Goal: Task Accomplishment & Management: Use online tool/utility

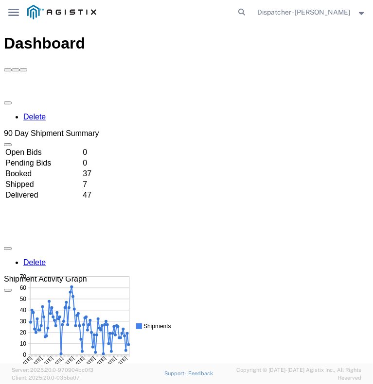
click at [16, 8] on svg-icon "main_menu Created with Sketch." at bounding box center [13, 12] width 11 height 10
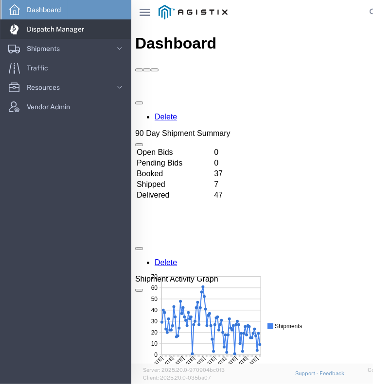
click at [34, 35] on span "Dispatch Manager" at bounding box center [59, 28] width 64 height 19
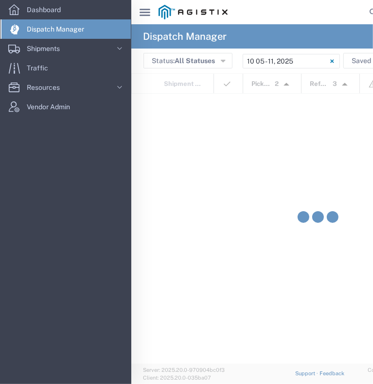
click at [141, 9] on icon "main_menu Created with Sketch." at bounding box center [144, 12] width 11 height 7
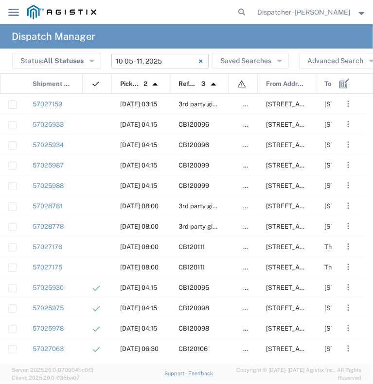
click at [183, 62] on input "[DATE] - [DATE]" at bounding box center [159, 61] width 97 height 15
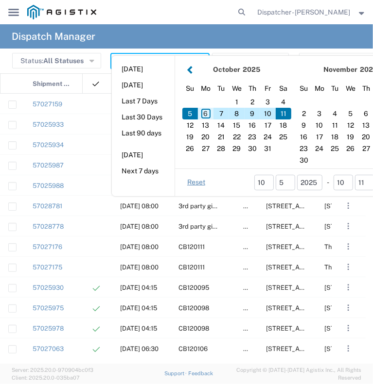
click at [205, 117] on div "6" at bounding box center [206, 114] width 16 height 12
click at [205, 116] on div "6" at bounding box center [206, 114] width 16 height 12
type input "[DATE]"
type input "[DATE] - [DATE]"
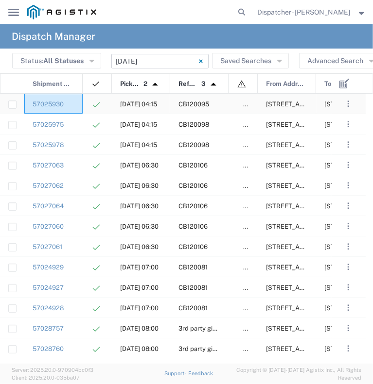
click at [77, 100] on div "57025930" at bounding box center [53, 104] width 58 height 20
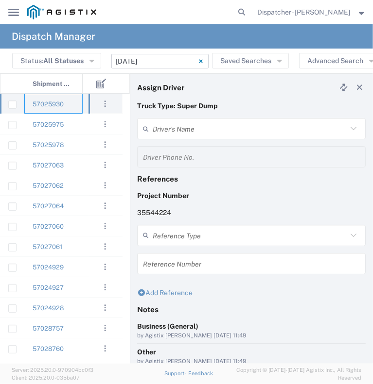
type input "[PERSON_NAME]"
type input "[PHONE_NUMBER]"
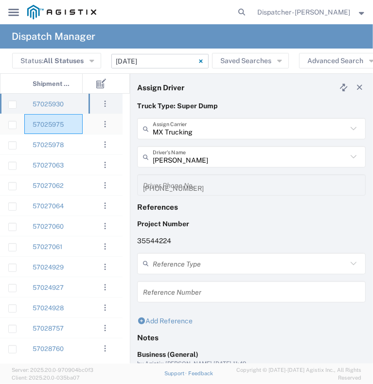
click at [80, 125] on div "57025975" at bounding box center [53, 124] width 58 height 20
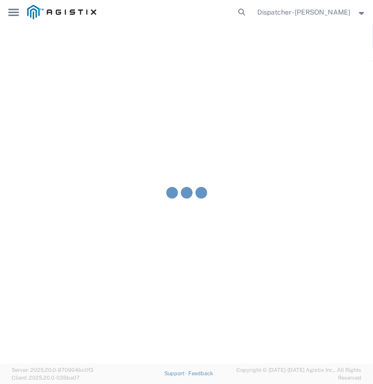
type input "[PERSON_NAME]"
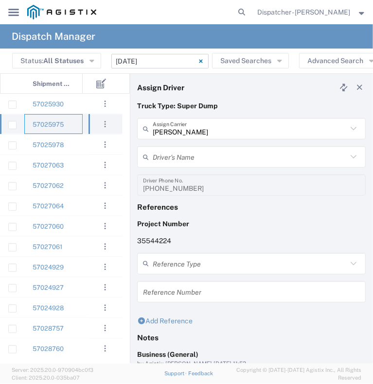
type input "[PERSON_NAME]"
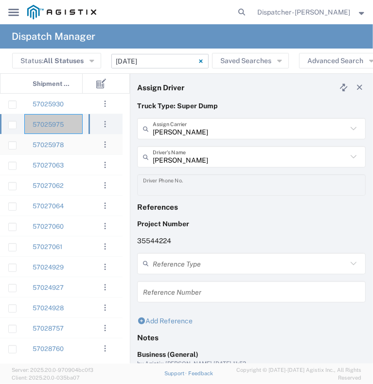
click at [77, 145] on div "57025978" at bounding box center [53, 145] width 58 height 20
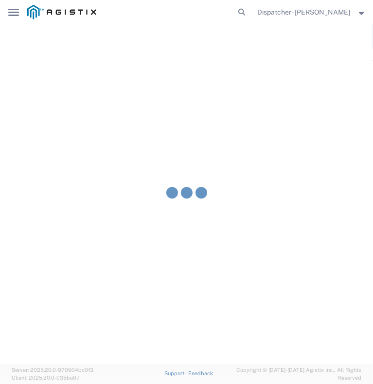
type input "E.P.A. Trucking"
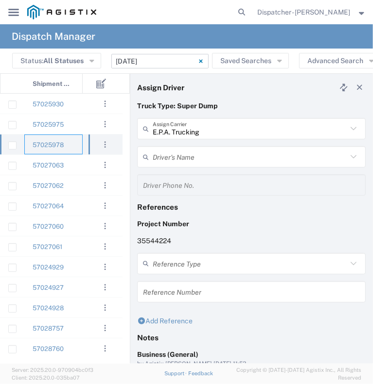
type input "[PERSON_NAME]"
type input "[PHONE_NUMBER]"
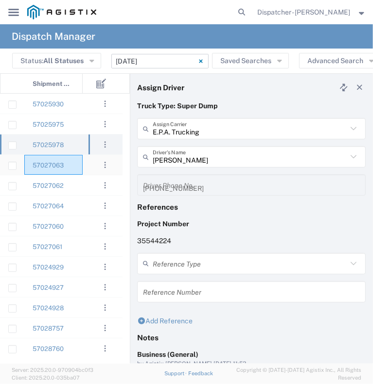
click at [76, 160] on div "57027063" at bounding box center [53, 165] width 58 height 20
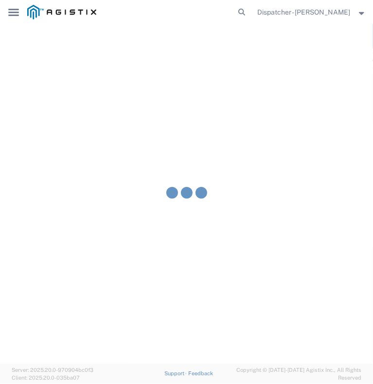
type input "No Barriers Hauling Inc Trucking"
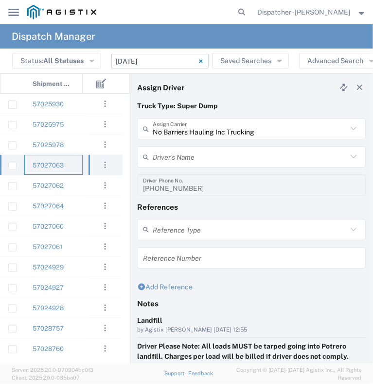
type input "[PERSON_NAME]"
type input "9168051615"
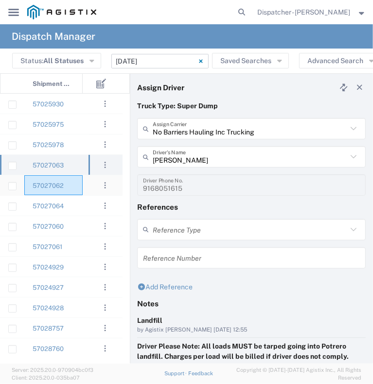
click at [77, 184] on div "57027062" at bounding box center [53, 185] width 58 height 20
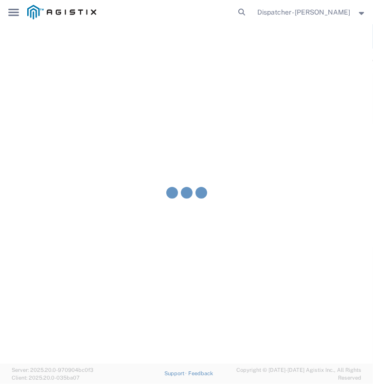
type input "Jays Trucking"
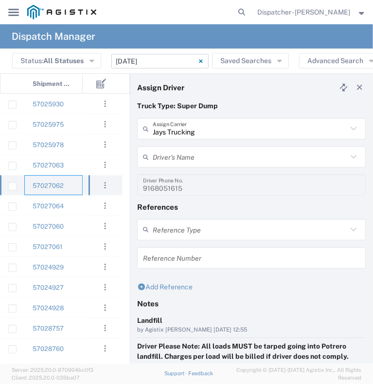
type input "[PERSON_NAME]"
type input "[PHONE_NUMBER]"
click at [78, 204] on div "57027064" at bounding box center [53, 206] width 58 height 20
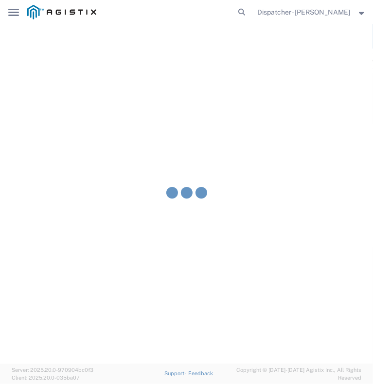
type input "[PERSON_NAME] and Sons Trucking Corp"
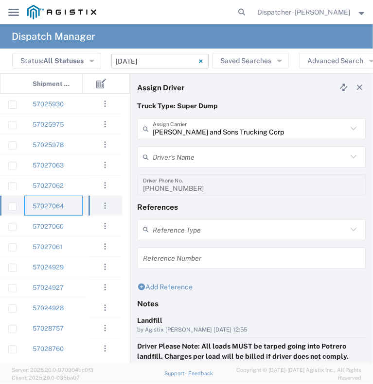
type input "[PERSON_NAME]"
type input "[PHONE_NUMBER]"
click at [69, 225] on div "57027060" at bounding box center [53, 226] width 58 height 20
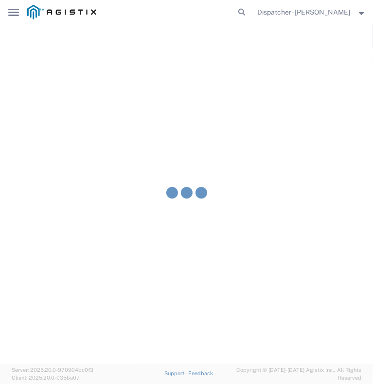
type input "[PERSON_NAME] DBA SOS Trucking"
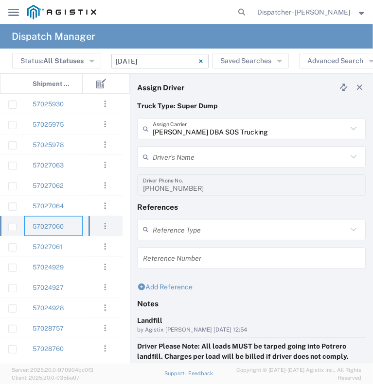
type input "[PERSON_NAME]"
type input "5306810173"
click at [80, 241] on div "57027061" at bounding box center [53, 247] width 58 height 20
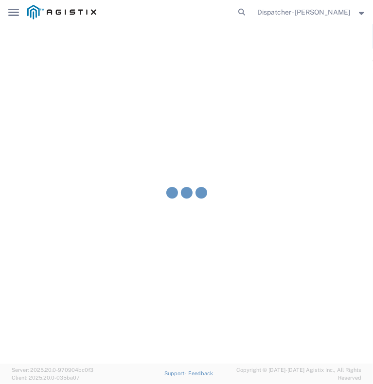
type input "Ahmed & Sons Transport"
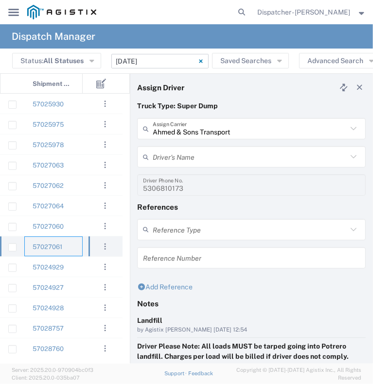
type input "[PERSON_NAME]"
type input "[PHONE_NUMBER]"
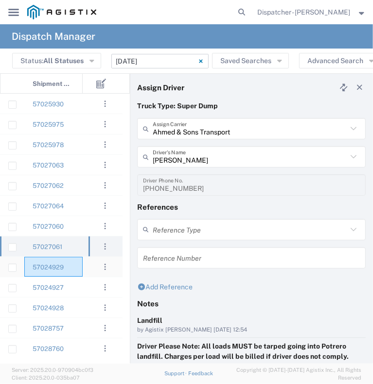
click at [69, 264] on div "57024929" at bounding box center [53, 267] width 58 height 20
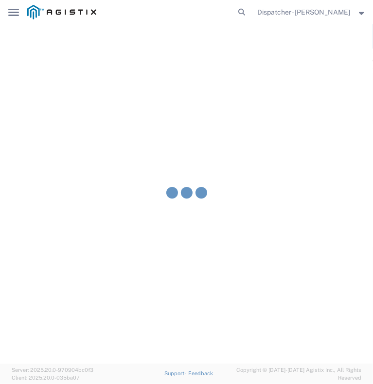
type input "[PERSON_NAME] & Sons Trucking, Inc"
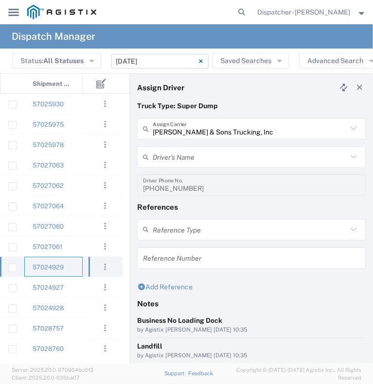
type input "[PERSON_NAME]"
type input "[PHONE_NUMBER]"
click at [76, 290] on div "57024927" at bounding box center [53, 287] width 58 height 20
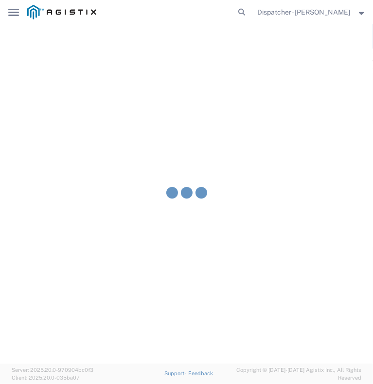
type input "[PERSON_NAME]"
type input "[PHONE_NUMBER]"
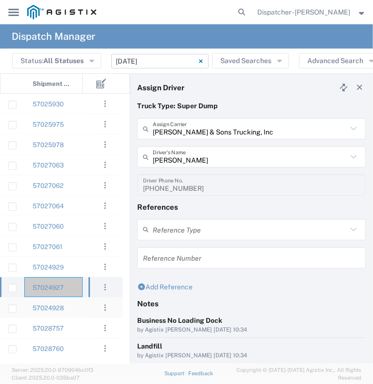
click at [78, 307] on div "57024928" at bounding box center [53, 308] width 58 height 20
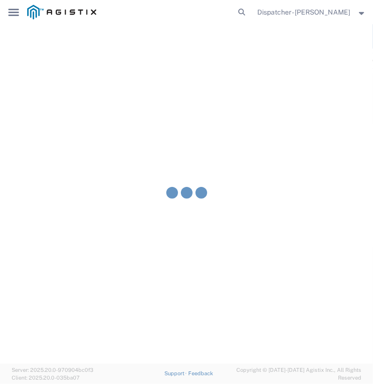
type input "[PERSON_NAME]"
type input "[PHONE_NUMBER]"
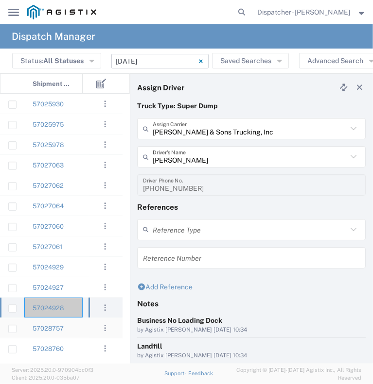
click at [73, 329] on div "57028757" at bounding box center [53, 328] width 58 height 20
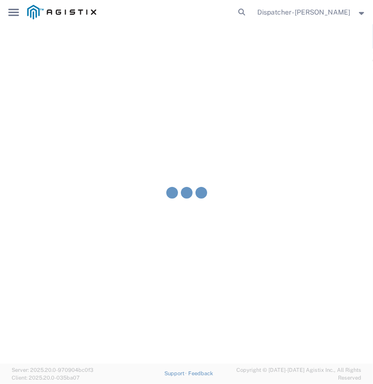
type input "[PERSON_NAME]"
type input "[PHONE_NUMBER]"
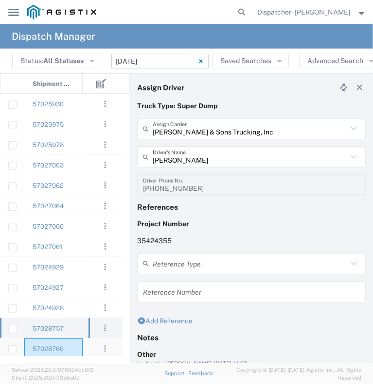
click at [68, 346] on div "57028760" at bounding box center [53, 349] width 58 height 20
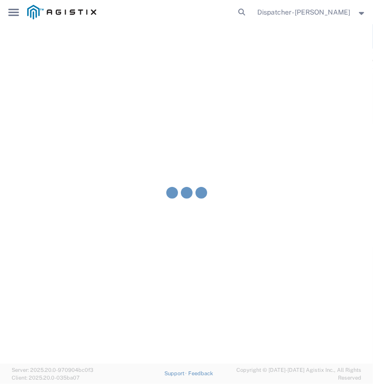
type input "[PERSON_NAME]"
type input "9253660399"
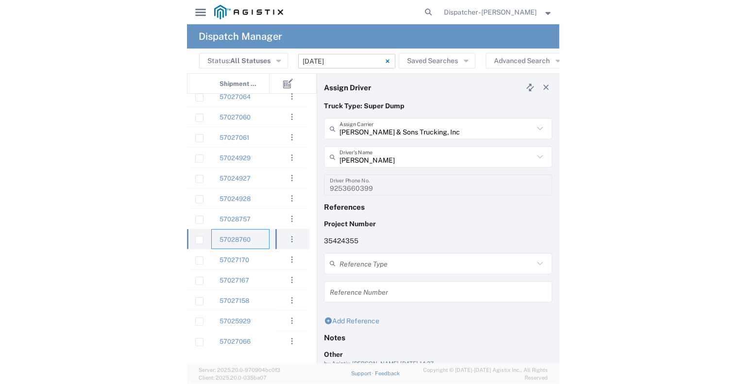
scroll to position [124, 0]
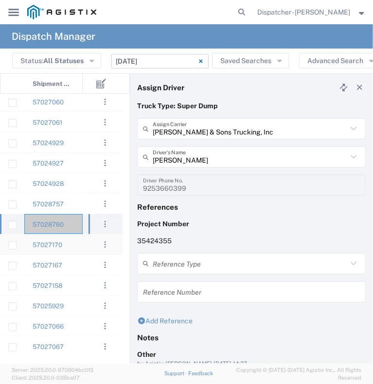
click at [80, 247] on div "57027170" at bounding box center [53, 245] width 58 height 20
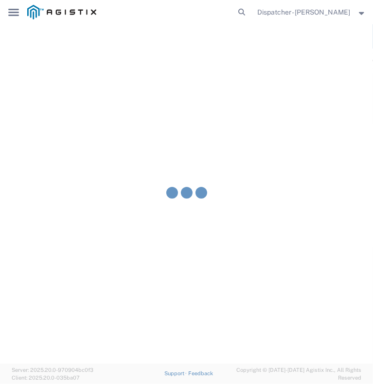
type input "SJC Trucking Inc"
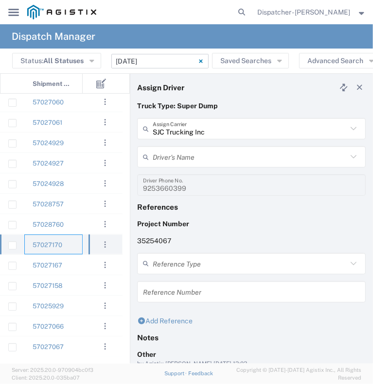
type input "[PERSON_NAME]"
type input "9255187628"
click at [75, 261] on div "57027167" at bounding box center [53, 265] width 58 height 20
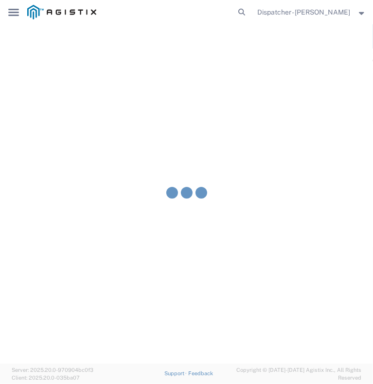
type input "[PERSON_NAME]"
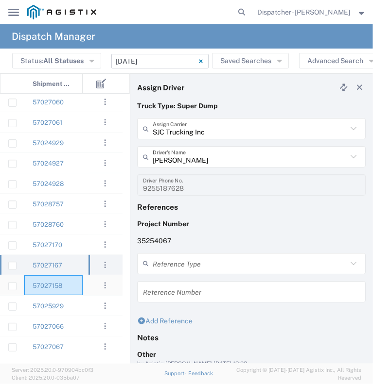
click at [70, 288] on div "57027158" at bounding box center [53, 286] width 58 height 20
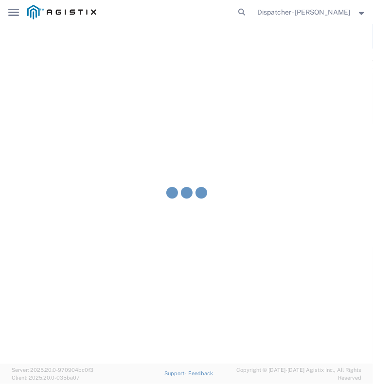
type input "E.P.A. Trucking"
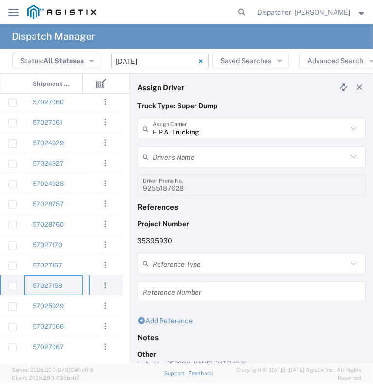
type input "[PERSON_NAME]"
type input "6505371145"
click at [77, 304] on div "57025929" at bounding box center [53, 306] width 58 height 20
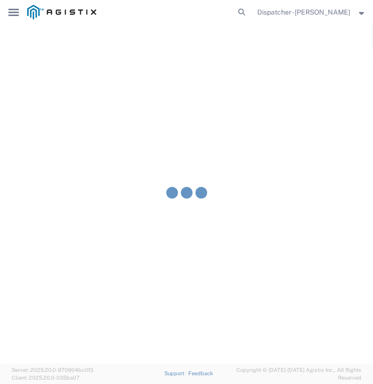
type input "[PERSON_NAME] & Sons Trucking, Inc"
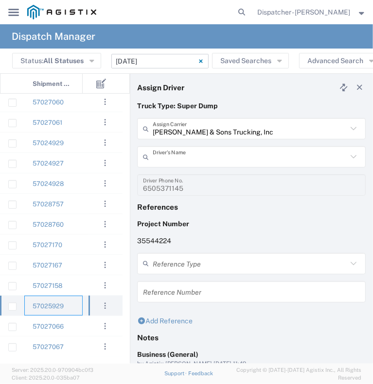
type input "[PERSON_NAME]"
type input "2096295517"
click at [74, 327] on div "57027066" at bounding box center [53, 326] width 58 height 20
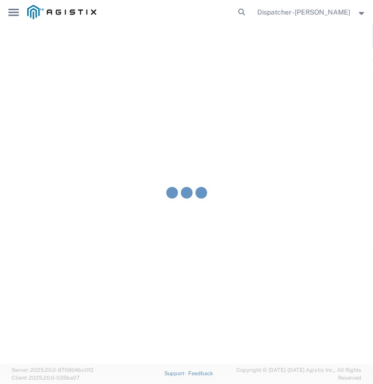
type input "Gab & Sons Trucking LLC"
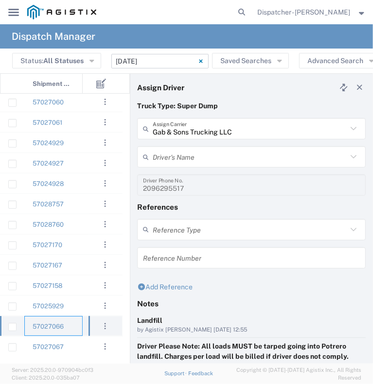
type input "[PERSON_NAME]"
type input "[PHONE_NUMBER]"
click at [78, 347] on div "57027067" at bounding box center [53, 347] width 58 height 20
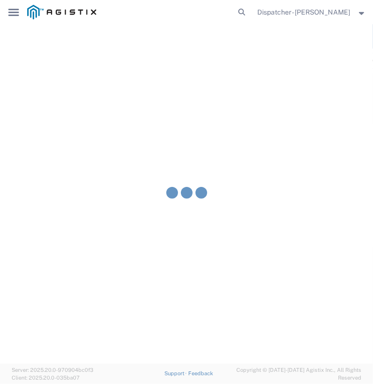
type input "[PERSON_NAME] Construction & Gen Engineering Corp"
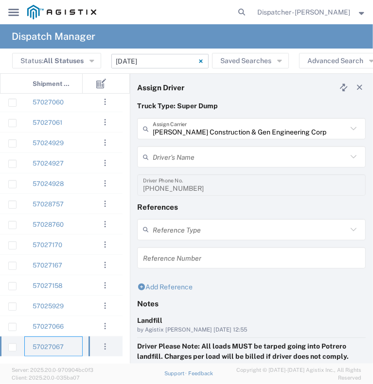
type input "[PERSON_NAME]"
type input "[PHONE_NUMBER]"
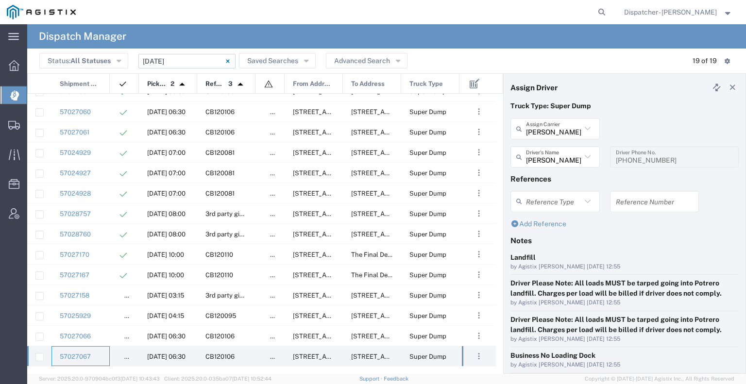
scroll to position [115, 0]
click at [598, 11] on icon at bounding box center [602, 12] width 14 height 14
type input "56984120"
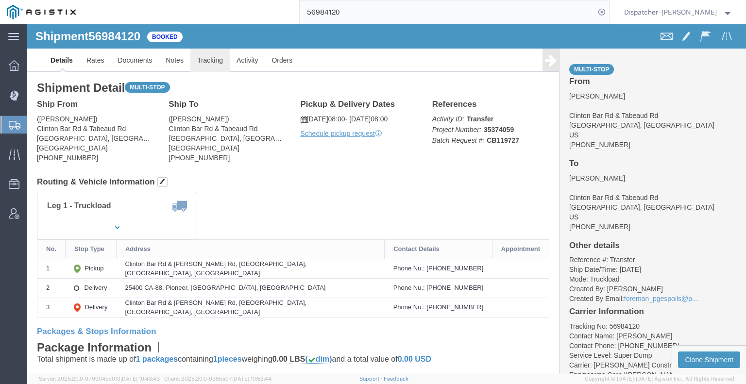
click link "Tracking"
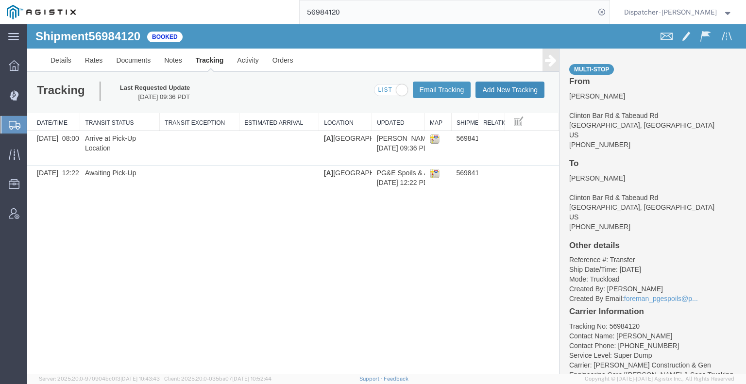
click at [502, 85] on button "Add New Tracking" at bounding box center [510, 90] width 69 height 17
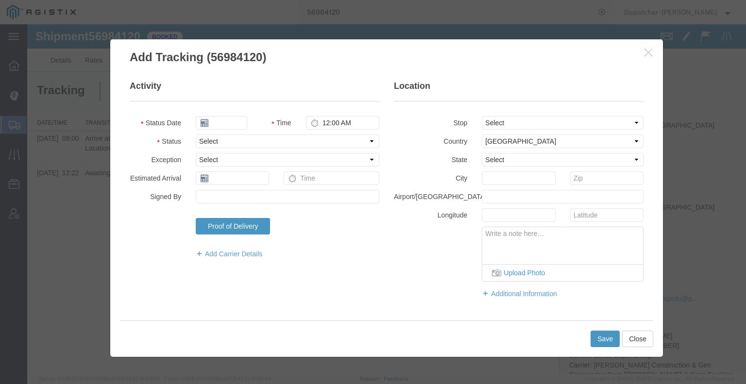
type input "[DATE]"
type input "5:00 AM"
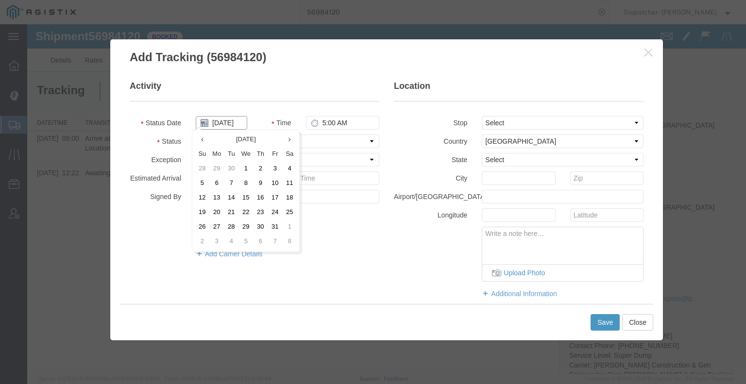
click at [221, 125] on input "[DATE]" at bounding box center [222, 123] width 52 height 14
click at [262, 169] on td "2" at bounding box center [260, 169] width 15 height 15
type input "[DATE]"
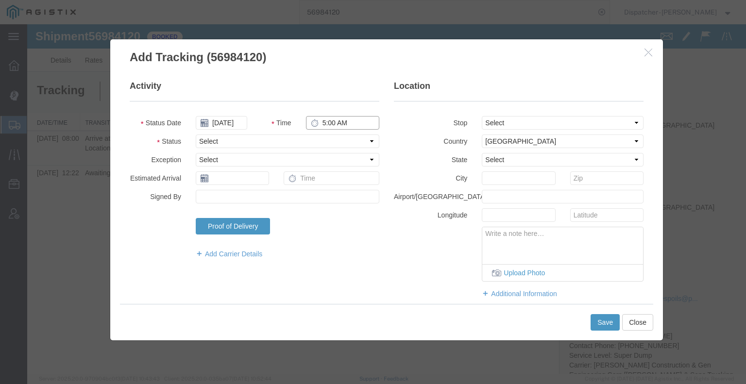
click at [340, 121] on input "5:00 AM" at bounding box center [342, 123] width 73 height 14
type input "12:00 PM"
click at [332, 145] on select "Select Arrival Notice Available Arrival Notice Imported Arrive at Delivery Loca…" at bounding box center [288, 142] width 184 height 14
select select "DELIVRED"
click at [196, 135] on select "Select Arrival Notice Available Arrival Notice Imported Arrive at Delivery Loca…" at bounding box center [288, 142] width 184 height 14
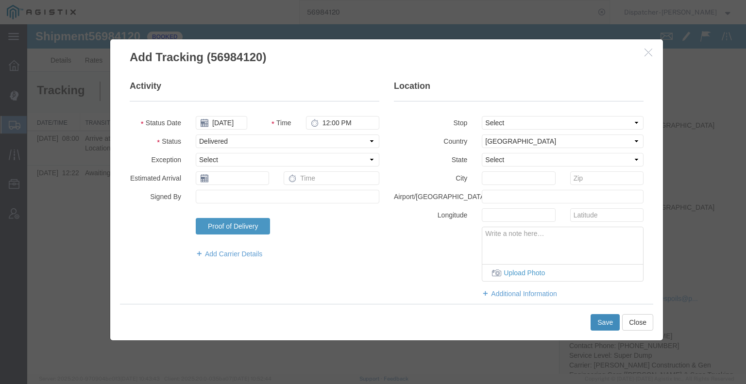
click at [603, 322] on button "Save" at bounding box center [605, 322] width 29 height 17
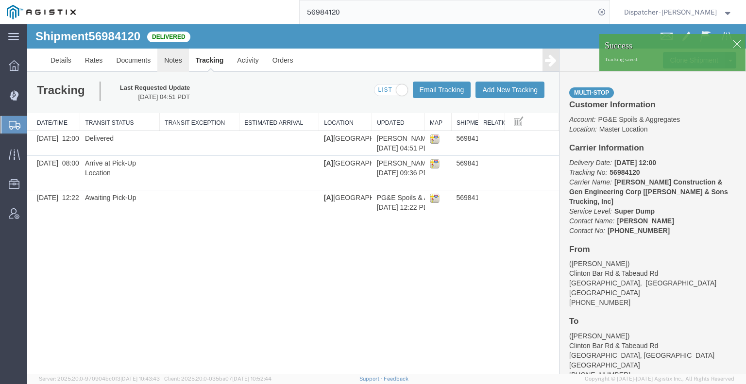
drag, startPoint x: 202, startPoint y: 86, endPoint x: 174, endPoint y: 63, distance: 36.2
click at [175, 63] on link "Notes" at bounding box center [173, 60] width 32 height 23
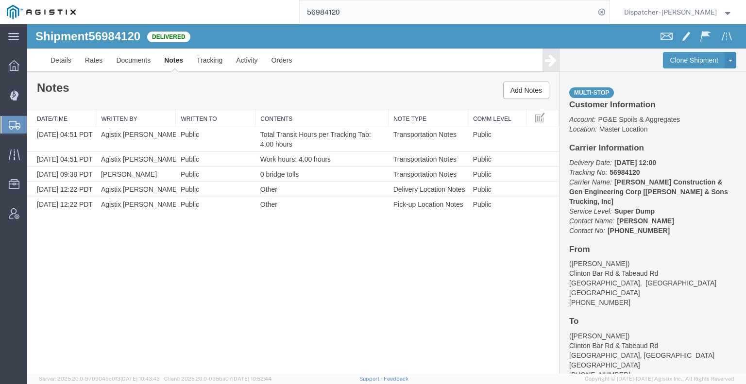
click at [124, 273] on div "Shipment 56984120 5 of 5 Delivered Details Rates Documents Notes Tracking Activ…" at bounding box center [386, 199] width 719 height 350
click at [132, 59] on link "Documents" at bounding box center [133, 60] width 48 height 23
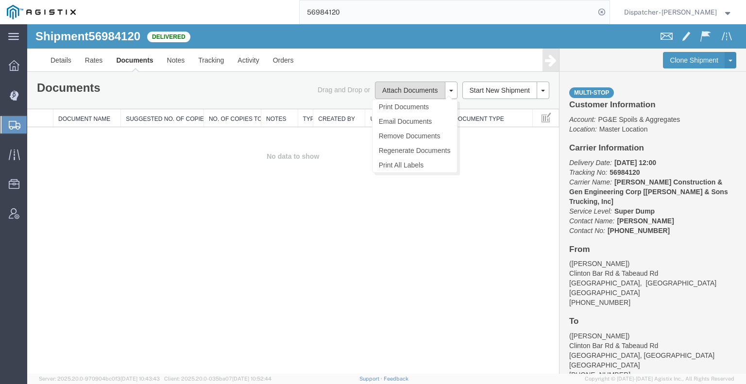
click at [414, 83] on button "Attach Documents" at bounding box center [410, 90] width 70 height 17
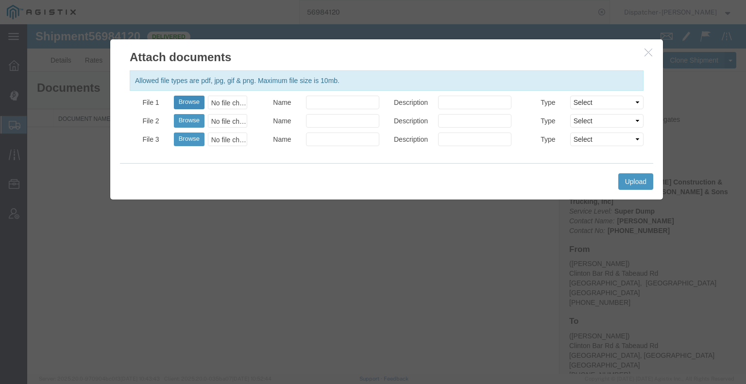
click at [188, 100] on button "Browse" at bounding box center [189, 103] width 31 height 14
type input "C:\fakepath\56984120trktag.pdf"
click at [643, 181] on button "Upload" at bounding box center [636, 181] width 35 height 17
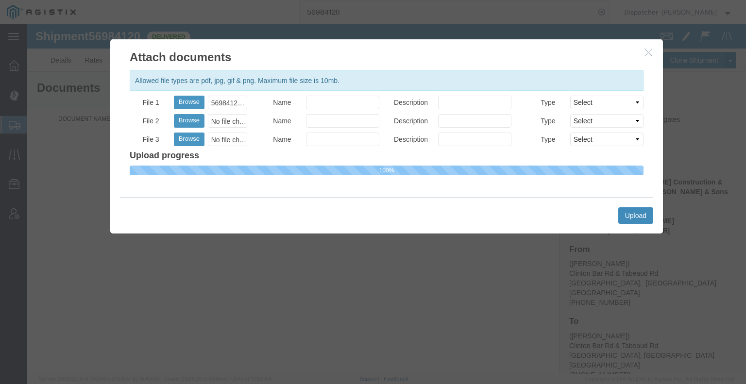
select select
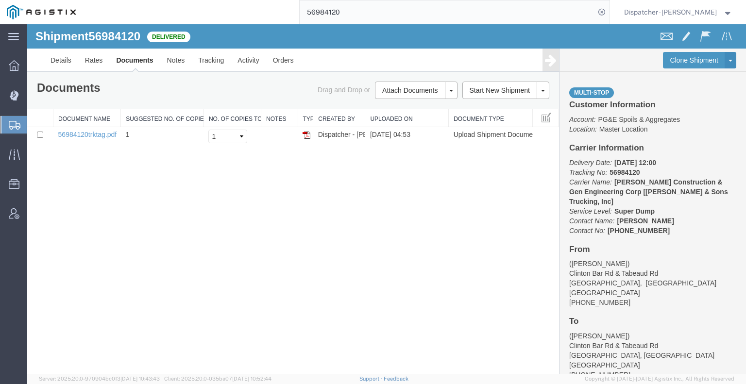
click at [299, 18] on form "56984120" at bounding box center [454, 12] width 311 height 24
type input "57002730"
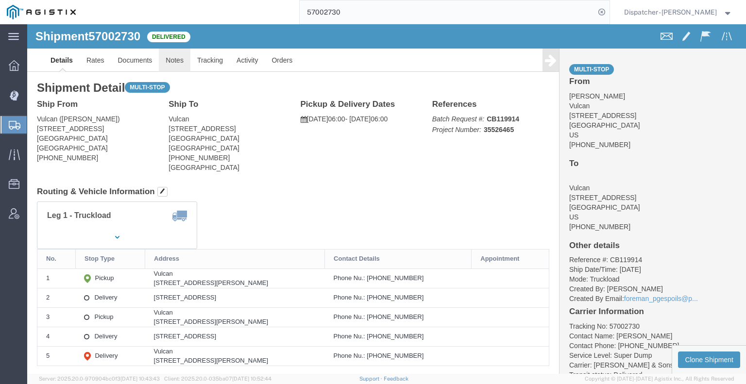
click link "Notes"
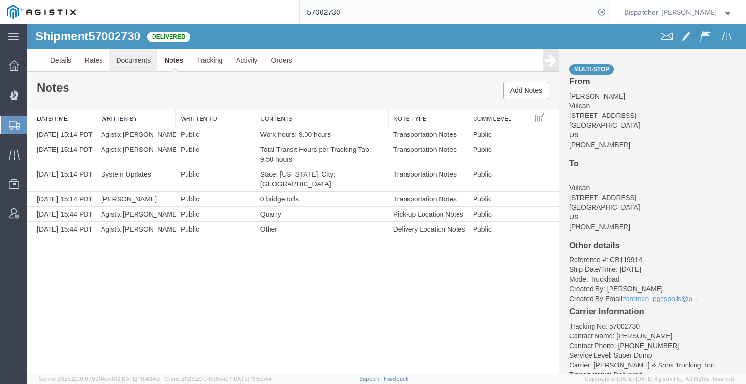
click at [142, 57] on link "Documents" at bounding box center [133, 60] width 48 height 23
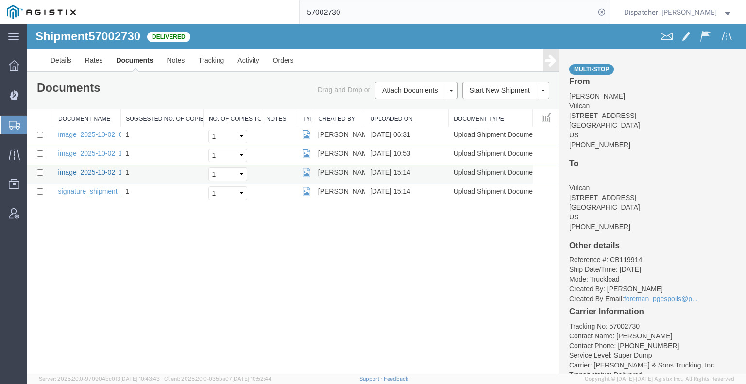
click at [90, 169] on link "image_2025-10-02_15_14_38.jpg" at bounding box center [109, 173] width 102 height 8
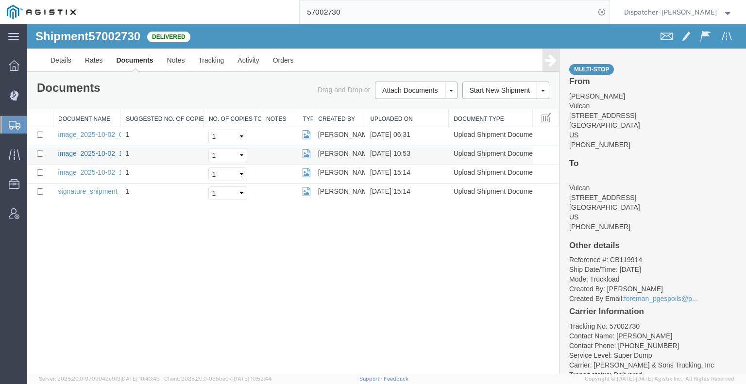
click at [65, 155] on link "image_2025-10-02_10_52_57.jpg" at bounding box center [109, 154] width 102 height 8
click at [96, 132] on link "image_2025-10-02_06_31_53.jpg" at bounding box center [109, 135] width 102 height 8
click at [221, 17] on div "57002730" at bounding box center [346, 12] width 527 height 24
type input "56983930"
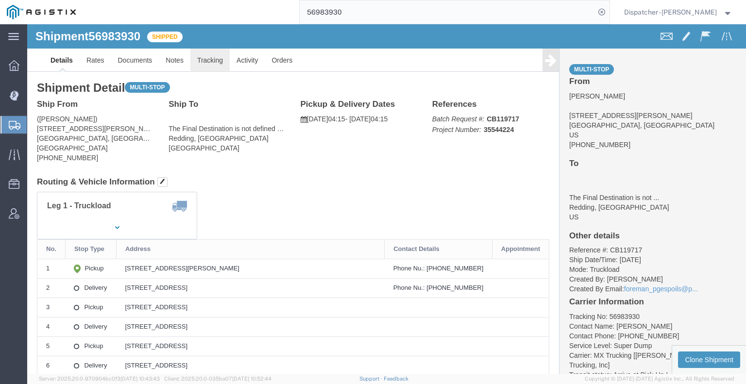
click link "Tracking"
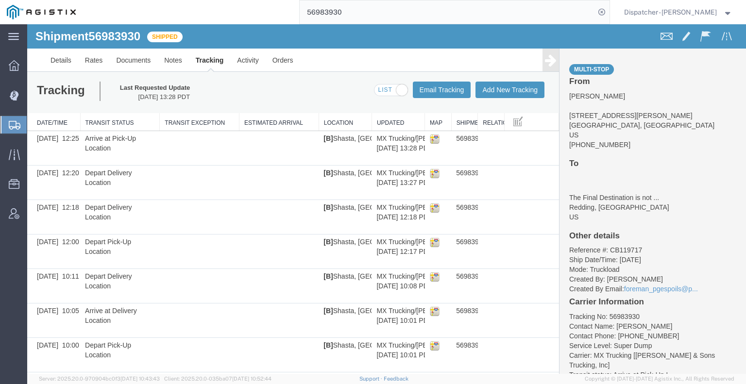
click at [545, 66] on icon at bounding box center [551, 60] width 12 height 14
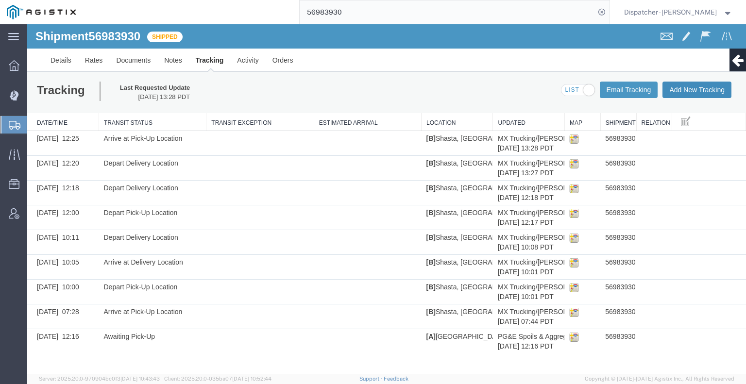
click at [710, 91] on button "Add New Tracking" at bounding box center [697, 90] width 69 height 17
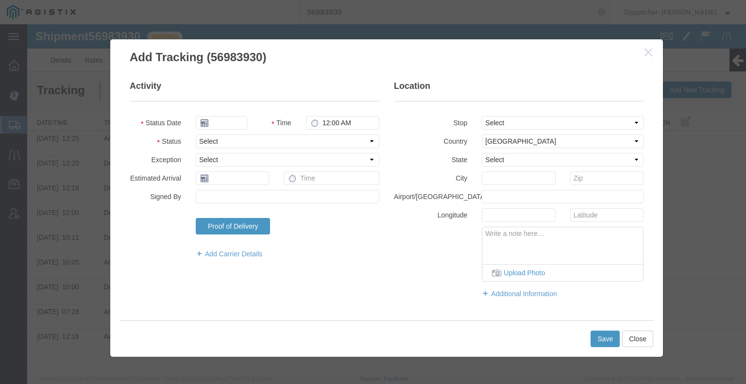
type input "[DATE]"
type input "5:00 AM"
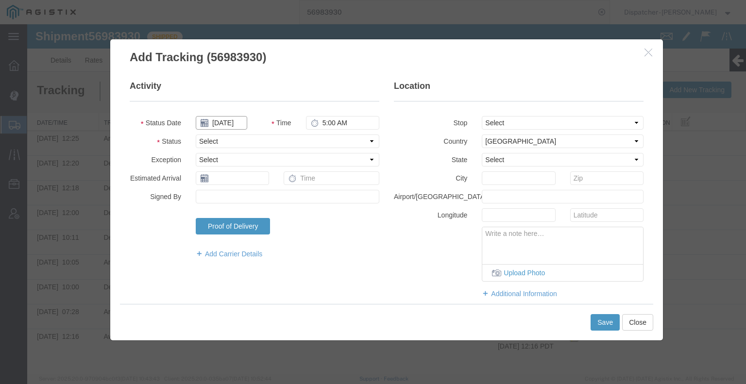
click at [228, 121] on input "[DATE]" at bounding box center [222, 123] width 52 height 14
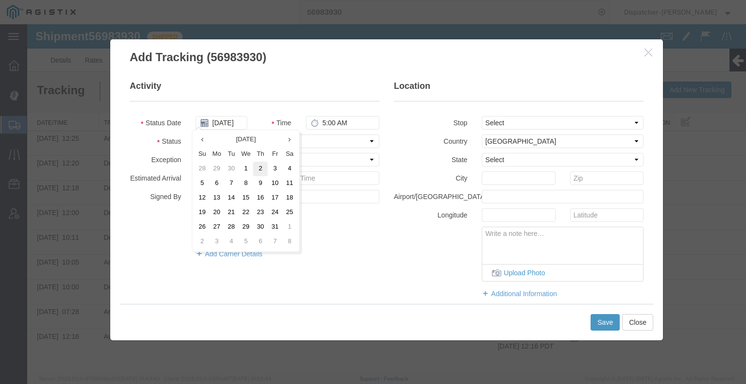
click at [263, 169] on td "2" at bounding box center [260, 169] width 15 height 15
type input "[DATE]"
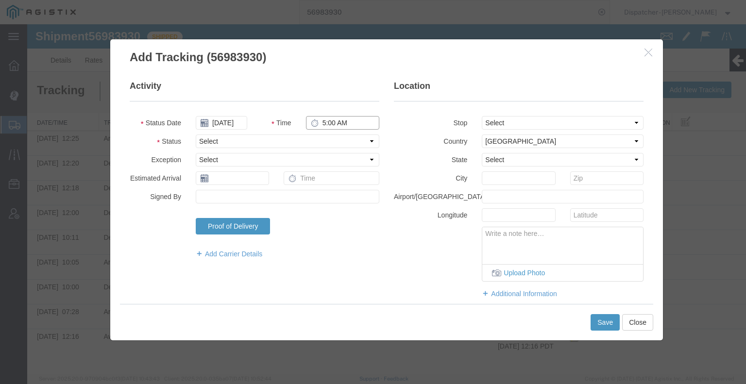
click at [330, 120] on input "5:00 AM" at bounding box center [342, 123] width 73 height 14
type input "4:30 PM"
click at [333, 139] on select "Select Arrival Notice Available Arrival Notice Imported Arrive at Delivery Loca…" at bounding box center [288, 142] width 184 height 14
select select "BREAKSTART"
click at [196, 135] on select "Select Arrival Notice Available Arrival Notice Imported Arrive at Delivery Loca…" at bounding box center [288, 142] width 184 height 14
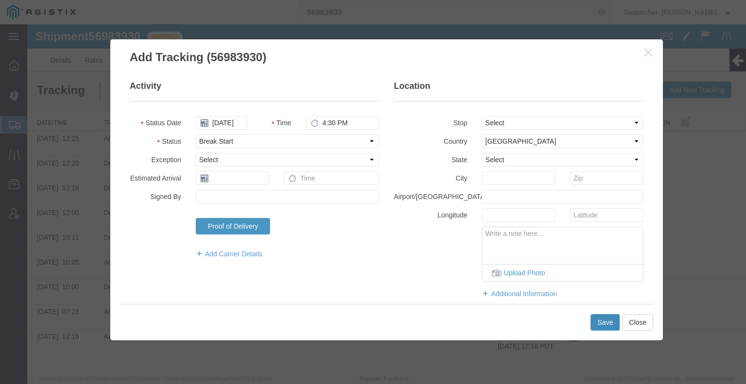
click at [605, 322] on button "Save" at bounding box center [605, 322] width 29 height 17
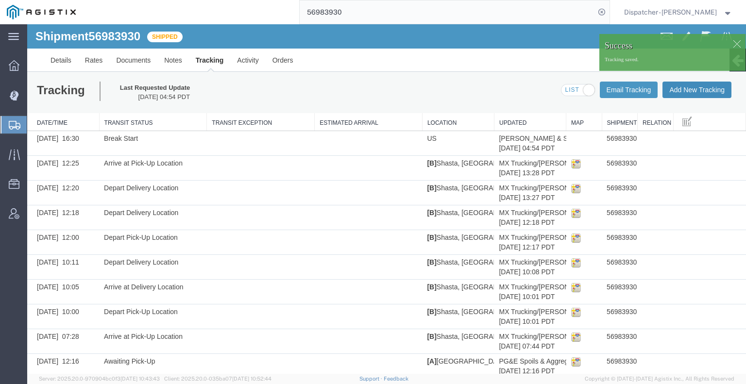
click at [700, 88] on button "Add New Tracking" at bounding box center [697, 90] width 69 height 17
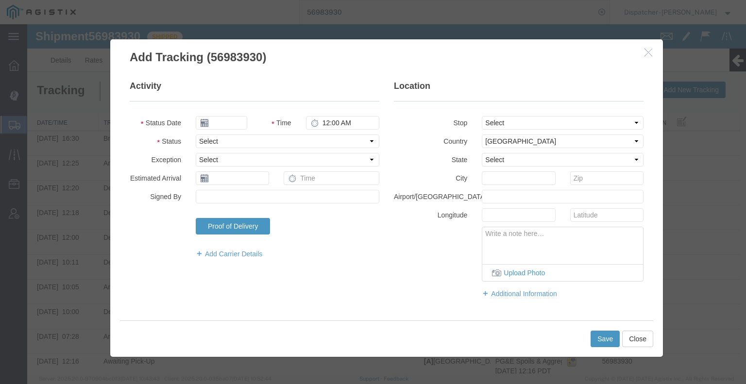
type input "[DATE]"
type input "5:00 AM"
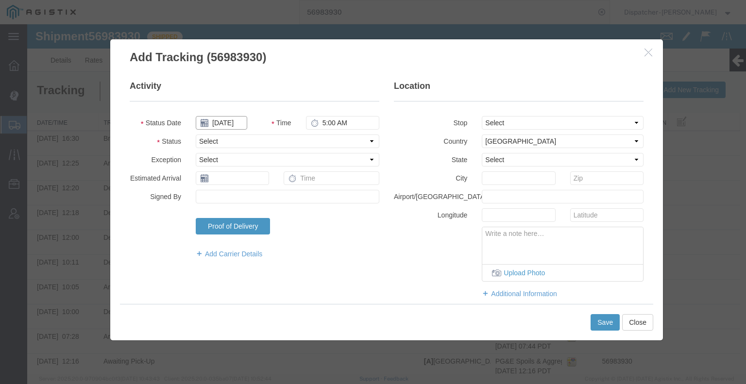
click at [222, 120] on input "[DATE]" at bounding box center [222, 123] width 52 height 14
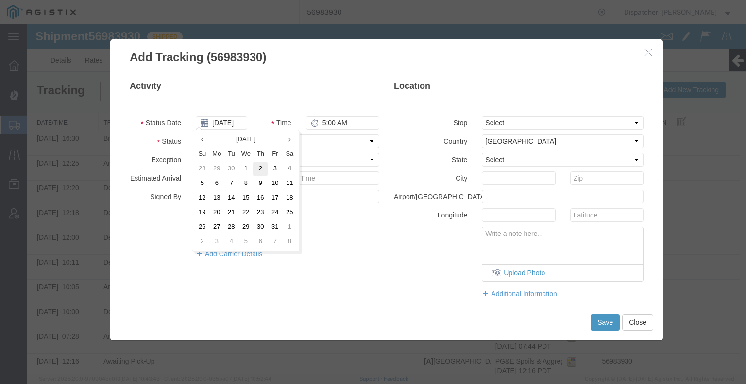
click at [257, 169] on td "2" at bounding box center [260, 169] width 15 height 15
type input "[DATE]"
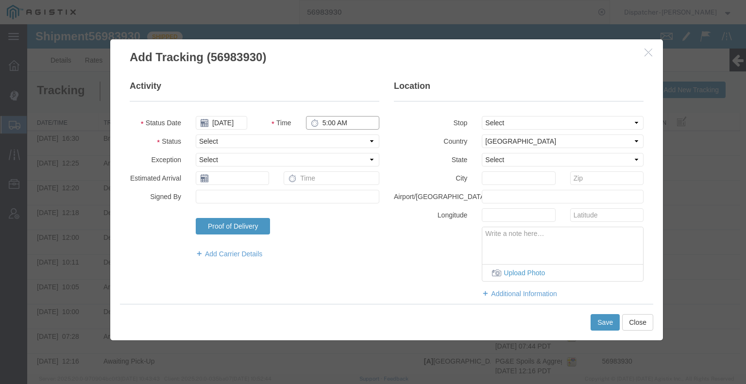
click at [329, 122] on input "5:00 AM" at bounding box center [342, 123] width 73 height 14
type input "5:00 PM"
click at [329, 142] on select "Select Arrival Notice Available Arrival Notice Imported Arrive at Delivery Loca…" at bounding box center [288, 142] width 184 height 14
select select "BREAKSTOP"
click at [196, 135] on select "Select Arrival Notice Available Arrival Notice Imported Arrive at Delivery Loca…" at bounding box center [288, 142] width 184 height 14
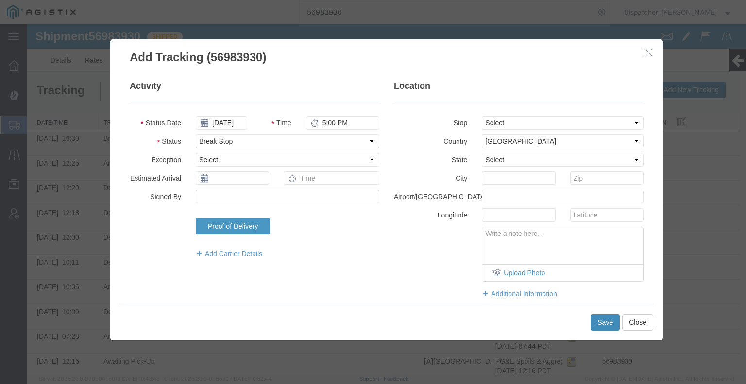
click at [600, 322] on button "Save" at bounding box center [605, 322] width 29 height 17
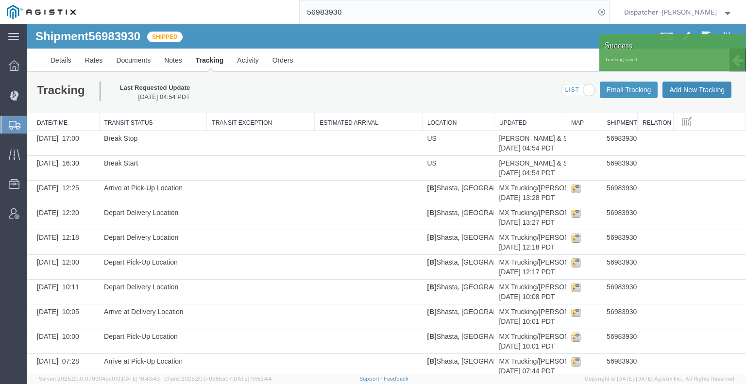
click at [676, 91] on button "Add New Tracking" at bounding box center [697, 90] width 69 height 17
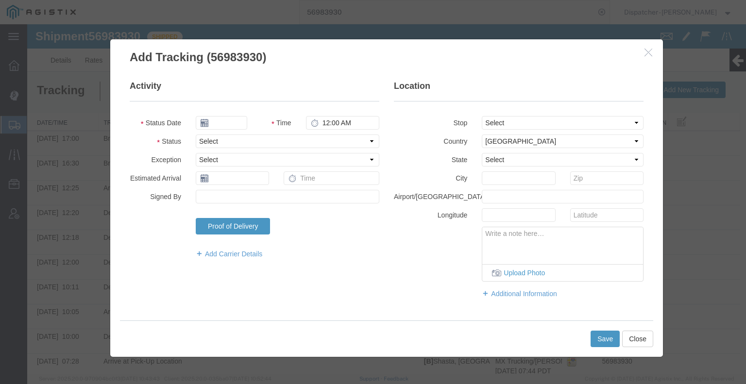
type input "[DATE]"
type input "5:00 AM"
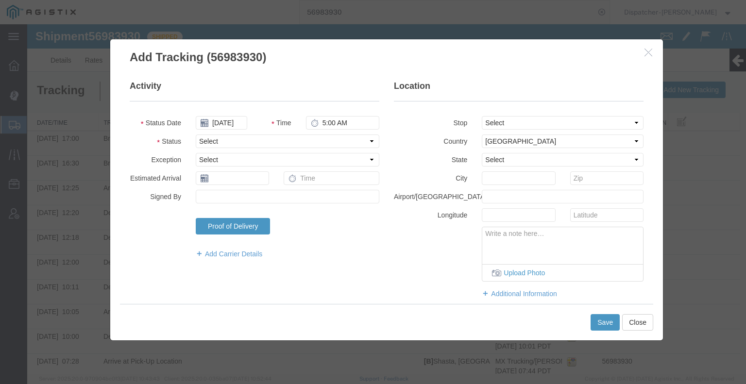
click at [222, 115] on fieldset "Activity Status Date [DATE] Time 5:00 AM Status Select Arrival Notice Available…" at bounding box center [255, 174] width 250 height 189
click at [223, 121] on input "[DATE]" at bounding box center [222, 123] width 52 height 14
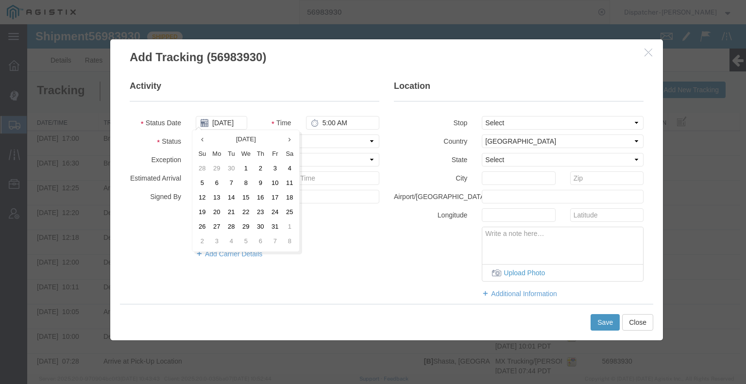
click at [260, 170] on td "2" at bounding box center [260, 169] width 15 height 15
type input "[DATE]"
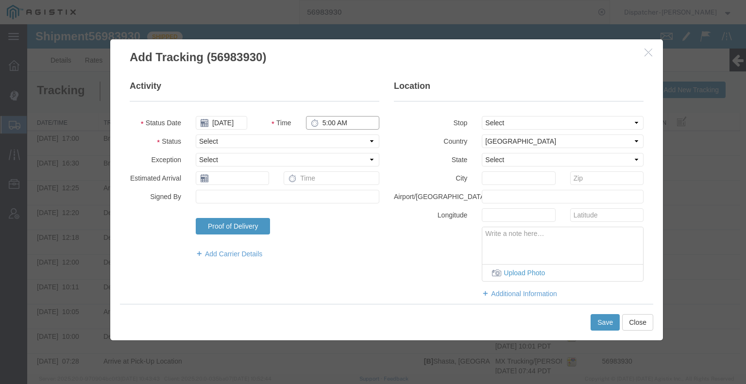
click at [329, 122] on input "5:00 AM" at bounding box center [342, 123] width 73 height 14
type input "8:15 PM"
click at [326, 139] on select "Select Arrival Notice Available Arrival Notice Imported Arrive at Delivery Loca…" at bounding box center [288, 142] width 184 height 14
select select "DELIVRED"
click at [196, 135] on select "Select Arrival Notice Available Arrival Notice Imported Arrive at Delivery Loca…" at bounding box center [288, 142] width 184 height 14
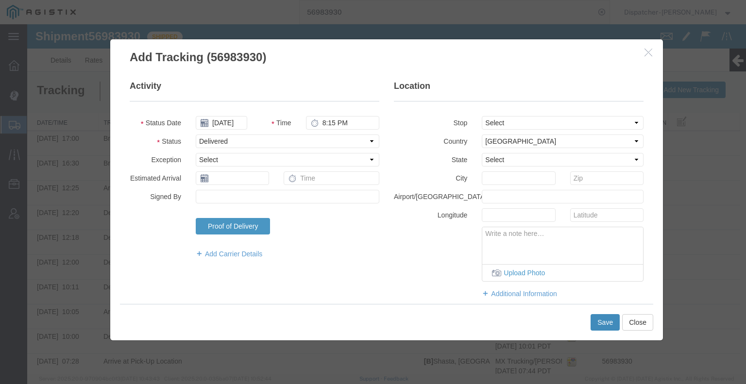
click at [597, 323] on button "Save" at bounding box center [605, 322] width 29 height 17
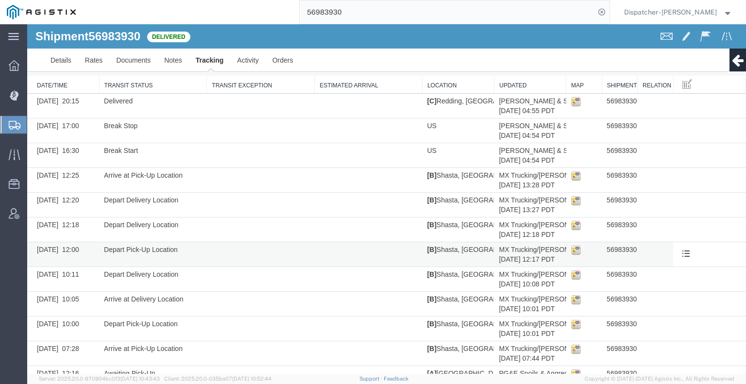
scroll to position [63, 0]
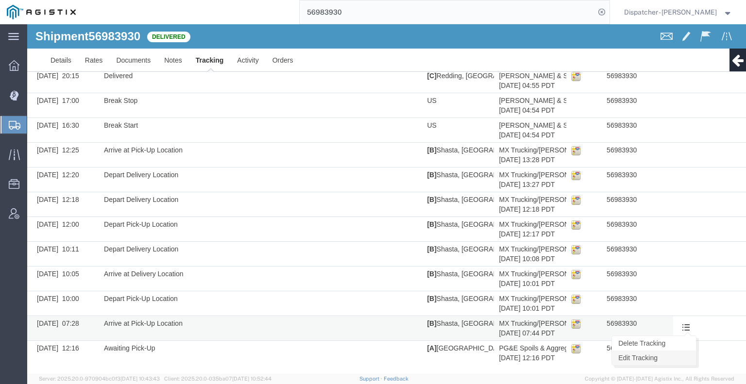
click at [674, 352] on link "Edit Tracking" at bounding box center [654, 358] width 84 height 15
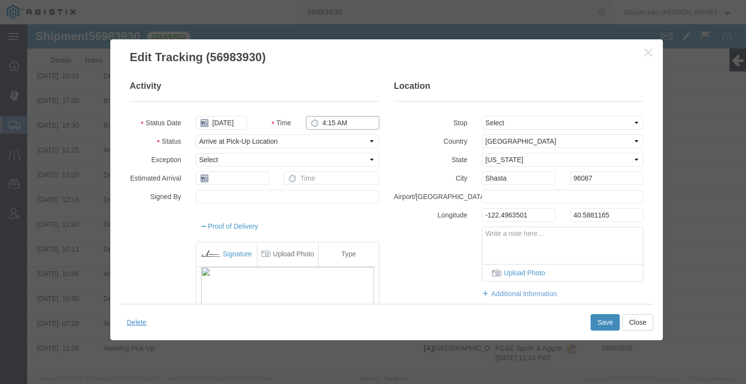
type input "4:15 AM"
click at [605, 323] on button "Save" at bounding box center [605, 322] width 29 height 17
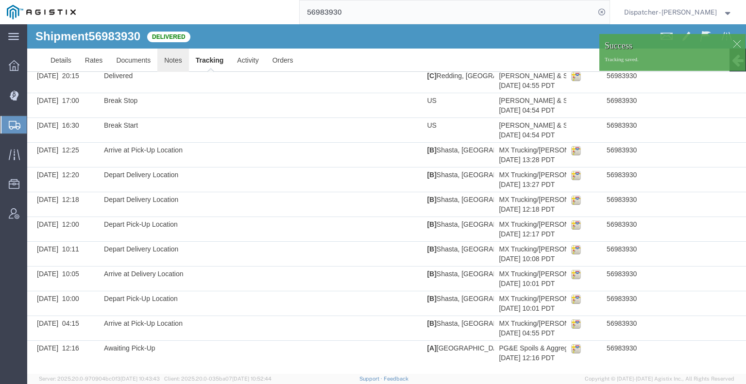
click at [171, 63] on link "Notes" at bounding box center [173, 60] width 32 height 23
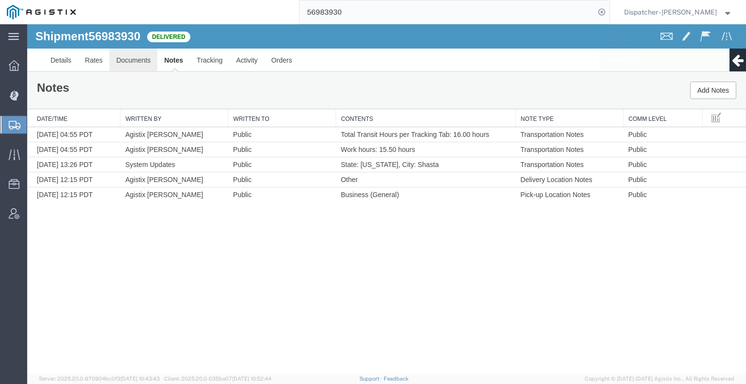
click at [130, 60] on link "Documents" at bounding box center [133, 60] width 48 height 23
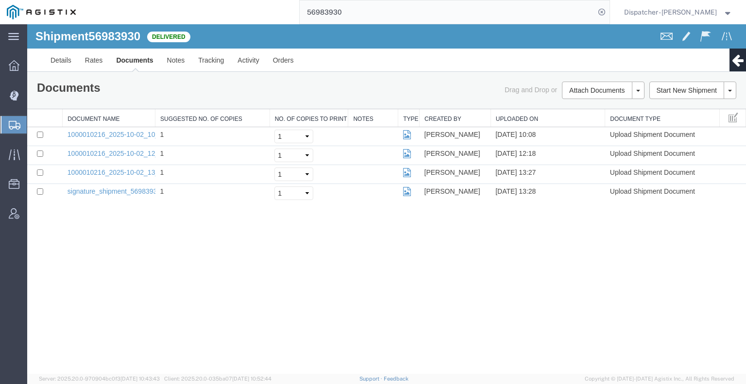
click at [114, 274] on div "Shipment 56983930 4 of 4 Delivered Details Rates Documents Notes Tracking Activ…" at bounding box center [386, 199] width 719 height 350
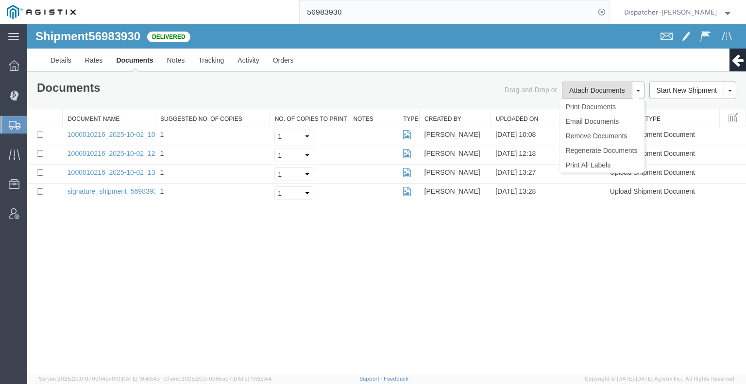
click at [601, 93] on button "Attach Documents" at bounding box center [597, 90] width 70 height 17
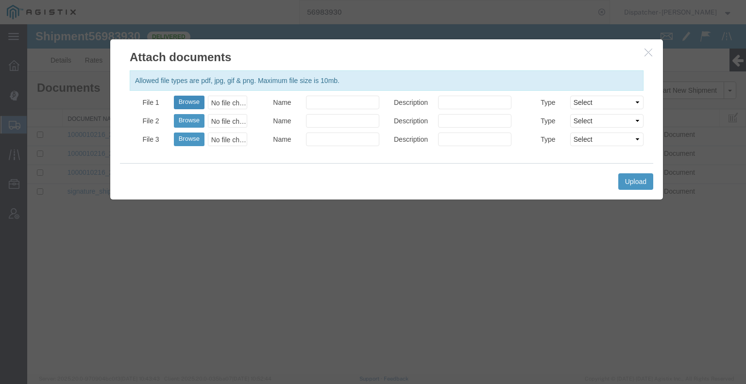
click at [181, 99] on button "Browse" at bounding box center [189, 103] width 31 height 14
type input "C:\fakepath\56983930trktag.pdf"
click at [643, 177] on button "Upload" at bounding box center [636, 181] width 35 height 17
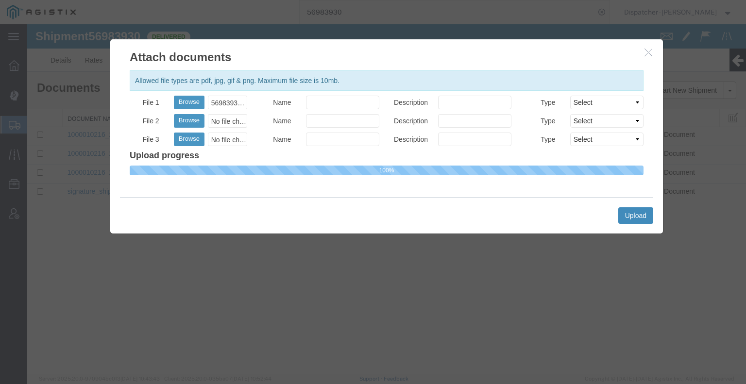
select select
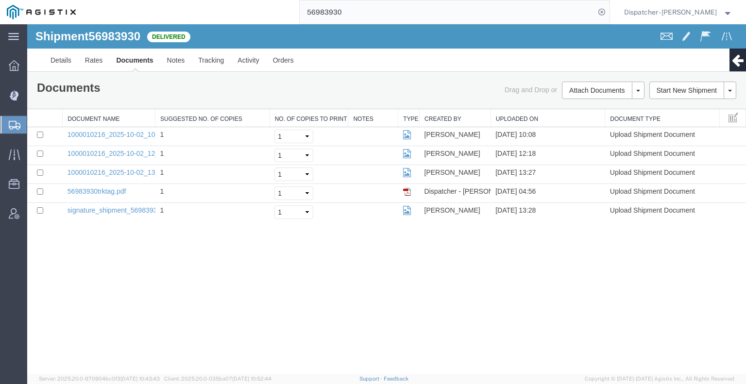
drag, startPoint x: 324, startPoint y: 15, endPoint x: 268, endPoint y: 16, distance: 55.9
click at [268, 16] on div "56983930" at bounding box center [346, 12] width 527 height 24
type input "57000184"
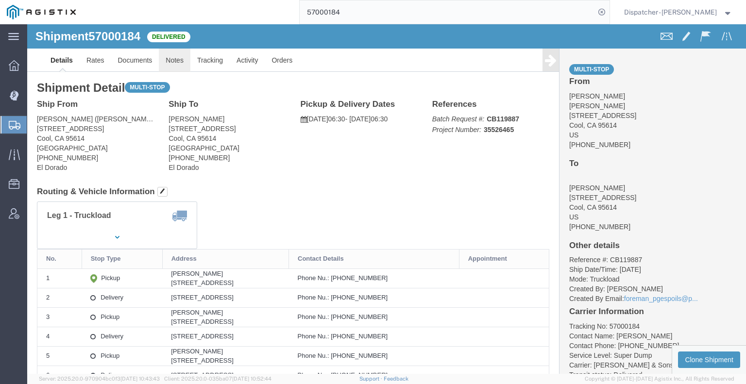
click link "Notes"
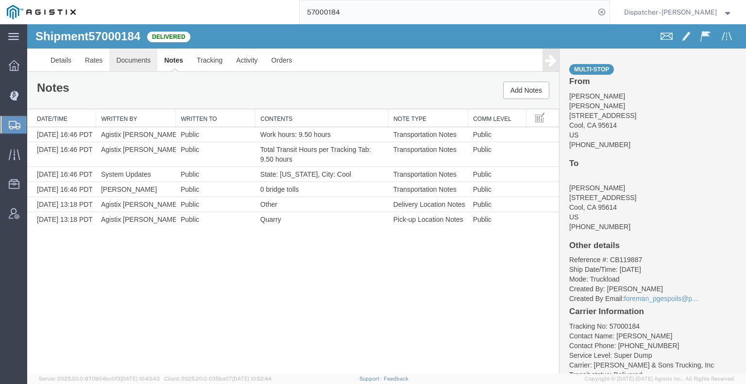
click at [132, 56] on link "Documents" at bounding box center [133, 60] width 48 height 23
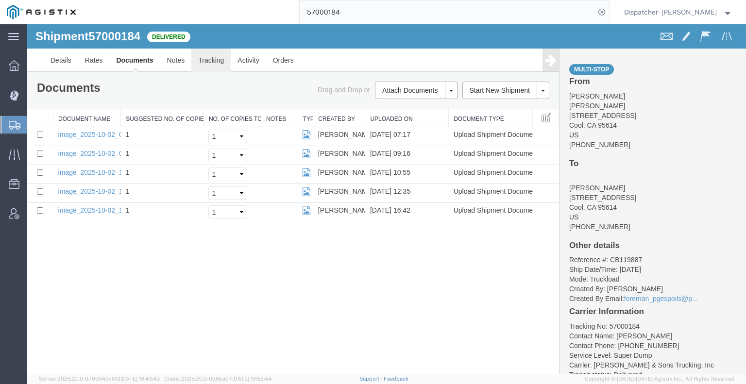
click at [210, 60] on link "Tracking" at bounding box center [210, 60] width 39 height 23
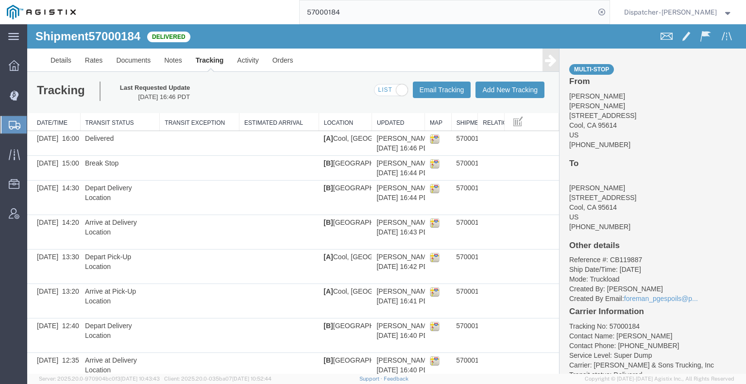
click at [546, 61] on icon at bounding box center [551, 60] width 12 height 14
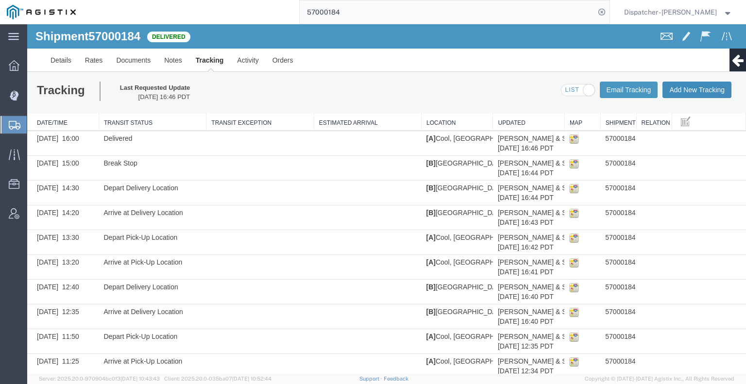
click at [694, 91] on button "Add New Tracking" at bounding box center [697, 90] width 69 height 17
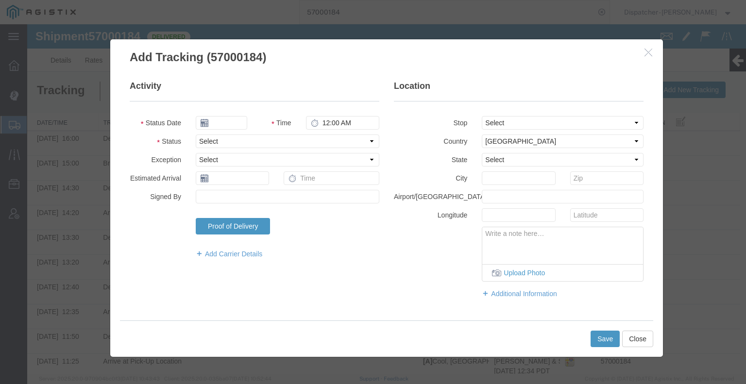
type input "[DATE]"
type input "5:00 AM"
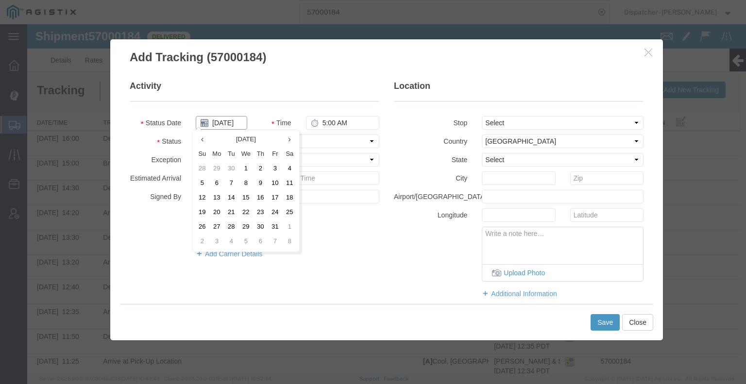
click at [229, 122] on input "[DATE]" at bounding box center [222, 123] width 52 height 14
click at [262, 170] on td "2" at bounding box center [260, 169] width 15 height 15
type input "[DATE]"
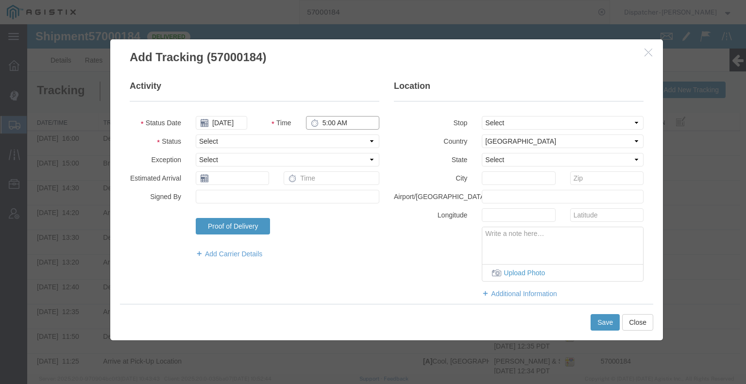
click at [321, 120] on input "5:00 AM" at bounding box center [342, 123] width 73 height 14
type input "2:30 PM"
click at [301, 142] on select "Select Arrival Notice Available Arrival Notice Imported Arrive at Delivery Loca…" at bounding box center [288, 142] width 184 height 14
select select "BREAKSTART"
click at [196, 135] on select "Select Arrival Notice Available Arrival Notice Imported Arrive at Delivery Loca…" at bounding box center [288, 142] width 184 height 14
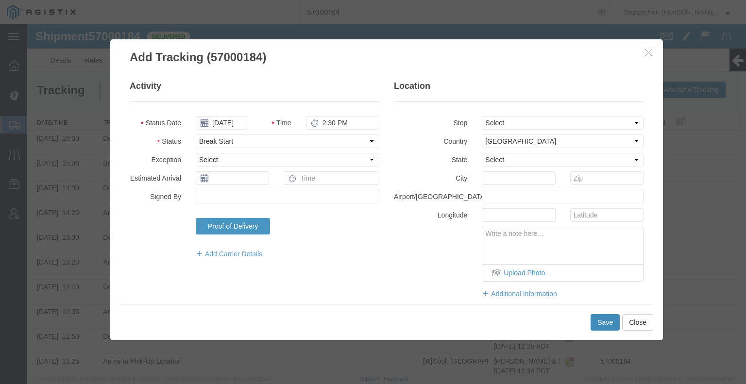
click at [606, 325] on button "Save" at bounding box center [605, 322] width 29 height 17
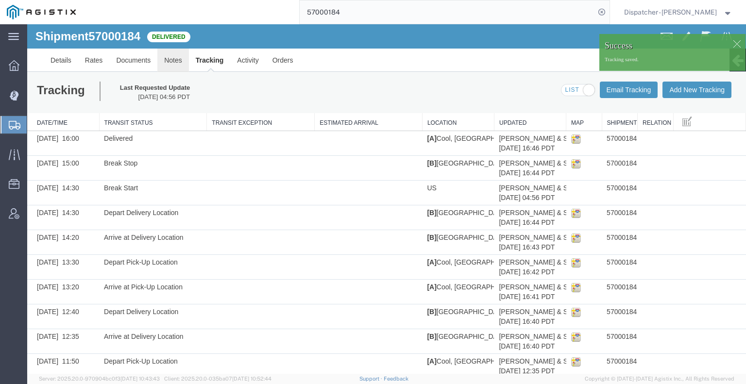
click at [170, 58] on link "Notes" at bounding box center [173, 60] width 32 height 23
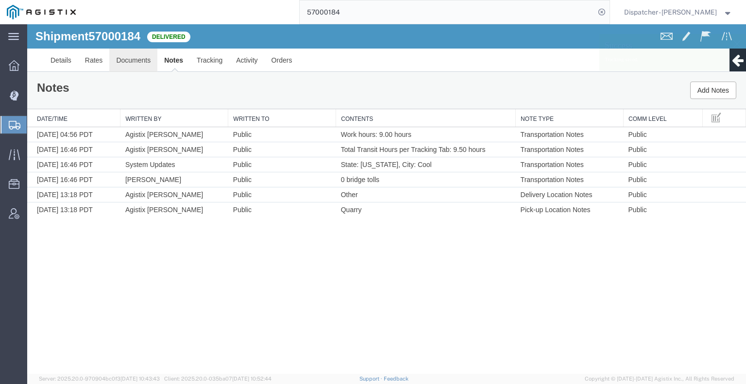
click at [136, 58] on link "Documents" at bounding box center [133, 60] width 48 height 23
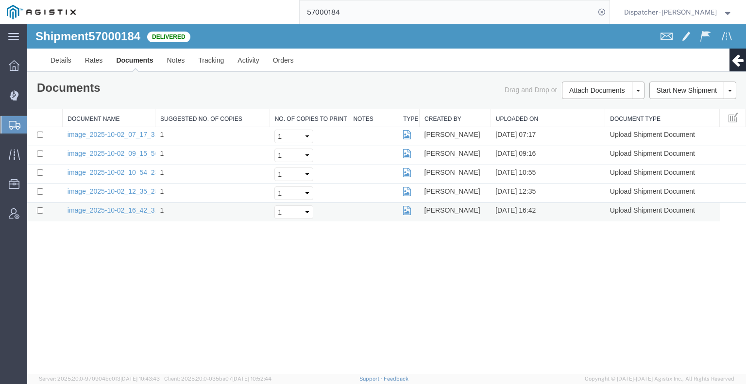
click at [132, 217] on td "image_2025-10-02_16_42_31.jpg" at bounding box center [109, 212] width 93 height 19
click at [143, 210] on link "image_2025-10-02_16_42_31.jpg" at bounding box center [119, 211] width 102 height 8
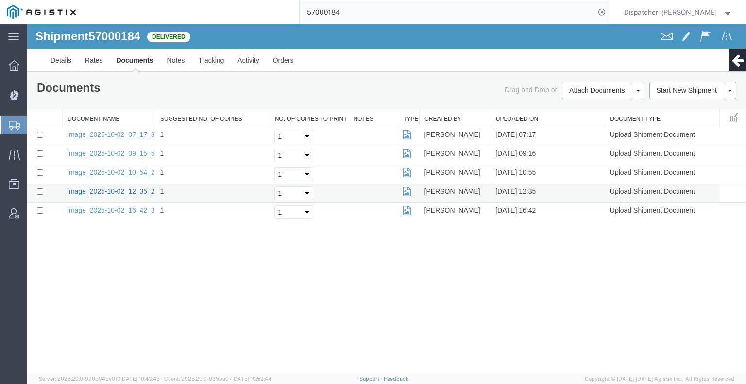
click at [127, 190] on link "image_2025-10-02_12_35_28.jpg" at bounding box center [119, 192] width 102 height 8
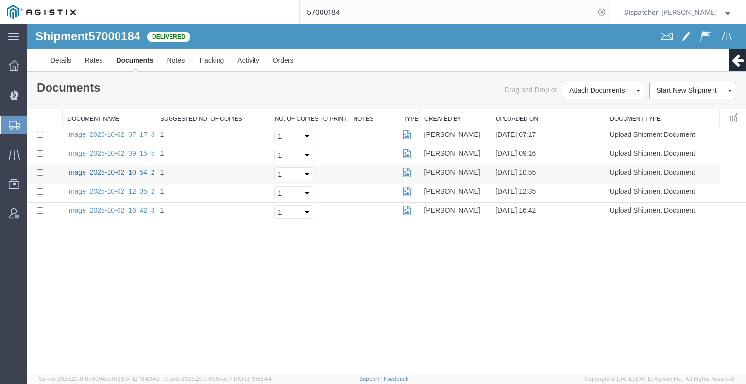
click at [134, 171] on link "image_2025-10-02_10_54_23.jpg" at bounding box center [119, 173] width 102 height 8
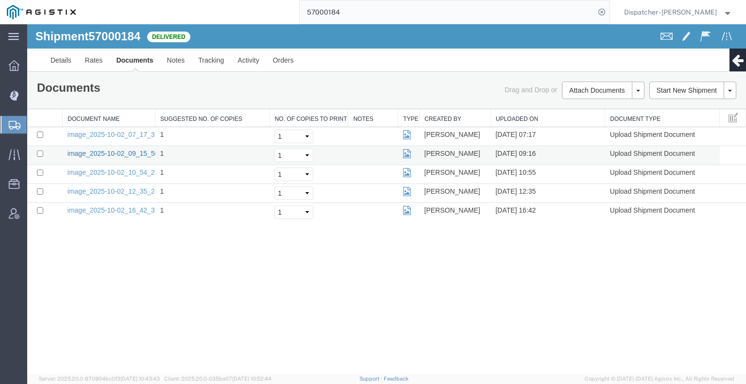
click at [121, 156] on link "image_2025-10-02_09_15_50.jpg" at bounding box center [119, 154] width 102 height 8
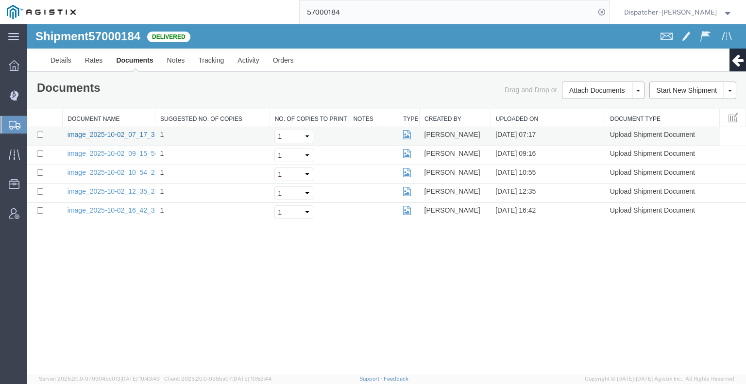
click at [134, 133] on link "image_2025-10-02_07_17_31.jpg" at bounding box center [119, 135] width 102 height 8
click at [84, 322] on div "Shipment 57000184 5 of 5 Delivered Details Rates Documents Notes Tracking Activ…" at bounding box center [386, 199] width 719 height 350
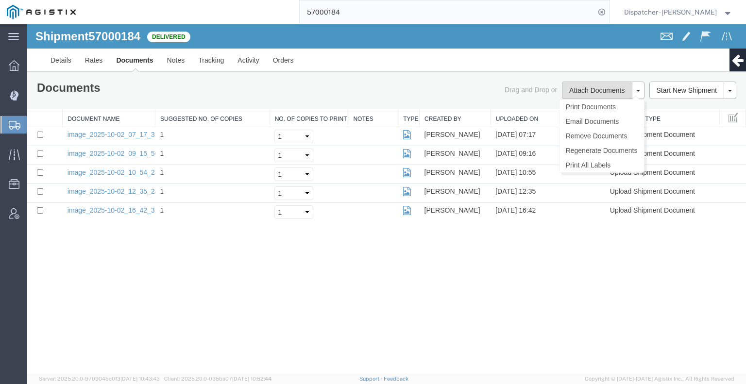
click at [581, 89] on button "Attach Documents" at bounding box center [597, 90] width 70 height 17
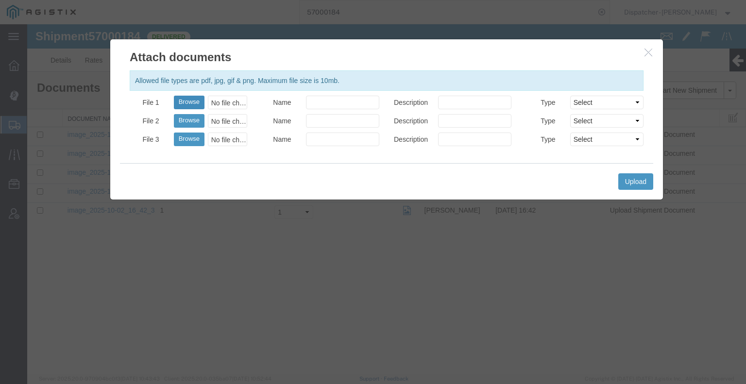
click at [183, 104] on button "Browse" at bounding box center [189, 103] width 31 height 14
type input "C:\fakepath\57000184trktag.pdf"
click at [631, 186] on button "Upload" at bounding box center [636, 181] width 35 height 17
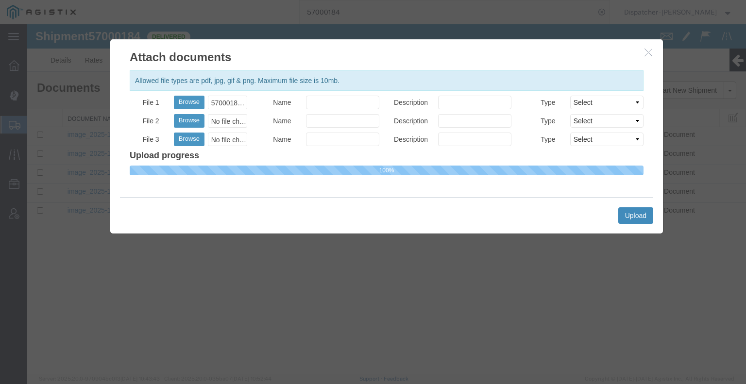
select select
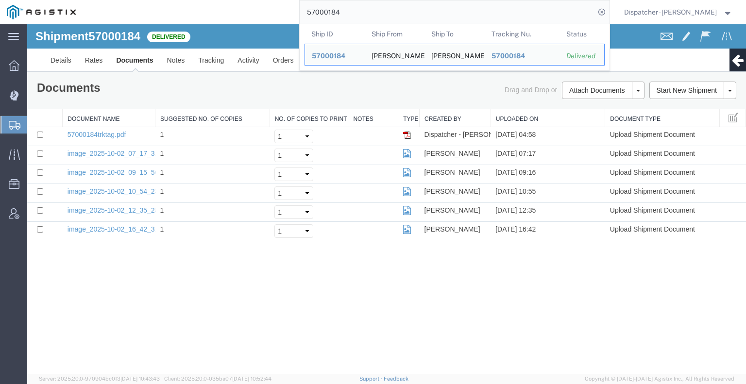
drag, startPoint x: 363, startPoint y: 15, endPoint x: 216, endPoint y: 8, distance: 146.9
click at [241, 8] on div "57000184 Ship ID Ship From Ship To Tracking Nu. Status Ship ID 57000184 Ship Fr…" at bounding box center [346, 12] width 527 height 24
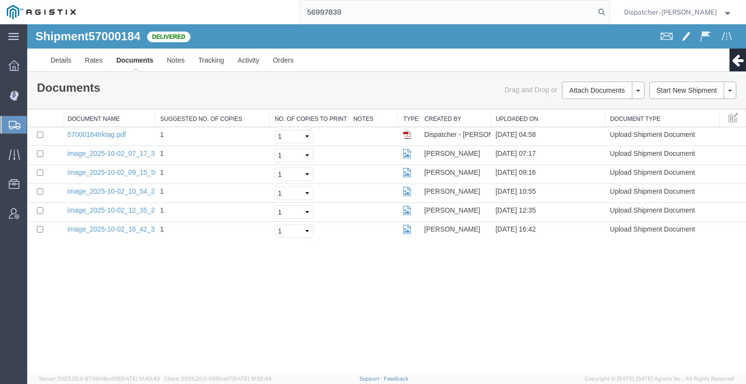
type input "56997839"
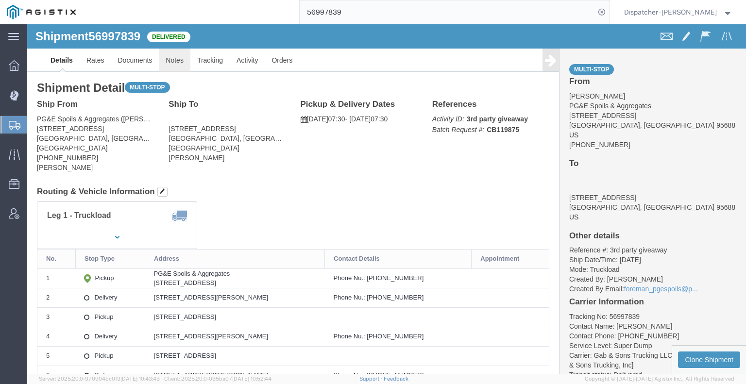
click link "Notes"
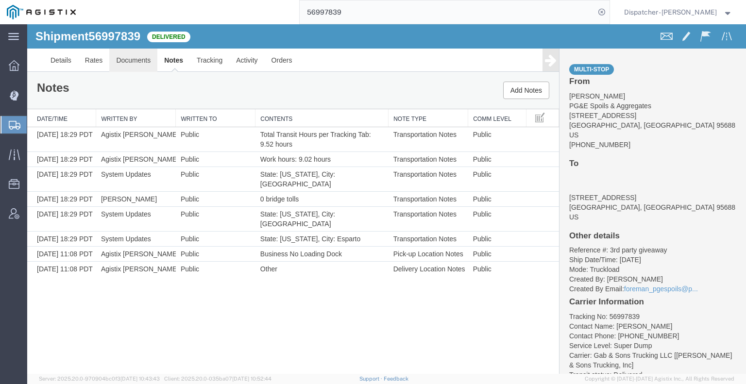
click at [139, 62] on link "Documents" at bounding box center [133, 60] width 48 height 23
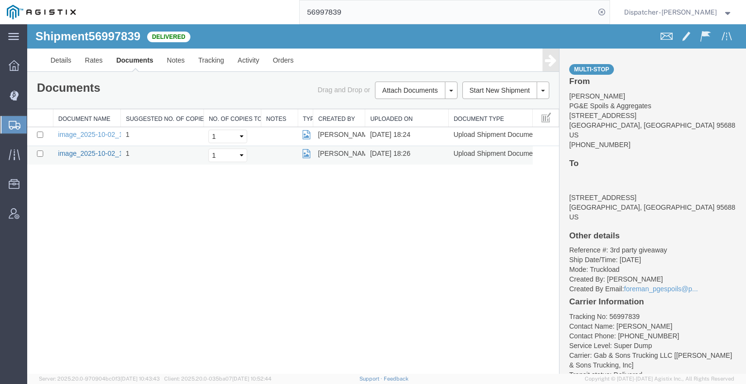
click at [72, 153] on link "image_2025-10-02_18_26_20.jpg" at bounding box center [109, 154] width 102 height 8
click at [104, 134] on link "image_2025-10-02_18_24_22.jpg" at bounding box center [109, 135] width 102 height 8
drag, startPoint x: 123, startPoint y: 258, endPoint x: 123, endPoint y: 250, distance: 7.3
click at [123, 257] on div "Shipment 56997839 2 of 2 Delivered Details Rates Documents Notes Tracking Activ…" at bounding box center [386, 199] width 719 height 350
drag, startPoint x: 342, startPoint y: 15, endPoint x: 243, endPoint y: 1, distance: 100.6
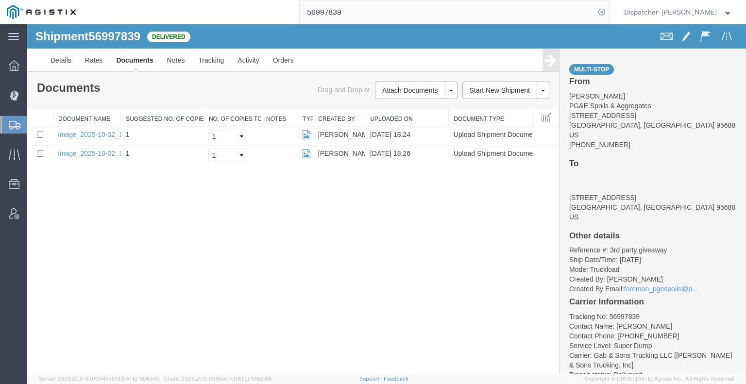
click at [293, 15] on div "56997839" at bounding box center [346, 12] width 527 height 24
type input "57003912"
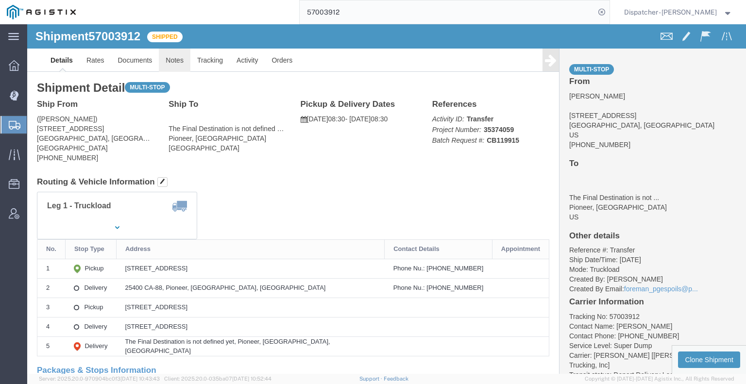
click link "Notes"
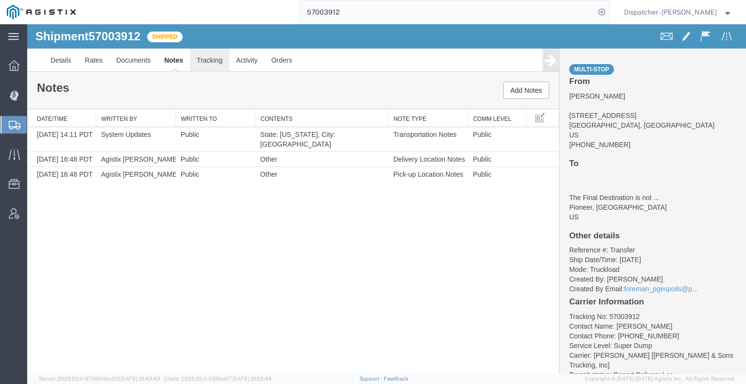
click at [190, 54] on link "Tracking" at bounding box center [209, 60] width 39 height 23
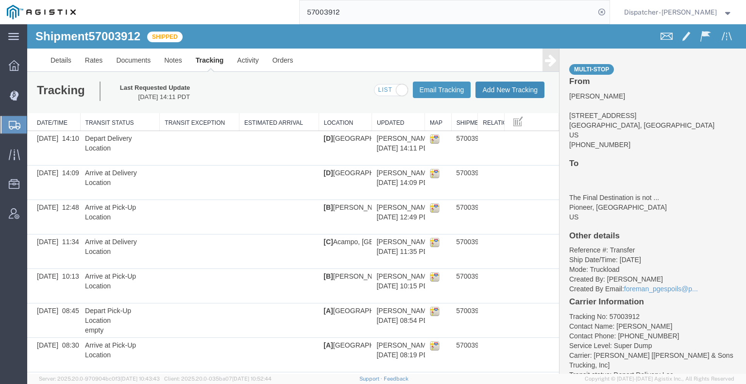
click at [512, 89] on button "Add New Tracking" at bounding box center [510, 90] width 69 height 17
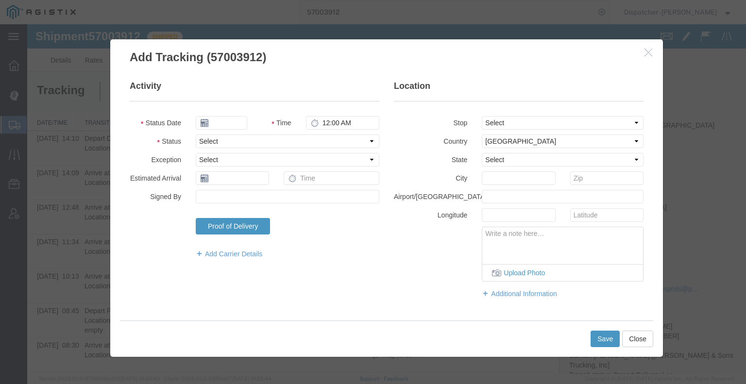
type input "[DATE]"
type input "5:00 AM"
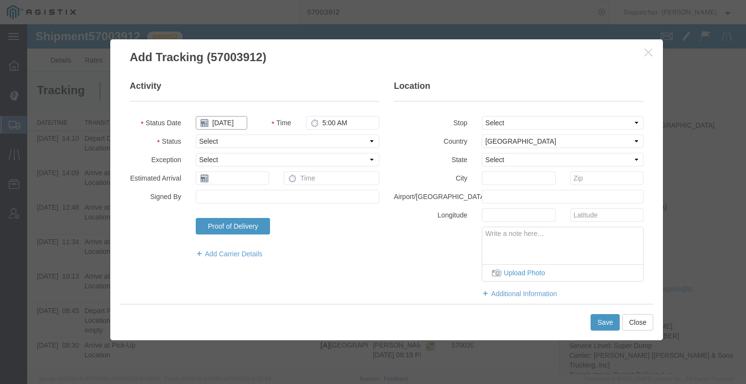
click at [226, 125] on input "[DATE]" at bounding box center [222, 123] width 52 height 14
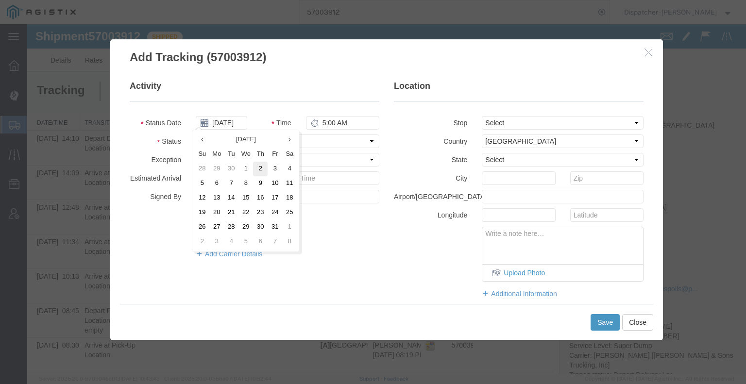
click at [263, 166] on td "2" at bounding box center [260, 169] width 15 height 15
type input "[DATE]"
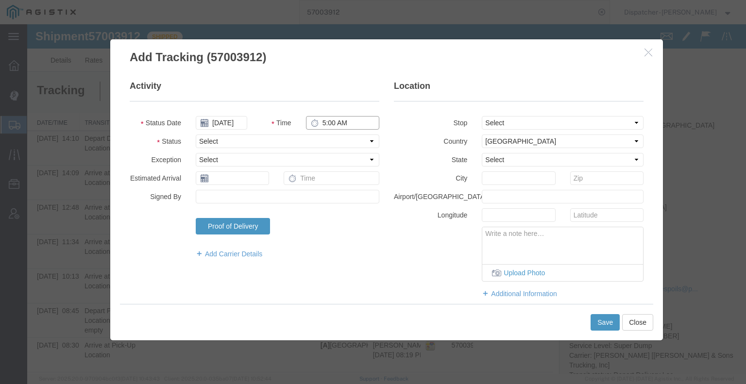
click at [327, 121] on input "5:00 AM" at bounding box center [342, 123] width 73 height 14
type input "2:00 PM"
click at [322, 138] on select "Select Arrival Notice Available Arrival Notice Imported Arrive at Delivery Loca…" at bounding box center [288, 142] width 184 height 14
select select "BREAKSTART"
click at [196, 135] on select "Select Arrival Notice Available Arrival Notice Imported Arrive at Delivery Loca…" at bounding box center [288, 142] width 184 height 14
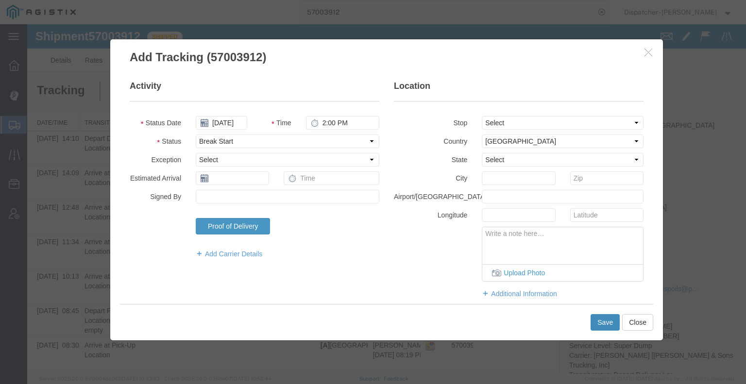
click at [601, 319] on button "Save" at bounding box center [605, 322] width 29 height 17
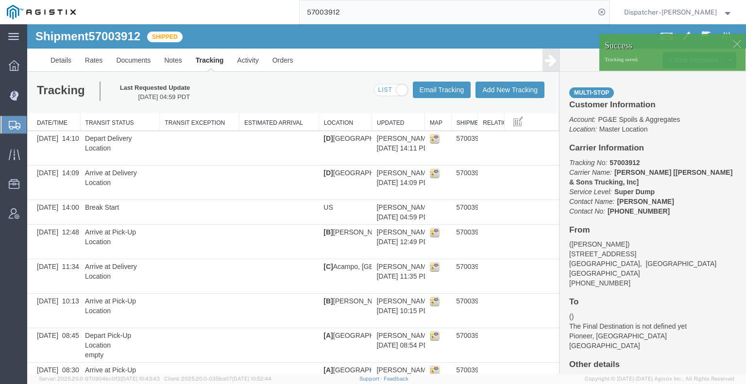
click at [551, 59] on icon at bounding box center [551, 60] width 12 height 14
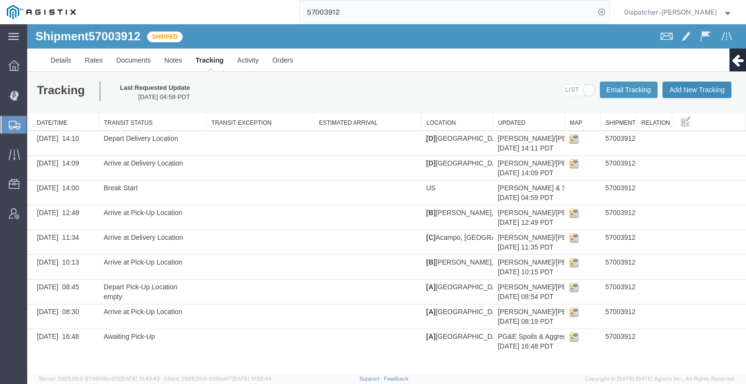
click at [694, 87] on button "Add New Tracking" at bounding box center [697, 90] width 69 height 17
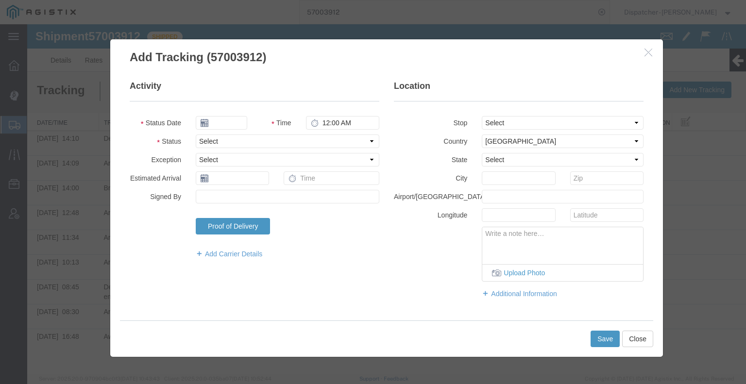
type input "[DATE]"
type input "5:00 AM"
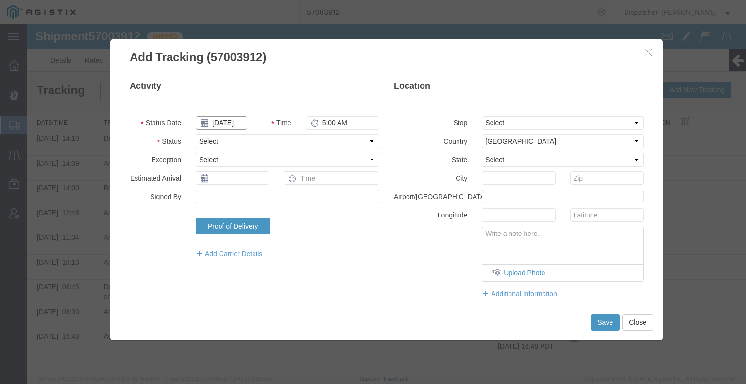
click at [227, 120] on input "[DATE]" at bounding box center [222, 123] width 52 height 14
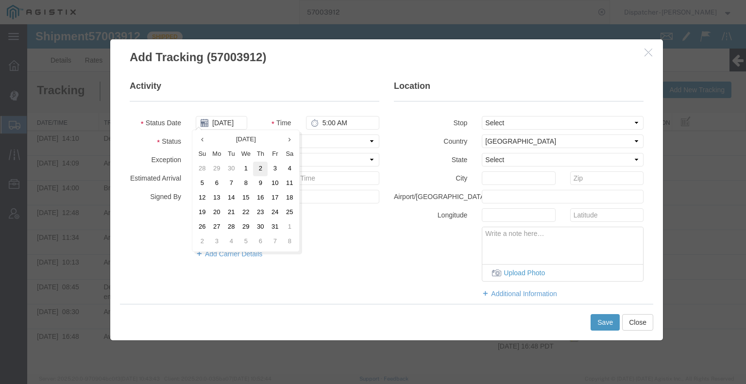
click at [260, 170] on td "2" at bounding box center [260, 169] width 15 height 15
type input "[DATE]"
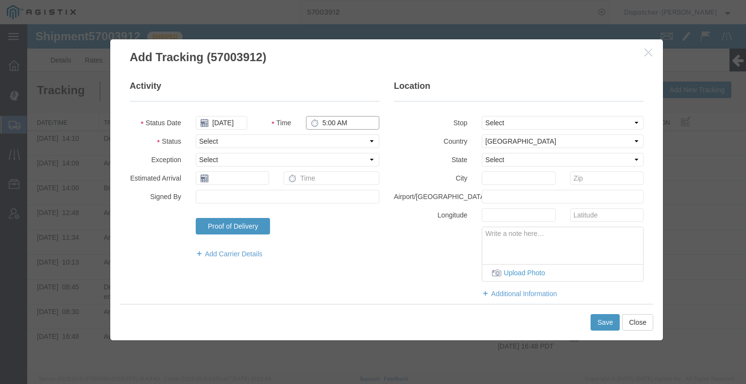
click at [330, 122] on input "5:00 AM" at bounding box center [342, 123] width 73 height 14
type input "2:30 PM"
click at [338, 136] on select "Select Arrival Notice Available Arrival Notice Imported Arrive at Delivery Loca…" at bounding box center [288, 142] width 184 height 14
select select "BREAKSTOP"
click at [196, 135] on select "Select Arrival Notice Available Arrival Notice Imported Arrive at Delivery Loca…" at bounding box center [288, 142] width 184 height 14
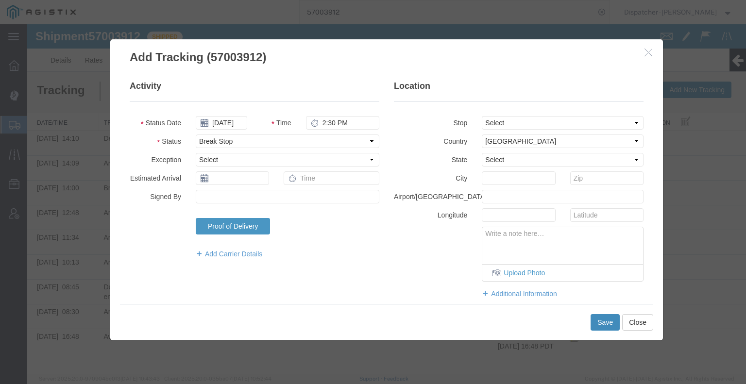
click at [605, 325] on button "Save" at bounding box center [605, 322] width 29 height 17
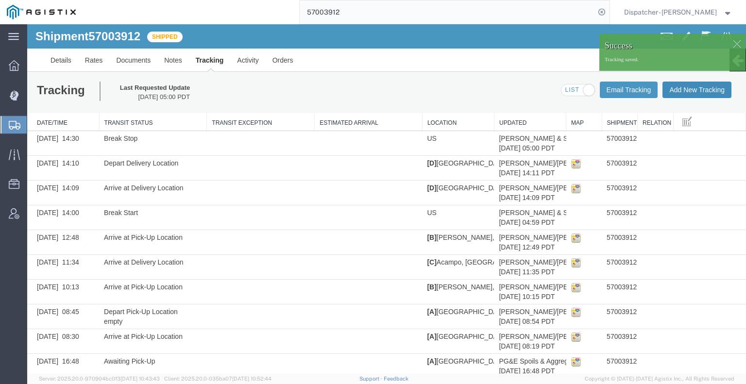
click at [680, 91] on button "Add New Tracking" at bounding box center [697, 90] width 69 height 17
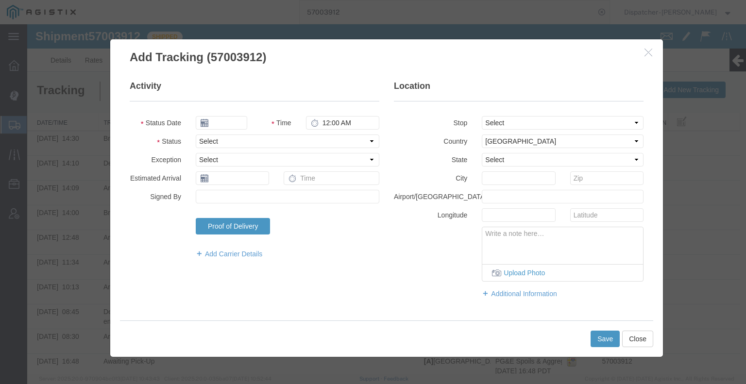
type input "[DATE]"
type input "6:00 AM"
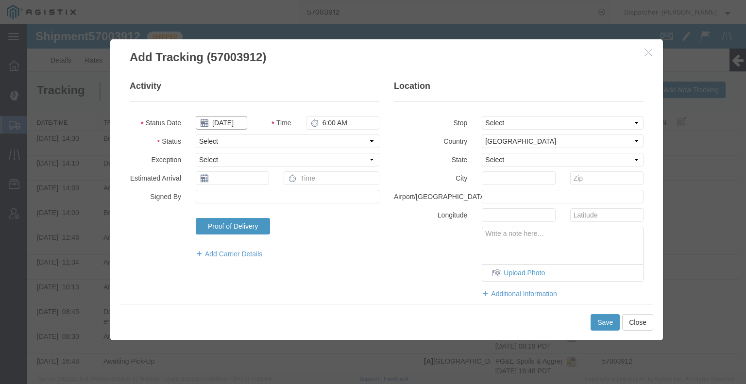
click at [221, 123] on input "[DATE]" at bounding box center [222, 123] width 52 height 14
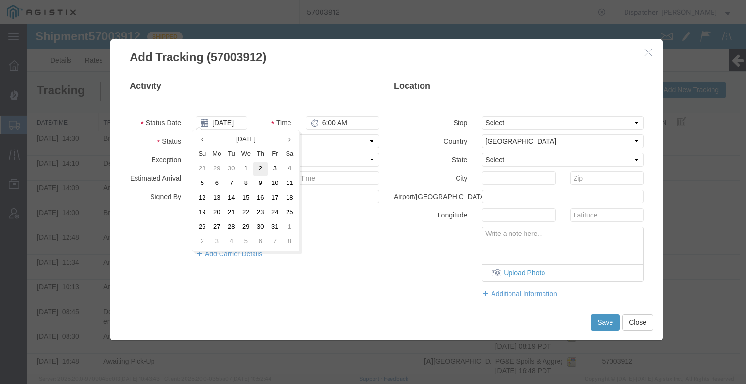
click at [262, 165] on td "2" at bounding box center [260, 169] width 15 height 15
type input "[DATE]"
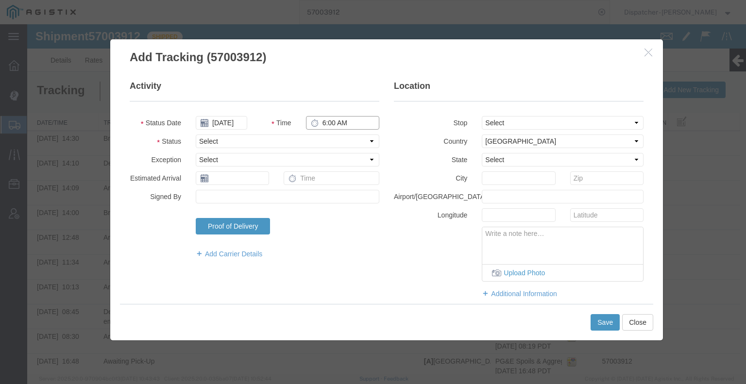
click at [326, 122] on input "6:00 AM" at bounding box center [342, 123] width 73 height 14
type input "4:30 PM"
drag, startPoint x: 329, startPoint y: 138, endPoint x: 328, endPoint y: 145, distance: 7.8
click at [329, 138] on select "Select Arrival Notice Available Arrival Notice Imported Arrive at Delivery Loca…" at bounding box center [288, 142] width 184 height 14
select select "DELIVRED"
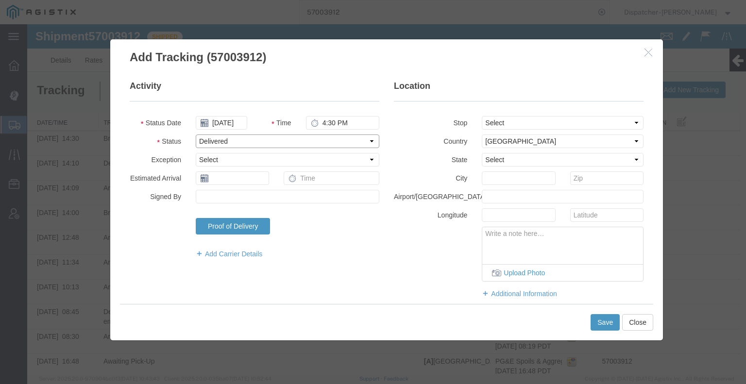
click at [196, 135] on select "Select Arrival Notice Available Arrival Notice Imported Arrive at Delivery Loca…" at bounding box center [288, 142] width 184 height 14
click at [605, 324] on button "Save" at bounding box center [605, 322] width 29 height 17
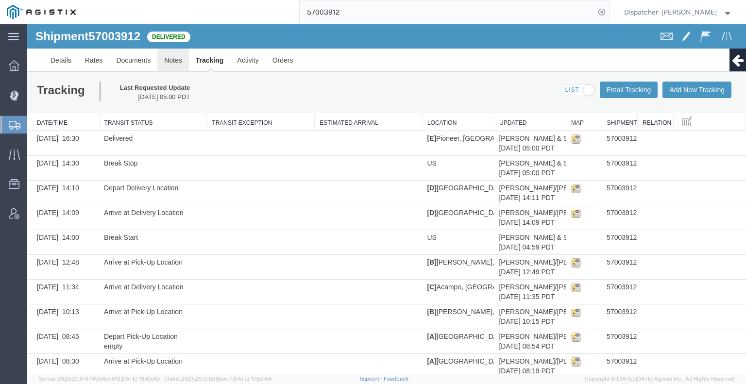
click at [172, 59] on link "Notes" at bounding box center [173, 60] width 32 height 23
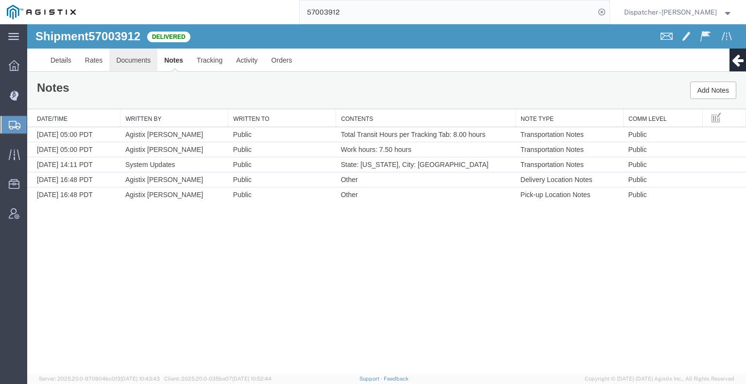
click at [139, 56] on link "Documents" at bounding box center [133, 60] width 48 height 23
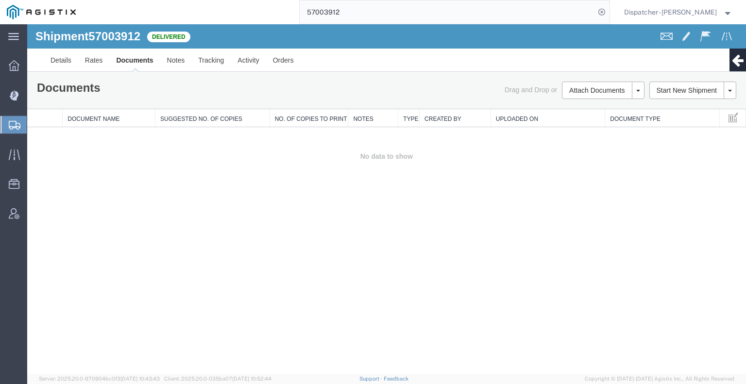
click at [98, 219] on div "Shipment 57003912 0 of 0 Delivered Details Rates Documents Notes Tracking Activ…" at bounding box center [386, 199] width 719 height 350
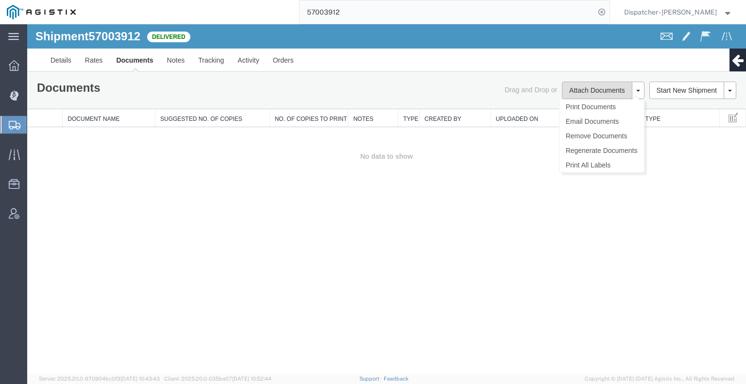
click at [576, 86] on button "Attach Documents" at bounding box center [597, 90] width 70 height 17
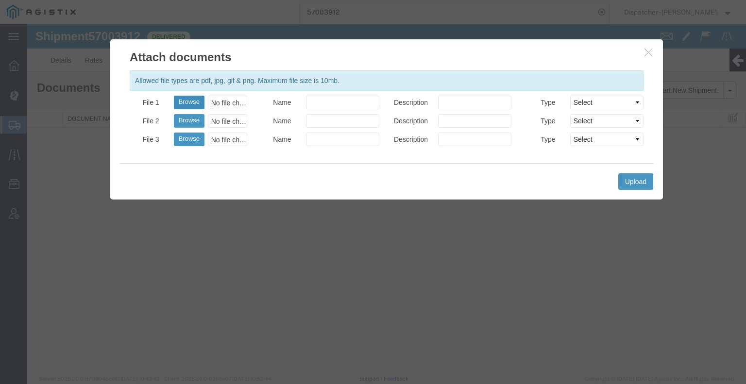
click at [195, 104] on button "Browse" at bounding box center [189, 103] width 31 height 14
type input "C:\fakepath\57002912trktag.pdf"
click at [640, 182] on button "Upload" at bounding box center [636, 181] width 35 height 17
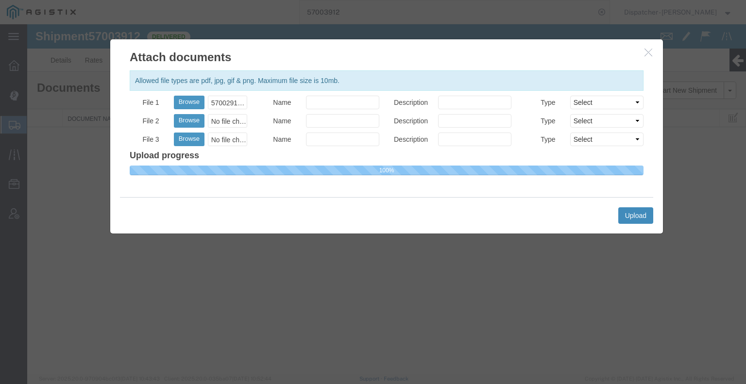
select select
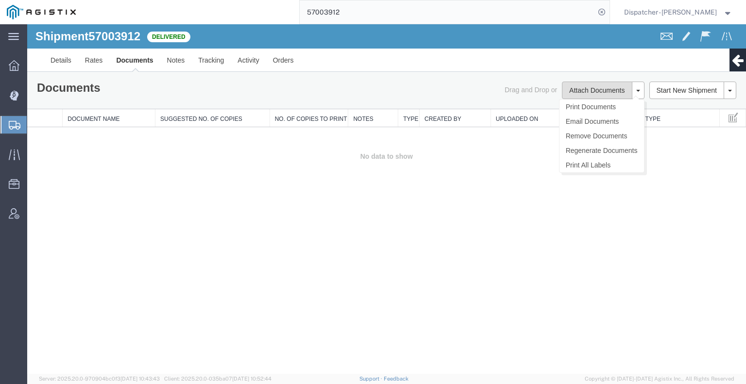
click at [606, 92] on button "Attach Documents" at bounding box center [597, 90] width 70 height 17
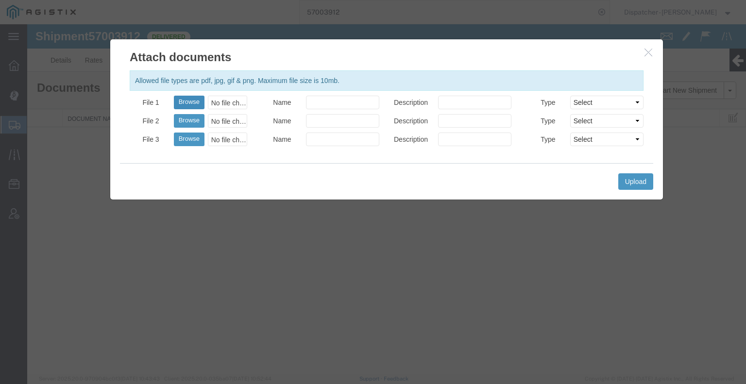
click at [178, 100] on button "Browse" at bounding box center [189, 103] width 31 height 14
type input "C:\fakepath\57002912trktag.pdf"
click at [624, 182] on button "Upload" at bounding box center [636, 181] width 35 height 17
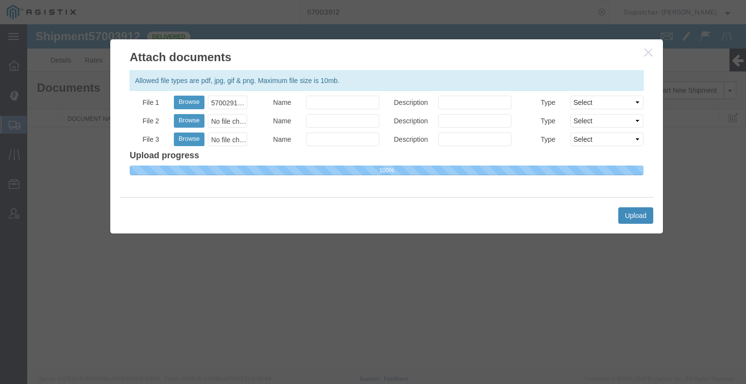
select select
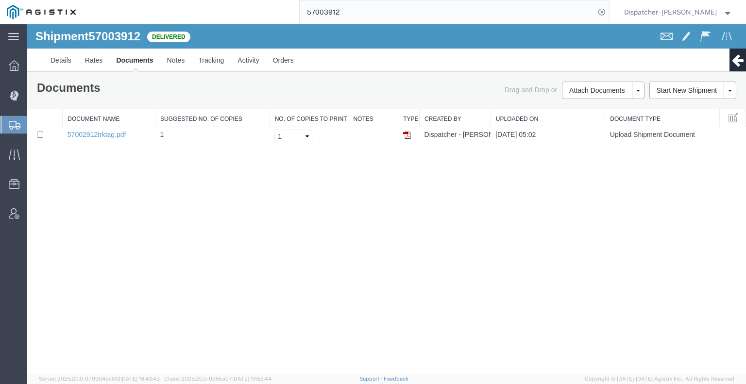
drag, startPoint x: 356, startPoint y: 13, endPoint x: 213, endPoint y: 17, distance: 143.4
click at [286, 16] on div "57003912" at bounding box center [346, 12] width 527 height 24
type input "57003913"
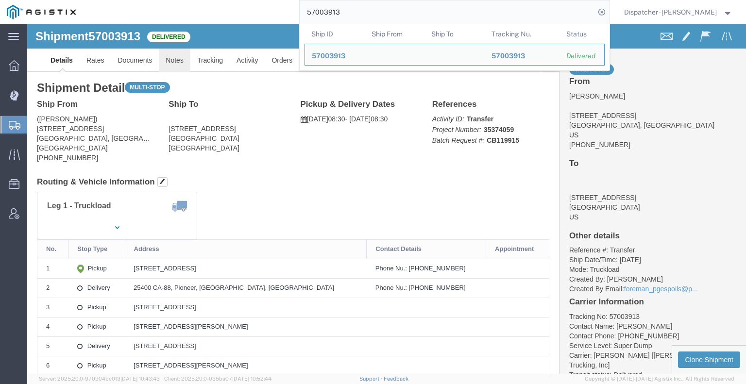
click link "Notes"
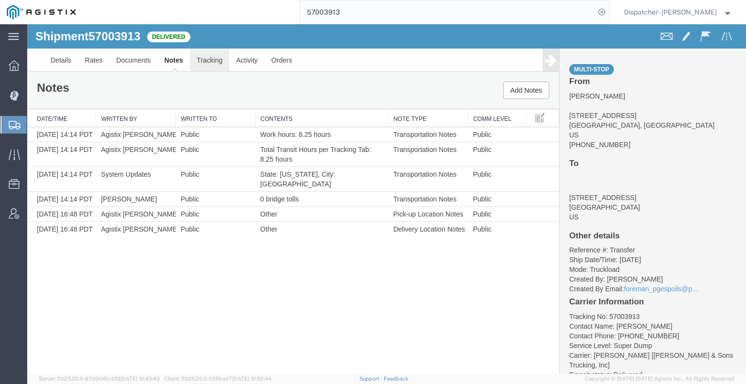
click at [213, 65] on link "Tracking" at bounding box center [209, 60] width 39 height 23
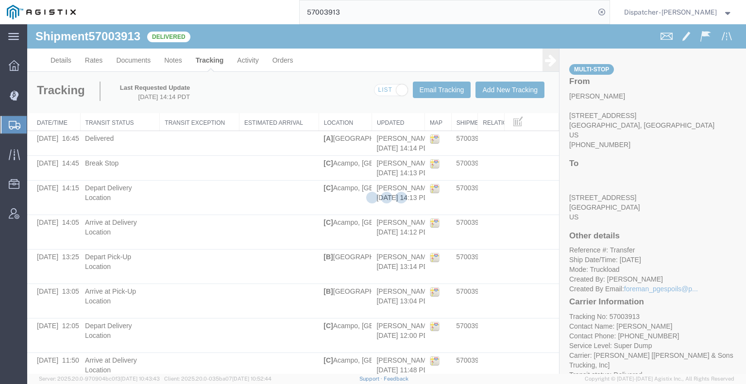
drag, startPoint x: 579, startPoint y: 90, endPoint x: 552, endPoint y: 66, distance: 36.5
click at [552, 66] on link at bounding box center [551, 60] width 17 height 23
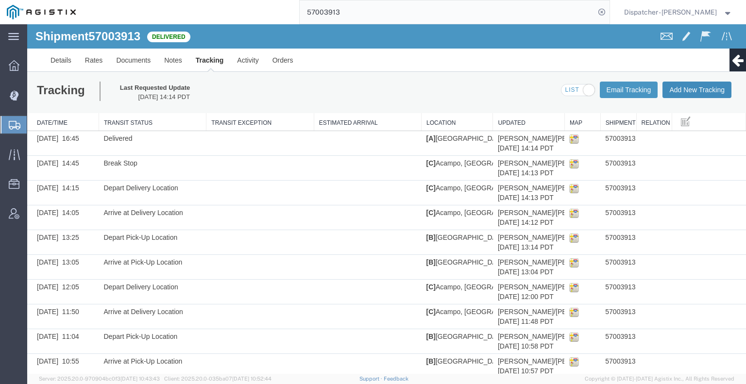
click at [677, 83] on button "Add New Tracking" at bounding box center [697, 90] width 69 height 17
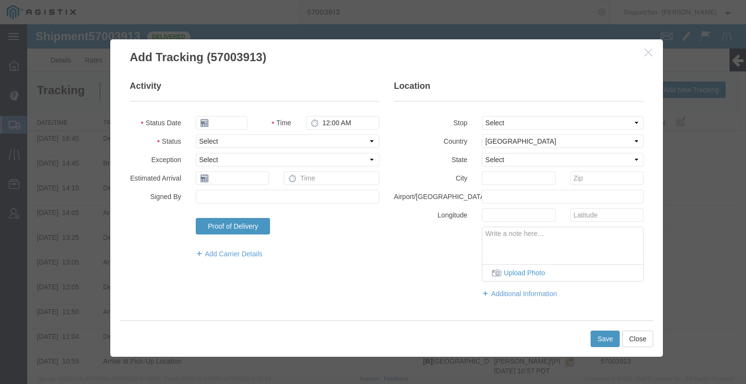
type input "[DATE]"
type input "6:00 AM"
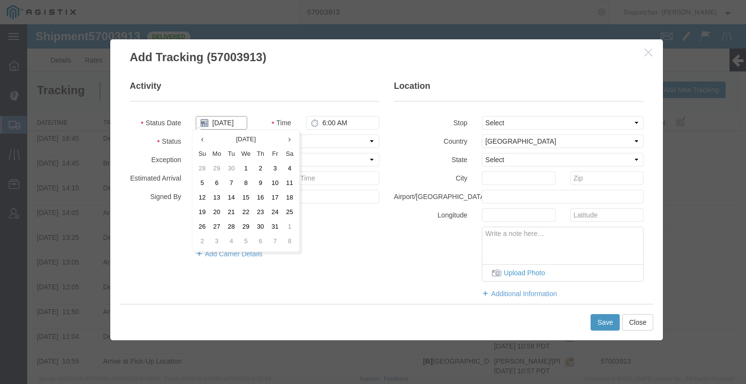
click at [225, 122] on input "[DATE]" at bounding box center [222, 123] width 52 height 14
click at [257, 173] on td "2" at bounding box center [260, 169] width 15 height 15
type input "[DATE]"
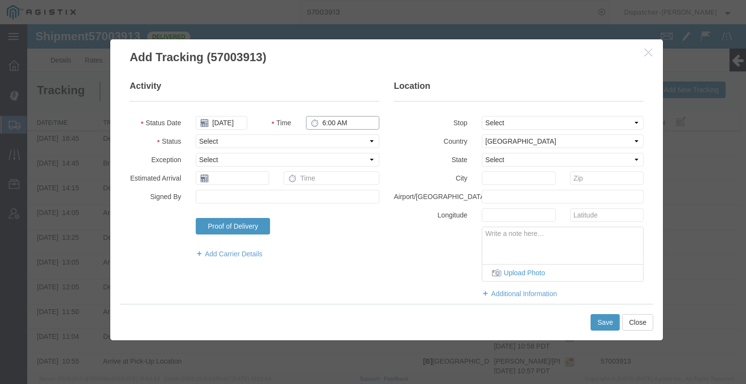
click at [322, 121] on input "6:00 AM" at bounding box center [342, 123] width 73 height 14
type input "2:15 PM"
click at [312, 139] on select "Select Arrival Notice Available Arrival Notice Imported Arrive at Delivery Loca…" at bounding box center [288, 142] width 184 height 14
select select "BREAKSTART"
click at [196, 135] on select "Select Arrival Notice Available Arrival Notice Imported Arrive at Delivery Loca…" at bounding box center [288, 142] width 184 height 14
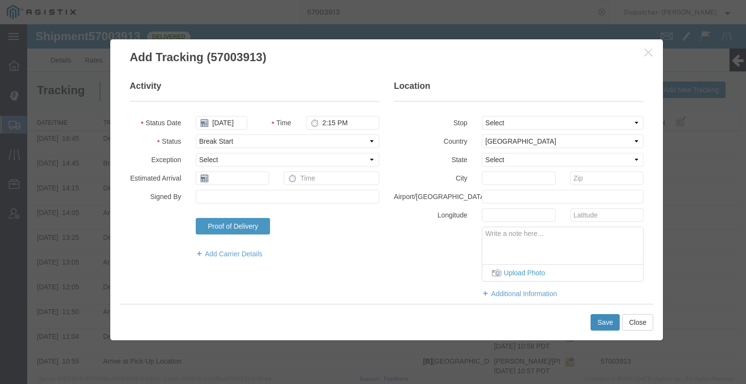
click at [599, 328] on button "Save" at bounding box center [605, 322] width 29 height 17
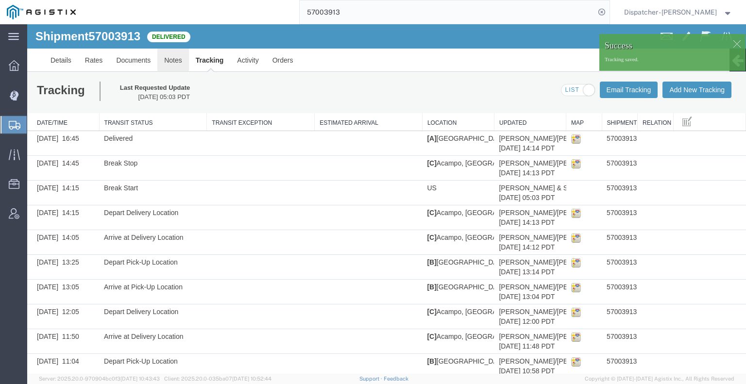
click at [172, 59] on link "Notes" at bounding box center [173, 60] width 32 height 23
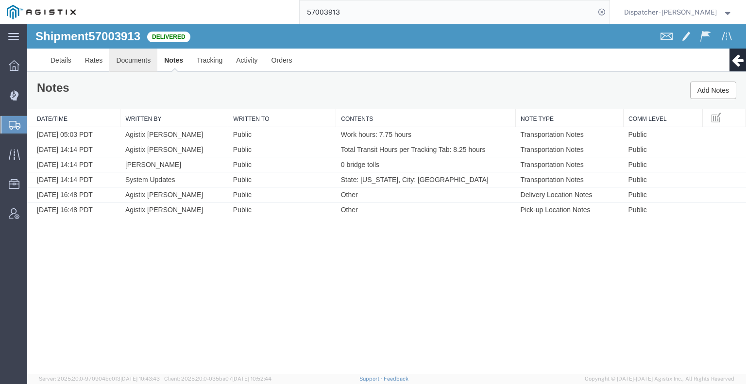
click at [138, 59] on link "Documents" at bounding box center [133, 60] width 48 height 23
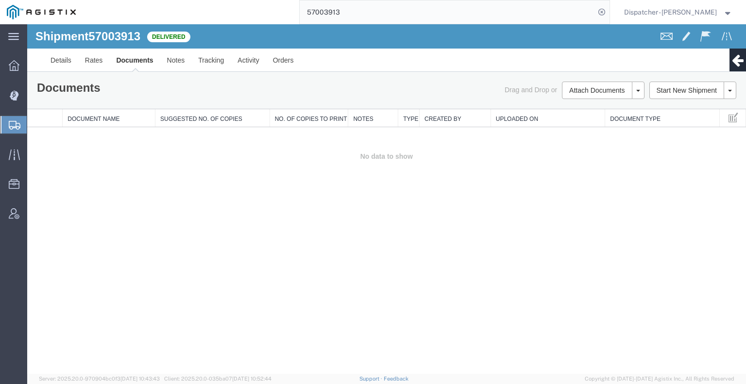
click at [110, 219] on div "Shipment 57003913 0 of 0 Delivered Details Rates Documents Notes Tracking Activ…" at bounding box center [386, 199] width 719 height 350
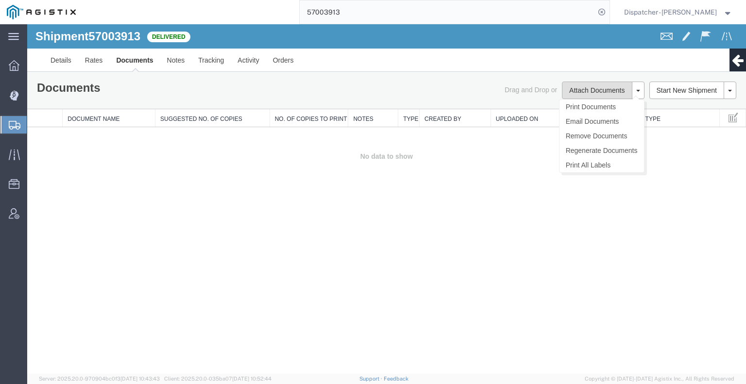
click at [591, 91] on button "Attach Documents" at bounding box center [597, 90] width 70 height 17
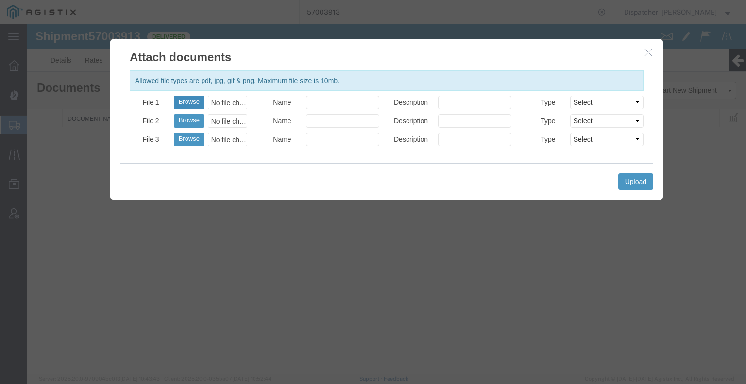
click at [196, 104] on button "Browse" at bounding box center [189, 103] width 31 height 14
type input "C:\fakepath\57003913trktag.pdf"
click at [632, 180] on button "Upload" at bounding box center [636, 181] width 35 height 17
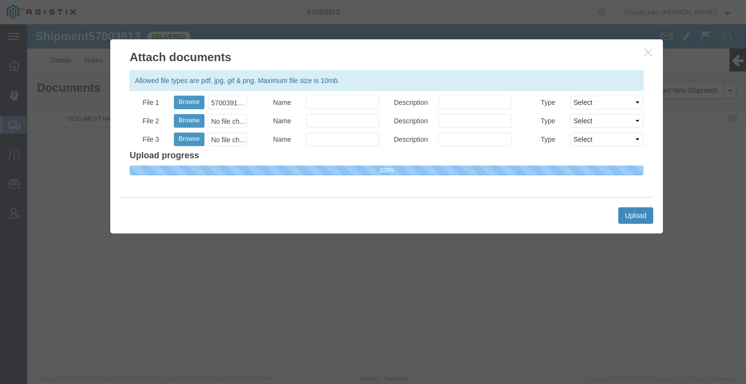
select select
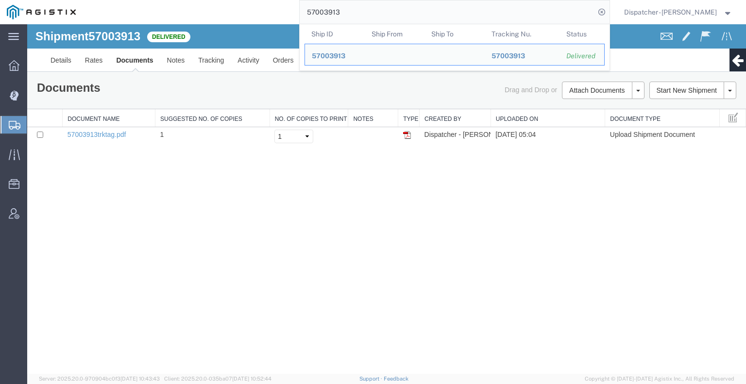
drag, startPoint x: 301, startPoint y: 17, endPoint x: 201, endPoint y: 12, distance: 100.8
click at [264, 17] on div "57003913 Ship ID Ship From Ship To Tracking Nu. Status Ship ID 57003913 Ship Fr…" at bounding box center [346, 12] width 527 height 24
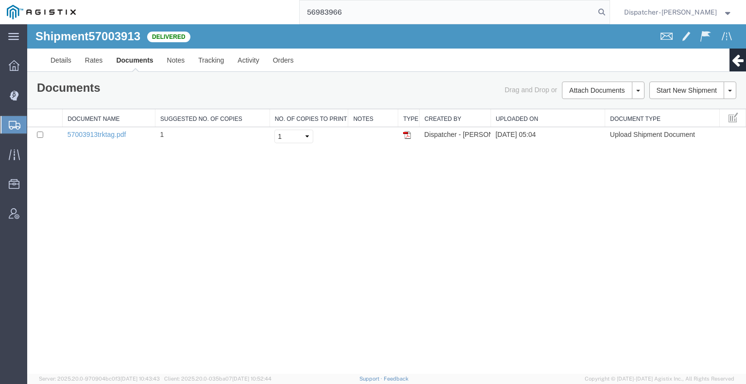
type input "56983966"
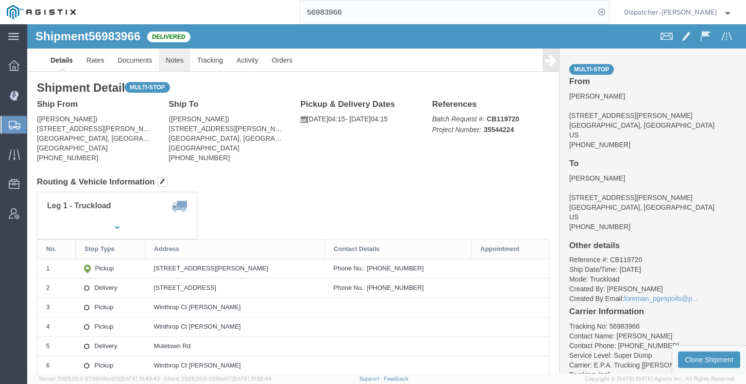
click link "Notes"
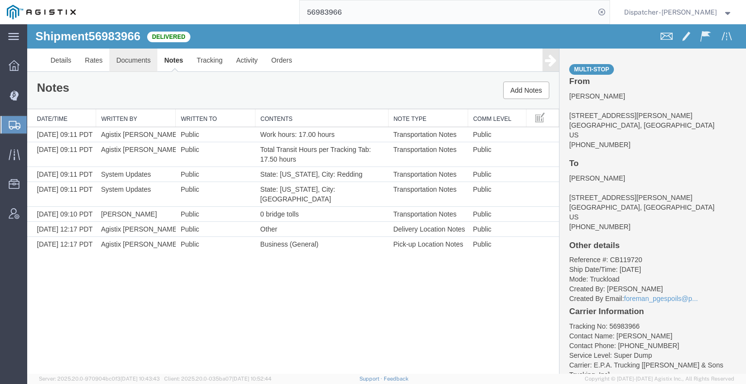
click at [139, 57] on link "Documents" at bounding box center [133, 60] width 48 height 23
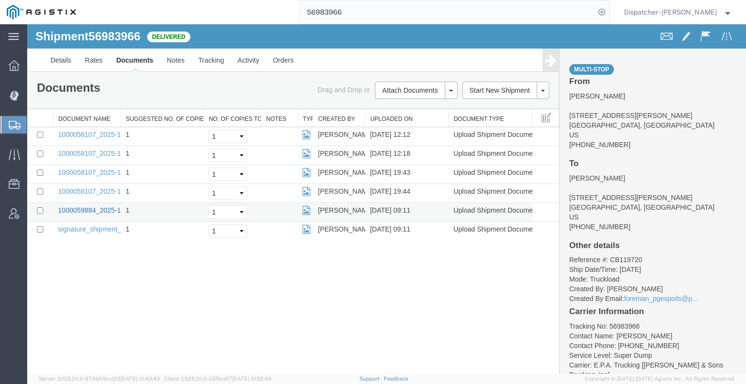
click at [95, 208] on link "1000059884_2025-10-03_09_11_25.jpg" at bounding box center [118, 211] width 121 height 8
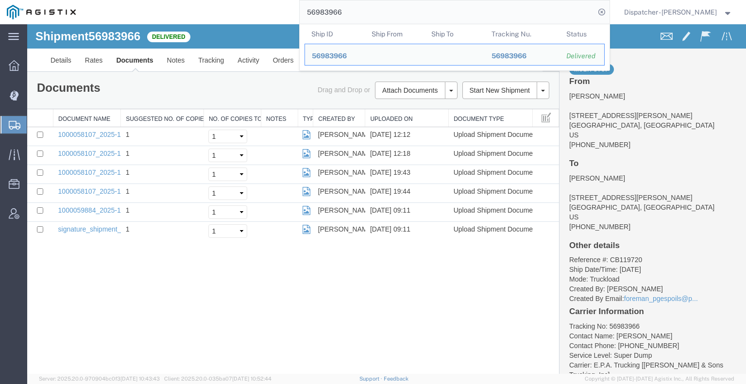
drag, startPoint x: 355, startPoint y: 41, endPoint x: 212, endPoint y: 29, distance: 143.9
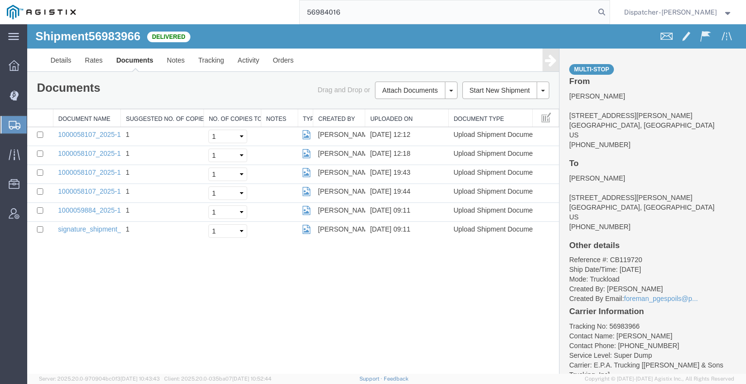
type input "56984016"
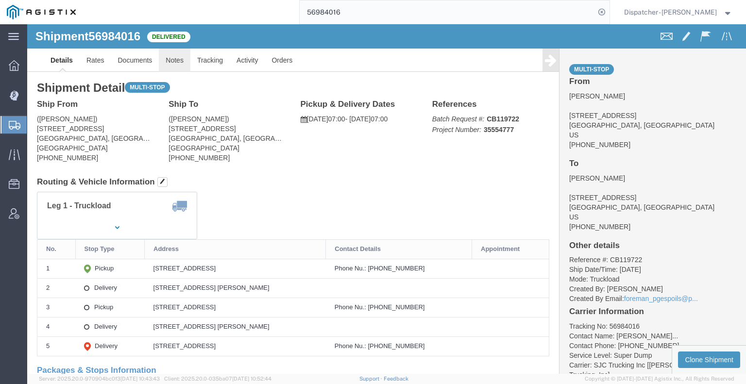
click link "Notes"
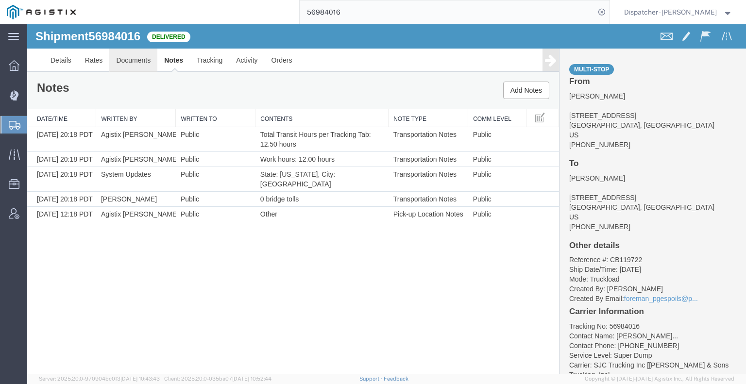
click at [143, 60] on link "Documents" at bounding box center [133, 60] width 48 height 23
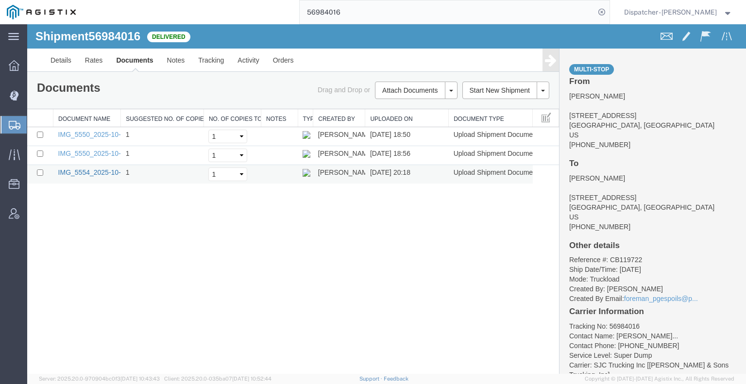
click at [76, 172] on link "IMG_5554_2025-10-02_20_18_54.jpeg" at bounding box center [117, 173] width 119 height 8
click at [257, 14] on div "56984016" at bounding box center [346, 12] width 527 height 24
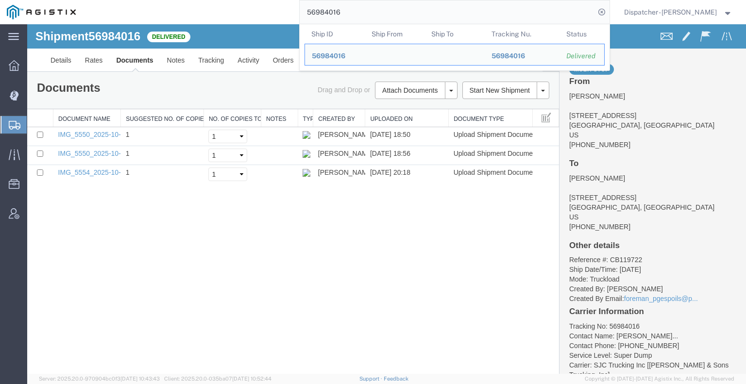
drag, startPoint x: 354, startPoint y: 12, endPoint x: 225, endPoint y: 22, distance: 128.7
click at [276, 16] on div "56984016 Ship ID Ship From Ship To Tracking Nu. Status Ship ID 56984016 Ship Fr…" at bounding box center [346, 12] width 527 height 24
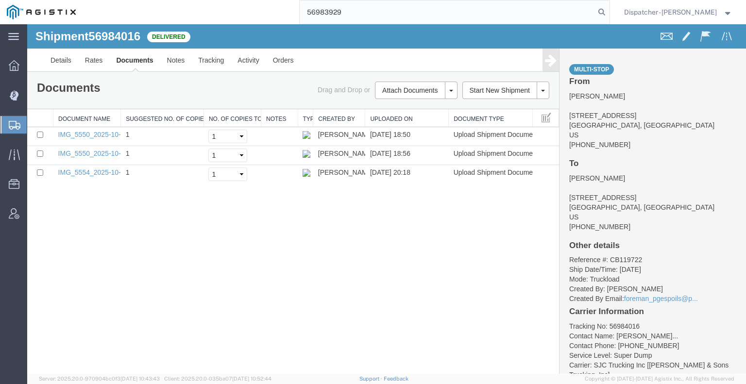
type input "56983929"
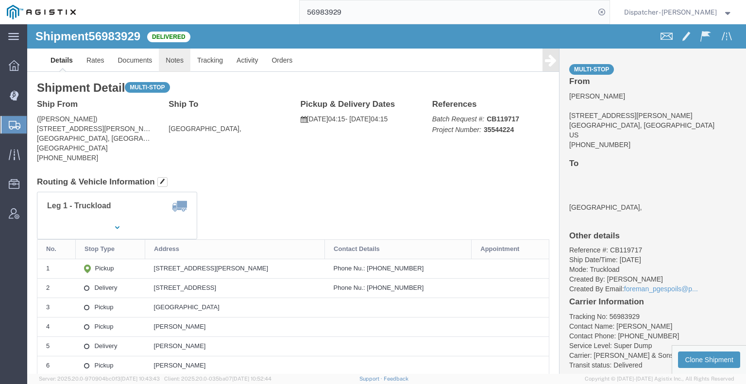
click link "Notes"
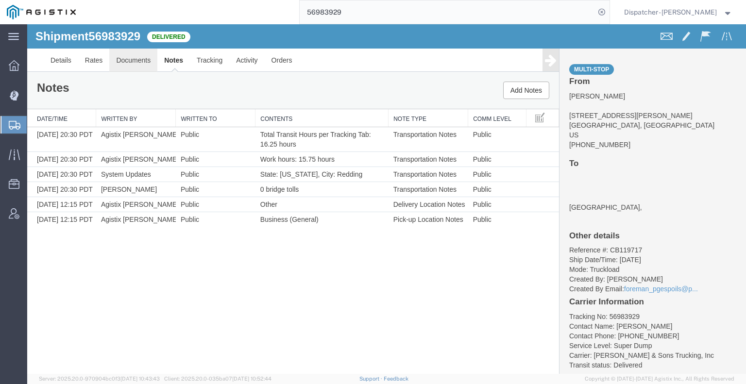
click at [129, 60] on link "Documents" at bounding box center [133, 60] width 48 height 23
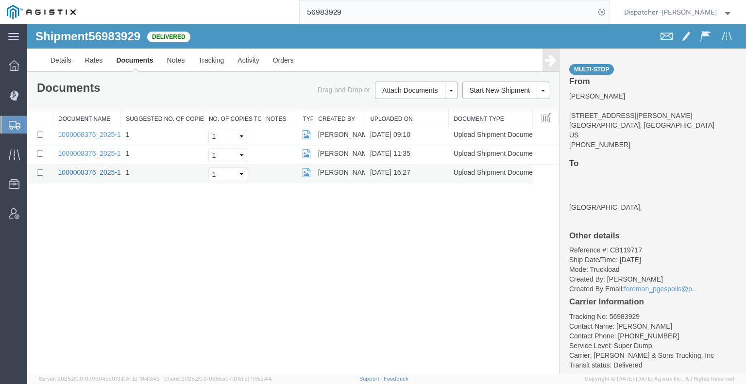
click at [97, 172] on link "1000008376_2025-10-02_16_25_53.jpg" at bounding box center [118, 173] width 121 height 8
click at [132, 243] on div "Shipment 56983929 3 of 3 Delivered Details Rates Documents Notes Tracking Activ…" at bounding box center [386, 199] width 719 height 350
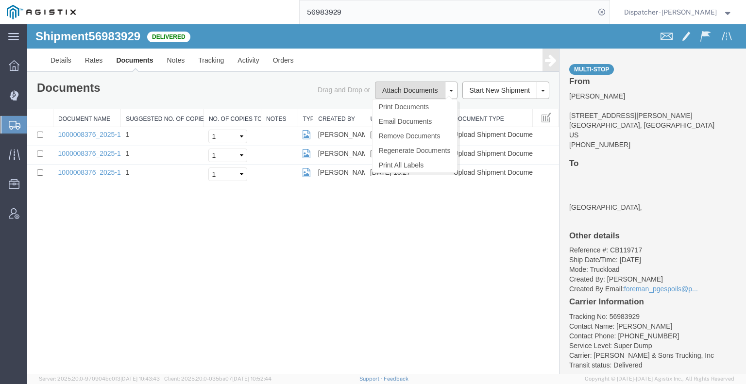
click at [401, 94] on button "Attach Documents" at bounding box center [410, 90] width 70 height 17
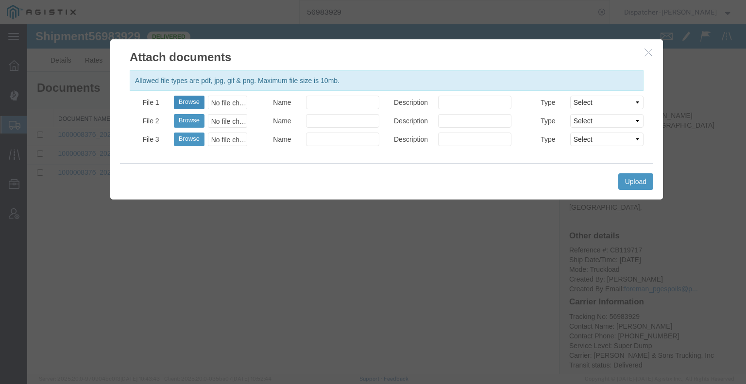
click at [190, 101] on button "Browse" at bounding box center [189, 103] width 31 height 14
type input "C:\fakepath\56983929trktag.pdf"
click at [626, 178] on button "Upload" at bounding box center [636, 181] width 35 height 17
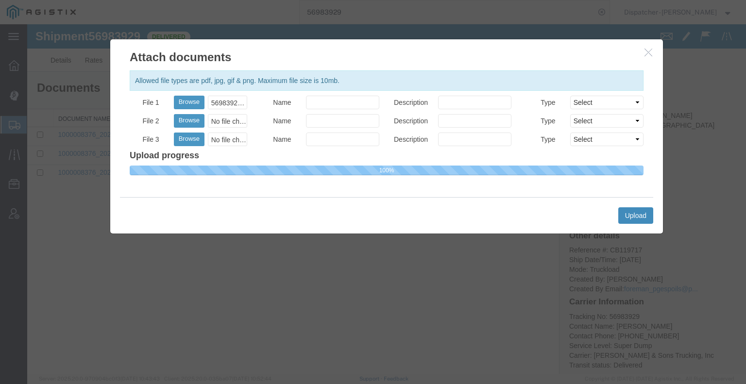
select select
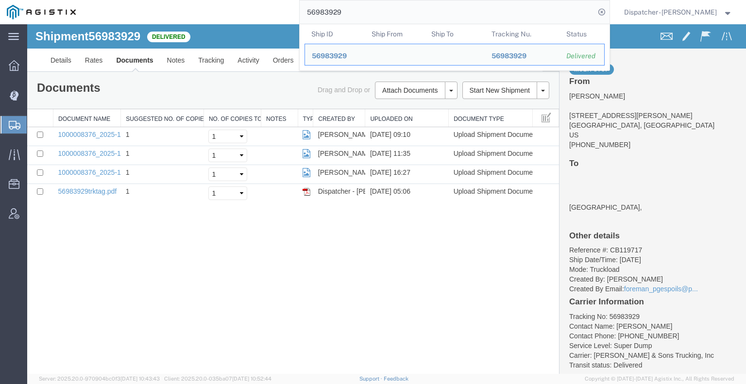
drag, startPoint x: 350, startPoint y: 15, endPoint x: 143, endPoint y: 1, distance: 207.0
click at [193, 5] on div "56983929 Ship ID Ship From Ship To Tracking Nu. Status Ship ID 56983929 Ship Fr…" at bounding box center [346, 12] width 527 height 24
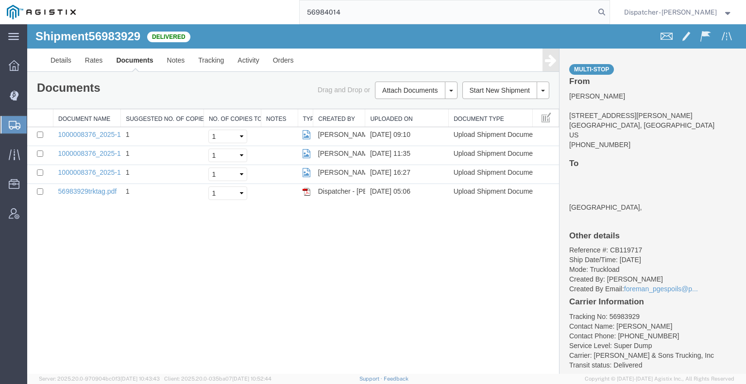
type input "56984014"
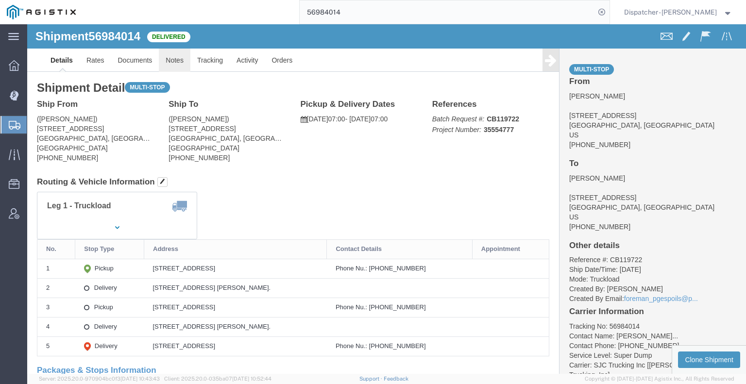
click link "Notes"
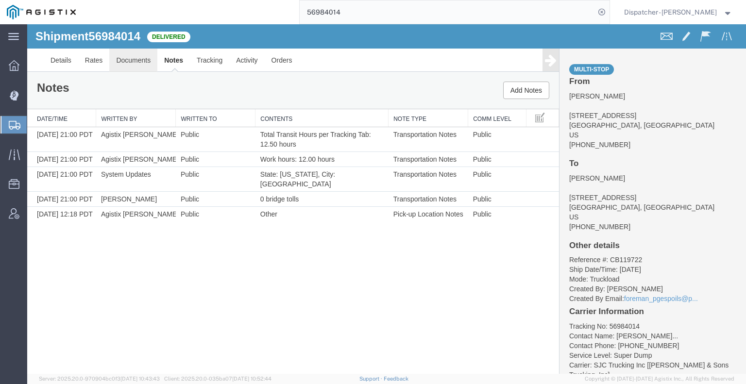
click at [137, 62] on link "Documents" at bounding box center [133, 60] width 48 height 23
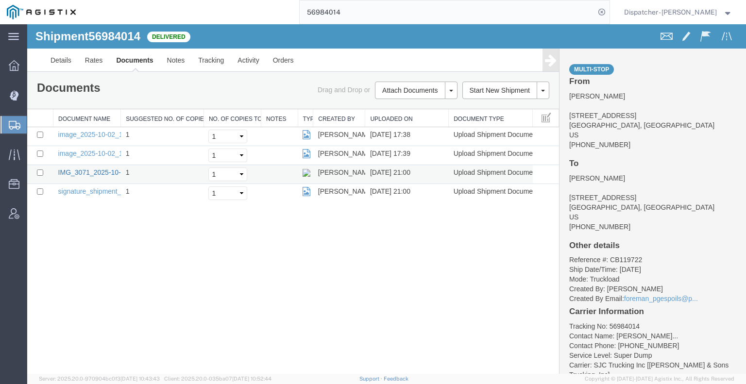
click at [97, 172] on link "IMG_3071_2025-10-02_21_00_42.jpeg" at bounding box center [117, 173] width 119 height 8
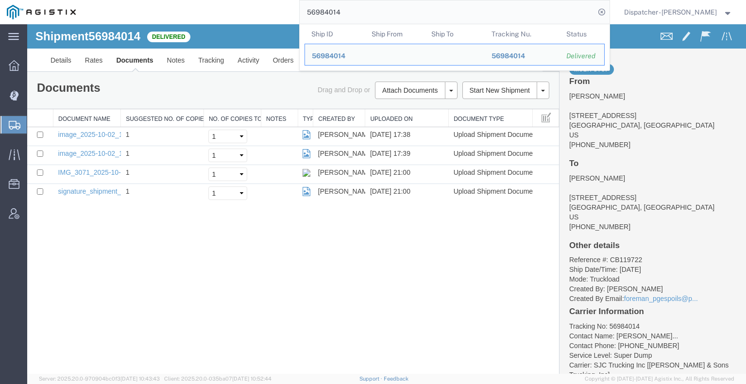
drag, startPoint x: 342, startPoint y: 14, endPoint x: 253, endPoint y: 6, distance: 89.3
click at [300, 13] on input "56984014" at bounding box center [447, 11] width 295 height 23
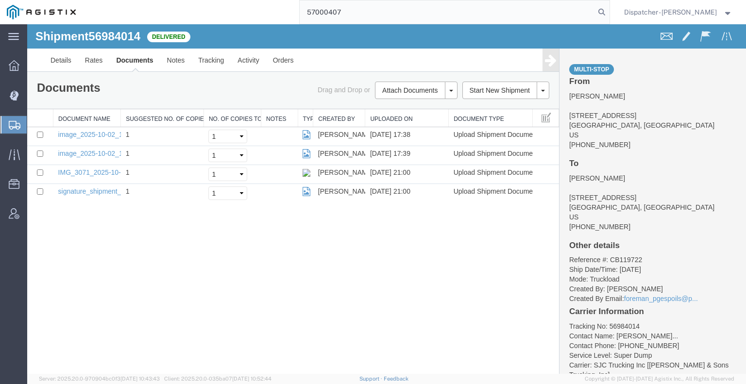
type input "57000407"
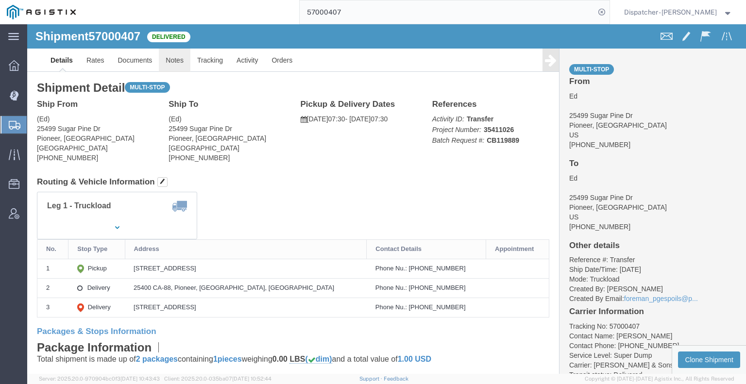
click link "Notes"
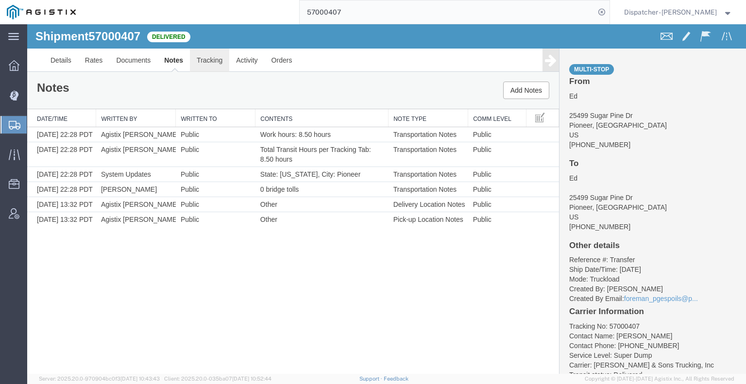
click at [213, 64] on link "Tracking" at bounding box center [209, 60] width 39 height 23
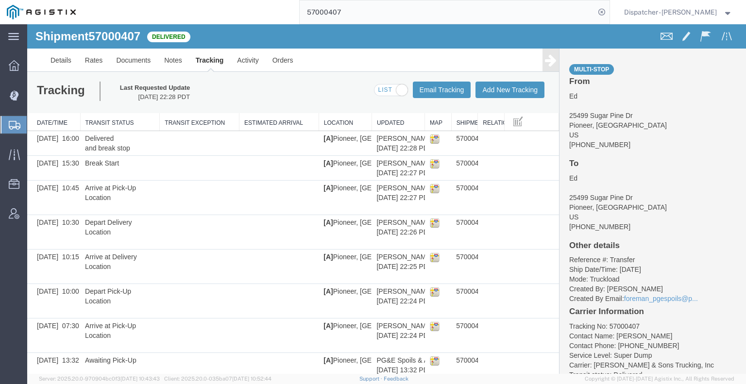
click at [547, 63] on icon at bounding box center [551, 60] width 12 height 14
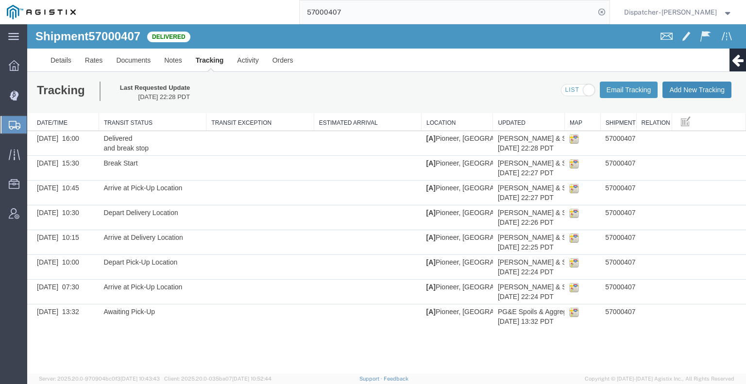
click at [698, 95] on button "Add New Tracking" at bounding box center [697, 90] width 69 height 17
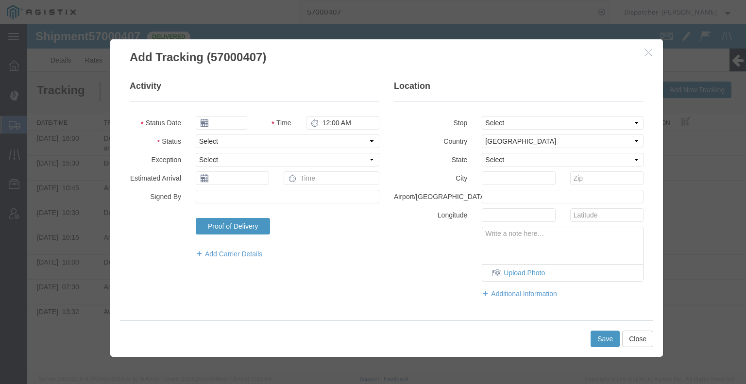
type input "[DATE]"
type input "6:00 AM"
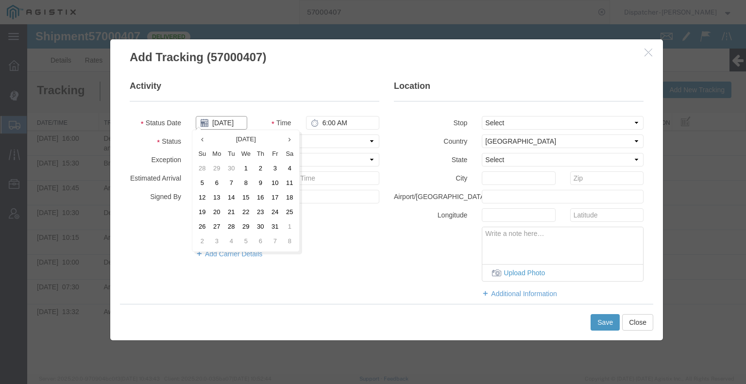
click at [212, 121] on input "[DATE]" at bounding box center [222, 123] width 52 height 14
click at [266, 167] on td "2" at bounding box center [260, 169] width 15 height 15
type input "[DATE]"
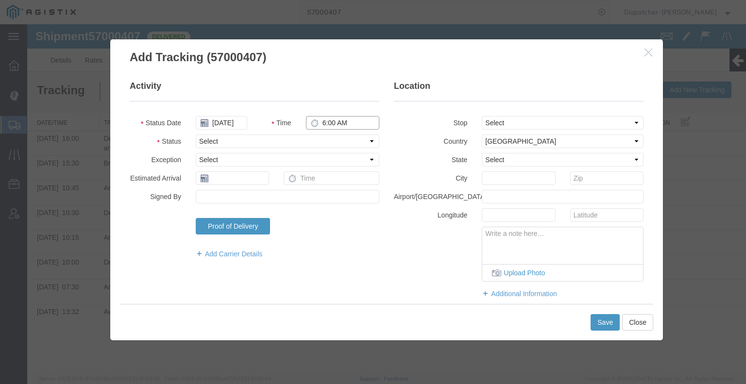
click at [331, 121] on input "6:00 AM" at bounding box center [342, 123] width 73 height 14
type input "4:00 PM"
click at [332, 139] on select "Select Arrival Notice Available Arrival Notice Imported Arrive at Delivery Loca…" at bounding box center [288, 142] width 184 height 14
click at [196, 135] on select "Select Arrival Notice Available Arrival Notice Imported Arrive at Delivery Loca…" at bounding box center [288, 142] width 184 height 14
click at [262, 140] on select "Select Arrival Notice Available Arrival Notice Imported Arrive at Delivery Loca…" at bounding box center [288, 142] width 184 height 14
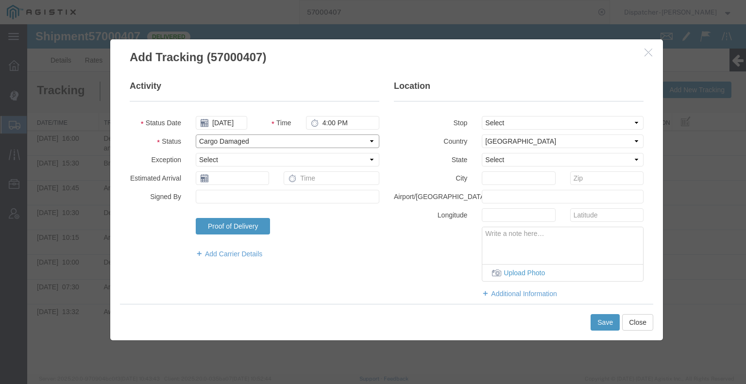
select select "BREAKSTOP"
click at [196, 135] on select "Select Arrival Notice Available Arrival Notice Imported Arrive at Delivery Loca…" at bounding box center [288, 142] width 184 height 14
click at [601, 328] on button "Save" at bounding box center [605, 322] width 29 height 17
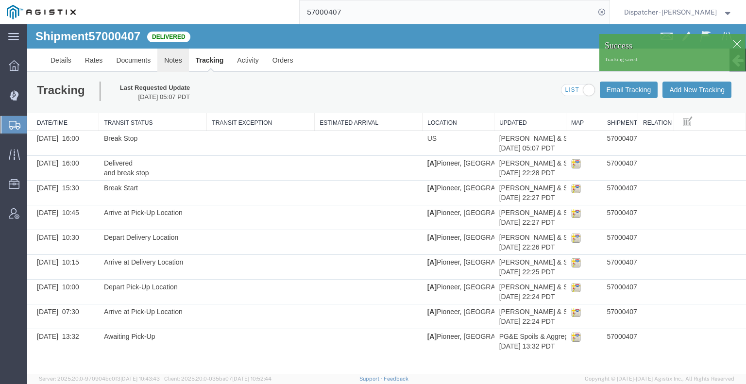
click at [173, 61] on link "Notes" at bounding box center [173, 60] width 32 height 23
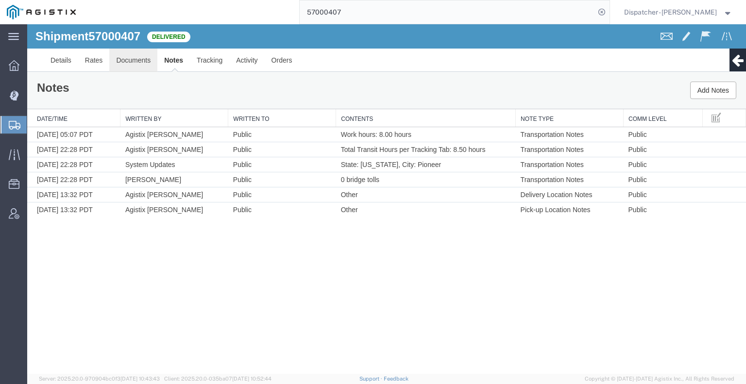
click at [135, 64] on link "Documents" at bounding box center [133, 60] width 48 height 23
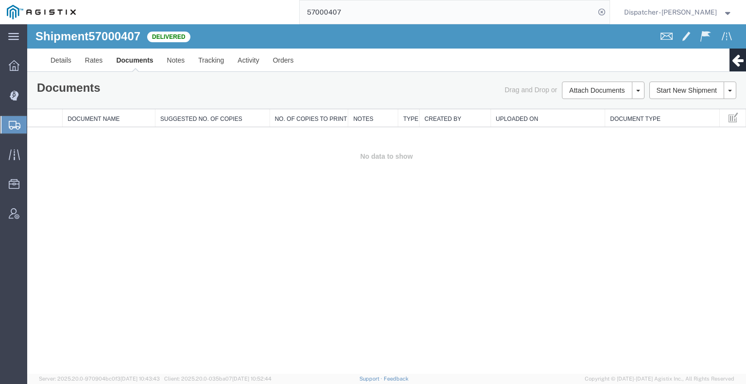
drag, startPoint x: 107, startPoint y: 208, endPoint x: 158, endPoint y: 194, distance: 52.3
click at [107, 208] on div "Shipment 57000407 0 of 0 Delivered Details Rates Documents Notes Tracking Activ…" at bounding box center [386, 199] width 719 height 350
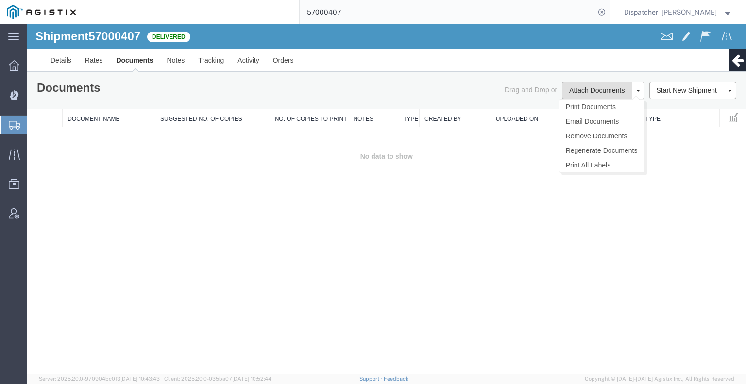
click at [593, 87] on button "Attach Documents" at bounding box center [597, 90] width 70 height 17
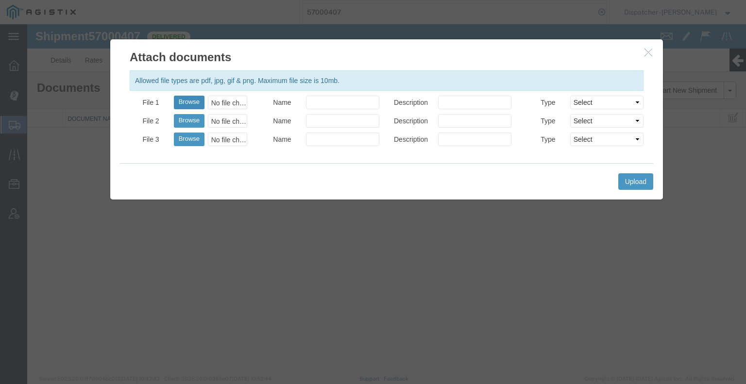
click at [189, 106] on button "Browse" at bounding box center [189, 103] width 31 height 14
type input "C:\fakepath\57000407trktag.pdf"
click at [633, 178] on button "Upload" at bounding box center [636, 181] width 35 height 17
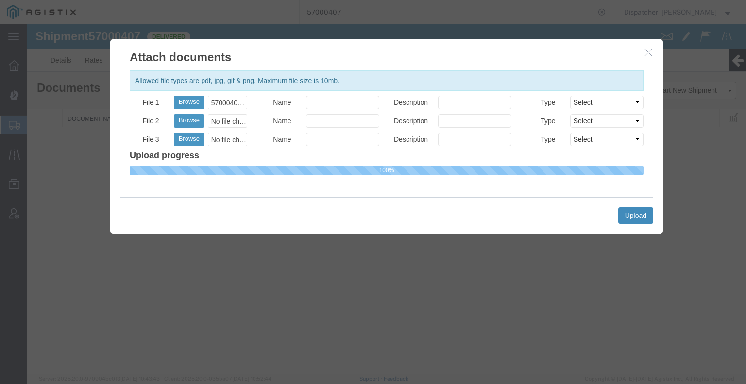
select select
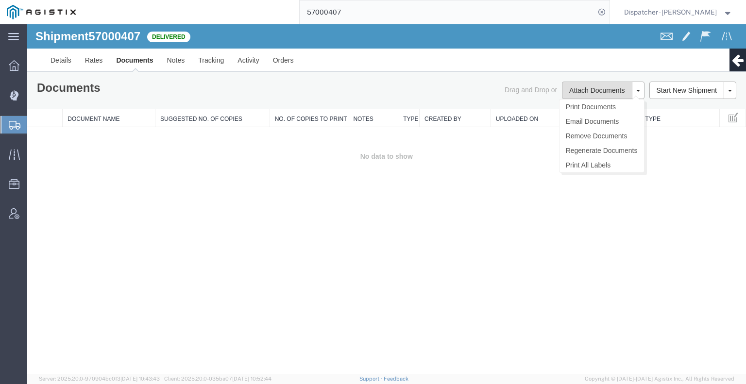
click at [585, 88] on button "Attach Documents" at bounding box center [597, 90] width 70 height 17
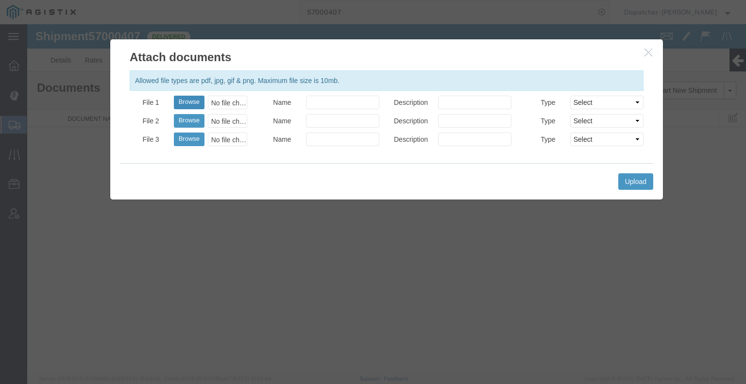
click at [184, 104] on button "Browse" at bounding box center [189, 103] width 31 height 14
type input "C:\fakepath\57000407trktag.pdf"
click at [640, 182] on button "Upload" at bounding box center [636, 181] width 35 height 17
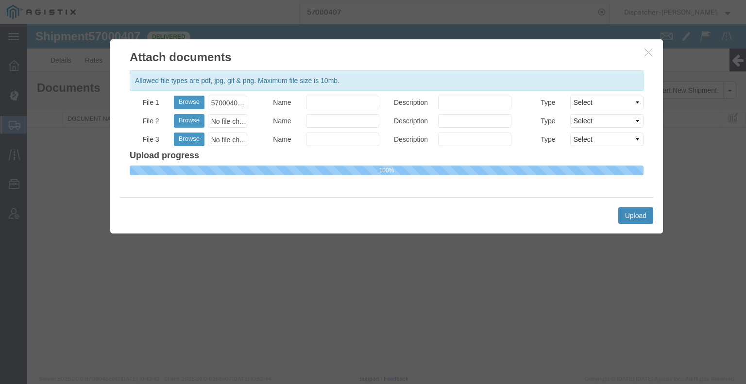
select select
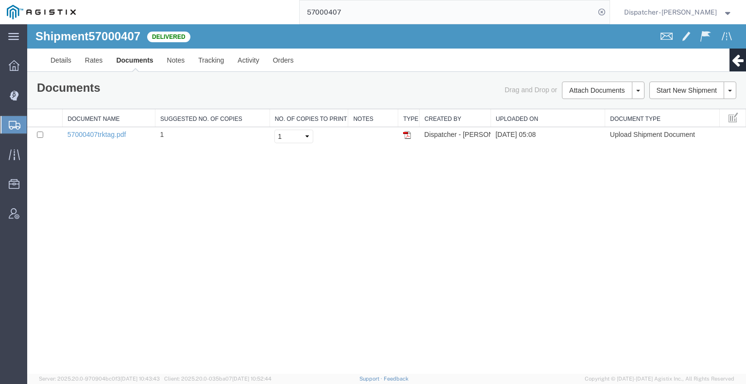
drag, startPoint x: 338, startPoint y: 13, endPoint x: 233, endPoint y: 15, distance: 104.5
click at [264, 15] on div "57000407" at bounding box center [346, 12] width 527 height 24
type input "57000206"
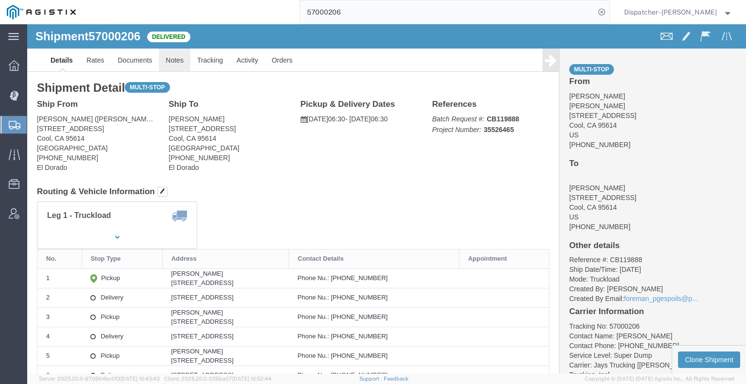
drag, startPoint x: 171, startPoint y: 60, endPoint x: 143, endPoint y: 36, distance: 36.5
click link "Notes"
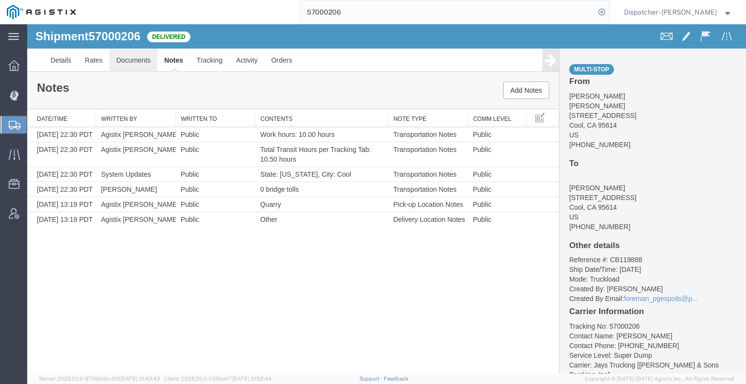
click at [126, 60] on link "Documents" at bounding box center [133, 60] width 48 height 23
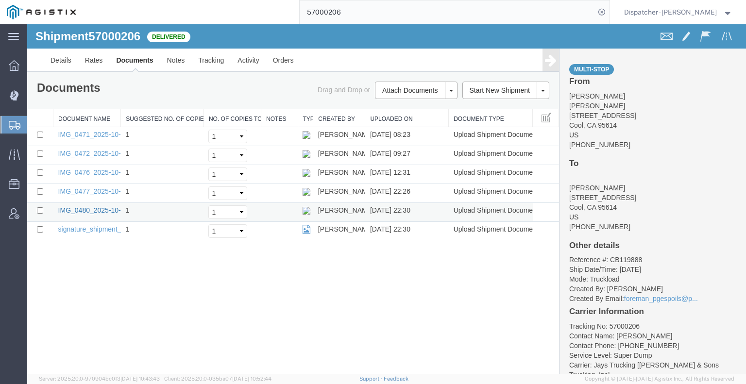
click at [89, 207] on link "IMG_0480_2025-10-02_22_30_38.jpeg" at bounding box center [117, 211] width 119 height 8
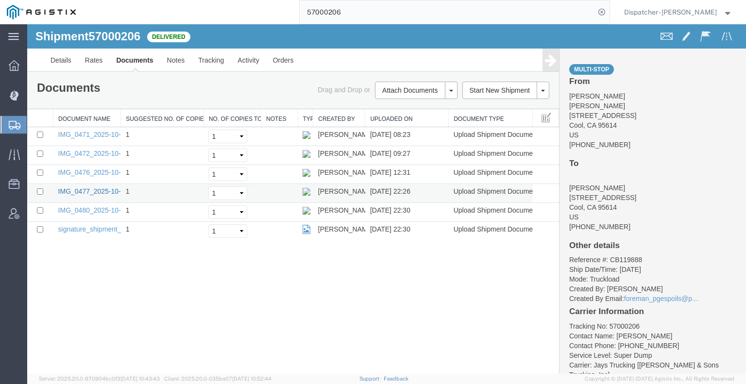
click at [86, 189] on link "IMG_0477_2025-10-02_22_26_06.jpeg" at bounding box center [117, 192] width 119 height 8
drag, startPoint x: 347, startPoint y: 9, endPoint x: 114, endPoint y: 7, distance: 232.8
click at [219, 11] on div "57000206" at bounding box center [346, 12] width 527 height 24
type input "57000784"
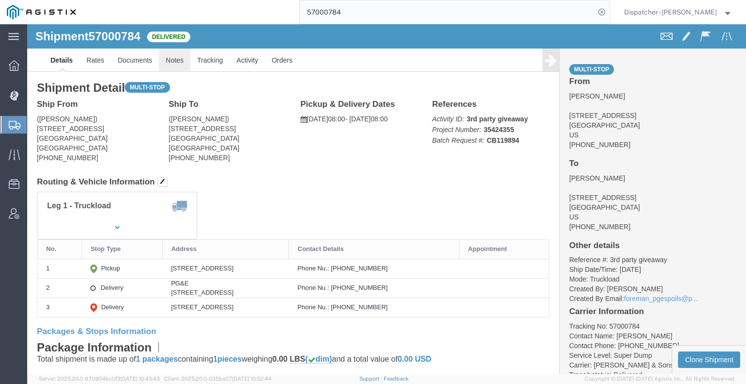
click link "Notes"
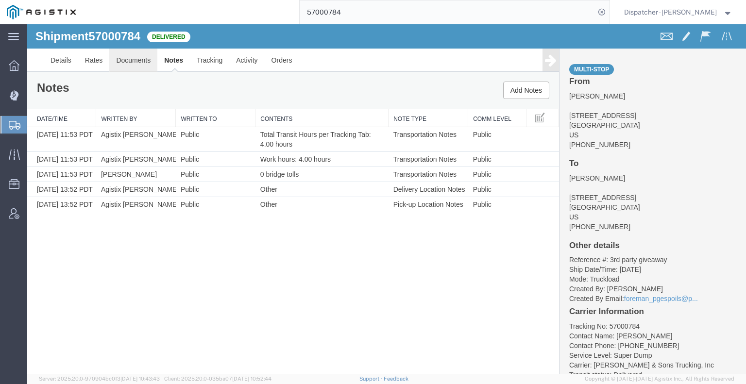
click at [121, 68] on link "Documents" at bounding box center [133, 60] width 48 height 23
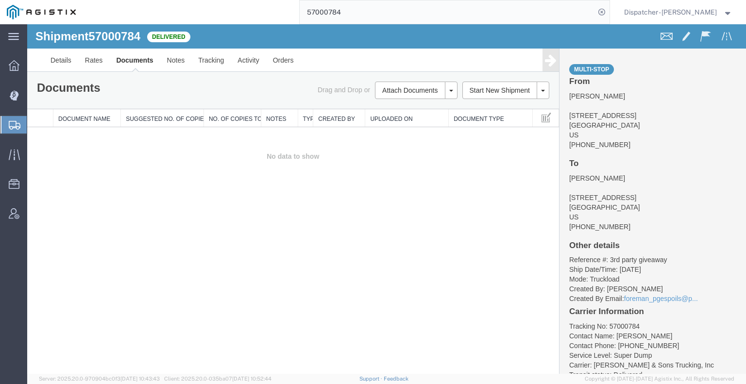
drag, startPoint x: 81, startPoint y: 222, endPoint x: 90, endPoint y: 216, distance: 11.2
click at [82, 222] on div "Shipment 57000784 0 of 0 Delivered Details Rates Documents Notes Tracking Activ…" at bounding box center [386, 199] width 719 height 350
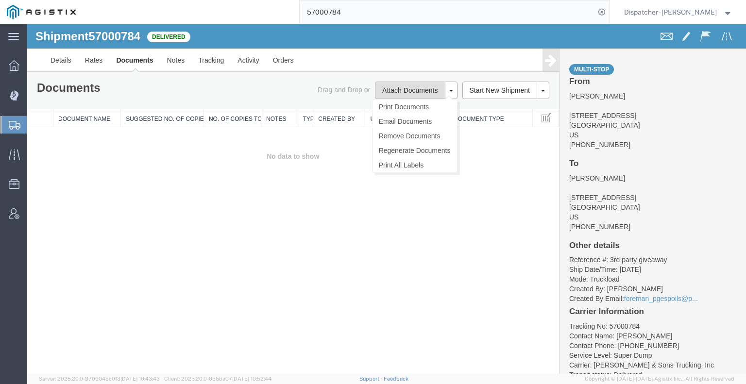
click at [406, 90] on button "Attach Documents" at bounding box center [410, 90] width 70 height 17
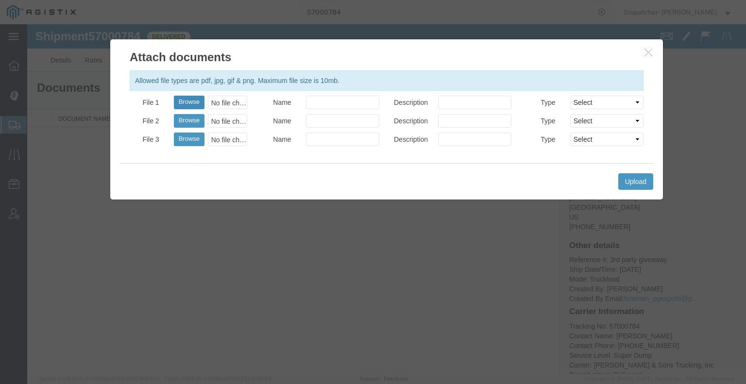
click at [187, 104] on button "Browse" at bounding box center [189, 103] width 31 height 14
type input "C:\fakepath\57000784trktag.pdf"
click at [627, 181] on button "Upload" at bounding box center [636, 181] width 35 height 17
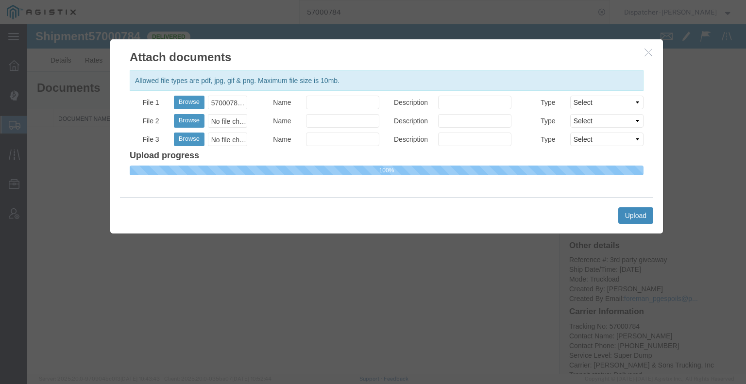
select select
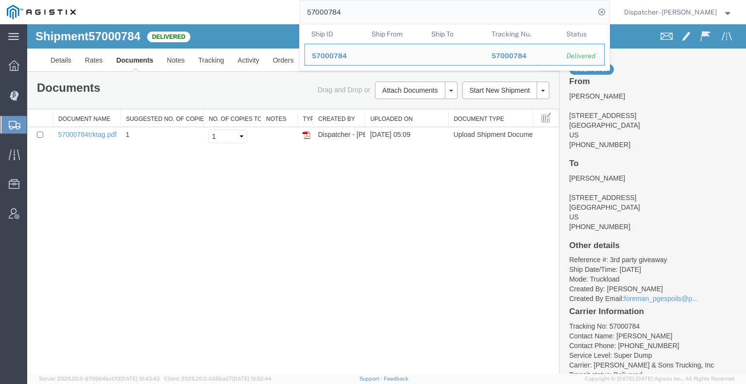
drag, startPoint x: 370, startPoint y: 12, endPoint x: 212, endPoint y: 18, distance: 158.6
click at [325, 13] on input "57000784" at bounding box center [447, 11] width 295 height 23
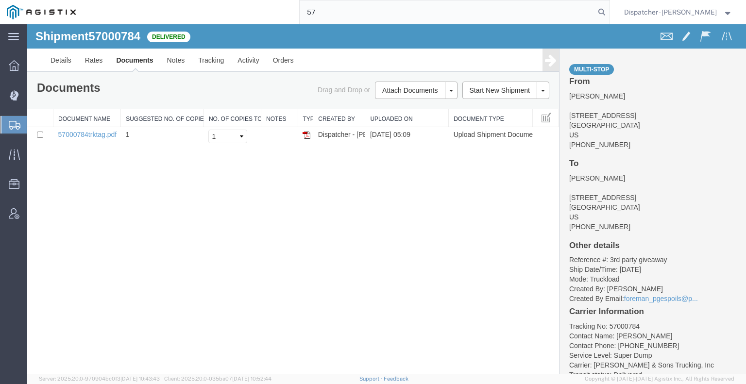
type input "5"
type input "57000791"
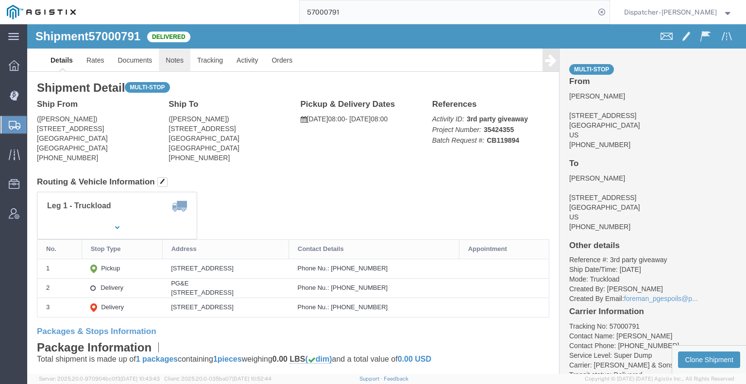
click link "Notes"
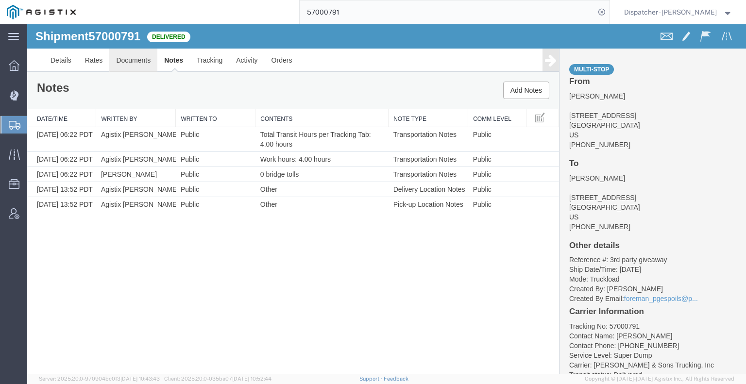
click at [137, 60] on link "Documents" at bounding box center [133, 60] width 48 height 23
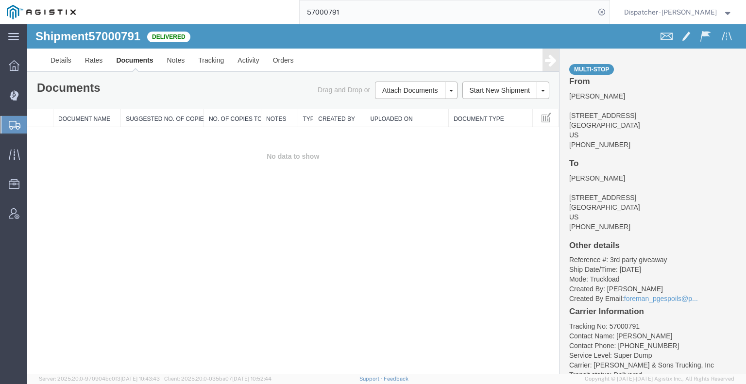
click at [630, 369] on li "Carrier: [PERSON_NAME] & Sons Trucking, Inc" at bounding box center [653, 366] width 167 height 10
drag, startPoint x: 119, startPoint y: 223, endPoint x: 126, endPoint y: 219, distance: 8.7
click at [119, 223] on div "Shipment 57000791 0 of 0 Delivered Details Rates Documents Notes Tracking Activ…" at bounding box center [386, 199] width 719 height 350
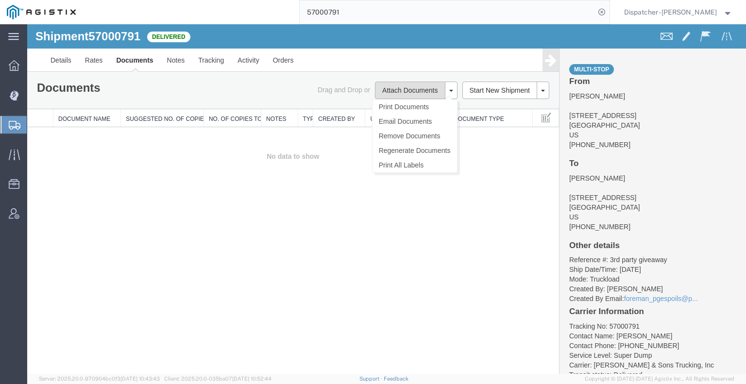
click at [413, 93] on button "Attach Documents" at bounding box center [410, 90] width 70 height 17
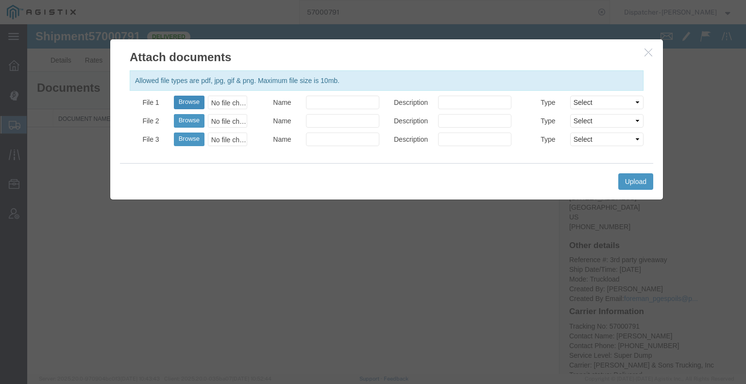
click at [192, 101] on button "Browse" at bounding box center [189, 103] width 31 height 14
type input "C:\fakepath\57000791trktag.pdf"
click at [640, 178] on button "Upload" at bounding box center [636, 181] width 35 height 17
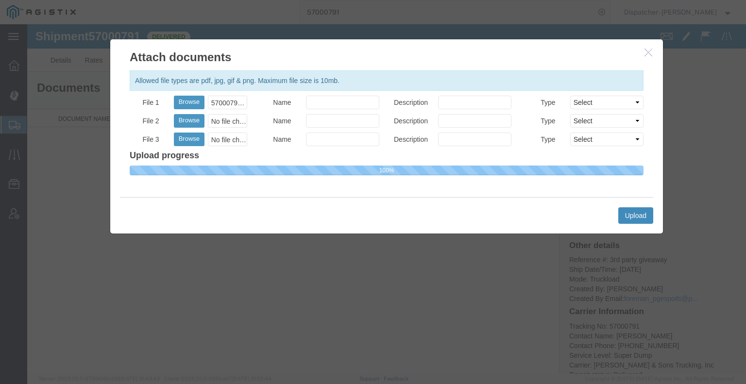
select select
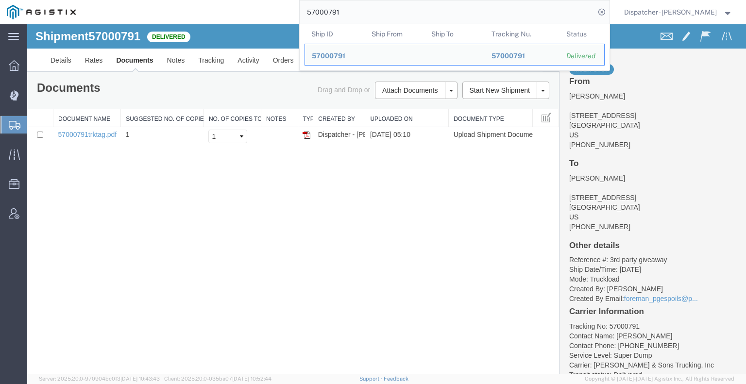
drag, startPoint x: 379, startPoint y: 12, endPoint x: 235, endPoint y: 21, distance: 144.1
click at [286, 19] on div "57000791 Ship ID Ship From Ship To Tracking Nu. Status Ship ID 57000791 Ship Fr…" at bounding box center [346, 12] width 527 height 24
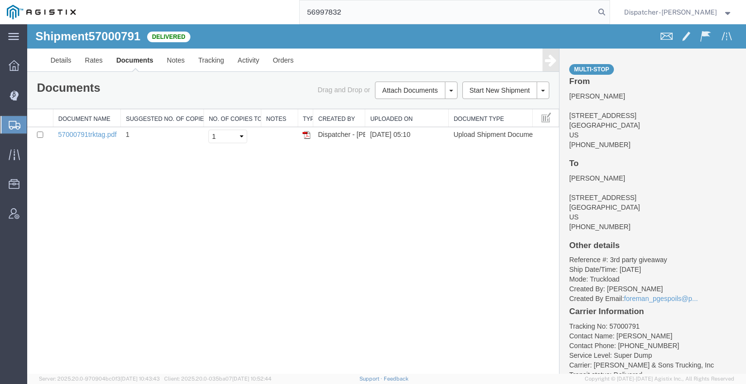
type input "56997832"
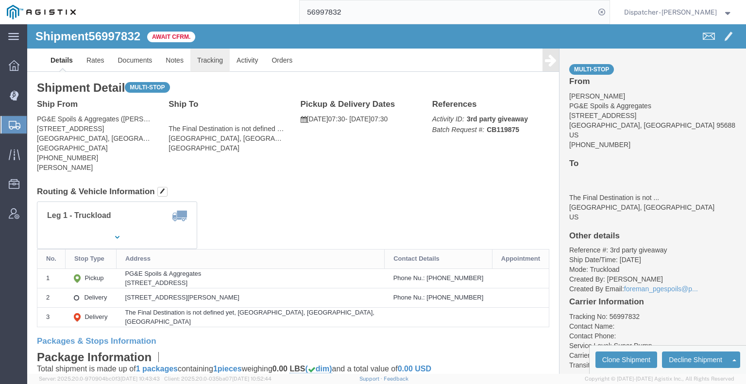
click link "Tracking"
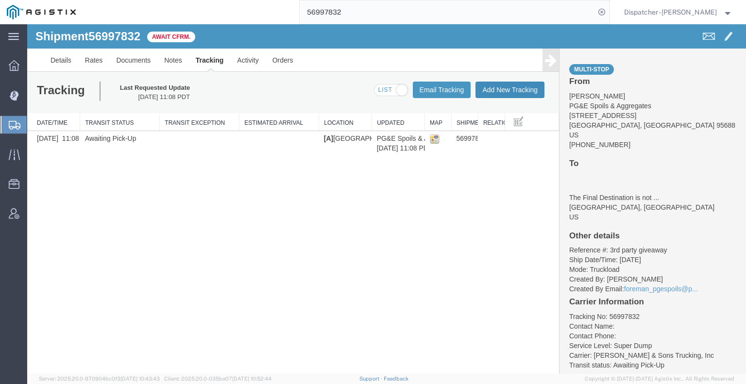
click at [500, 87] on button "Add New Tracking" at bounding box center [510, 90] width 69 height 17
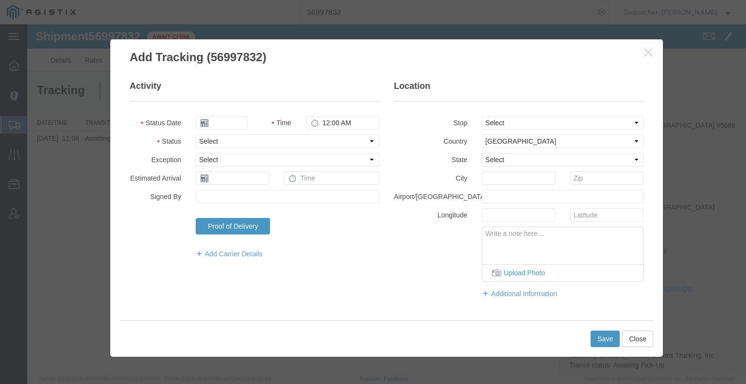
type input "[DATE]"
type input "6:00 AM"
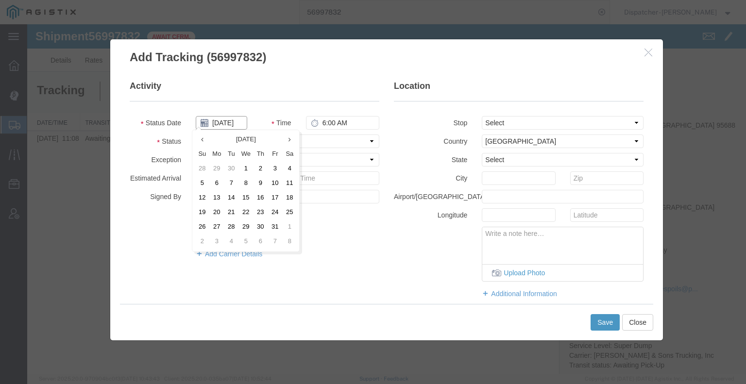
click at [224, 123] on input "[DATE]" at bounding box center [222, 123] width 52 height 14
click at [257, 166] on td "2" at bounding box center [260, 169] width 15 height 15
type input "[DATE]"
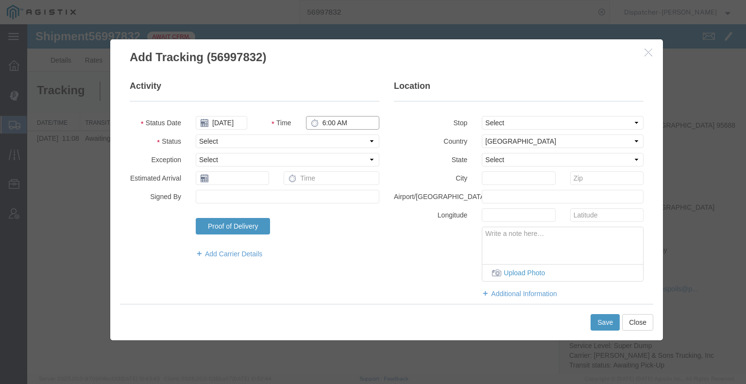
click at [323, 124] on input "6:00 AM" at bounding box center [342, 123] width 73 height 14
type input "7:30 AM"
click at [305, 138] on select "Select Arrival Notice Available Arrival Notice Imported Arrive at Delivery Loca…" at bounding box center [288, 142] width 184 height 14
select select "ARVPULOC"
click at [196, 135] on select "Select Arrival Notice Available Arrival Notice Imported Arrive at Delivery Loca…" at bounding box center [288, 142] width 184 height 14
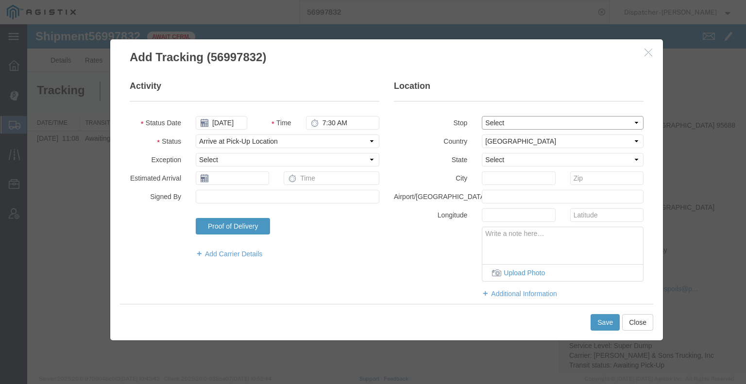
click at [507, 125] on select "Select From: [STREET_ADDRESS] Stop 2: [STREET_ADDRESS][PERSON_NAME] To: The Fin…" at bounding box center [563, 123] width 162 height 14
select select "{"pickupDeliveryInfoId": "123299078","pickupOrDelivery": "P","stopNum": "1","lo…"
click at [482, 116] on select "Select From: [STREET_ADDRESS] Stop 2: [STREET_ADDRESS][PERSON_NAME] To: The Fin…" at bounding box center [563, 123] width 162 height 14
select select "CA"
type input "[GEOGRAPHIC_DATA]"
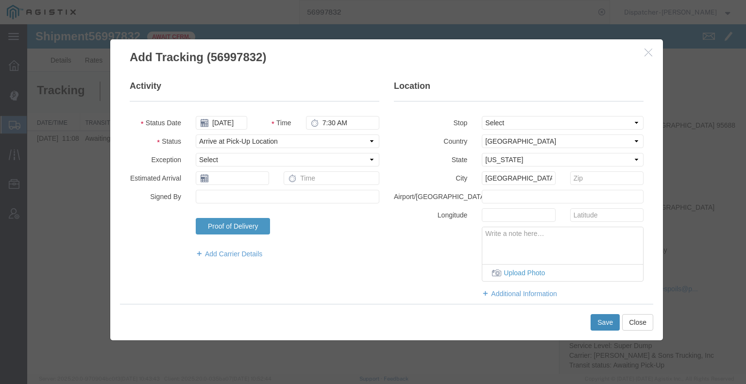
click at [598, 323] on button "Save" at bounding box center [605, 322] width 29 height 17
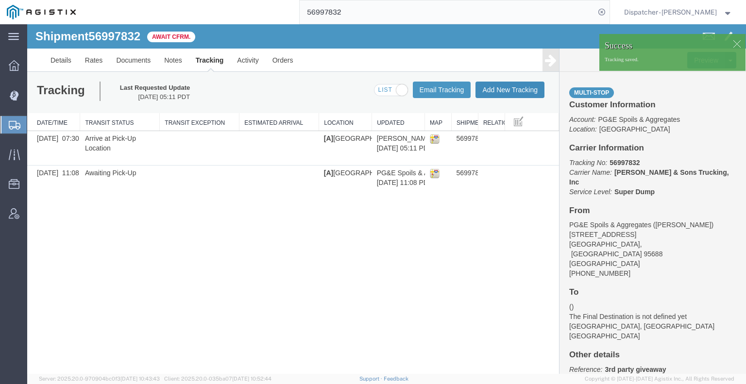
drag, startPoint x: 525, startPoint y: 116, endPoint x: 499, endPoint y: 91, distance: 36.1
click at [499, 91] on button "Add New Tracking" at bounding box center [510, 90] width 69 height 17
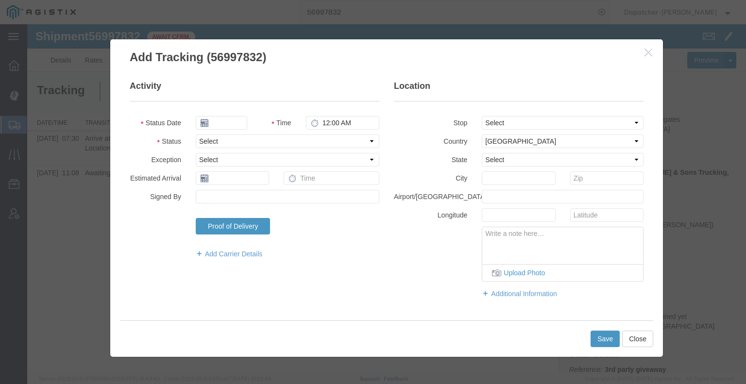
type input "[DATE]"
type input "6:00 AM"
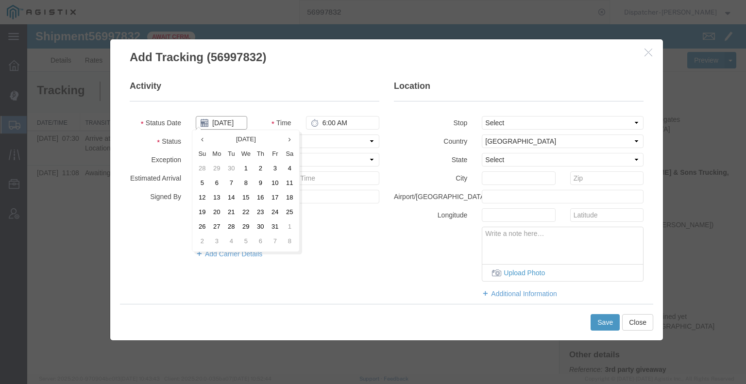
click at [225, 123] on input "[DATE]" at bounding box center [222, 123] width 52 height 14
click at [259, 170] on td "2" at bounding box center [260, 169] width 15 height 15
type input "[DATE]"
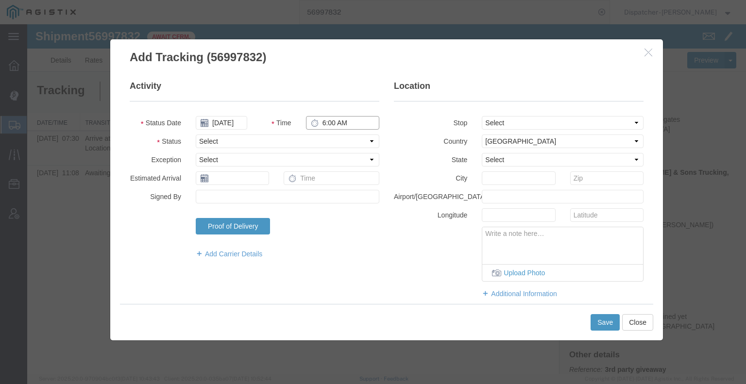
click at [344, 120] on input "6:00 AM" at bounding box center [342, 123] width 73 height 14
type input "2:30 PM"
drag, startPoint x: 343, startPoint y: 139, endPoint x: 343, endPoint y: 144, distance: 5.3
click at [343, 139] on select "Select Arrival Notice Available Arrival Notice Imported Arrive at Delivery Loca…" at bounding box center [288, 142] width 184 height 14
click at [196, 135] on select "Select Arrival Notice Available Arrival Notice Imported Arrive at Delivery Loca…" at bounding box center [288, 142] width 184 height 14
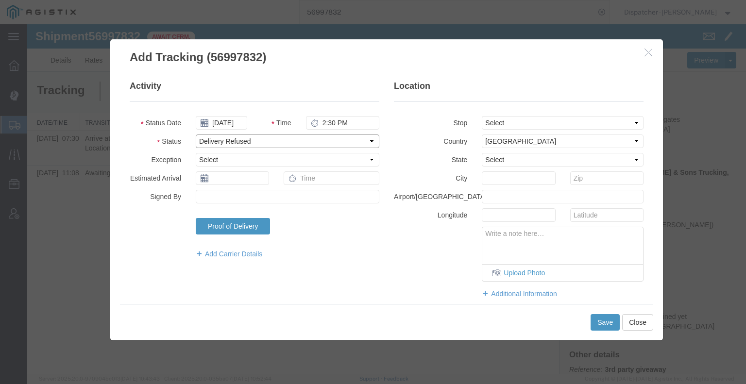
drag, startPoint x: 267, startPoint y: 140, endPoint x: 267, endPoint y: 147, distance: 6.8
click at [267, 140] on select "Select Arrival Notice Available Arrival Notice Imported Arrive at Delivery Loca…" at bounding box center [288, 142] width 184 height 14
click at [196, 135] on select "Select Arrival Notice Available Arrival Notice Imported Arrive at Delivery Loca…" at bounding box center [288, 142] width 184 height 14
drag, startPoint x: 507, startPoint y: 122, endPoint x: 510, endPoint y: 128, distance: 6.5
click at [507, 122] on select "Select From: [STREET_ADDRESS] Stop 2: [STREET_ADDRESS][PERSON_NAME] To: The Fin…" at bounding box center [563, 123] width 162 height 14
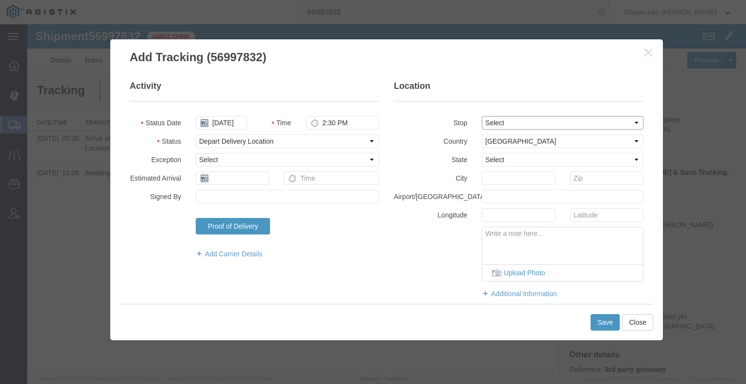
click at [482, 116] on select "Select From: [STREET_ADDRESS] Stop 2: [STREET_ADDRESS][PERSON_NAME] To: The Fin…" at bounding box center [563, 123] width 162 height 14
click at [603, 326] on button "Save" at bounding box center [605, 322] width 29 height 17
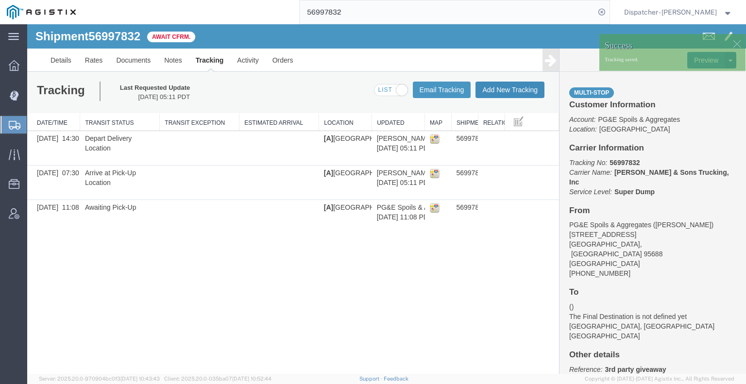
click at [503, 93] on button "Add New Tracking" at bounding box center [510, 90] width 69 height 17
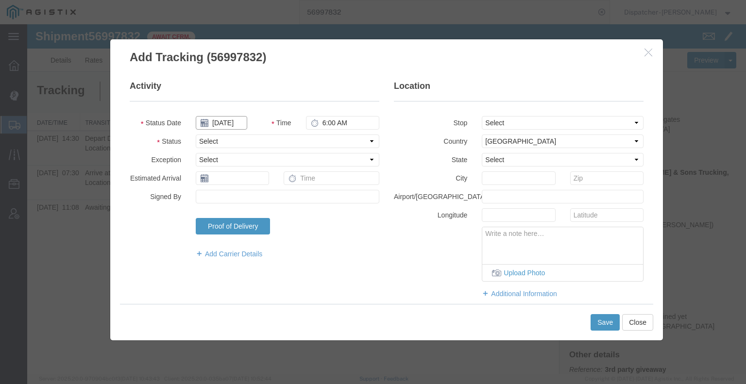
click at [229, 122] on input "[DATE]" at bounding box center [222, 123] width 52 height 14
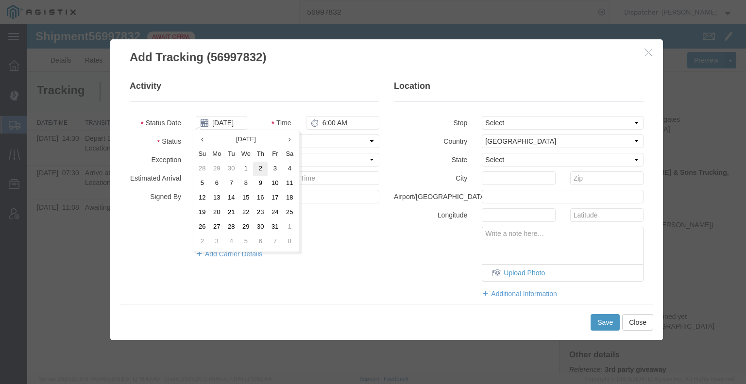
click at [263, 166] on td "2" at bounding box center [260, 169] width 15 height 15
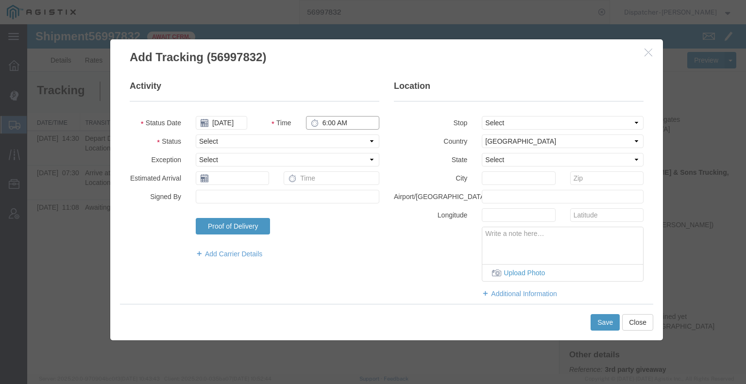
click at [330, 124] on input "6:00 AM" at bounding box center [342, 123] width 73 height 14
click at [323, 143] on select "Select Arrival Notice Available Arrival Notice Imported Arrive at Delivery Loca…" at bounding box center [288, 142] width 184 height 14
click at [196, 135] on select "Select Arrival Notice Available Arrival Notice Imported Arrive at Delivery Loca…" at bounding box center [288, 142] width 184 height 14
click at [258, 140] on select "Select Arrival Notice Available Arrival Notice Imported Arrive at Delivery Loca…" at bounding box center [288, 142] width 184 height 14
click at [196, 135] on select "Select Arrival Notice Available Arrival Notice Imported Arrive at Delivery Loca…" at bounding box center [288, 142] width 184 height 14
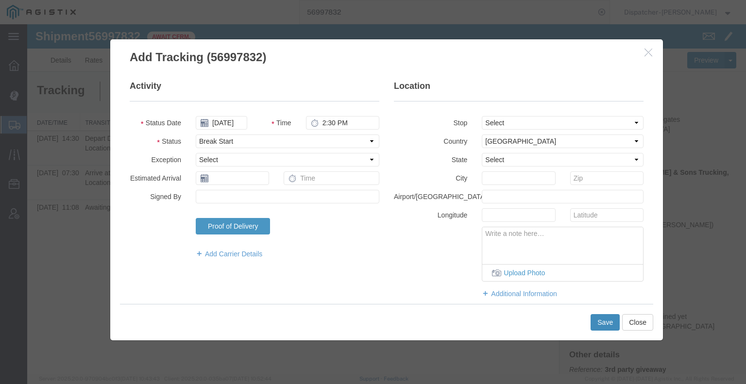
click at [597, 322] on button "Save" at bounding box center [605, 322] width 29 height 17
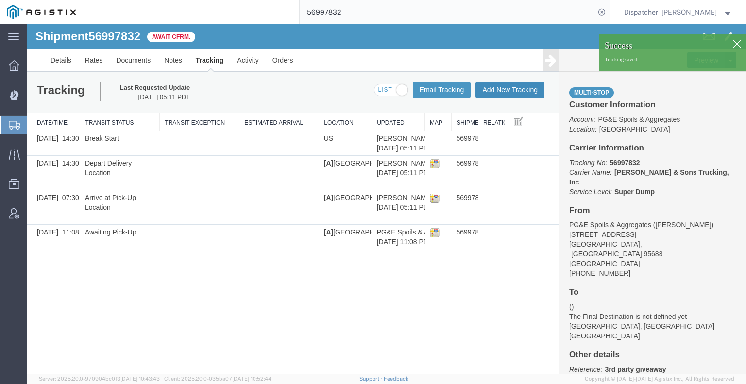
click at [489, 94] on button "Add New Tracking" at bounding box center [510, 90] width 69 height 17
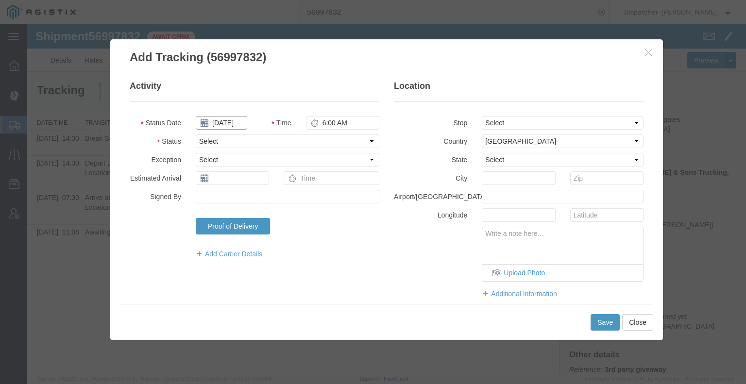
click at [235, 123] on input "[DATE]" at bounding box center [222, 123] width 52 height 14
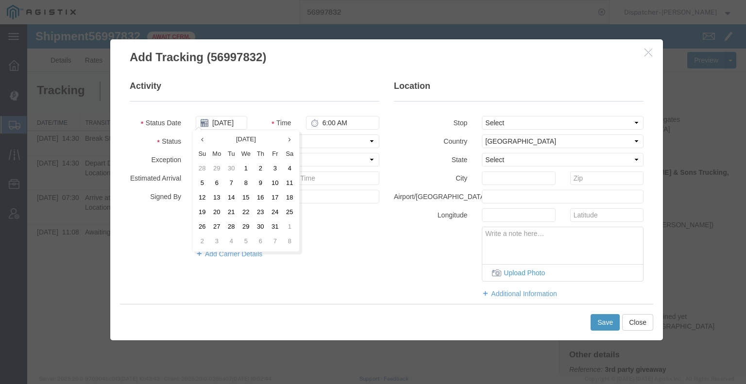
drag, startPoint x: 258, startPoint y: 167, endPoint x: 264, endPoint y: 163, distance: 8.1
click at [258, 168] on td "2" at bounding box center [260, 169] width 15 height 15
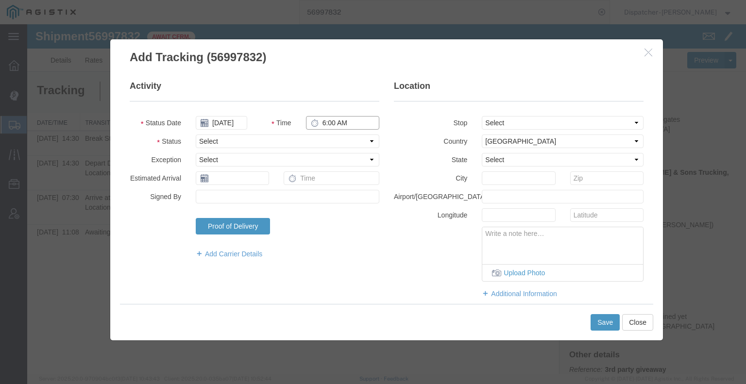
click at [339, 116] on input "6:00 AM" at bounding box center [342, 123] width 73 height 14
click at [327, 140] on select "Select Arrival Notice Available Arrival Notice Imported Arrive at Delivery Loca…" at bounding box center [288, 142] width 184 height 14
click at [196, 135] on select "Select Arrival Notice Available Arrival Notice Imported Arrive at Delivery Loca…" at bounding box center [288, 142] width 184 height 14
click at [603, 321] on button "Save" at bounding box center [605, 322] width 29 height 17
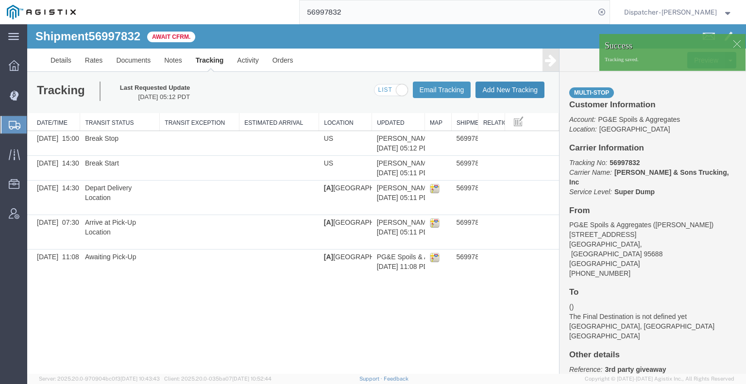
click at [509, 94] on button "Add New Tracking" at bounding box center [510, 90] width 69 height 17
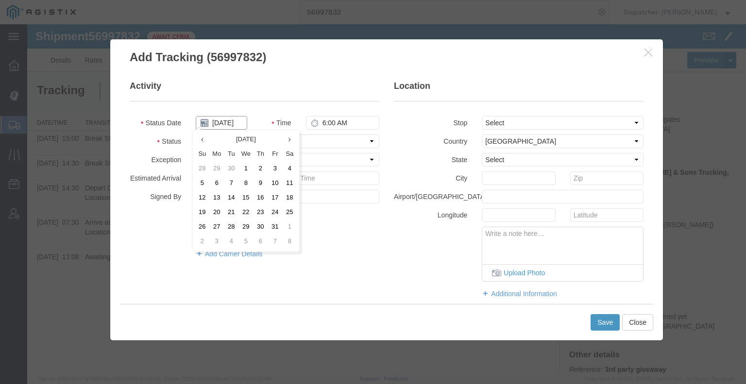
click at [229, 120] on input "[DATE]" at bounding box center [222, 123] width 52 height 14
click at [256, 167] on td "2" at bounding box center [260, 169] width 15 height 15
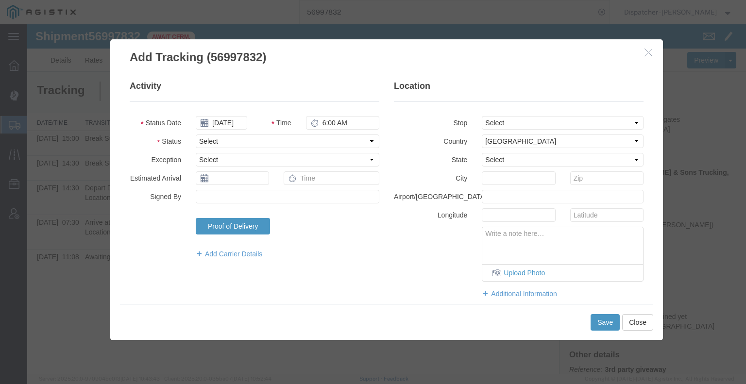
click at [338, 130] on fieldset "Activity Status Date [DATE] Time 6:00 AM Status Select Arrival Notice Available…" at bounding box center [255, 174] width 250 height 189
click at [337, 123] on input "6:00 AM" at bounding box center [342, 123] width 73 height 14
drag, startPoint x: 330, startPoint y: 138, endPoint x: 329, endPoint y: 145, distance: 7.9
click at [330, 138] on select "Select Arrival Notice Available Arrival Notice Imported Arrive at Delivery Loca…" at bounding box center [288, 142] width 184 height 14
click at [196, 135] on select "Select Arrival Notice Available Arrival Notice Imported Arrive at Delivery Loca…" at bounding box center [288, 142] width 184 height 14
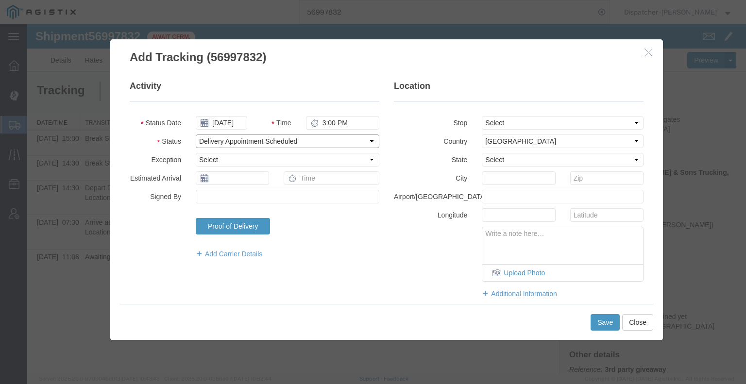
click at [262, 138] on select "Select Arrival Notice Available Arrival Notice Imported Arrive at Delivery Loca…" at bounding box center [288, 142] width 184 height 14
click at [196, 135] on select "Select Arrival Notice Available Arrival Notice Imported Arrive at Delivery Loca…" at bounding box center [288, 142] width 184 height 14
click at [601, 323] on button "Save" at bounding box center [605, 322] width 29 height 17
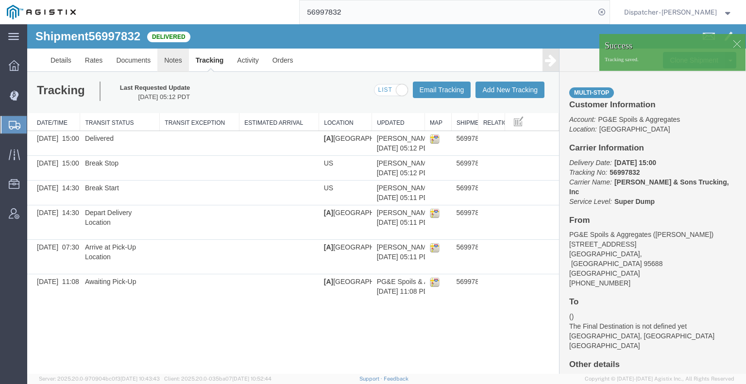
click at [162, 56] on link "Notes" at bounding box center [173, 60] width 32 height 23
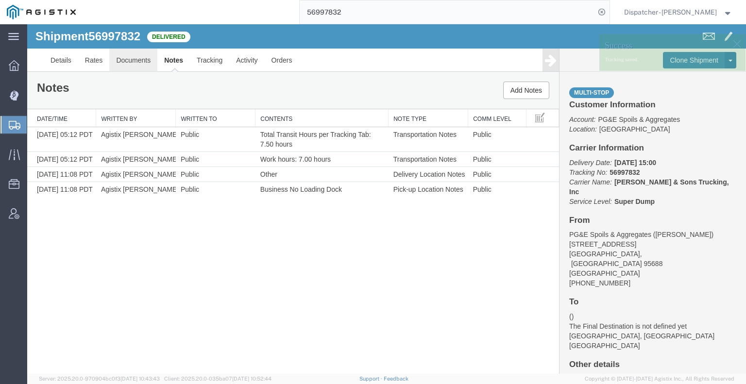
click at [125, 61] on link "Documents" at bounding box center [133, 60] width 48 height 23
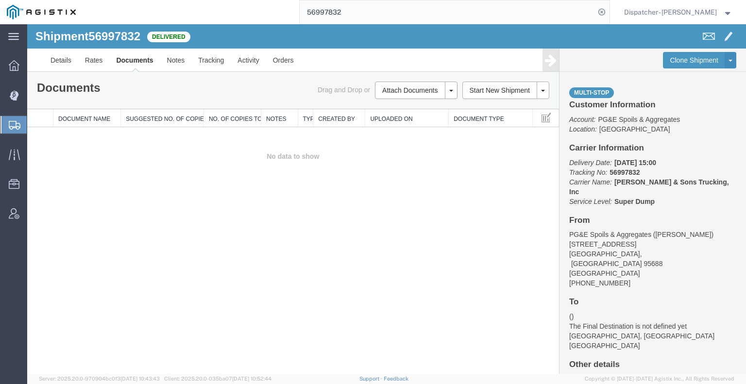
click at [67, 270] on div "Shipment 56997832 0 of 0 Delivered Details Rates Documents Notes Tracking Activ…" at bounding box center [386, 199] width 719 height 350
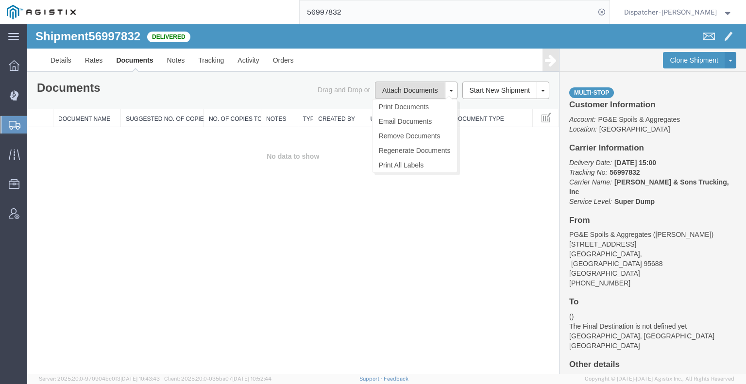
click at [424, 92] on button "Attach Documents" at bounding box center [410, 90] width 70 height 17
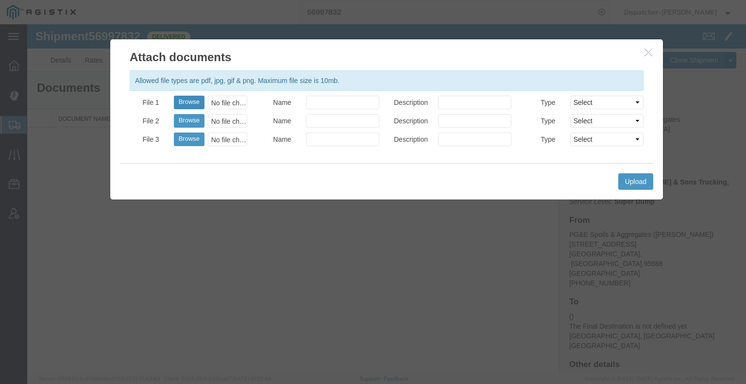
click at [190, 104] on button "Browse" at bounding box center [189, 103] width 31 height 14
click at [638, 184] on button "Upload" at bounding box center [636, 181] width 35 height 17
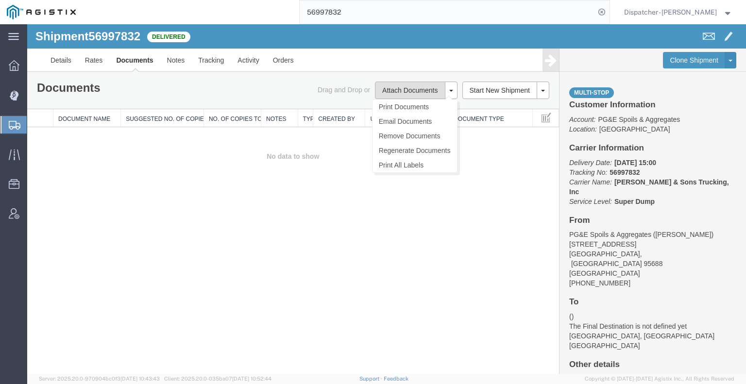
click at [406, 95] on button "Attach Documents" at bounding box center [410, 90] width 70 height 17
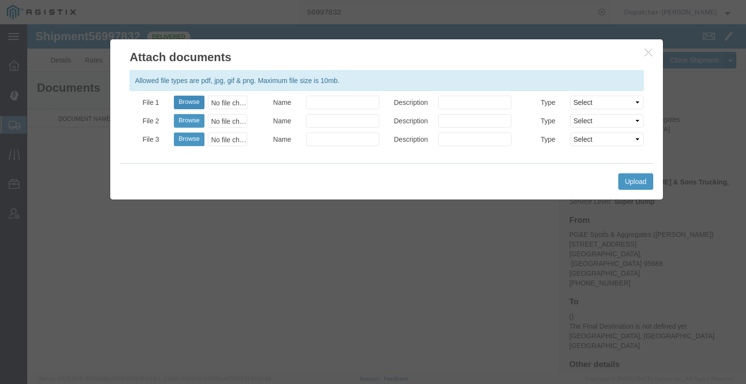
click at [193, 98] on button "Browse" at bounding box center [189, 103] width 31 height 14
click at [642, 182] on button "Upload" at bounding box center [636, 181] width 35 height 17
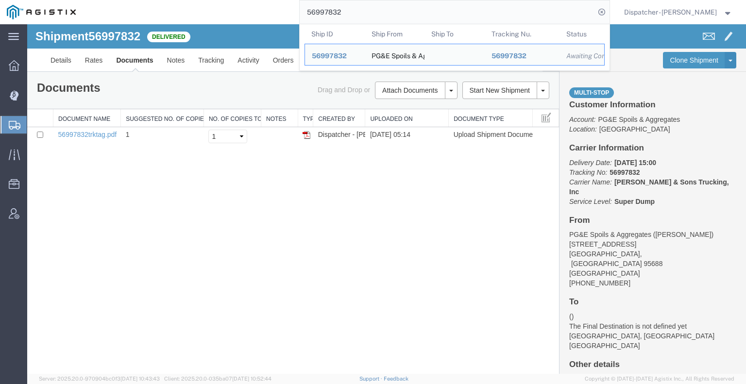
drag, startPoint x: 350, startPoint y: 14, endPoint x: 243, endPoint y: 4, distance: 106.8
click at [264, 7] on div "56997832 Ship ID Ship From Ship To Tracking Nu. Status Ship ID 56997832 Ship Fr…" at bounding box center [346, 12] width 527 height 24
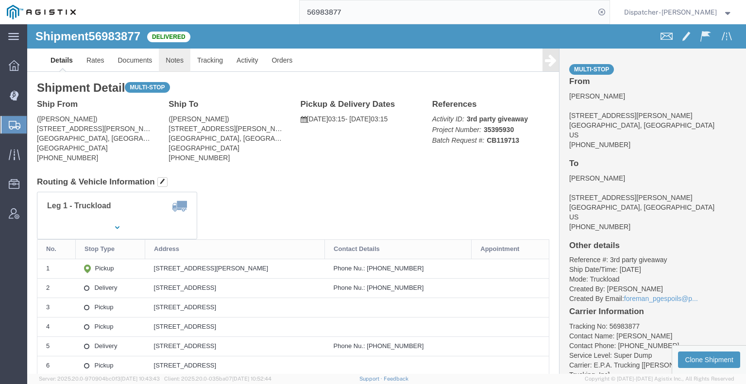
click link "Notes"
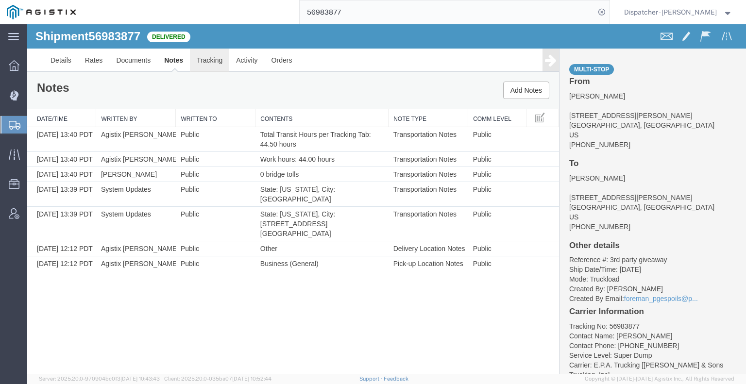
click at [208, 64] on link "Tracking" at bounding box center [209, 60] width 39 height 23
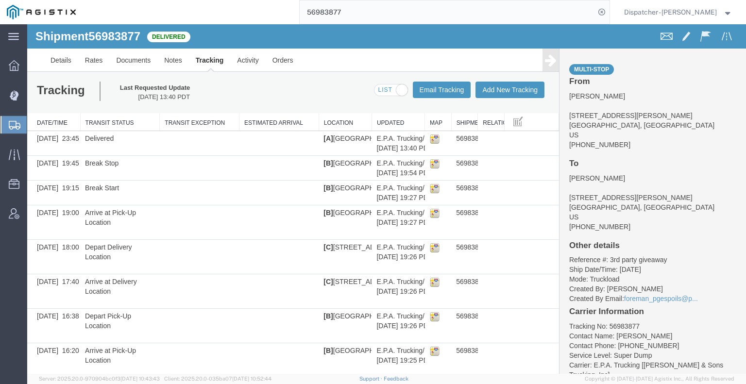
click at [546, 62] on icon at bounding box center [551, 60] width 12 height 14
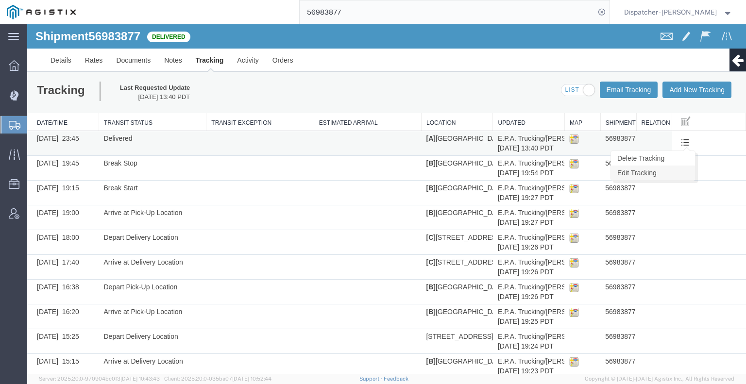
click at [657, 174] on link "Edit Tracking" at bounding box center [653, 173] width 84 height 15
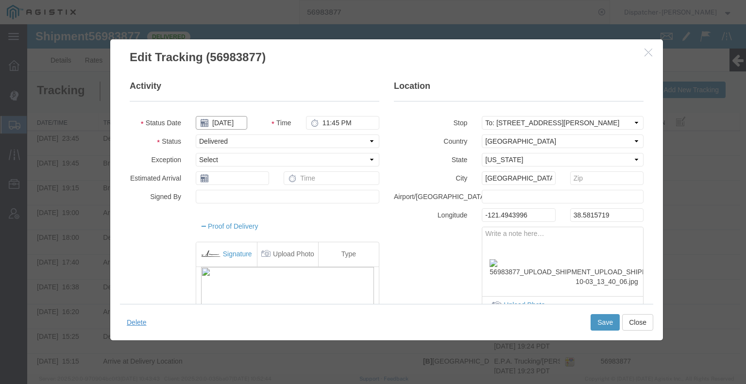
click at [219, 122] on input "[DATE]" at bounding box center [222, 123] width 52 height 14
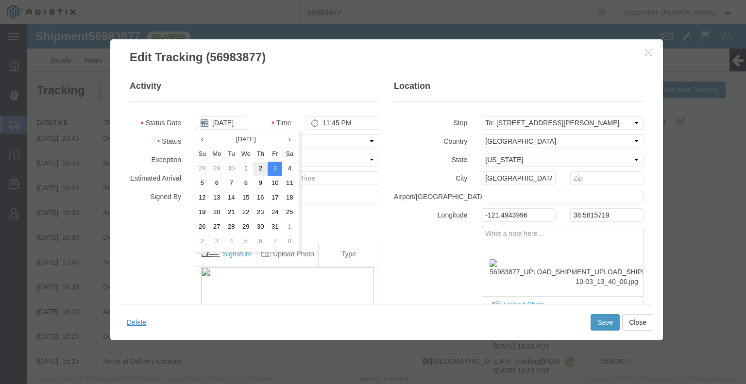
click at [259, 164] on td "2" at bounding box center [260, 169] width 15 height 15
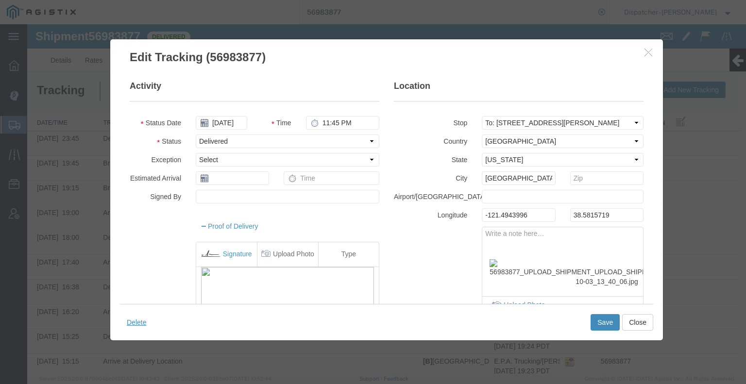
click at [592, 323] on button "Save" at bounding box center [605, 322] width 29 height 17
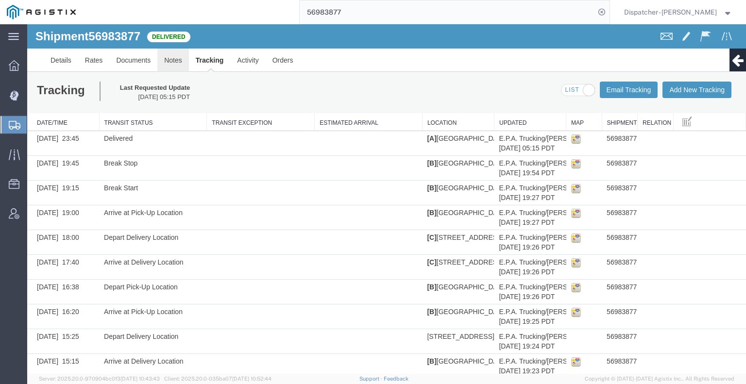
click at [171, 57] on link "Notes" at bounding box center [173, 60] width 32 height 23
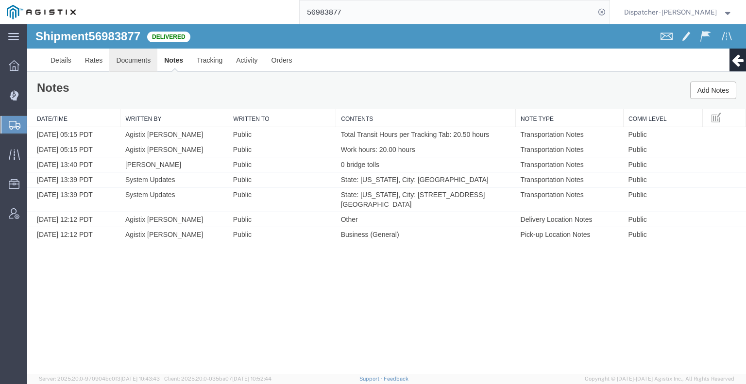
click at [132, 68] on link "Documents" at bounding box center [133, 60] width 48 height 23
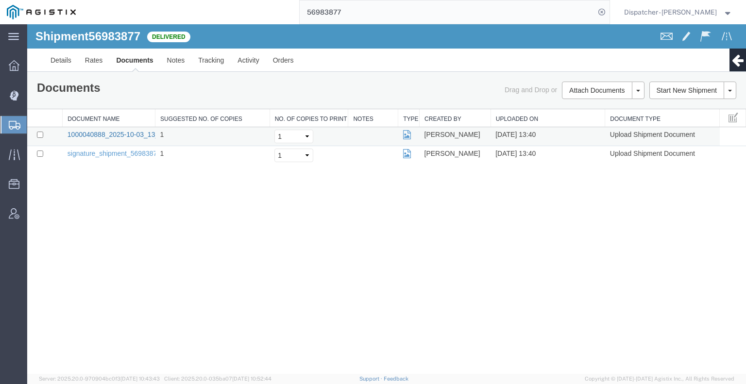
click at [117, 137] on link "1000040888_2025-10-03_13_40_06.jpg" at bounding box center [128, 135] width 121 height 8
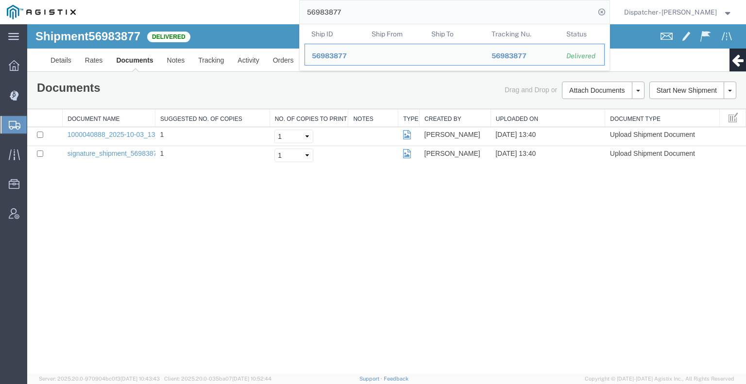
drag, startPoint x: 347, startPoint y: 11, endPoint x: 210, endPoint y: 7, distance: 137.1
click at [229, 8] on div "56983877 Ship ID Ship From Ship To Tracking Nu. Status Ship ID 56983877 Ship Fr…" at bounding box center [346, 12] width 527 height 24
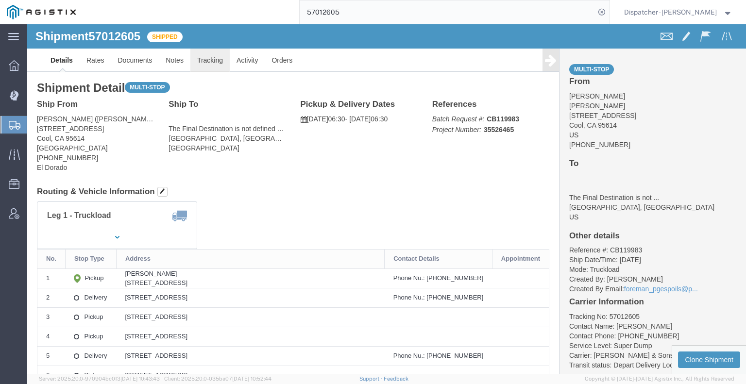
click link "Tracking"
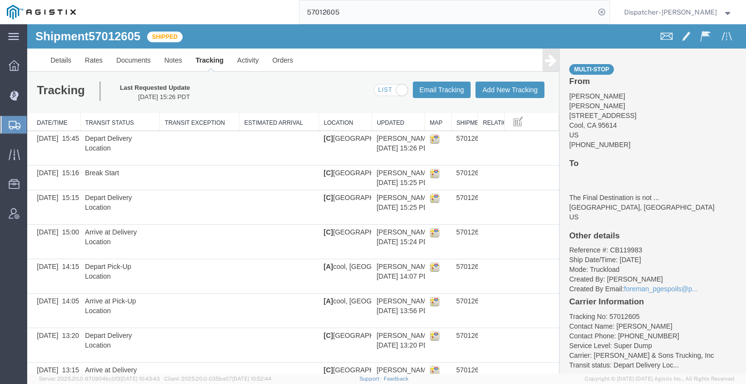
click at [545, 66] on icon at bounding box center [551, 60] width 12 height 14
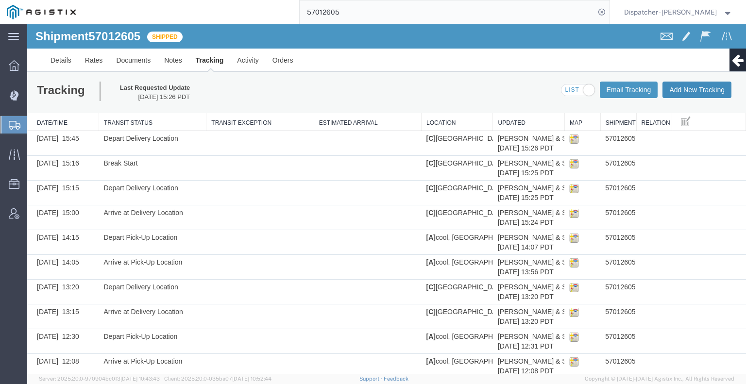
click at [690, 90] on button "Add New Tracking" at bounding box center [697, 90] width 69 height 17
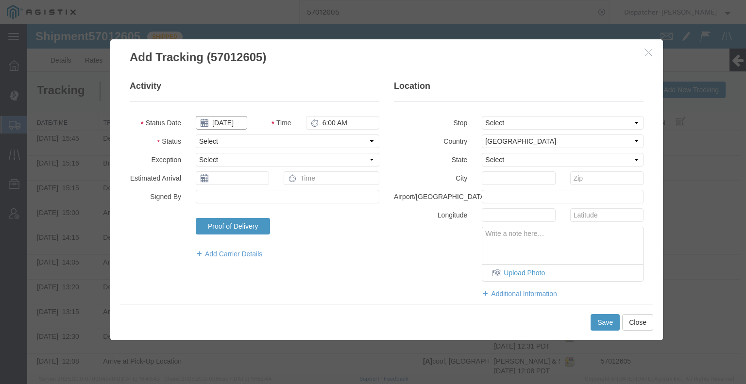
click at [218, 121] on input "[DATE]" at bounding box center [222, 123] width 52 height 14
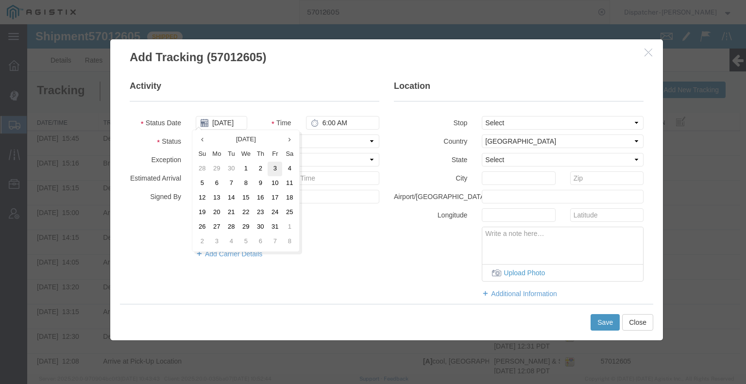
click at [274, 168] on td "3" at bounding box center [275, 169] width 15 height 15
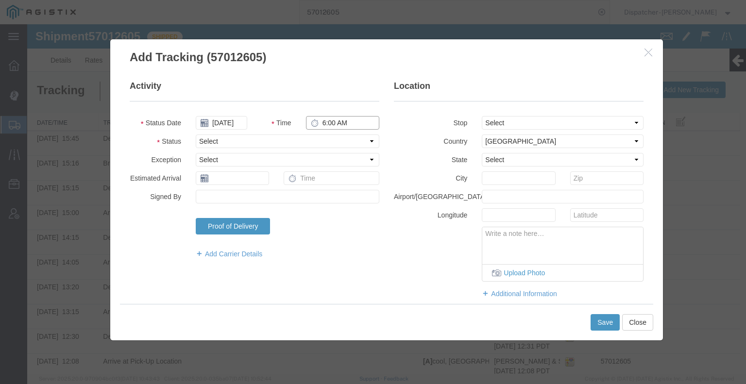
click at [330, 126] on input "6:00 AM" at bounding box center [342, 123] width 73 height 14
click at [334, 143] on select "Select Arrival Notice Available Arrival Notice Imported Arrive at Delivery Loca…" at bounding box center [288, 142] width 184 height 14
click at [196, 135] on select "Select Arrival Notice Available Arrival Notice Imported Arrive at Delivery Loca…" at bounding box center [288, 142] width 184 height 14
click at [597, 325] on button "Save" at bounding box center [605, 322] width 29 height 17
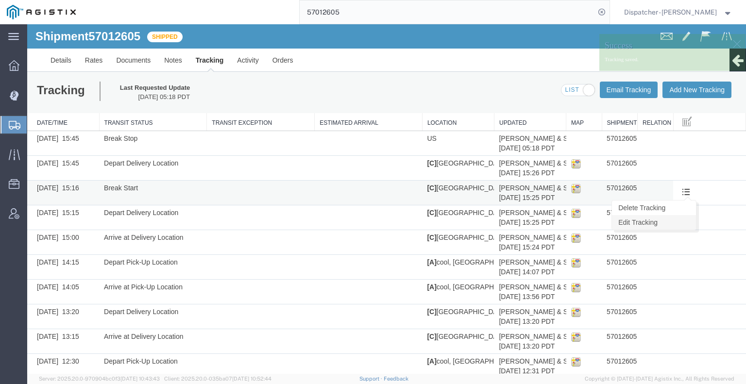
click at [681, 219] on link "Edit Tracking" at bounding box center [654, 222] width 84 height 15
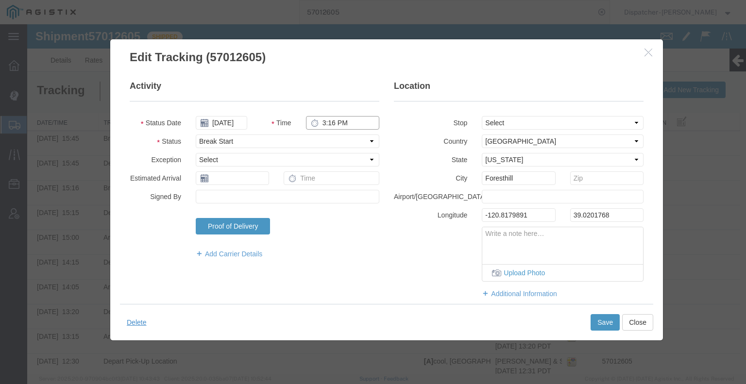
click at [329, 121] on input "3:16 PM" at bounding box center [342, 123] width 73 height 14
click at [596, 323] on button "Save" at bounding box center [605, 322] width 29 height 17
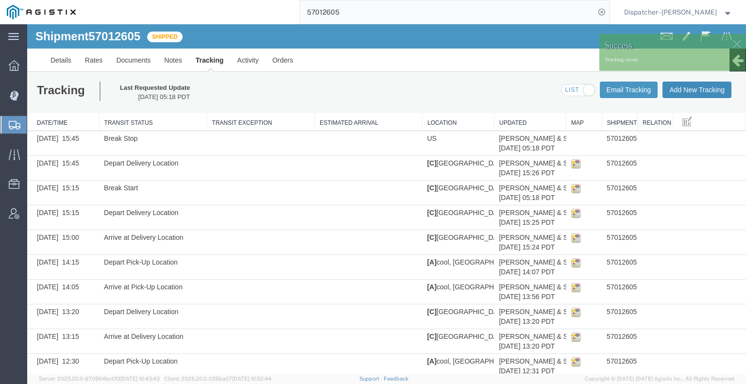
click at [707, 88] on button "Add New Tracking" at bounding box center [697, 90] width 69 height 17
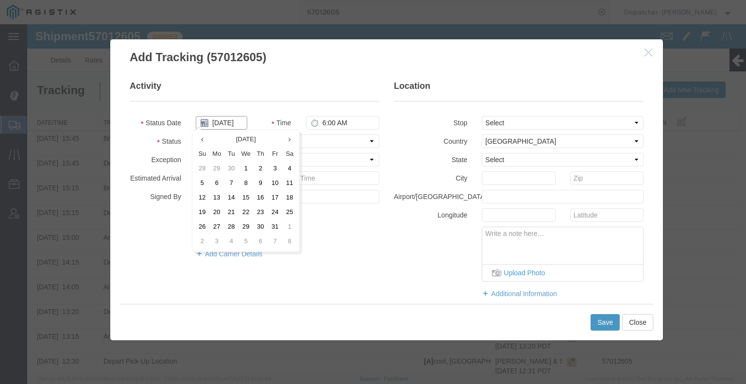
click at [222, 123] on input "[DATE]" at bounding box center [222, 123] width 52 height 14
click at [274, 171] on td "3" at bounding box center [275, 169] width 15 height 15
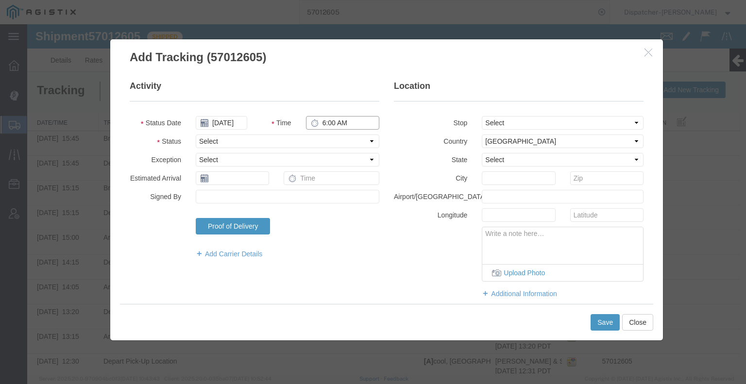
click at [330, 120] on input "6:00 AM" at bounding box center [342, 123] width 73 height 14
click at [307, 145] on select "Select Arrival Notice Available Arrival Notice Imported Arrive at Delivery Loca…" at bounding box center [288, 142] width 184 height 14
click at [196, 135] on select "Select Arrival Notice Available Arrival Notice Imported Arrive at Delivery Loca…" at bounding box center [288, 142] width 184 height 14
click at [605, 329] on button "Save" at bounding box center [605, 322] width 29 height 17
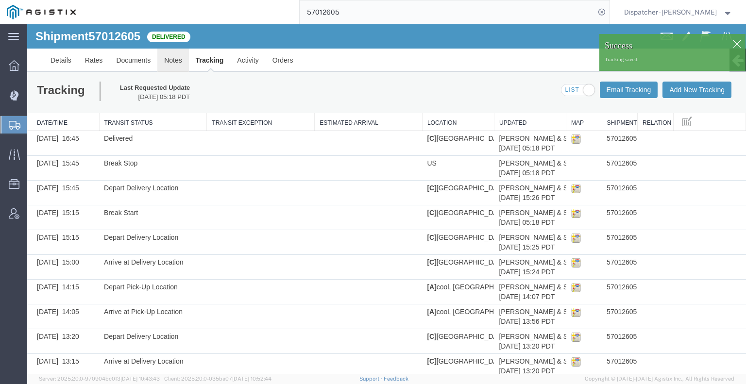
click at [171, 60] on link "Notes" at bounding box center [173, 60] width 32 height 23
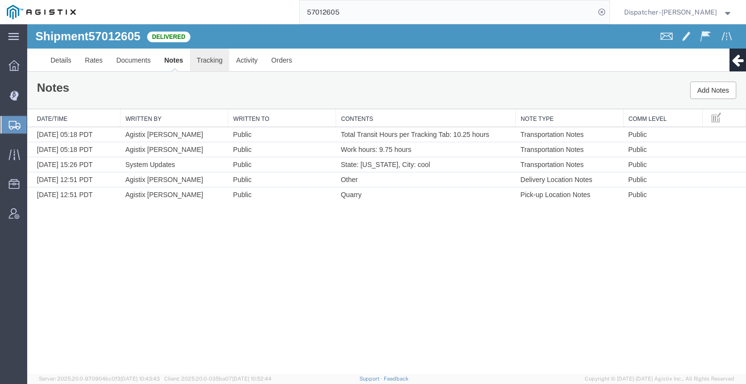
click at [198, 57] on link "Tracking" at bounding box center [209, 60] width 39 height 23
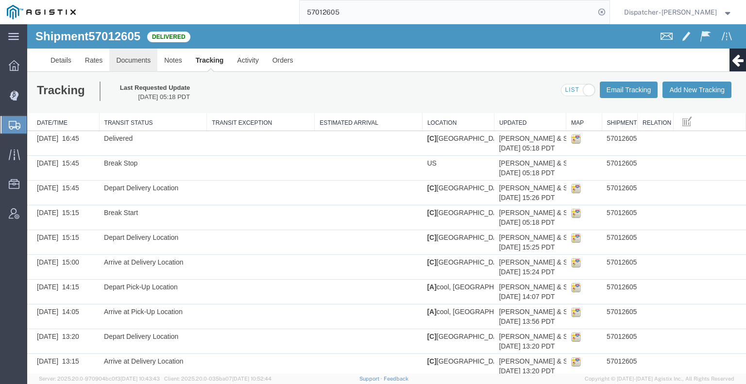
click at [153, 61] on link "Documents" at bounding box center [133, 60] width 48 height 23
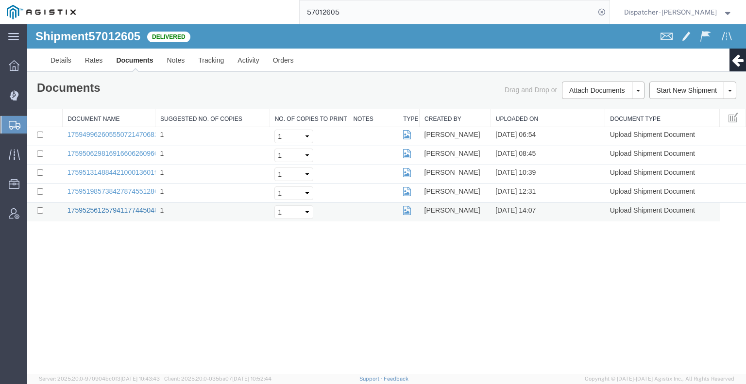
click at [139, 209] on link "17595256125794117744504859257319_2025-10-03_14_07_15.jpg" at bounding box center [170, 211] width 205 height 8
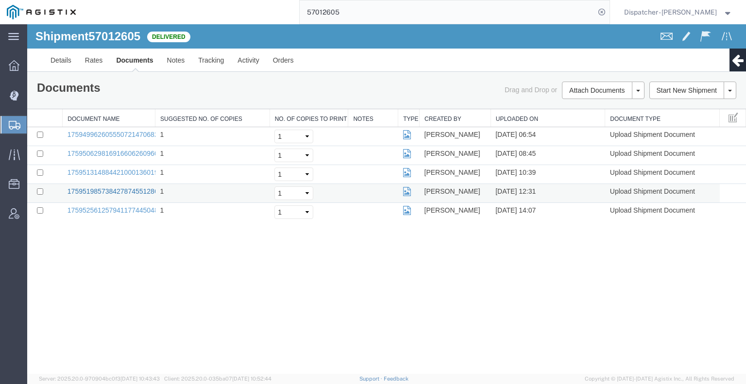
click at [139, 190] on link "17595198573842787455128663321671_2025-10-03_12_31_28.jpg" at bounding box center [170, 192] width 205 height 8
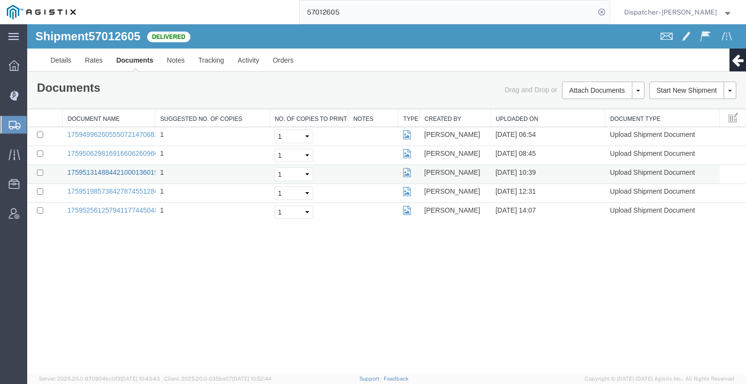
click at [144, 170] on link "17595131488442100013601974282249_2025-10-03_10_39_30.jpg" at bounding box center [170, 173] width 205 height 8
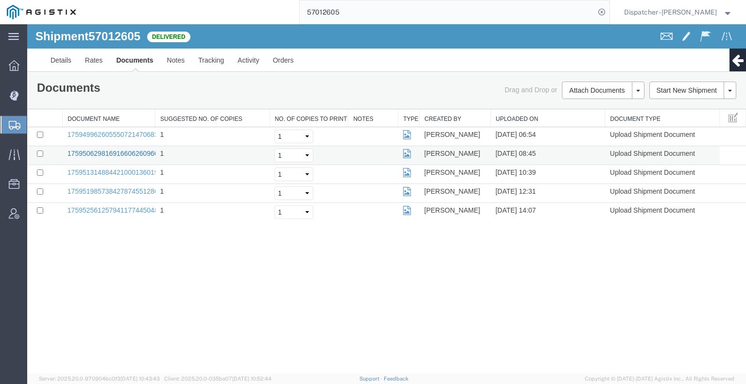
click at [126, 153] on link "17595062981691660626096082065057_2025-10-03_08_45_26.jpg" at bounding box center [170, 154] width 205 height 8
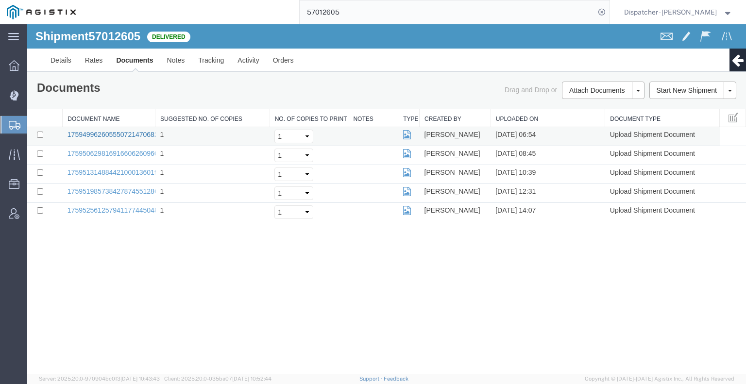
click at [126, 135] on link "17594996260555072147068299496222_2025-10-03_06_54_13.jpg" at bounding box center [170, 135] width 205 height 8
drag, startPoint x: 132, startPoint y: 318, endPoint x: 134, endPoint y: 313, distance: 5.4
click at [132, 318] on div "Shipment 57012605 5 of 5 Delivered Details Rates Documents Notes Tracking Activ…" at bounding box center [386, 199] width 719 height 350
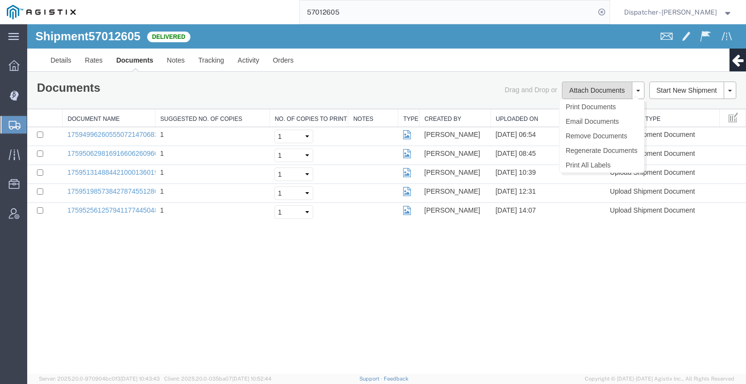
click at [579, 89] on button "Attach Documents" at bounding box center [597, 90] width 70 height 17
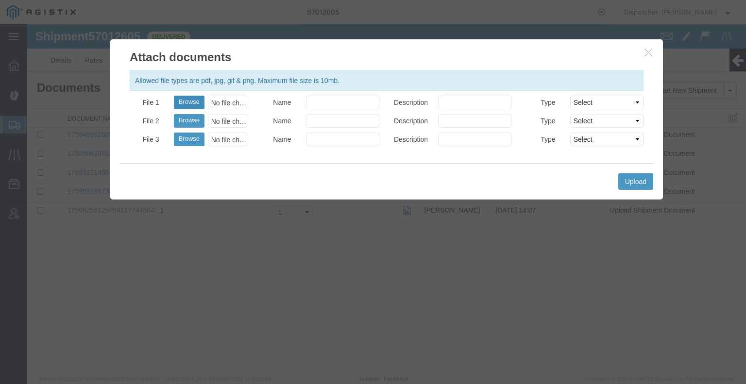
click at [194, 100] on button "Browse" at bounding box center [189, 103] width 31 height 14
click at [632, 178] on button "Upload" at bounding box center [636, 181] width 35 height 17
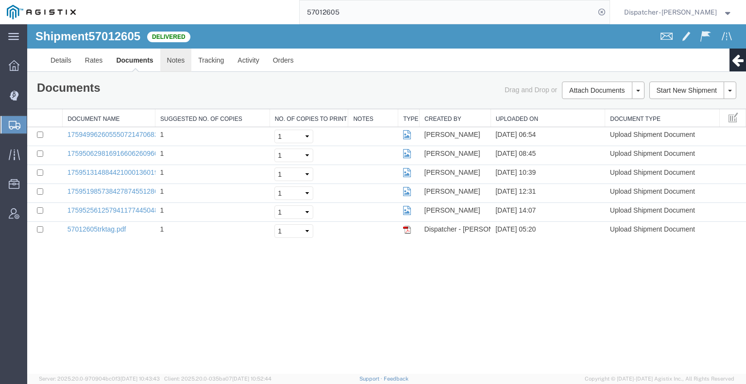
drag, startPoint x: 357, startPoint y: 40, endPoint x: 159, endPoint y: 51, distance: 197.6
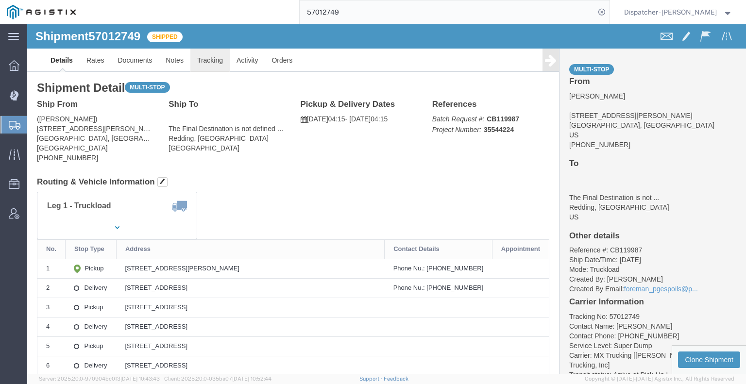
click link "Tracking"
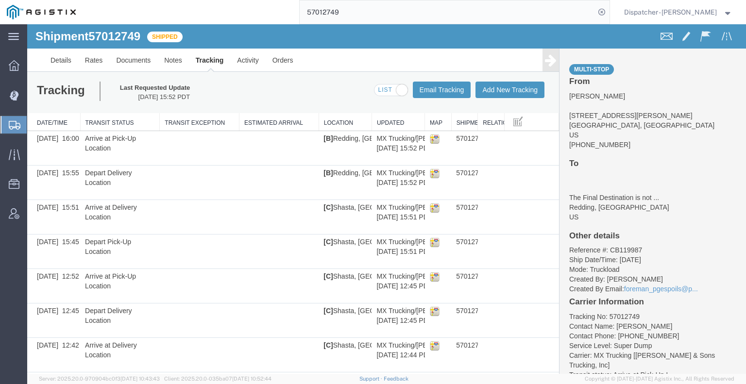
click at [548, 66] on icon at bounding box center [551, 60] width 12 height 14
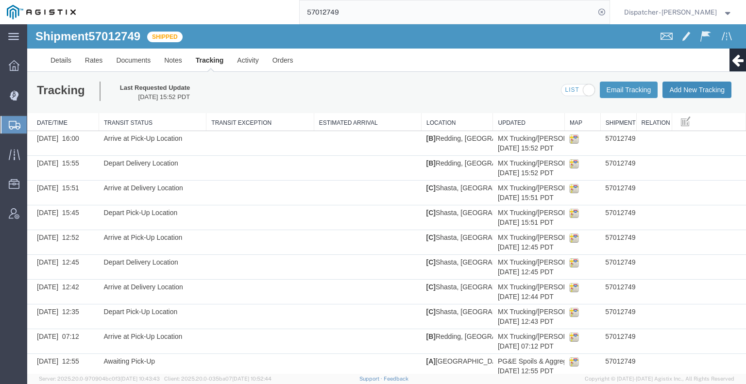
click at [671, 87] on button "Add New Tracking" at bounding box center [697, 90] width 69 height 17
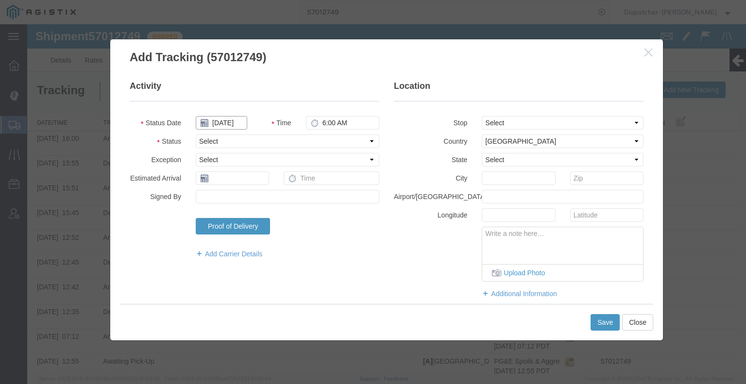
click at [233, 122] on input "[DATE]" at bounding box center [222, 123] width 52 height 14
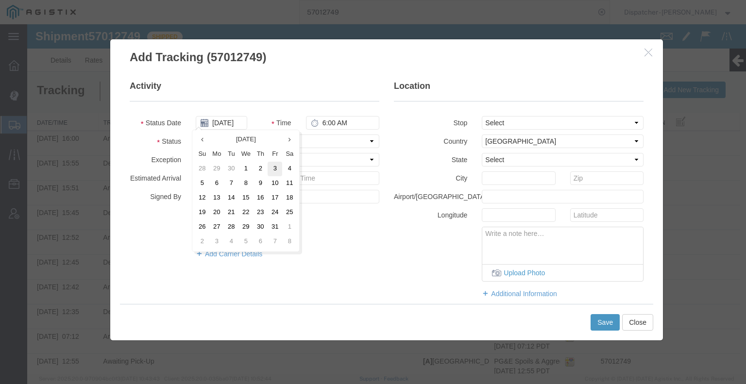
click at [275, 168] on td "3" at bounding box center [275, 169] width 15 height 15
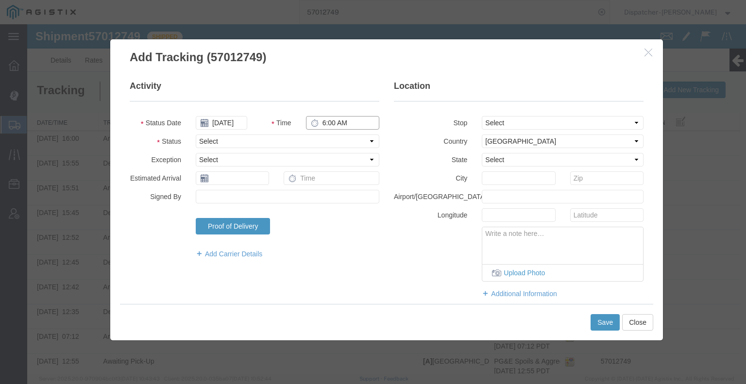
click at [343, 117] on input "6:00 AM" at bounding box center [342, 123] width 73 height 14
click at [338, 141] on select "Select Arrival Notice Available Arrival Notice Imported Arrive at Delivery Loca…" at bounding box center [288, 142] width 184 height 14
click at [196, 135] on select "Select Arrival Notice Available Arrival Notice Imported Arrive at Delivery Loca…" at bounding box center [288, 142] width 184 height 14
click at [592, 323] on button "Save" at bounding box center [605, 322] width 29 height 17
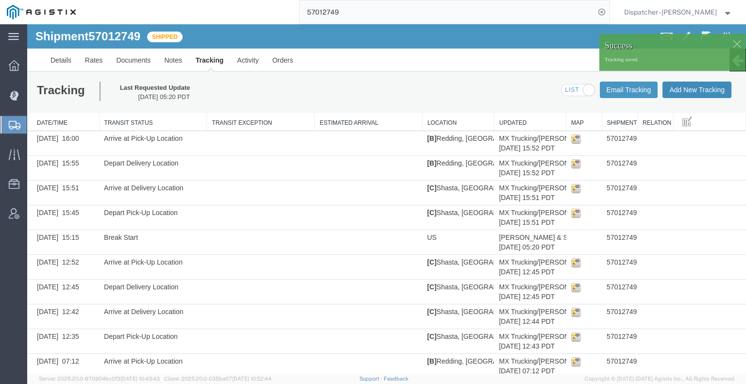
click at [686, 92] on button "Add New Tracking" at bounding box center [697, 90] width 69 height 17
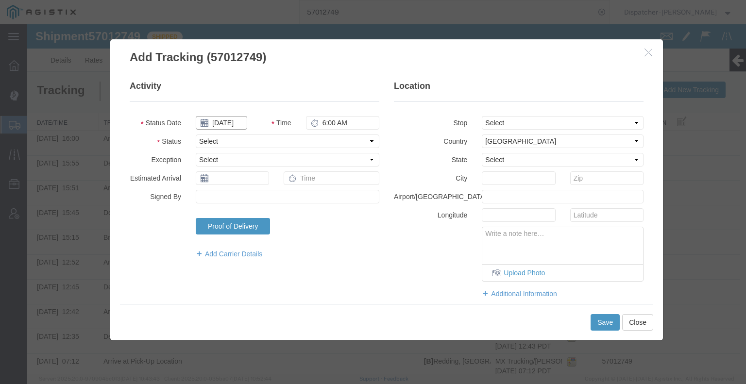
click at [219, 127] on input "[DATE]" at bounding box center [222, 123] width 52 height 14
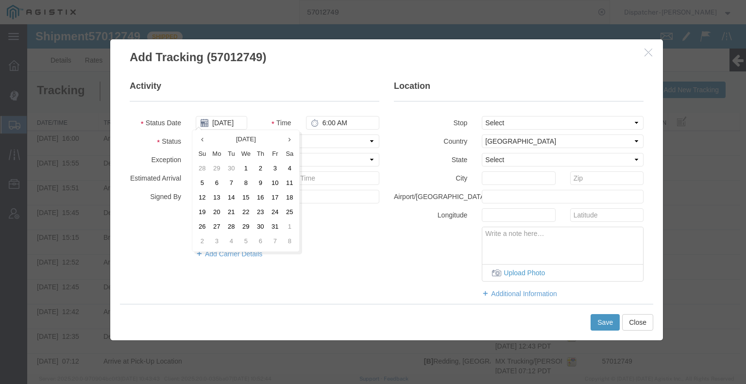
click at [276, 170] on td "3" at bounding box center [275, 169] width 15 height 15
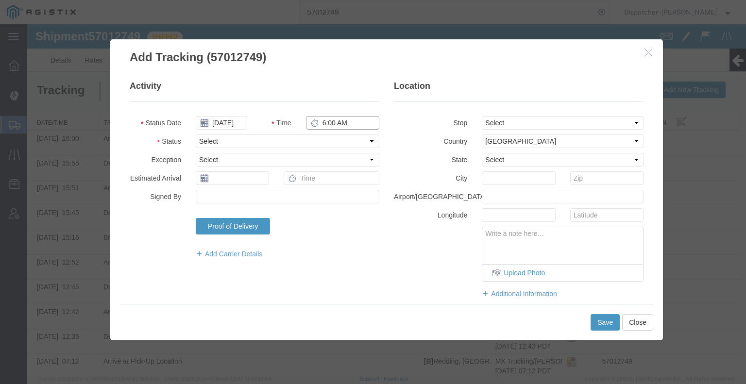
click at [329, 123] on input "6:00 AM" at bounding box center [342, 123] width 73 height 14
click at [329, 136] on select "Select Arrival Notice Available Arrival Notice Imported Arrive at Delivery Loca…" at bounding box center [288, 142] width 184 height 14
click at [196, 135] on select "Select Arrival Notice Available Arrival Notice Imported Arrive at Delivery Loca…" at bounding box center [288, 142] width 184 height 14
click at [612, 329] on button "Save" at bounding box center [605, 322] width 29 height 17
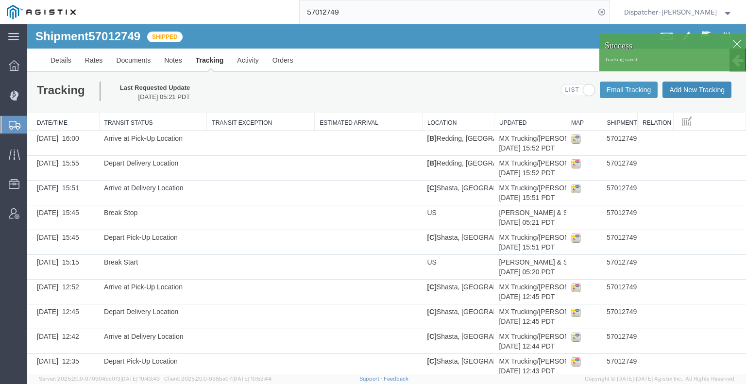
click at [697, 93] on button "Add New Tracking" at bounding box center [697, 90] width 69 height 17
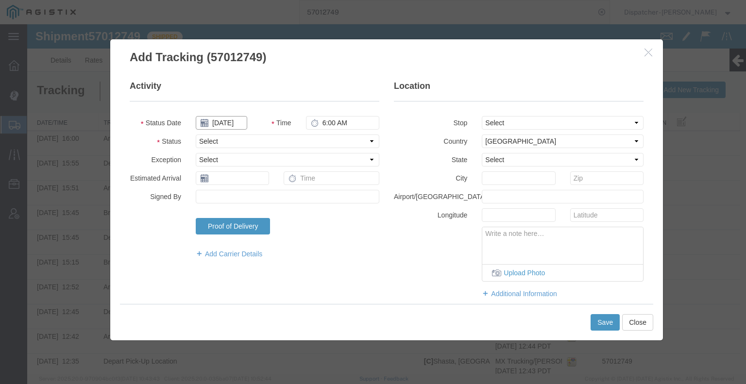
click at [218, 122] on input "[DATE]" at bounding box center [222, 123] width 52 height 14
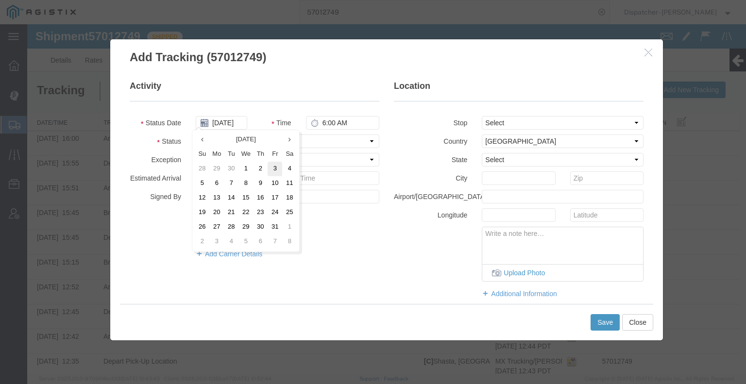
click at [274, 167] on td "3" at bounding box center [275, 169] width 15 height 15
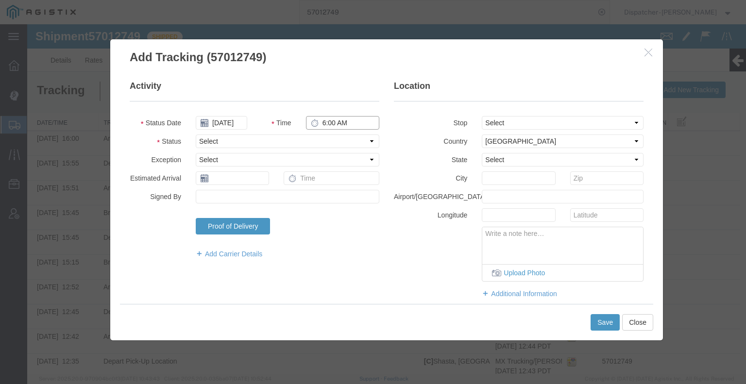
click at [342, 122] on input "6:00 AM" at bounding box center [342, 123] width 73 height 14
click at [288, 141] on select "Select Arrival Notice Available Arrival Notice Imported Arrive at Delivery Loca…" at bounding box center [288, 142] width 184 height 14
click at [196, 135] on select "Select Arrival Notice Available Arrival Notice Imported Arrive at Delivery Loca…" at bounding box center [288, 142] width 184 height 14
click at [601, 325] on button "Save" at bounding box center [605, 322] width 29 height 17
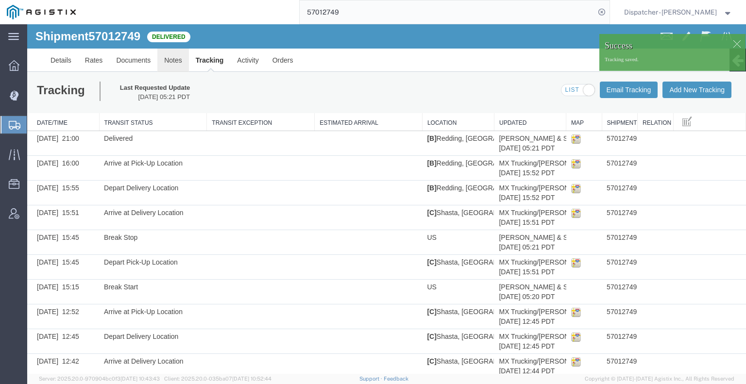
click at [173, 60] on link "Notes" at bounding box center [173, 60] width 32 height 23
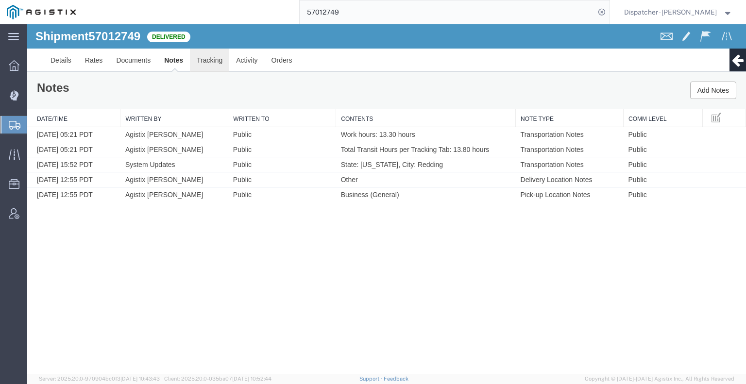
click at [197, 59] on link "Tracking" at bounding box center [209, 60] width 39 height 23
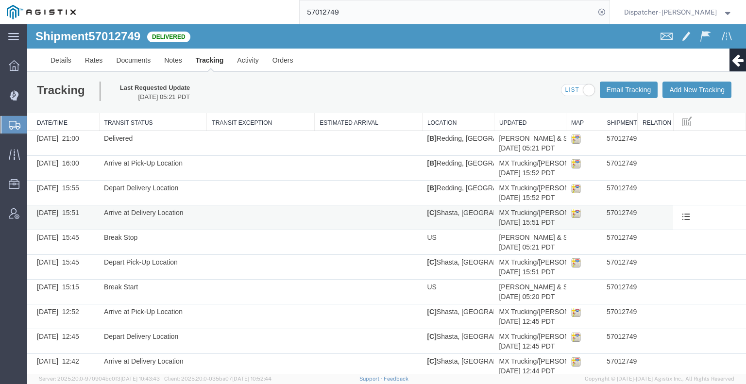
scroll to position [87, 0]
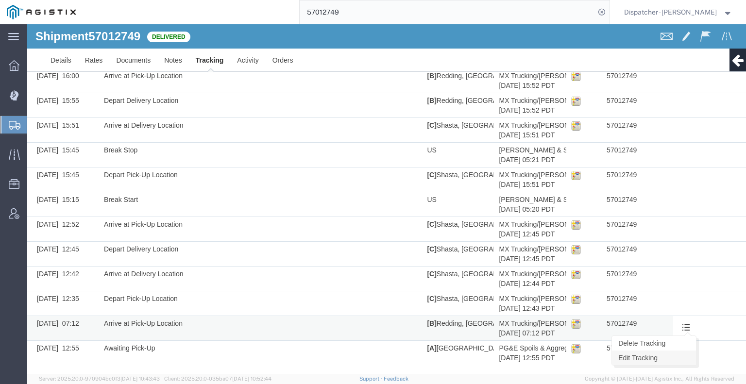
click at [672, 358] on link "Edit Tracking" at bounding box center [654, 358] width 84 height 15
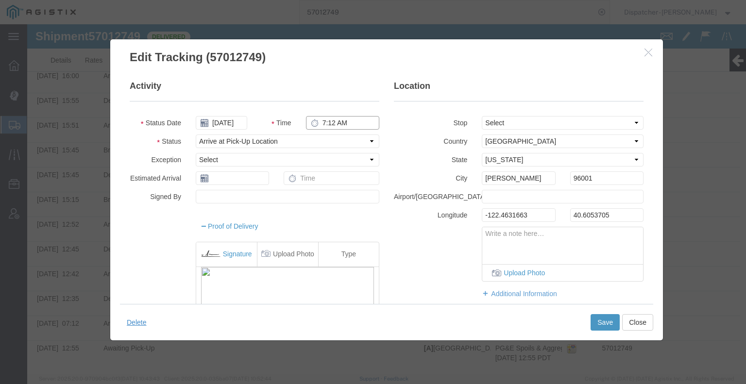
drag, startPoint x: 352, startPoint y: 149, endPoint x: 325, endPoint y: 124, distance: 36.8
click at [325, 124] on input "7:12 AM" at bounding box center [342, 123] width 73 height 14
click at [606, 325] on button "Save" at bounding box center [605, 322] width 29 height 17
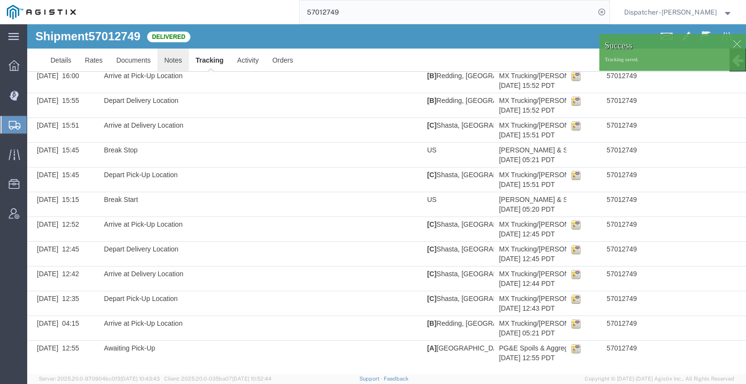
click at [171, 64] on link "Notes" at bounding box center [173, 60] width 32 height 23
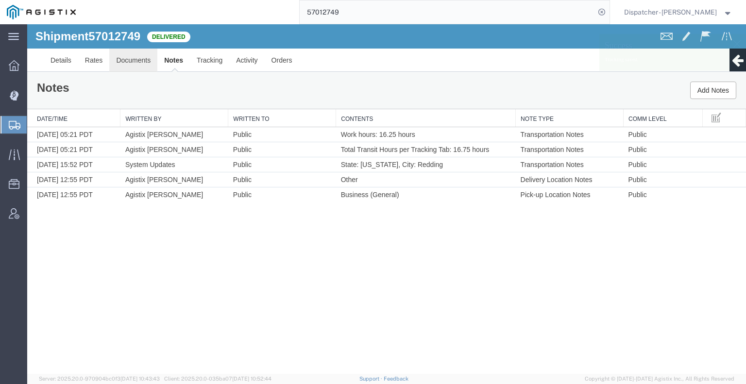
click at [134, 62] on link "Documents" at bounding box center [133, 60] width 48 height 23
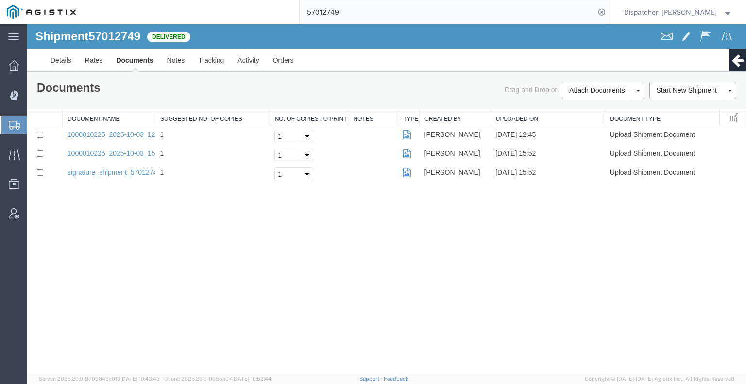
click at [84, 254] on div "Shipment 57012749 3 of 3 Delivered Details Rates Documents Notes Tracking Activ…" at bounding box center [386, 199] width 719 height 350
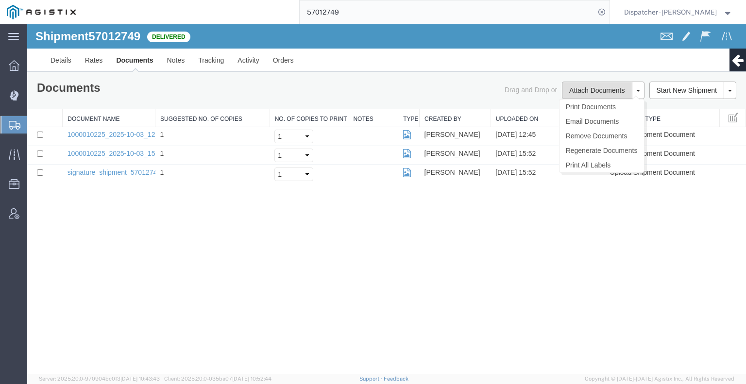
click at [568, 91] on button "Attach Documents" at bounding box center [597, 90] width 70 height 17
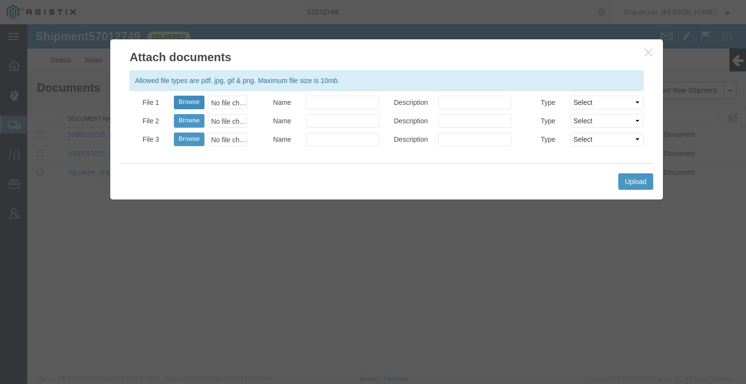
click at [185, 102] on button "Browse" at bounding box center [189, 103] width 31 height 14
click at [649, 176] on button "Upload" at bounding box center [636, 181] width 35 height 17
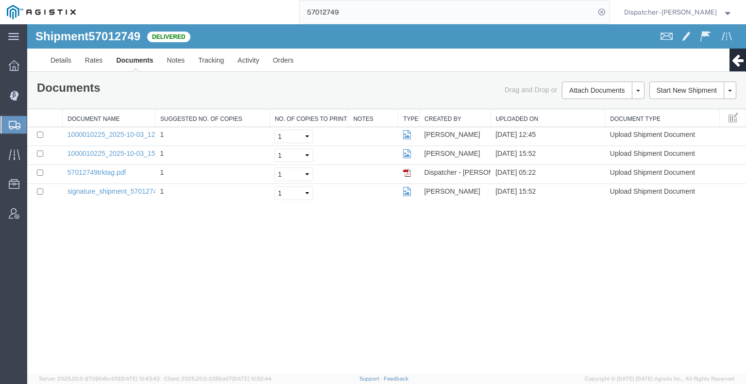
drag, startPoint x: 341, startPoint y: 11, endPoint x: 209, endPoint y: 15, distance: 132.2
click at [224, 15] on div "57012749" at bounding box center [346, 12] width 527 height 24
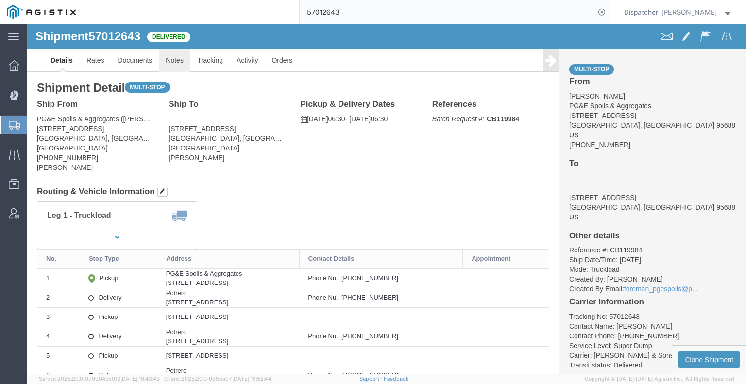
drag, startPoint x: 179, startPoint y: 62, endPoint x: 152, endPoint y: 37, distance: 36.8
click link "Notes"
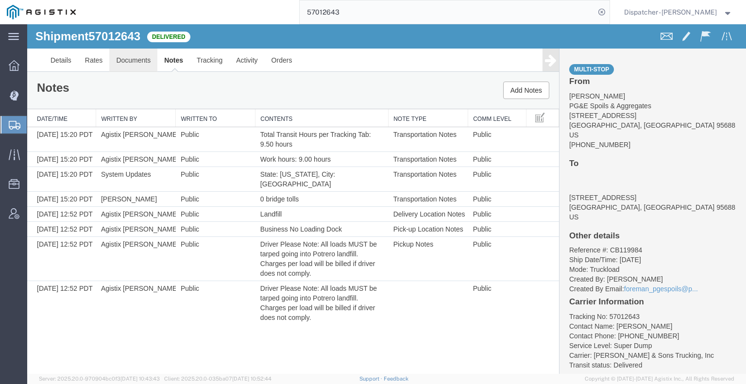
click at [140, 63] on link "Documents" at bounding box center [133, 60] width 48 height 23
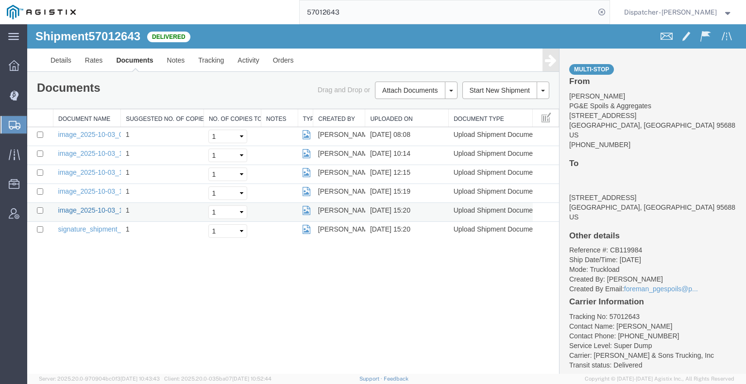
click at [100, 207] on link "image_2025-10-03_15_20_22.jpg" at bounding box center [109, 211] width 102 height 8
drag, startPoint x: 346, startPoint y: 9, endPoint x: 227, endPoint y: 17, distance: 119.4
click at [288, 13] on div "57012643" at bounding box center [346, 12] width 527 height 24
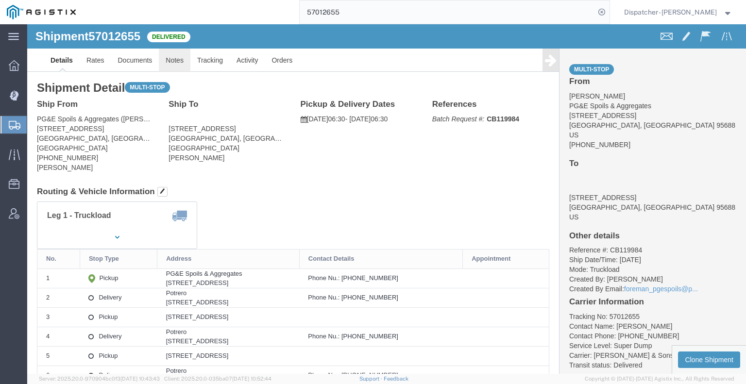
click link "Notes"
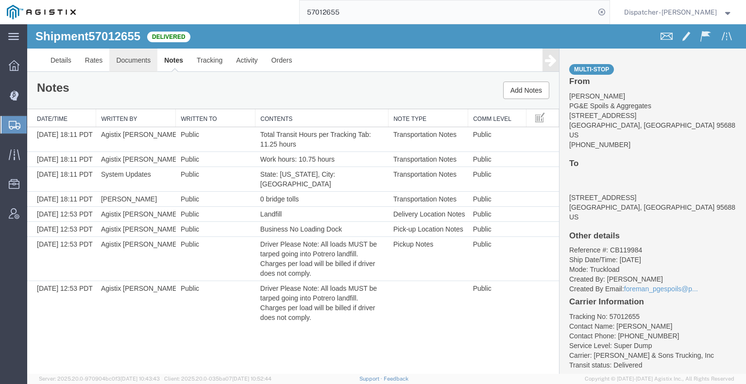
click at [134, 56] on link "Documents" at bounding box center [133, 60] width 48 height 23
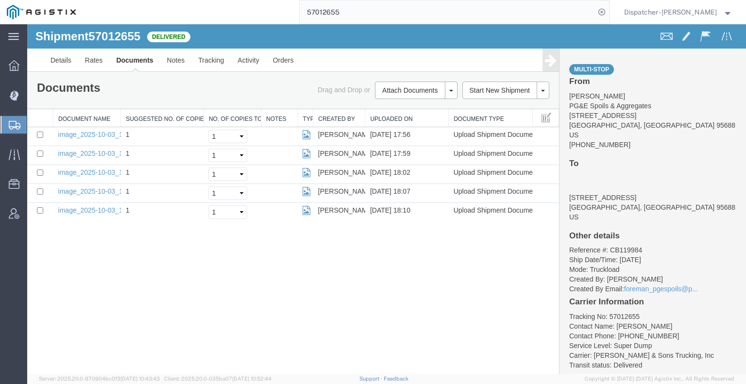
click at [97, 256] on div "Shipment 57012655 5 of 5 Delivered Details Rates Documents Notes Tracking Activ…" at bounding box center [386, 199] width 719 height 350
click at [394, 91] on button "Attach Documents" at bounding box center [410, 90] width 70 height 17
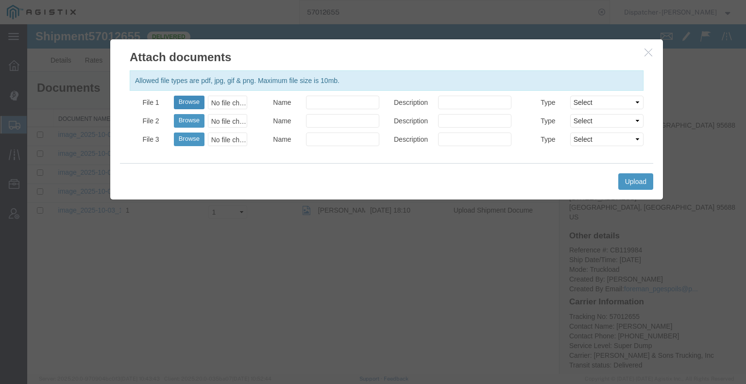
click at [192, 101] on button "Browse" at bounding box center [189, 103] width 31 height 14
click at [626, 178] on button "Upload" at bounding box center [636, 181] width 35 height 17
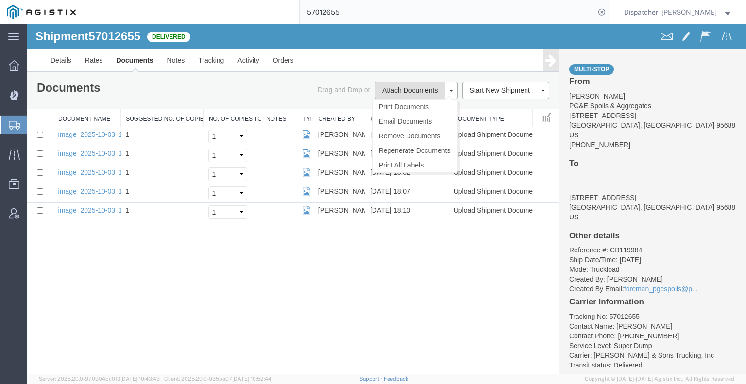
click at [390, 85] on button "Attach Documents" at bounding box center [410, 90] width 70 height 17
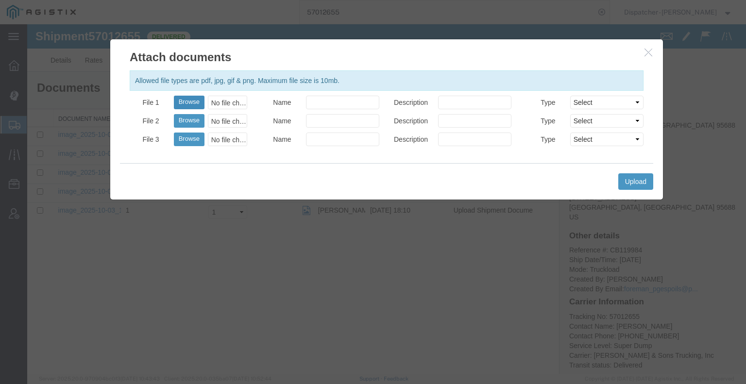
click at [194, 101] on button "Browse" at bounding box center [189, 103] width 31 height 14
drag, startPoint x: 644, startPoint y: 169, endPoint x: 640, endPoint y: 177, distance: 9.3
click at [642, 172] on div "Upload" at bounding box center [387, 181] width 534 height 36
click at [640, 178] on button "Upload" at bounding box center [636, 181] width 35 height 17
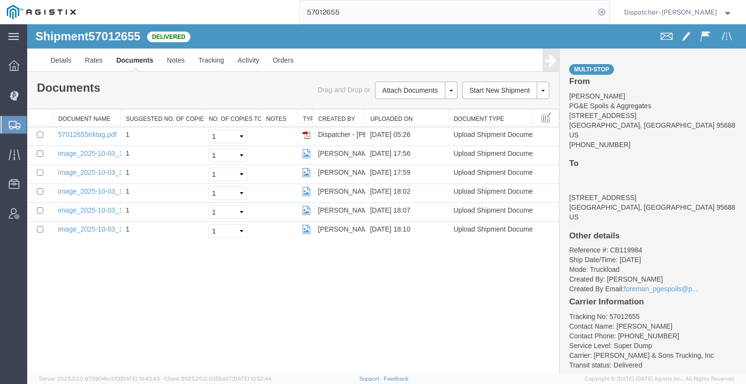
click at [278, 0] on html "main_menu Created with Sketch. Collapse Menu Dashboard Dispatch Manager Shipmen…" at bounding box center [373, 192] width 746 height 384
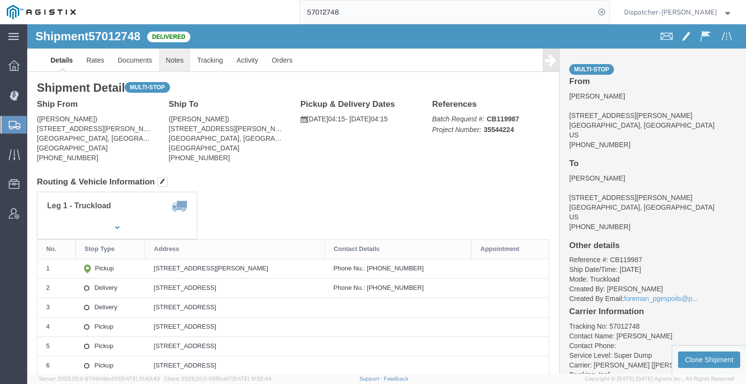
click link "Notes"
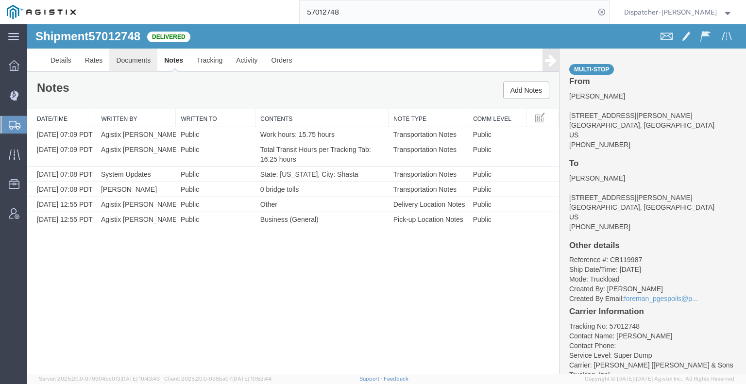
click at [139, 60] on link "Documents" at bounding box center [133, 60] width 48 height 23
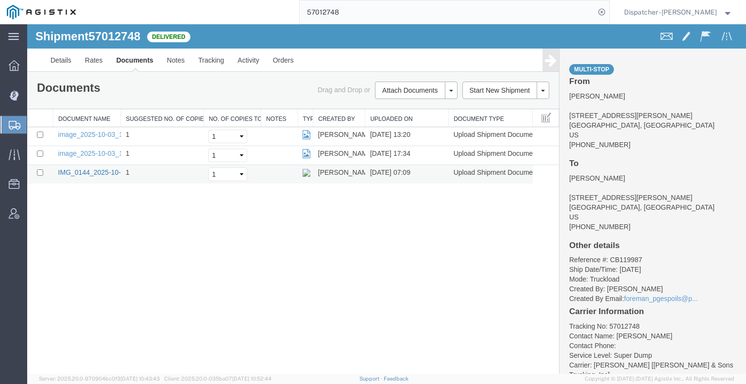
click at [97, 169] on link "IMG_0144_2025-10-04_07_08_55.jpeg" at bounding box center [117, 173] width 119 height 8
drag, startPoint x: 340, startPoint y: 12, endPoint x: 217, endPoint y: 24, distance: 123.5
click at [217, 24] on div "57012748" at bounding box center [346, 12] width 527 height 24
click at [11, 93] on icon at bounding box center [13, 96] width 9 height 10
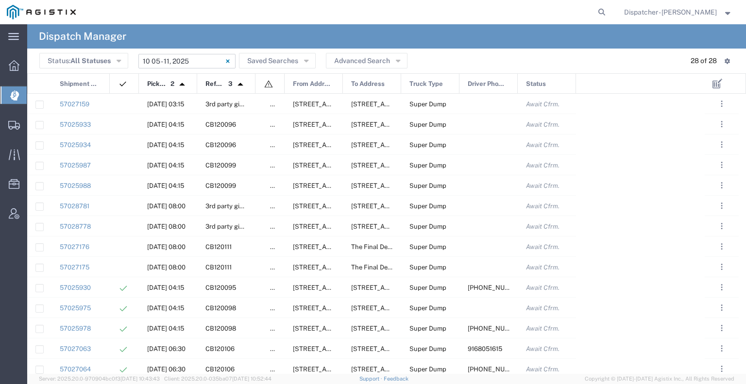
click at [167, 64] on input "[DATE] - [DATE]" at bounding box center [187, 61] width 97 height 15
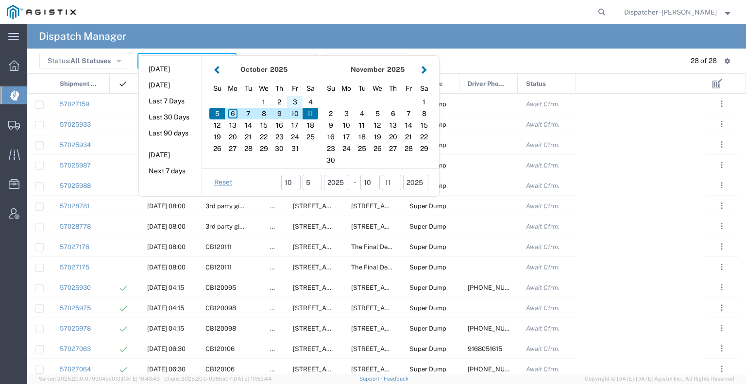
click at [293, 104] on div "3" at bounding box center [295, 102] width 16 height 12
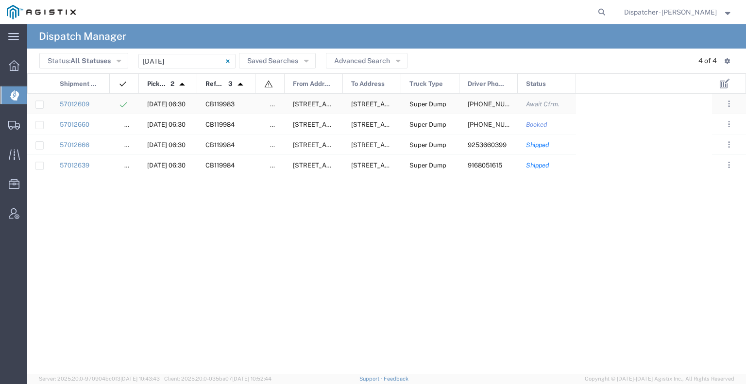
click at [105, 101] on div "57012609" at bounding box center [81, 104] width 58 height 20
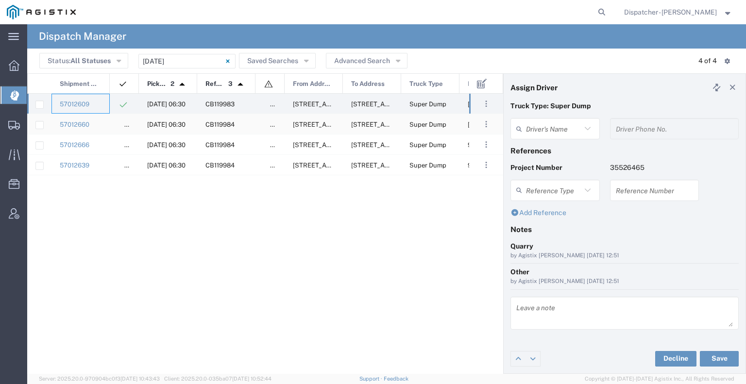
type input "[PERSON_NAME]"
type input "[PHONE_NUMBER]"
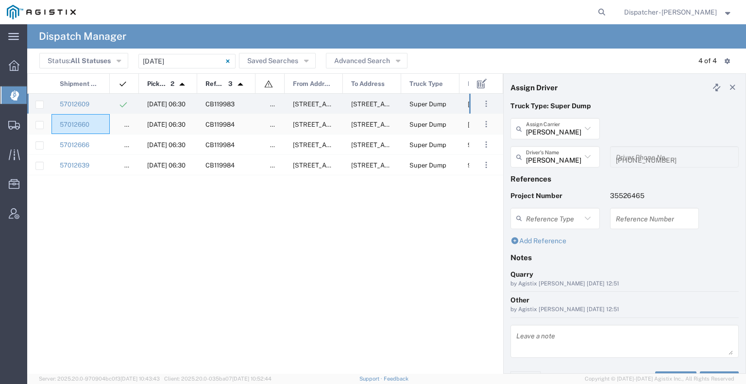
click at [102, 123] on div "57012660" at bounding box center [81, 124] width 58 height 20
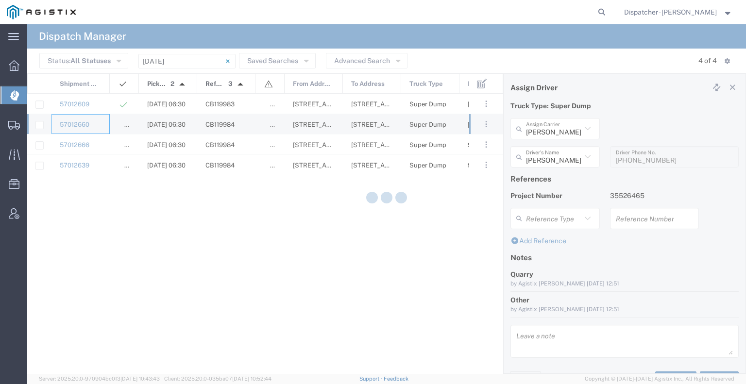
type input "[PERSON_NAME]"
type input "[PHONE_NUMBER]"
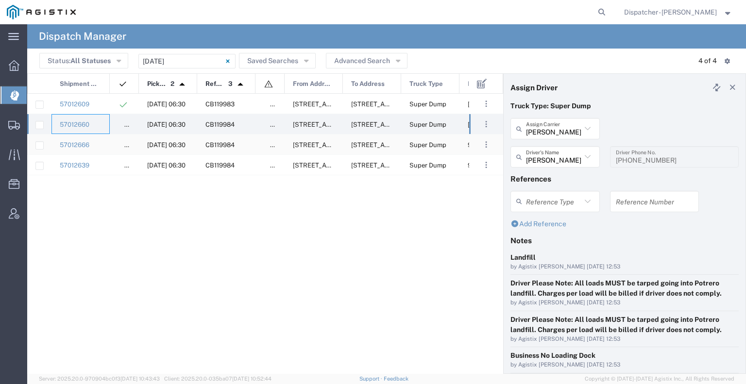
click at [102, 138] on div "57012666" at bounding box center [81, 145] width 58 height 20
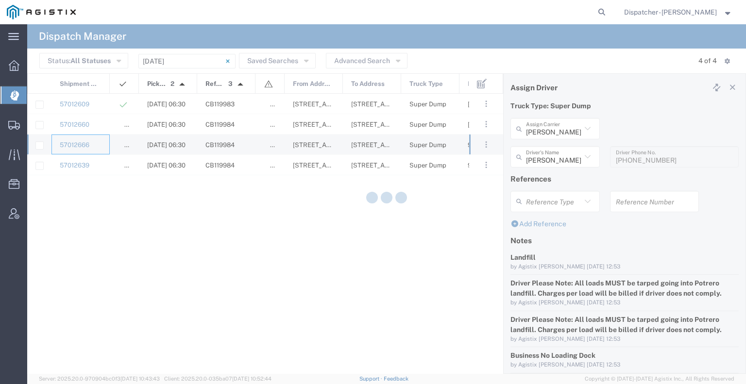
type input "[PERSON_NAME]"
type input "9253660399"
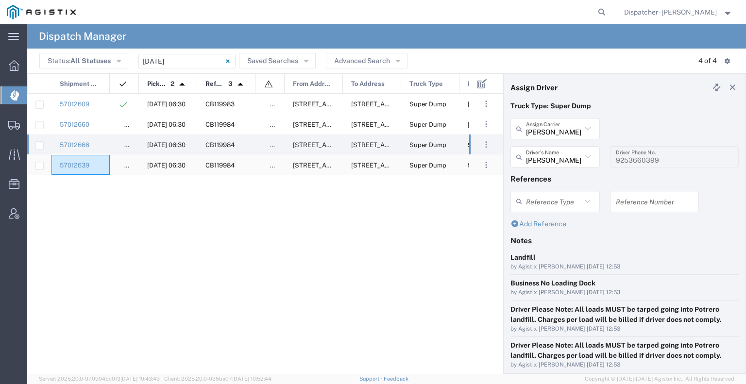
click at [104, 164] on div "57012639" at bounding box center [81, 165] width 58 height 20
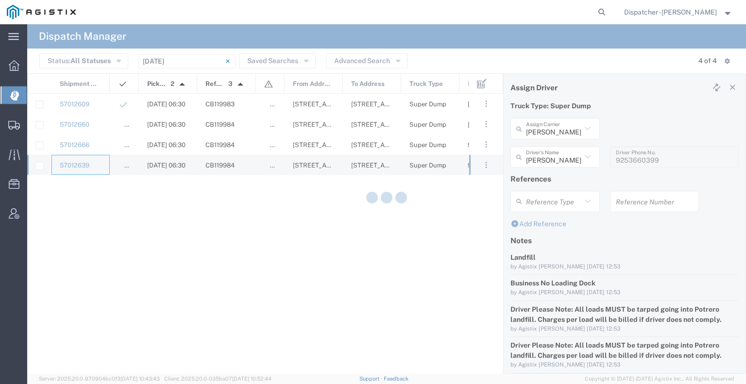
type input "No Barriers Hauling Inc Trucking"
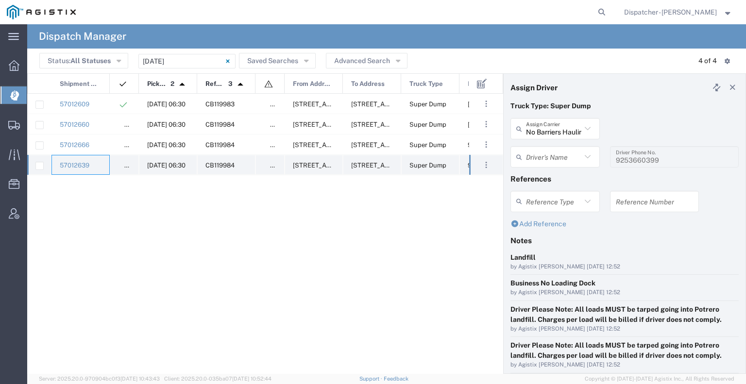
type input "[PERSON_NAME]"
type input "9168051615"
click at [12, 120] on svg-icon at bounding box center [14, 125] width 12 height 10
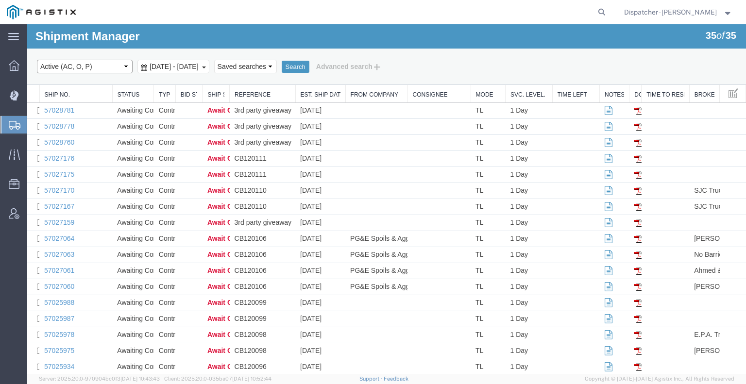
click at [103, 64] on select "Select status Active (AC, O, P) All Approved Awaiting Confirmation (AC) Booked …" at bounding box center [85, 67] width 96 height 14
click at [37, 60] on select "Select status Active (AC, O, P) All Approved Awaiting Confirmation (AC) Booked …" at bounding box center [85, 67] width 96 height 14
click at [75, 62] on select "Select status Active (AC, O, P) All Approved Awaiting Confirmation (AC) Booked …" at bounding box center [85, 67] width 96 height 14
select select "DLVD"
click at [37, 60] on select "Select status Active (AC, O, P) All Approved Awaiting Confirmation (AC) Booked …" at bounding box center [85, 67] width 96 height 14
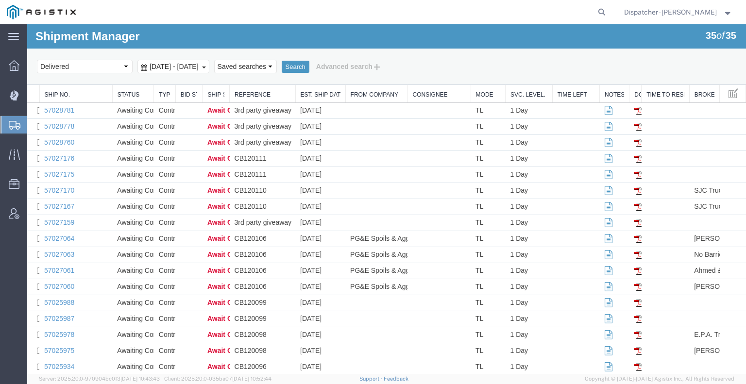
click at [176, 66] on span "Sep 6th 2025 - Oct 6th 2025" at bounding box center [174, 67] width 54 height 8
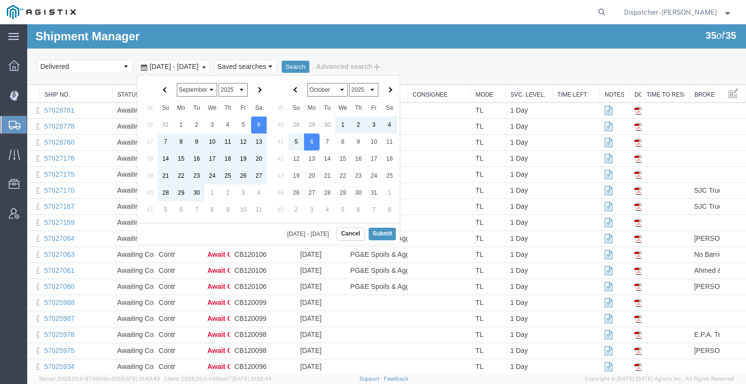
click at [206, 86] on select "January February March April May June July August September October November De…" at bounding box center [197, 90] width 40 height 14
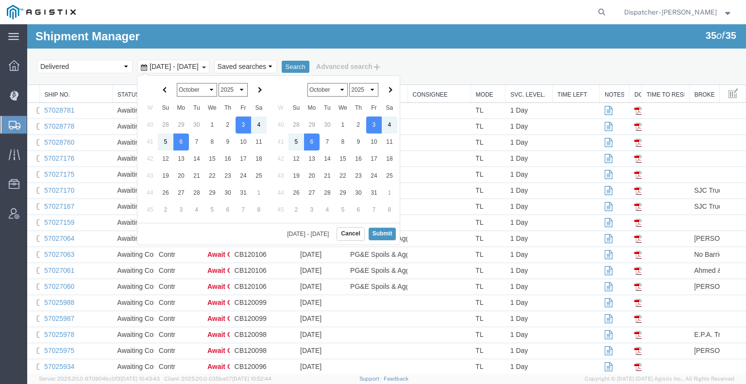
click at [338, 88] on select "January February March April May June July August September October November De…" at bounding box center [328, 90] width 40 height 14
click at [308, 83] on select "January February March April May June July August September October November De…" at bounding box center [328, 90] width 40 height 14
click at [385, 233] on button "Submit" at bounding box center [383, 234] width 28 height 12
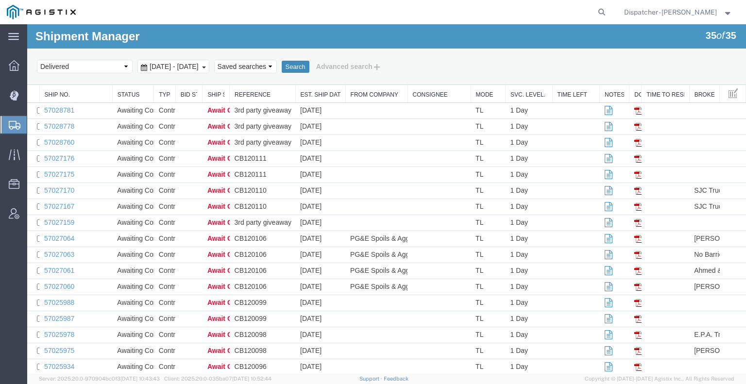
click at [310, 69] on button "Search" at bounding box center [296, 67] width 28 height 13
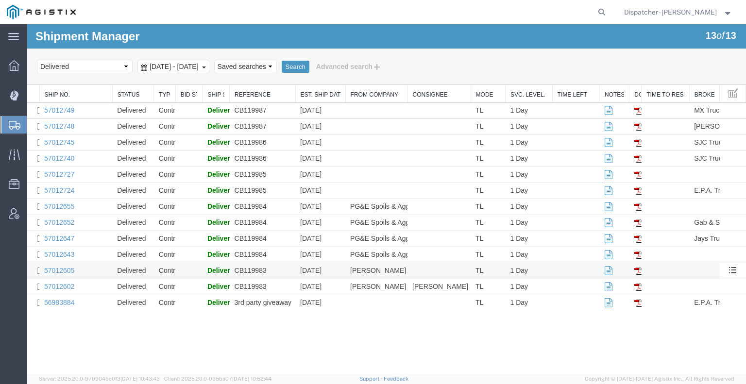
click at [93, 277] on td "57012605" at bounding box center [75, 271] width 73 height 16
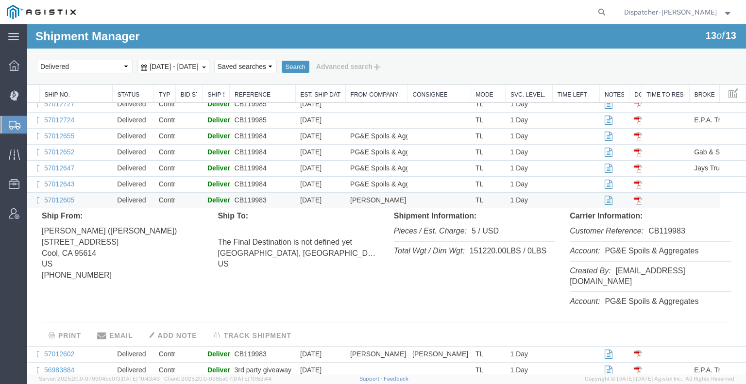
scroll to position [76, 0]
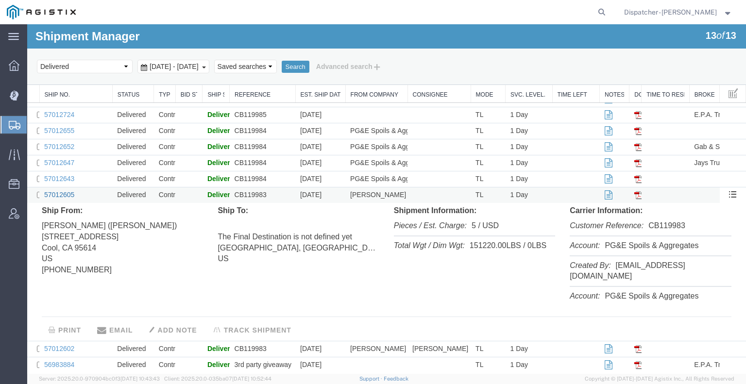
click at [57, 195] on link "57012605" at bounding box center [59, 195] width 30 height 8
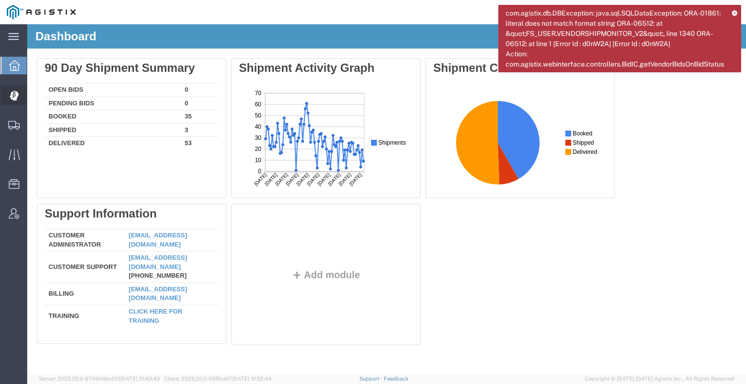
click at [14, 99] on icon at bounding box center [13, 96] width 9 height 10
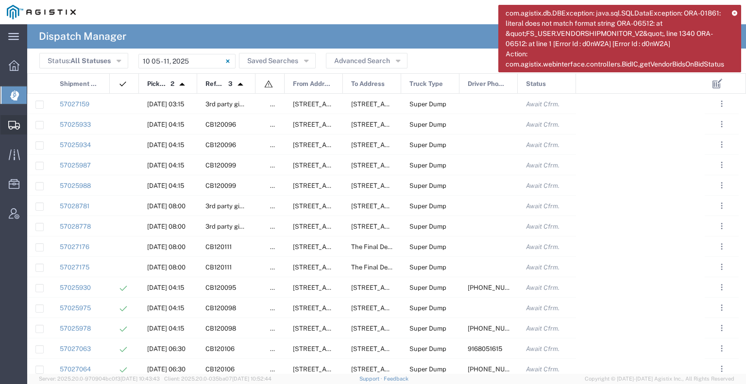
click at [13, 127] on icon at bounding box center [14, 125] width 12 height 9
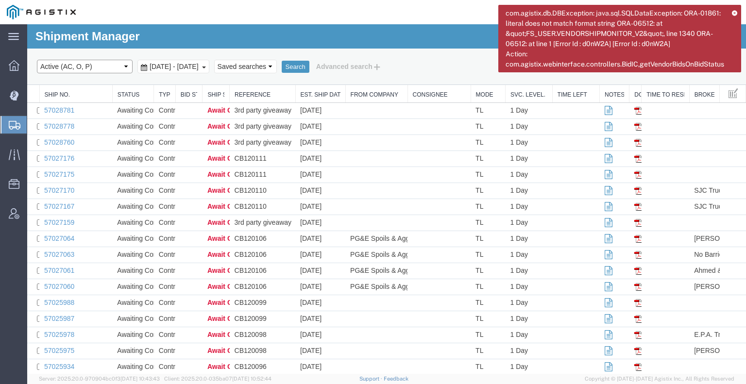
click at [106, 63] on select "Select status Active (AC, O, P) All Approved Awaiting Confirmation (AC) Booked …" at bounding box center [85, 67] width 96 height 14
select select "DLVD"
click at [37, 60] on select "Select status Active (AC, O, P) All Approved Awaiting Confirmation (AC) Booked …" at bounding box center [85, 67] width 96 height 14
click at [191, 64] on span "Sep 6th 2025 - Oct 6th 2025" at bounding box center [174, 67] width 54 height 8
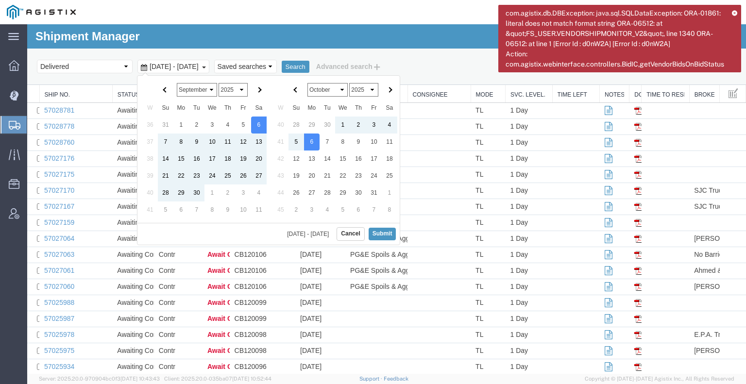
click at [198, 87] on select "January February March April May June July August September October November De…" at bounding box center [197, 90] width 40 height 14
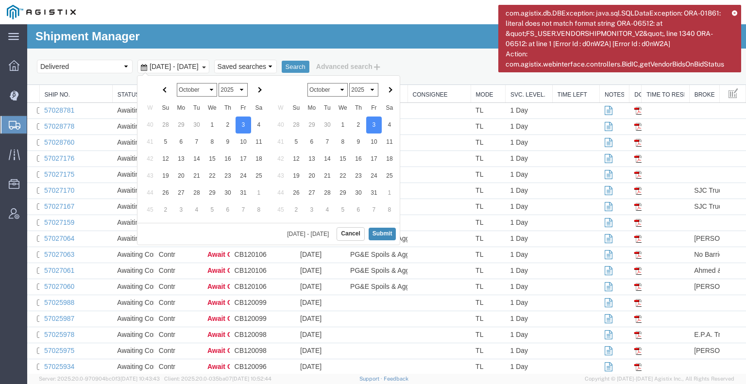
click at [382, 231] on button "Submit" at bounding box center [383, 234] width 28 height 12
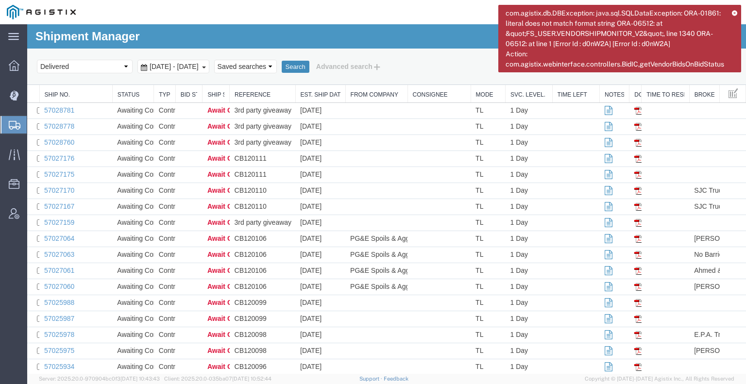
click at [310, 67] on button "Search" at bounding box center [296, 67] width 28 height 13
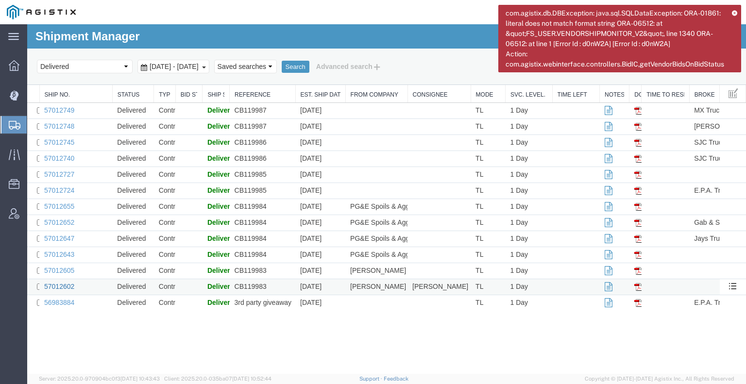
click at [63, 285] on link "57012602" at bounding box center [59, 287] width 30 height 8
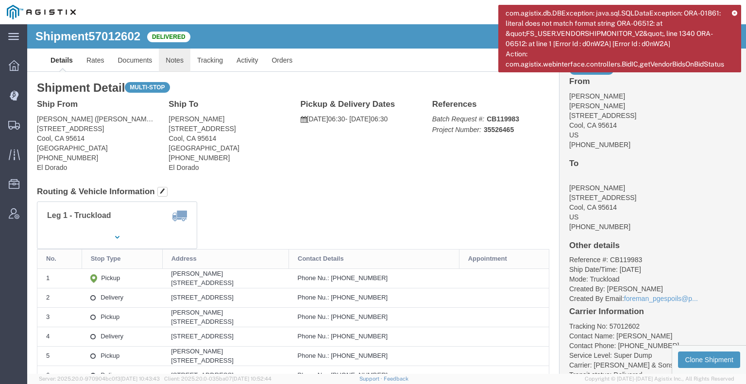
click link "Notes"
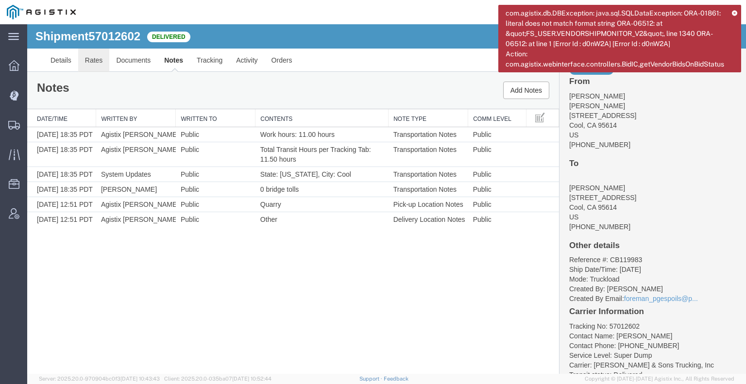
click at [89, 56] on link "Rates" at bounding box center [94, 60] width 32 height 23
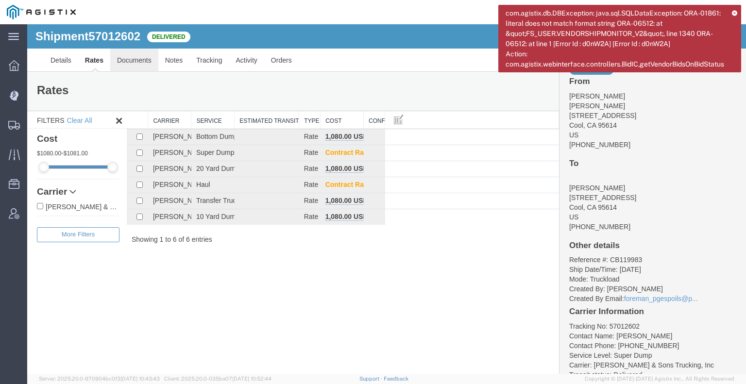
click at [123, 59] on link "Documents" at bounding box center [134, 60] width 48 height 23
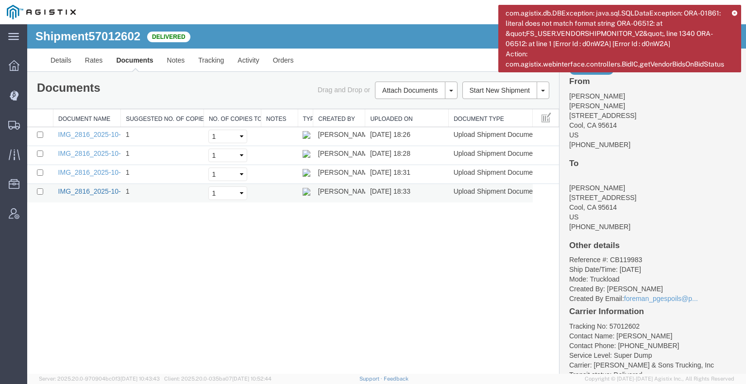
click at [99, 190] on link "IMG_2816_2025-10-03_18_33_44.jpeg" at bounding box center [117, 192] width 119 height 8
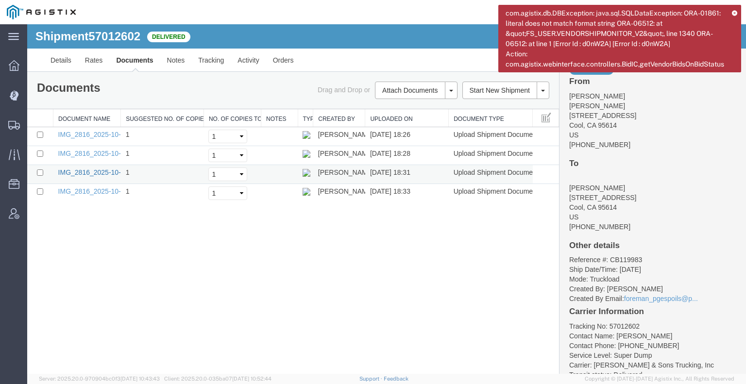
click at [93, 169] on link "IMG_2816_2025-10-03_18_31_30.jpeg" at bounding box center [117, 173] width 119 height 8
click at [71, 254] on div "Shipment 57012602 4 of 4 Delivered Details Rates Documents Notes Tracking Activ…" at bounding box center [386, 199] width 719 height 350
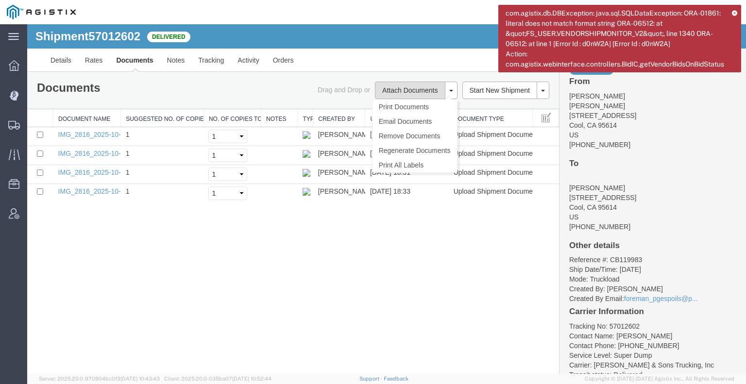
click at [433, 93] on button "Attach Documents" at bounding box center [410, 90] width 70 height 17
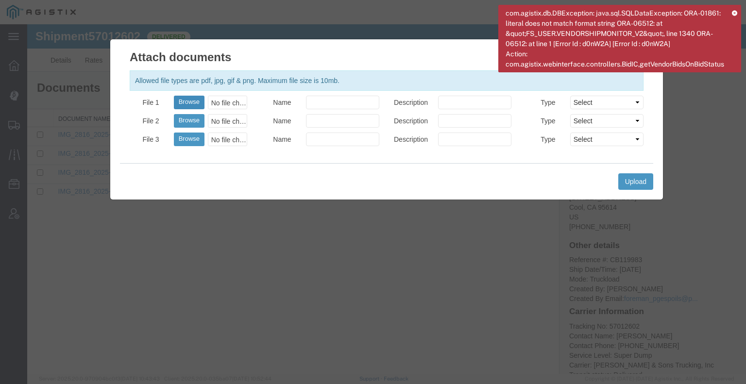
click at [191, 102] on button "Browse" at bounding box center [189, 103] width 31 height 14
type input "C:\fakepath\57012602trktag.pdf"
click at [644, 181] on button "Upload" at bounding box center [636, 181] width 35 height 17
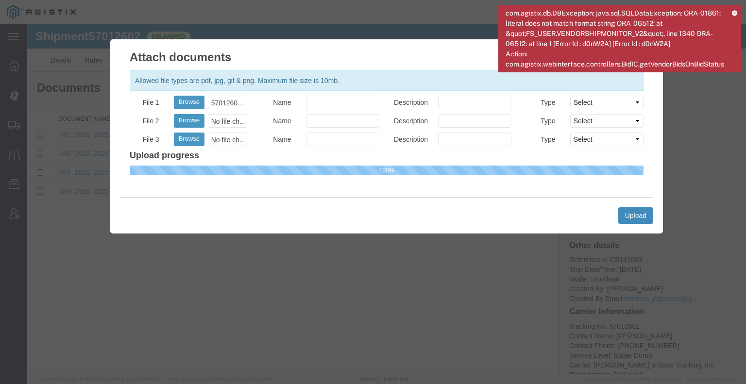
select select
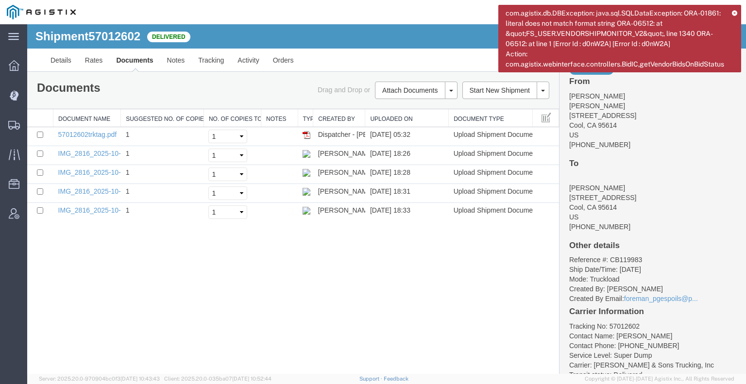
click at [732, 11] on icon at bounding box center [734, 12] width 5 height 5
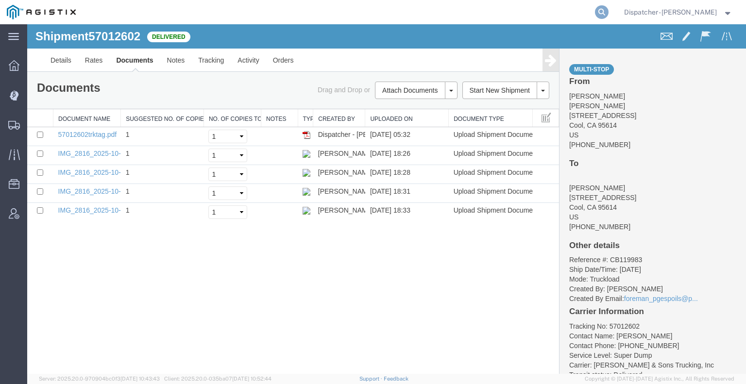
click at [601, 11] on icon at bounding box center [602, 12] width 14 height 14
type input "57012652"
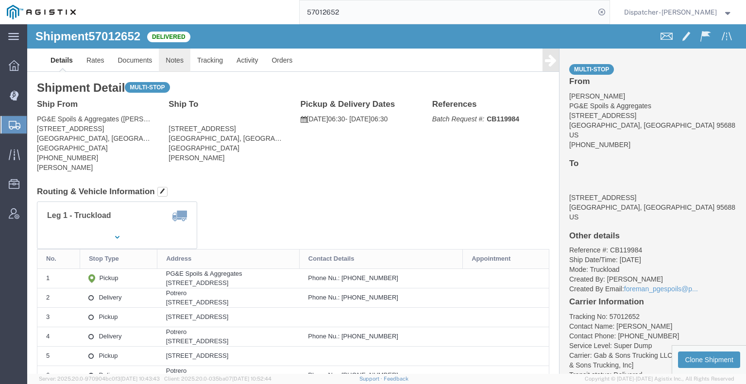
click link "Notes"
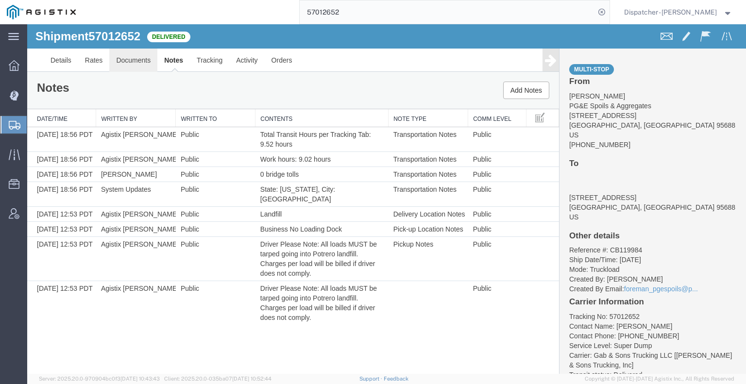
click at [135, 62] on link "Documents" at bounding box center [133, 60] width 48 height 23
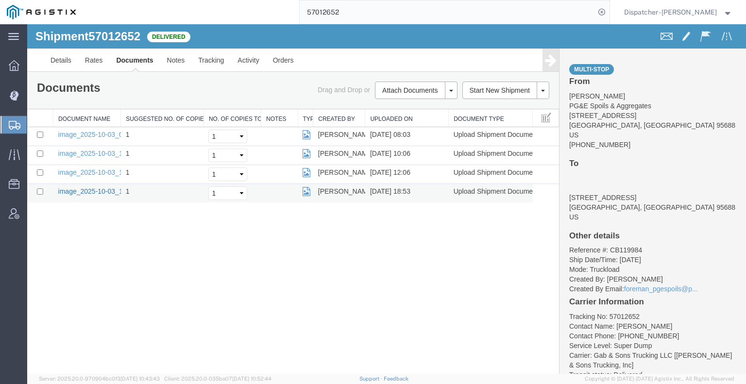
click at [76, 189] on link "image_2025-10-03_18_53_48.jpg" at bounding box center [109, 192] width 102 height 8
drag, startPoint x: 73, startPoint y: 265, endPoint x: 114, endPoint y: 230, distance: 54.1
click at [74, 265] on div "Shipment 57012652 4 of 4 Delivered Details Rates Documents Notes Tracking Activ…" at bounding box center [386, 199] width 719 height 350
click at [393, 77] on div "Documents Ship Label Format: Plain Thermal Drag and Drop or Attach Documents Pr…" at bounding box center [293, 90] width 532 height 37
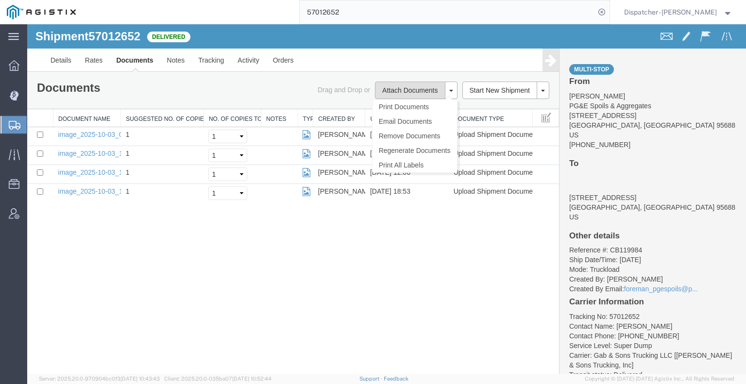
click at [392, 86] on button "Attach Documents" at bounding box center [410, 90] width 70 height 17
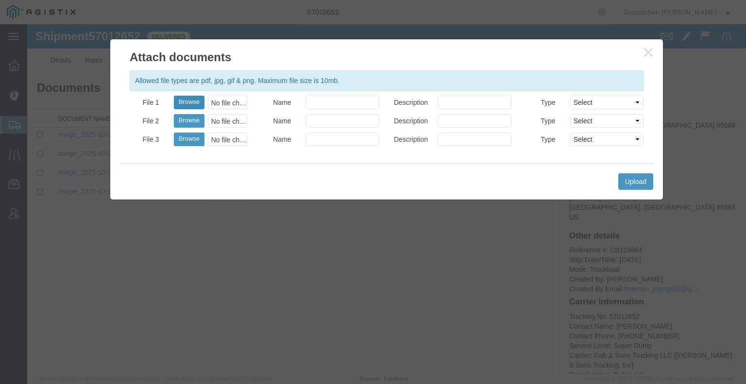
click at [189, 103] on button "Browse" at bounding box center [189, 103] width 31 height 14
type input "C:\fakepath\57012652trktag.pdf"
click at [631, 176] on button "Upload" at bounding box center [636, 181] width 35 height 17
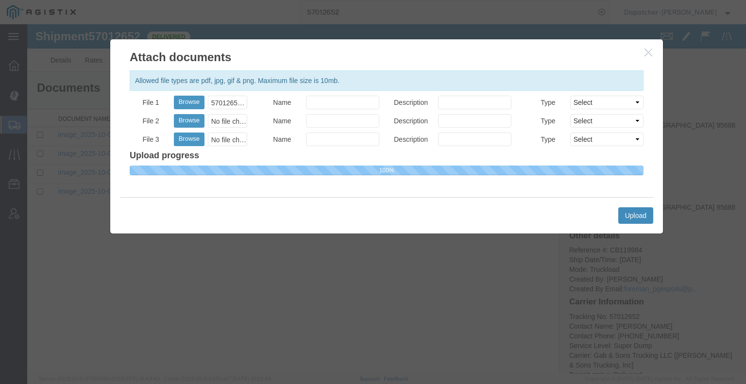
select select
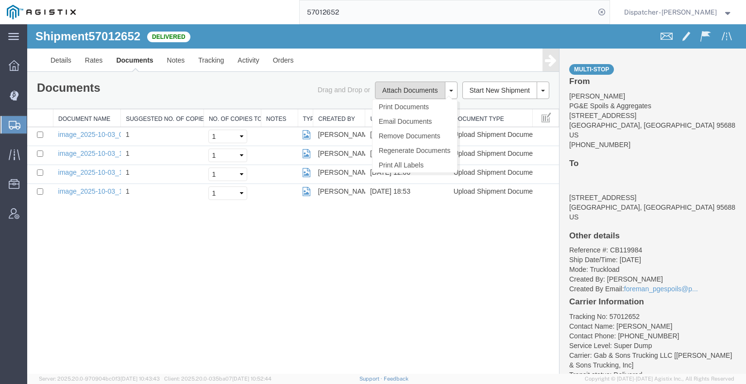
click at [397, 91] on button "Attach Documents" at bounding box center [410, 90] width 70 height 17
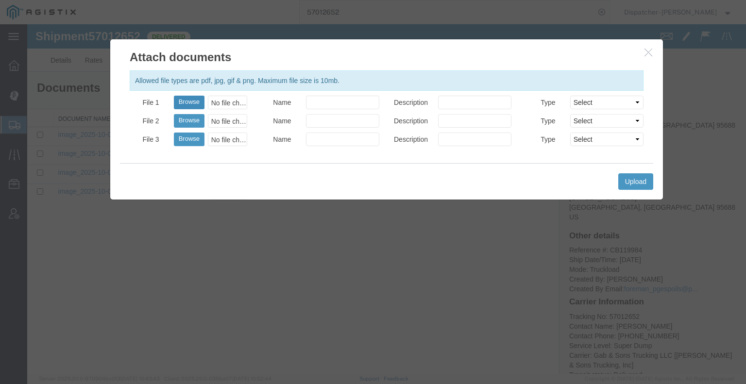
click at [178, 104] on button "Browse" at bounding box center [189, 103] width 31 height 14
type input "C:\fakepath\57012652trktag.pdf"
click at [635, 182] on button "Upload" at bounding box center [636, 181] width 35 height 17
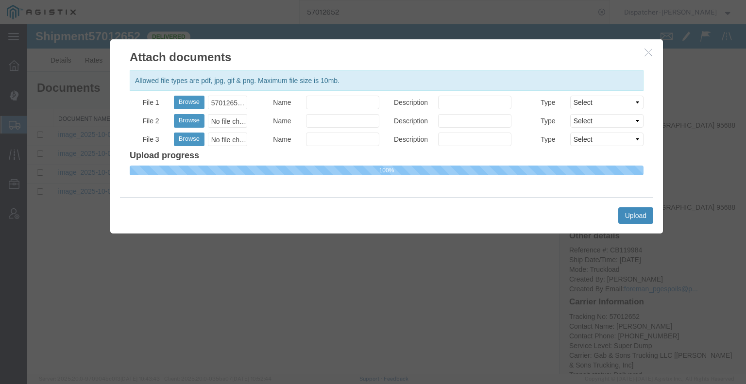
select select
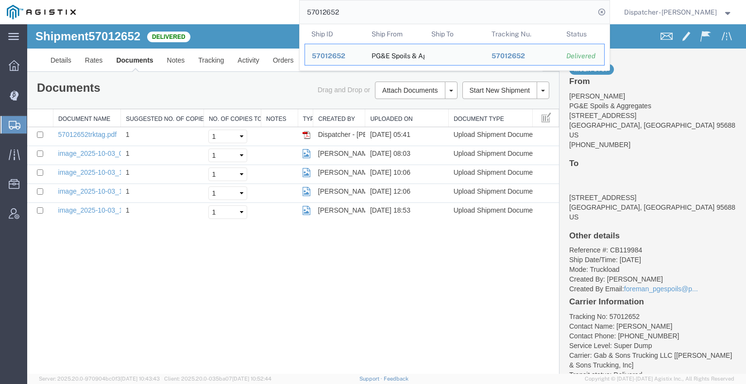
drag, startPoint x: 372, startPoint y: 37, endPoint x: 255, endPoint y: 29, distance: 117.4
type input "5"
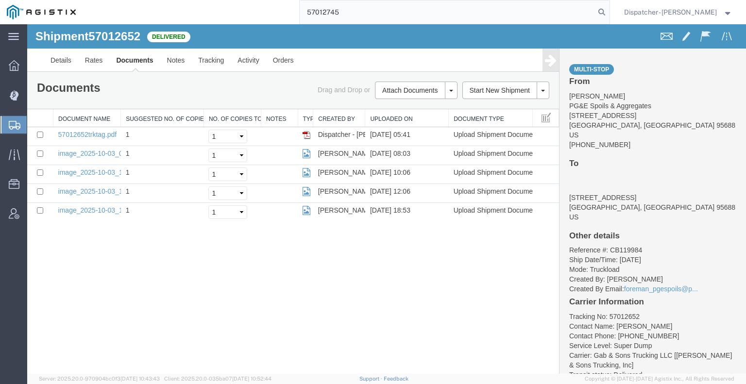
type input "57012745"
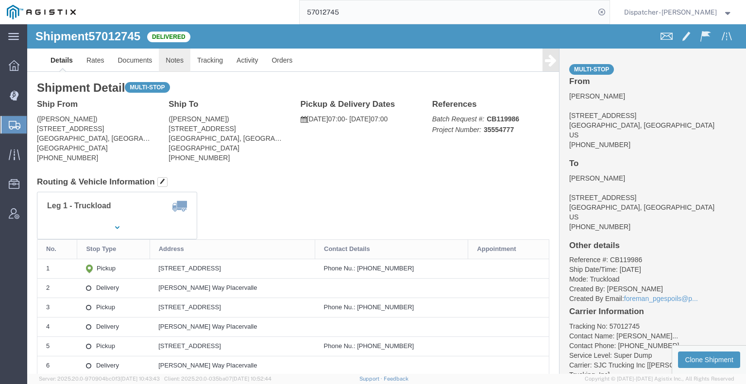
drag, startPoint x: 174, startPoint y: 59, endPoint x: 147, endPoint y: 35, distance: 36.5
click link "Notes"
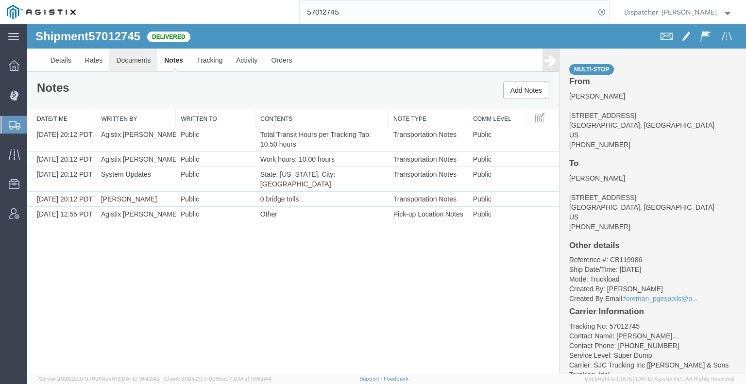
click at [133, 63] on link "Documents" at bounding box center [133, 60] width 48 height 23
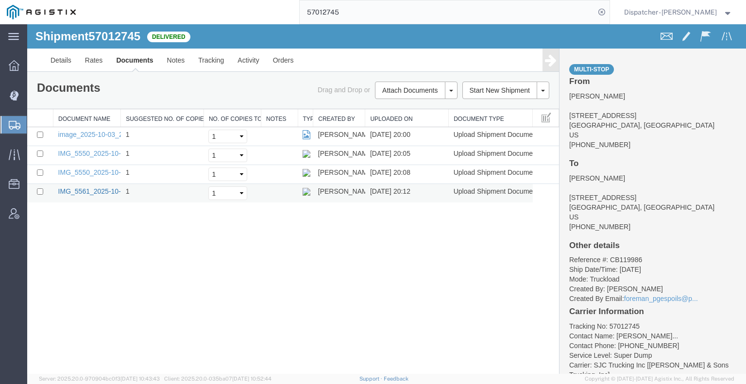
click at [95, 191] on link "IMG_5561_2025-10-03_20_12_08.jpeg" at bounding box center [117, 192] width 119 height 8
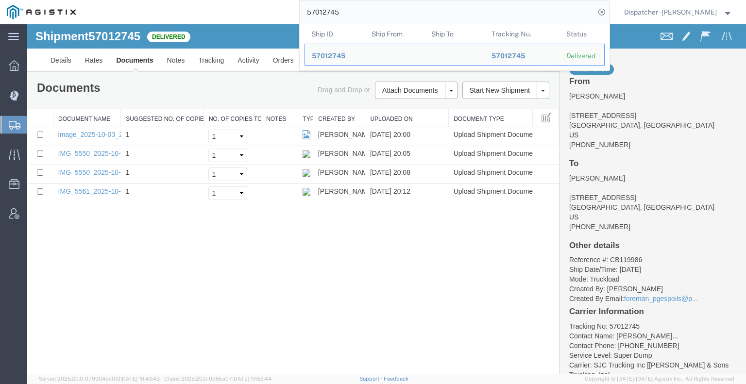
drag, startPoint x: 348, startPoint y: 15, endPoint x: 256, endPoint y: 1, distance: 93.7
click at [300, 8] on input "57012745" at bounding box center [447, 11] width 295 height 23
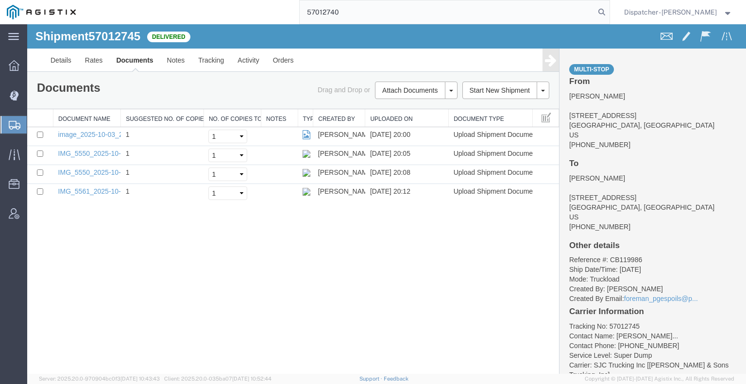
type input "57012740"
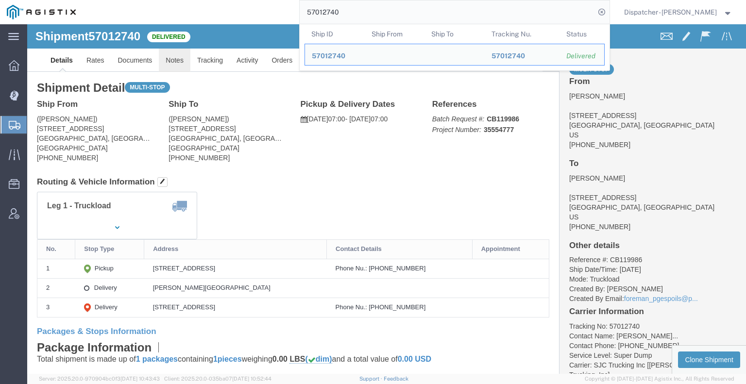
click link "Notes"
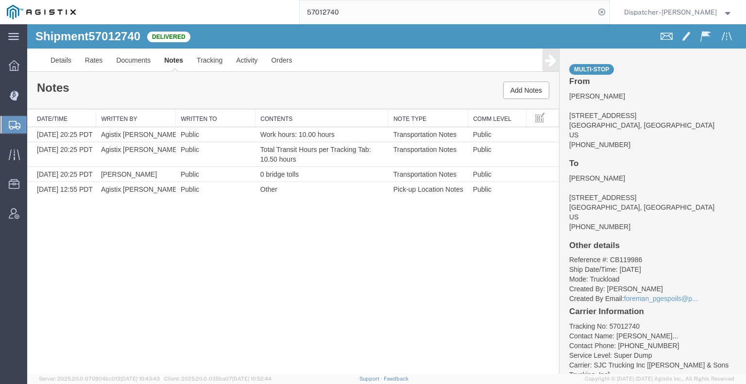
click at [113, 72] on div "Notes Add Notes" at bounding box center [293, 90] width 532 height 37
click at [134, 58] on link "Documents" at bounding box center [133, 60] width 48 height 23
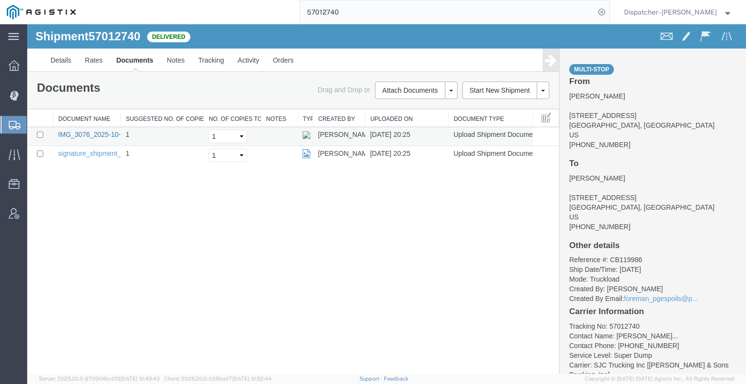
click at [110, 131] on link "IMG_3076_2025-10-03_20_25_10.jpeg" at bounding box center [117, 135] width 119 height 8
drag, startPoint x: 387, startPoint y: 40, endPoint x: 180, endPoint y: 43, distance: 206.6
type input "57012724"
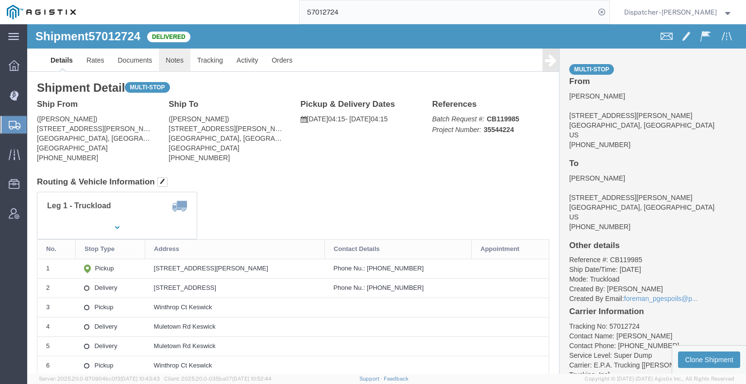
click link "Notes"
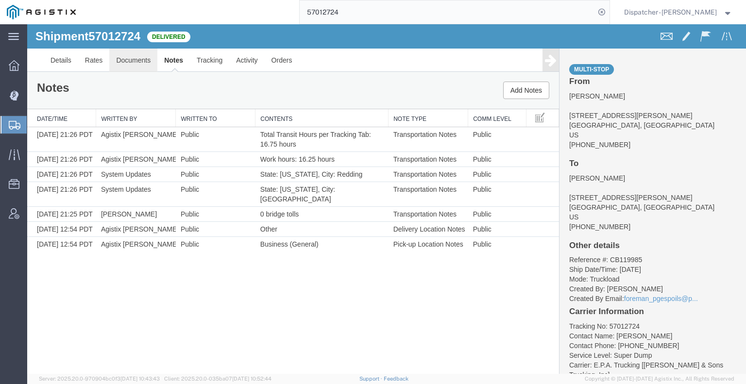
click at [148, 61] on link "Documents" at bounding box center [133, 60] width 48 height 23
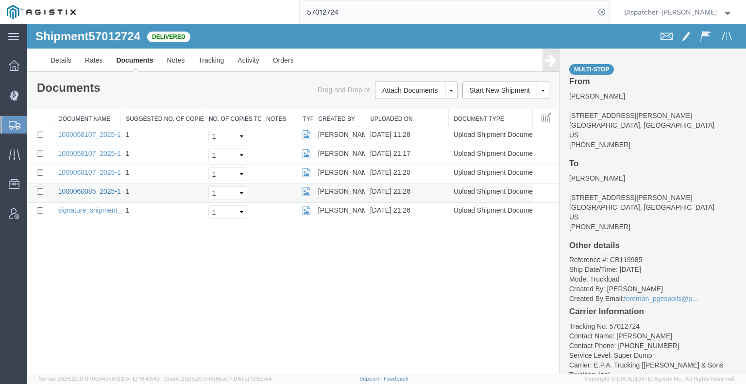
click at [99, 188] on link "1000060085_2025-10-03_21_26_44.jpg" at bounding box center [118, 192] width 121 height 8
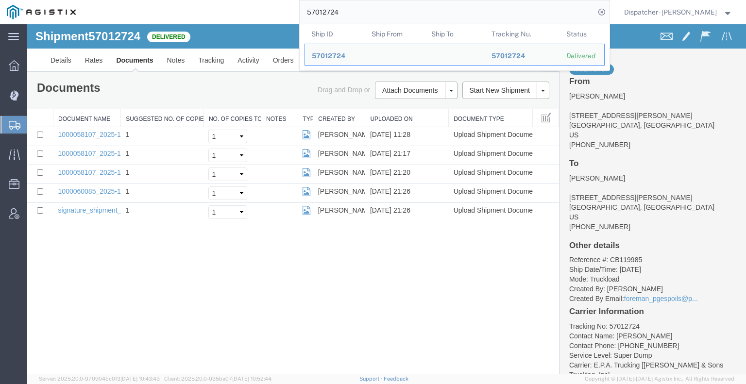
drag, startPoint x: 342, startPoint y: 9, endPoint x: 266, endPoint y: 20, distance: 76.6
click at [284, 20] on div "57012724 Ship ID Ship From Ship To Tracking Nu. Status Ship ID 57012724 Ship Fr…" at bounding box center [346, 12] width 527 height 24
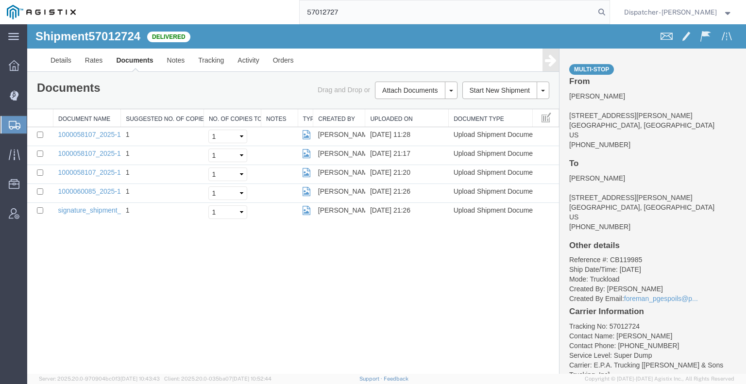
type input "57012727"
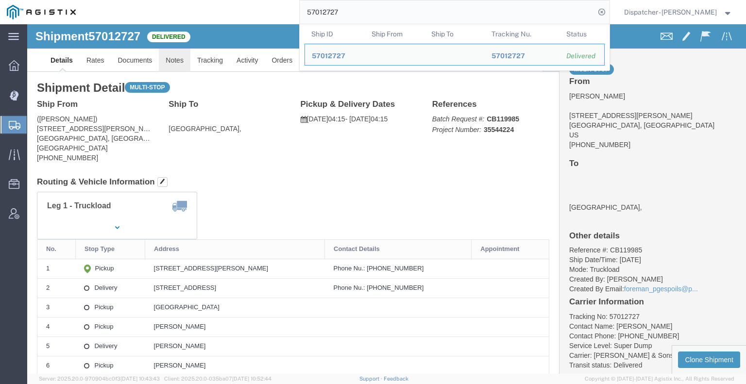
click link "Notes"
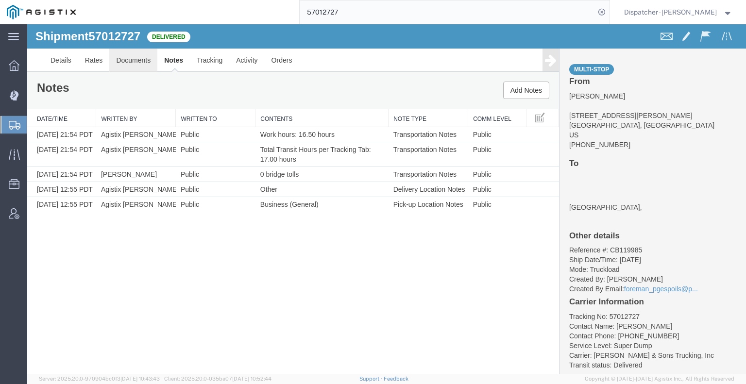
click at [135, 63] on link "Documents" at bounding box center [133, 60] width 48 height 23
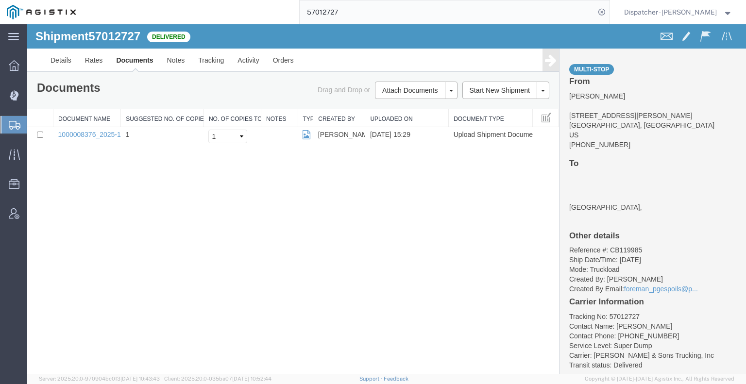
click at [123, 231] on div "Shipment 57012727 1 of 1 Delivered Details Rates Documents Notes Tracking Activ…" at bounding box center [386, 199] width 719 height 350
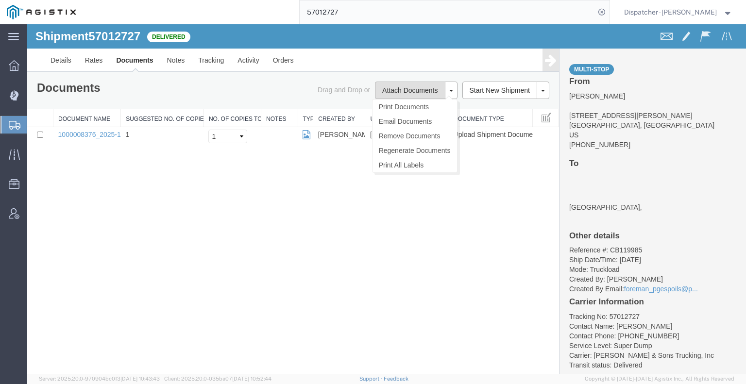
click at [382, 84] on button "Attach Documents" at bounding box center [410, 90] width 70 height 17
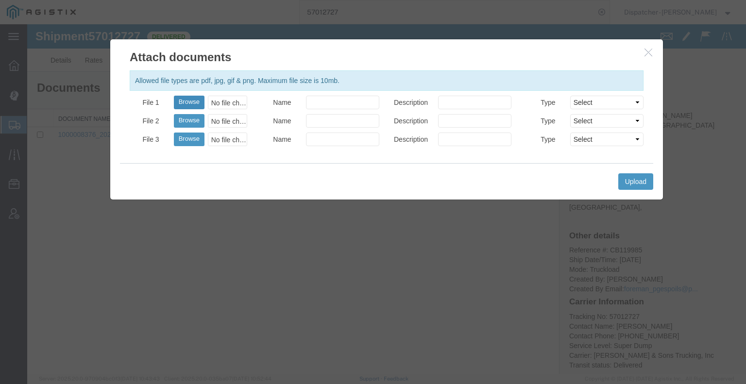
click at [192, 101] on button "Browse" at bounding box center [189, 103] width 31 height 14
type input "C:\fakepath\57012727trktag.pdf"
click at [637, 181] on button "Upload" at bounding box center [636, 181] width 35 height 17
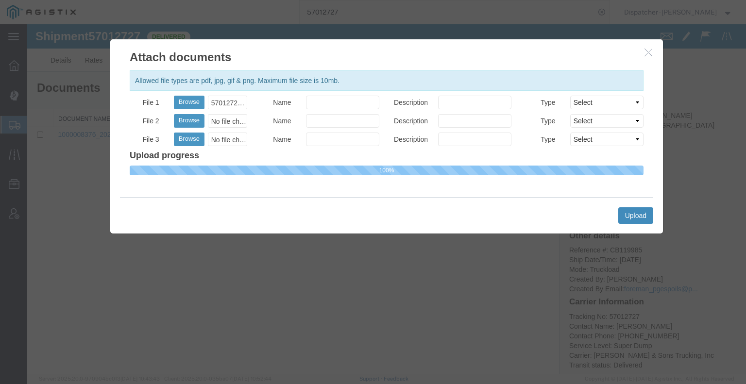
select select
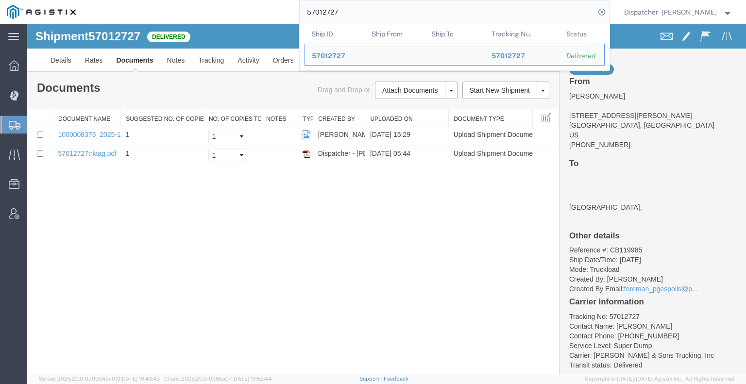
drag, startPoint x: 341, startPoint y: 6, endPoint x: 216, endPoint y: 9, distance: 124.9
click at [221, 9] on div "57012727 Ship ID Ship From Ship To Tracking Nu. Status Ship ID 57012727 Ship Fr…" at bounding box center [346, 12] width 527 height 24
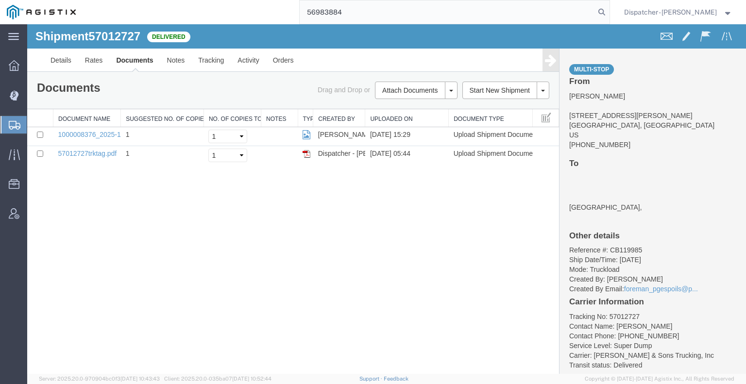
type input "56983884"
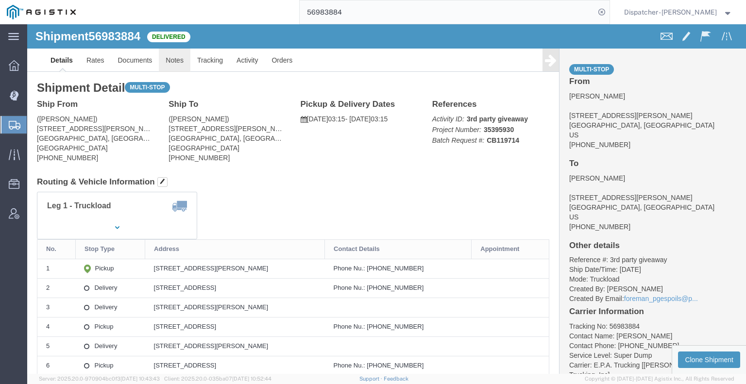
click link "Notes"
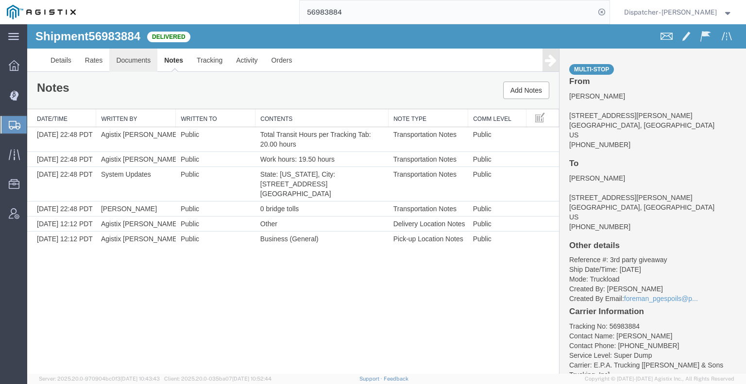
click at [132, 63] on link "Documents" at bounding box center [133, 60] width 48 height 23
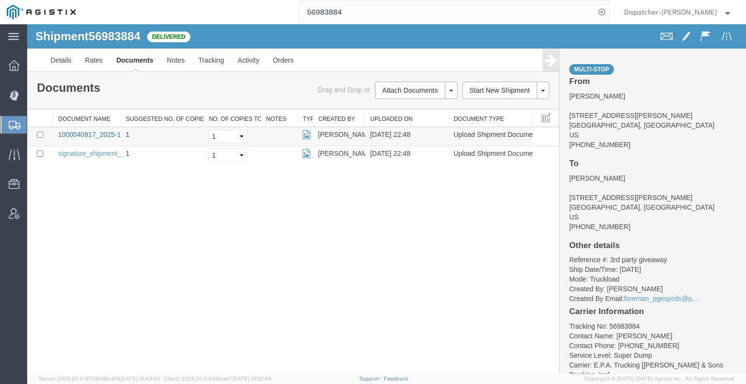
click at [99, 133] on link "1000040917_2025-10-03_22_48_35.jpg" at bounding box center [118, 135] width 121 height 8
click at [208, 60] on link "Tracking" at bounding box center [210, 60] width 39 height 23
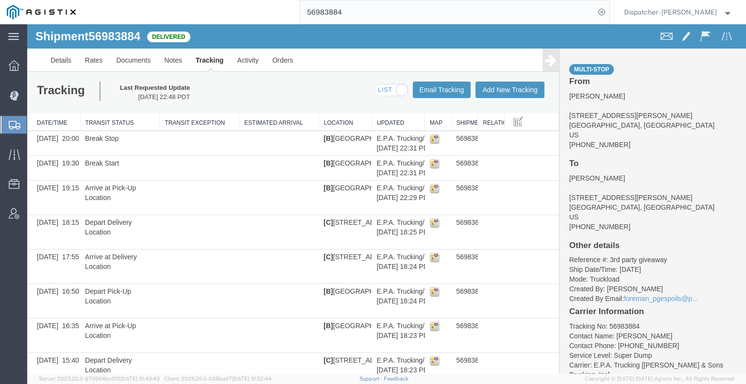
click at [545, 66] on icon at bounding box center [551, 60] width 12 height 14
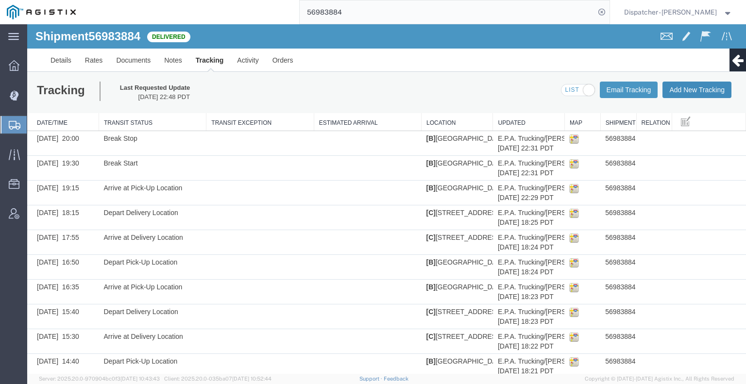
click at [677, 93] on button "Add New Tracking" at bounding box center [697, 90] width 69 height 17
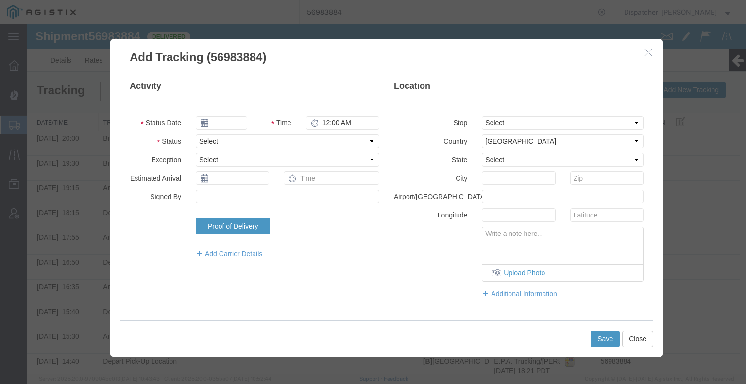
type input "[DATE]"
type input "6:00 AM"
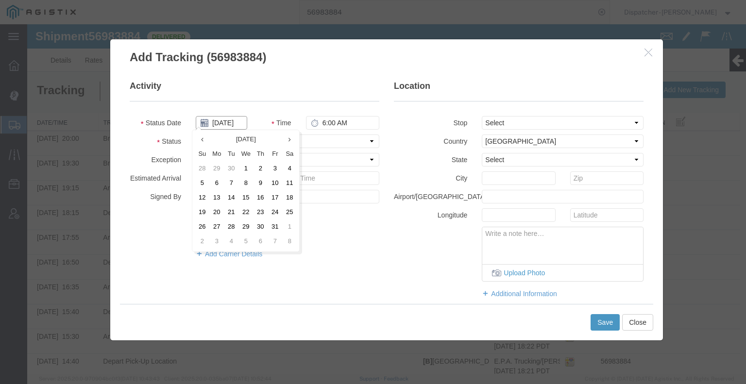
click at [225, 125] on input "[DATE]" at bounding box center [222, 123] width 52 height 14
drag, startPoint x: 273, startPoint y: 173, endPoint x: 297, endPoint y: 150, distance: 34.0
click at [273, 173] on td "3" at bounding box center [275, 169] width 15 height 15
type input "[DATE]"
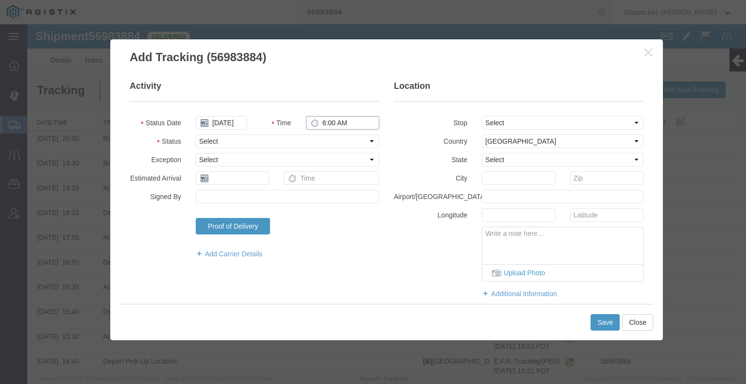
click at [350, 121] on input "6:00 AM" at bounding box center [342, 123] width 73 height 14
type input "12:00 AM"
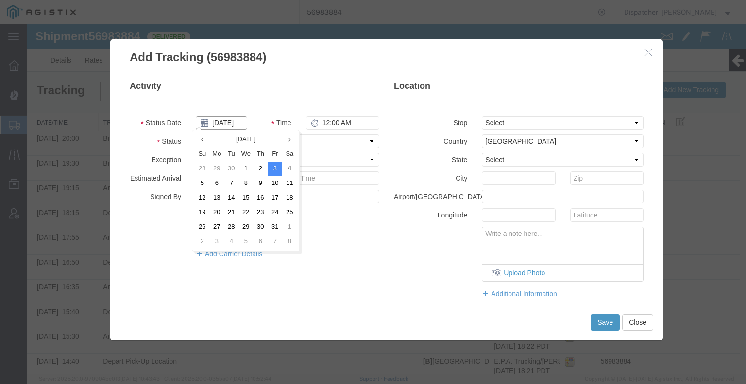
click at [224, 121] on input "[DATE]" at bounding box center [222, 123] width 52 height 14
click at [287, 169] on td "4" at bounding box center [289, 169] width 15 height 15
type input "10/04/2025"
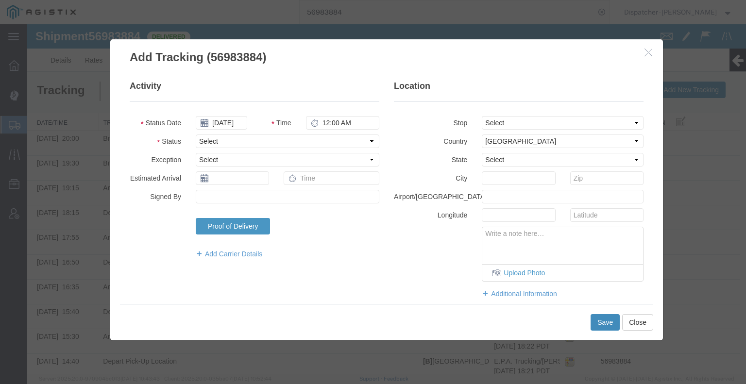
click at [605, 328] on button "Save" at bounding box center [605, 322] width 29 height 17
click at [217, 147] on select "Select Arrival Notice Available Arrival Notice Imported Arrive at Delivery Loca…" at bounding box center [288, 142] width 184 height 14
select select "DELIVRED"
click at [196, 135] on select "Select Arrival Notice Available Arrival Notice Imported Arrive at Delivery Loca…" at bounding box center [288, 142] width 184 height 14
click at [605, 325] on button "Save" at bounding box center [605, 322] width 29 height 17
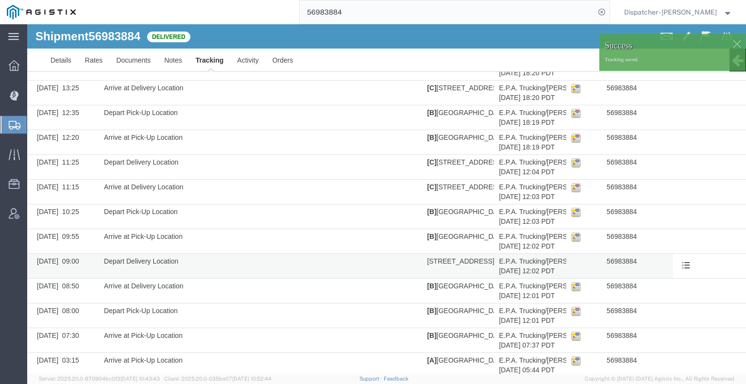
scroll to position [433, 0]
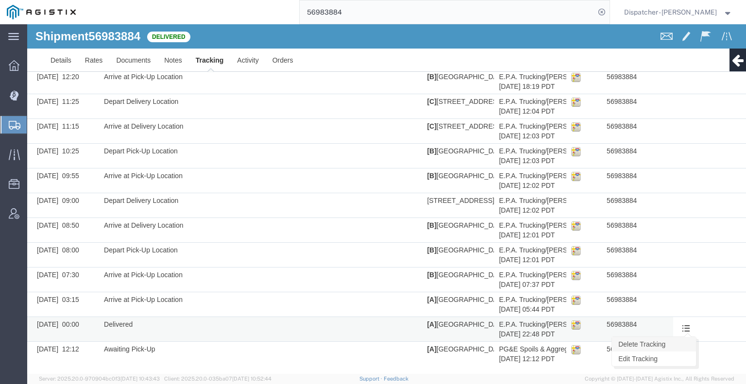
click at [677, 340] on link "Delete Tracking" at bounding box center [654, 344] width 84 height 15
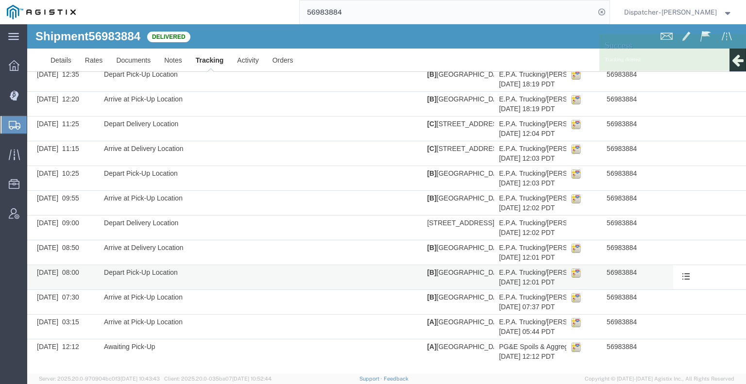
scroll to position [408, 0]
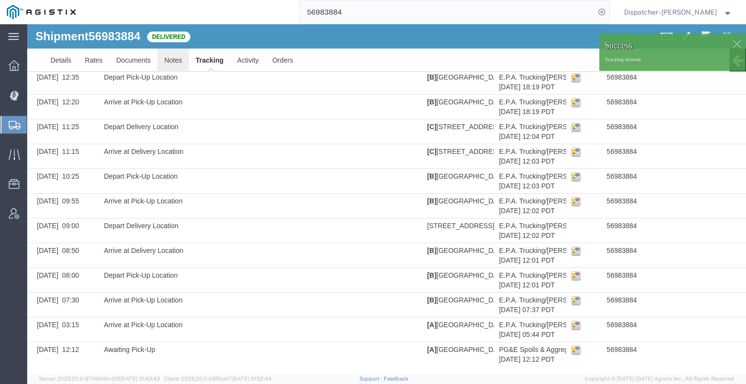
click at [177, 64] on link "Notes" at bounding box center [173, 60] width 32 height 23
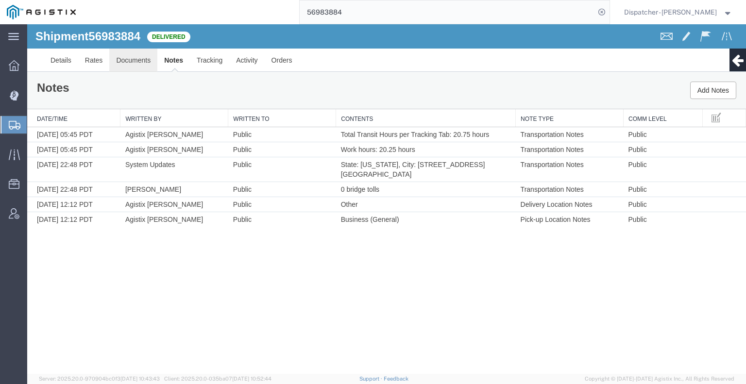
click at [125, 60] on link "Documents" at bounding box center [133, 60] width 48 height 23
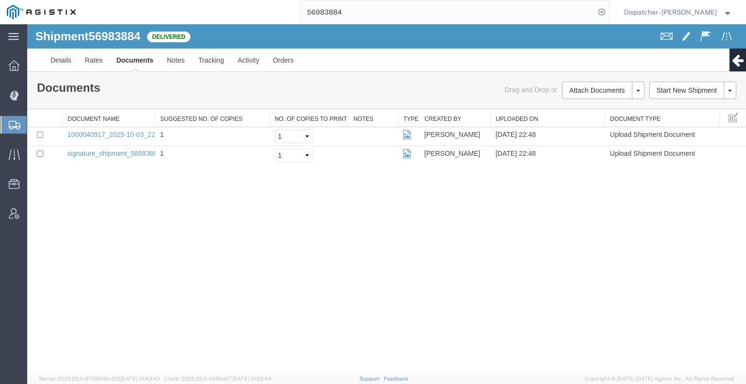
drag, startPoint x: 353, startPoint y: 13, endPoint x: 223, endPoint y: 18, distance: 130.9
click at [290, 19] on div "56983884" at bounding box center [346, 12] width 527 height 24
type input "57012647"
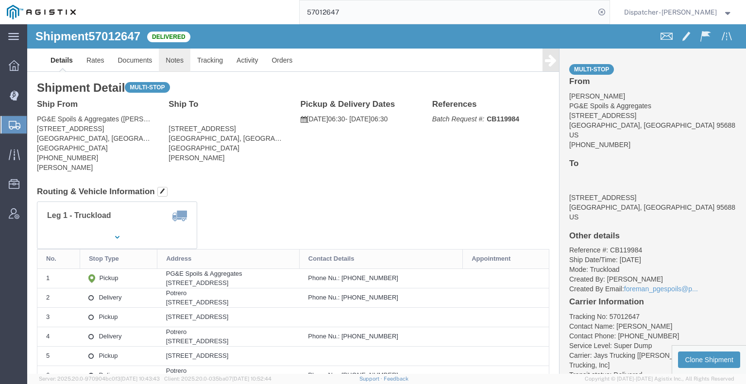
drag, startPoint x: 177, startPoint y: 59, endPoint x: 150, endPoint y: 35, distance: 36.5
click link "Notes"
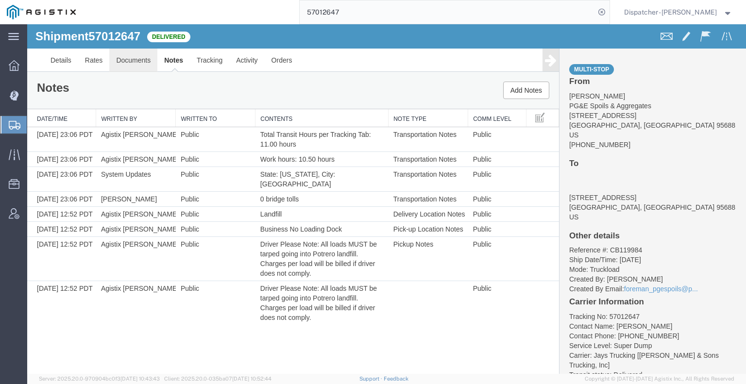
click at [122, 58] on link "Documents" at bounding box center [133, 60] width 48 height 23
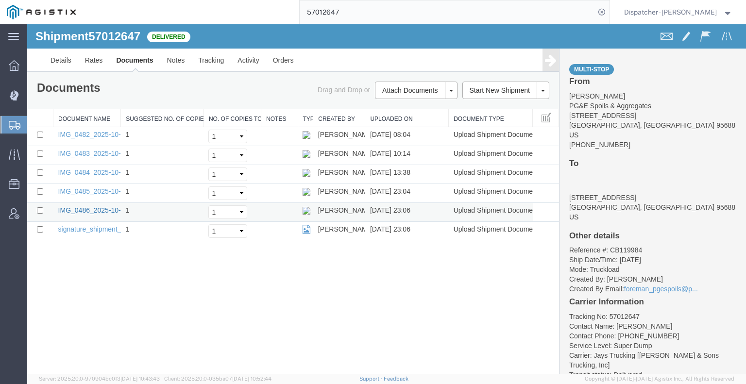
click at [91, 209] on link "IMG_0486_2025-10-03_23_06_33.jpeg" at bounding box center [117, 211] width 119 height 8
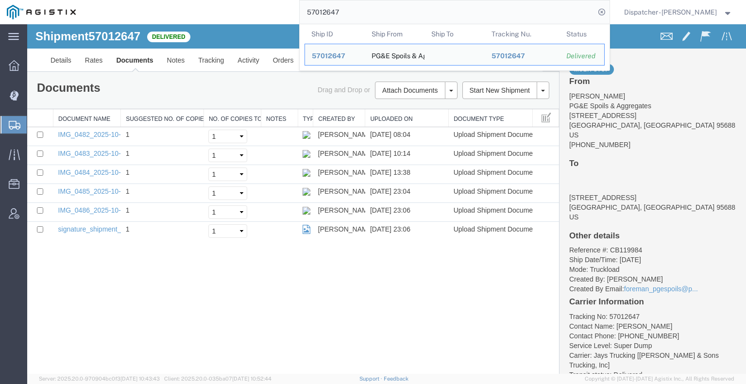
drag, startPoint x: 364, startPoint y: 12, endPoint x: 256, endPoint y: -4, distance: 109.6
click at [256, 0] on html "main_menu Created with Sketch. Collapse Menu Dashboard Dispatch Manager Shipmen…" at bounding box center [373, 192] width 746 height 384
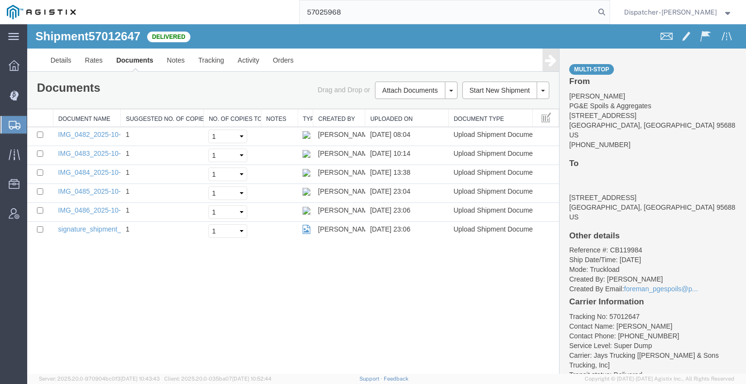
type input "57025968"
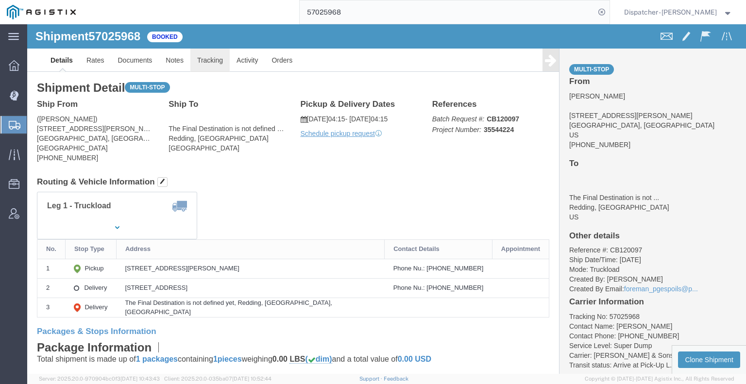
click link "Tracking"
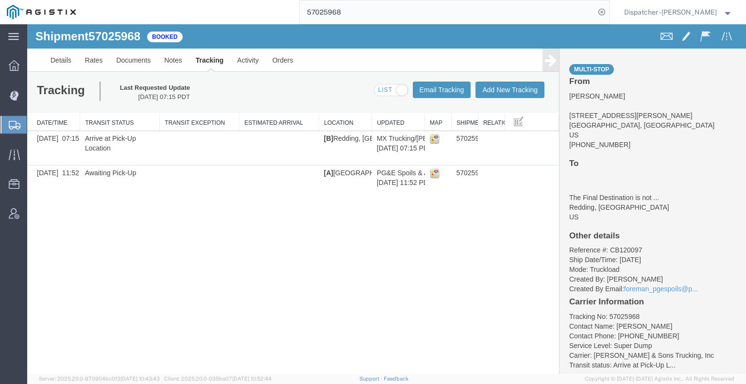
click at [558, 56] on link at bounding box center [551, 60] width 17 height 23
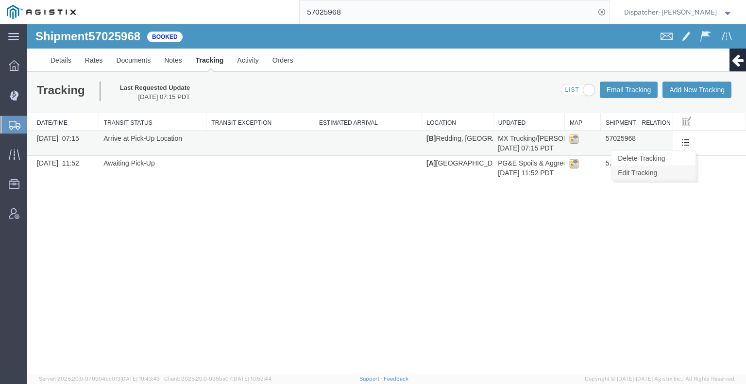
click at [684, 171] on link "Edit Tracking" at bounding box center [654, 173] width 84 height 15
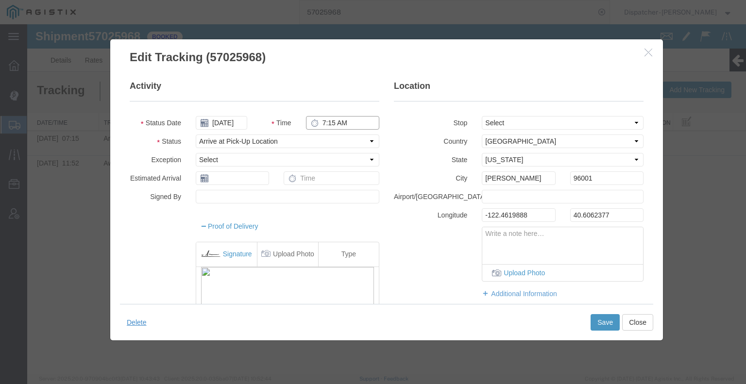
click at [320, 120] on input "7:15 AM" at bounding box center [342, 123] width 73 height 14
type input "4:15 AM"
click at [601, 320] on button "Save" at bounding box center [605, 322] width 29 height 17
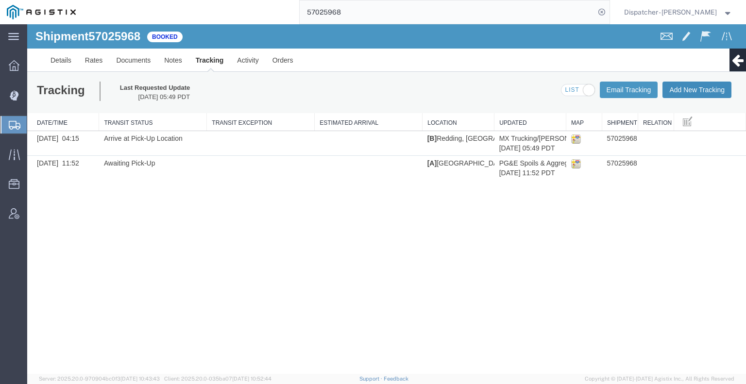
click at [686, 93] on button "Add New Tracking" at bounding box center [697, 90] width 69 height 17
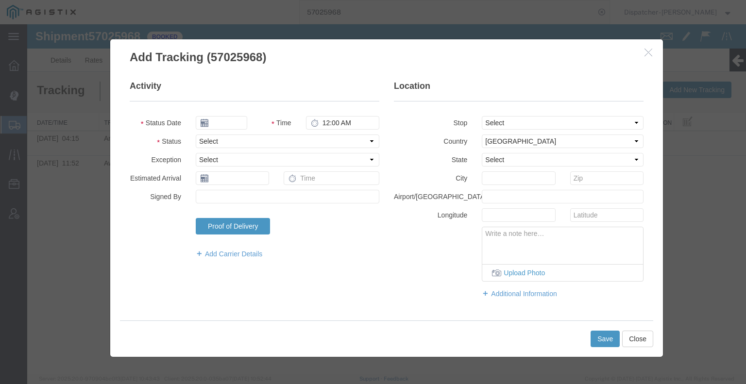
type input "[DATE]"
type input "6:00 AM"
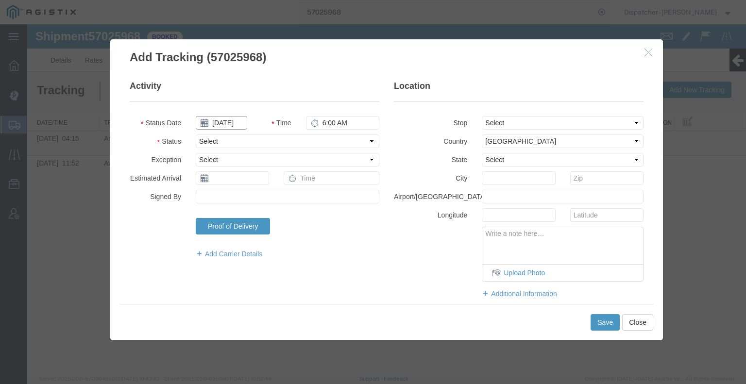
click at [229, 122] on input "[DATE]" at bounding box center [222, 123] width 52 height 14
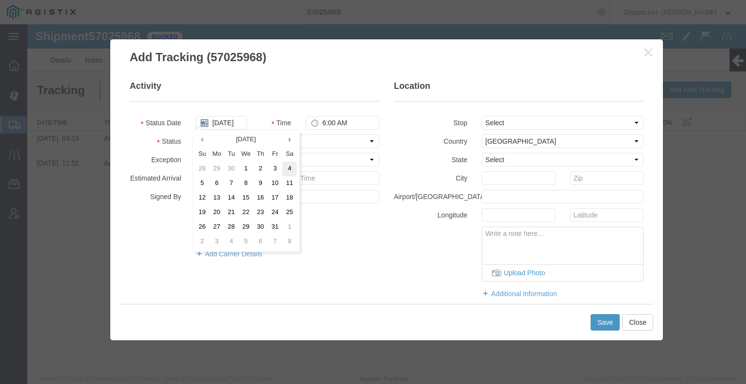
click at [288, 167] on td "4" at bounding box center [289, 169] width 15 height 15
type input "10/04/2025"
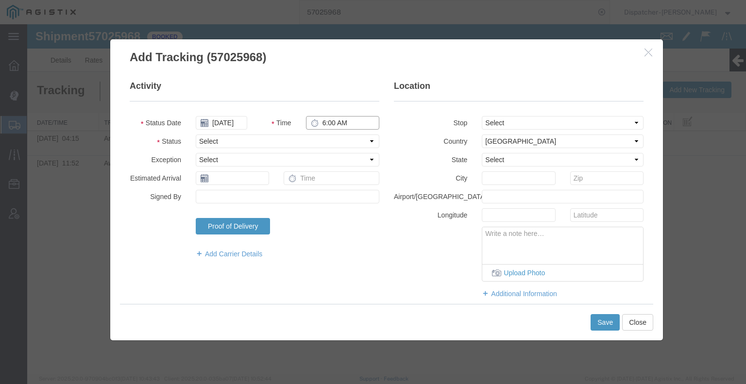
click at [327, 122] on input "6:00 AM" at bounding box center [342, 123] width 73 height 14
type input "10:00 AM"
drag, startPoint x: 321, startPoint y: 139, endPoint x: 322, endPoint y: 145, distance: 6.4
click at [321, 139] on select "Select Arrival Notice Available Arrival Notice Imported Arrive at Delivery Loca…" at bounding box center [288, 142] width 184 height 14
select select "DPTDLVLOC"
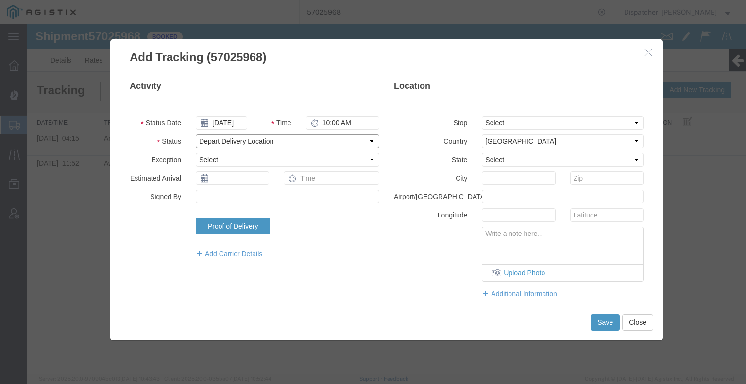
click at [196, 135] on select "Select Arrival Notice Available Arrival Notice Imported Arrive at Delivery Loca…" at bounding box center [288, 142] width 184 height 14
drag, startPoint x: 499, startPoint y: 122, endPoint x: 500, endPoint y: 128, distance: 5.9
click at [499, 122] on select "Select From: 6501 Florin Perkins Rd, Sacramento, CA, US Stop 2: 10936 Iron Moun…" at bounding box center [563, 123] width 162 height 14
select select "{"pickupDeliveryInfoId": "123356243","pickupOrDelivery": "D","stopNum": "2","lo…"
click at [482, 116] on select "Select From: 6501 Florin Perkins Rd, Sacramento, CA, US Stop 2: 10936 Iron Moun…" at bounding box center [563, 123] width 162 height 14
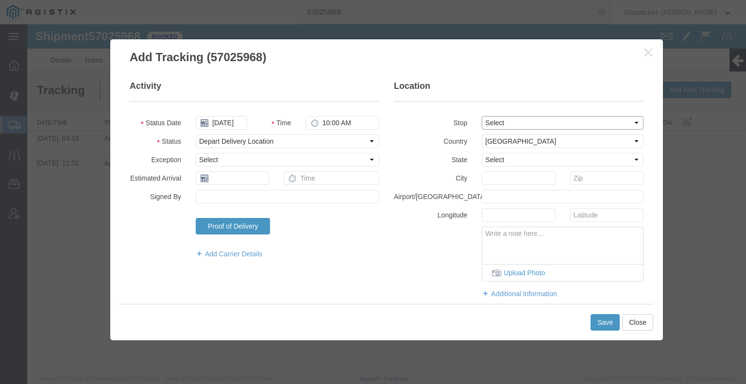
select select "CA"
type input "[PERSON_NAME]"
click at [607, 323] on button "Save" at bounding box center [605, 322] width 29 height 17
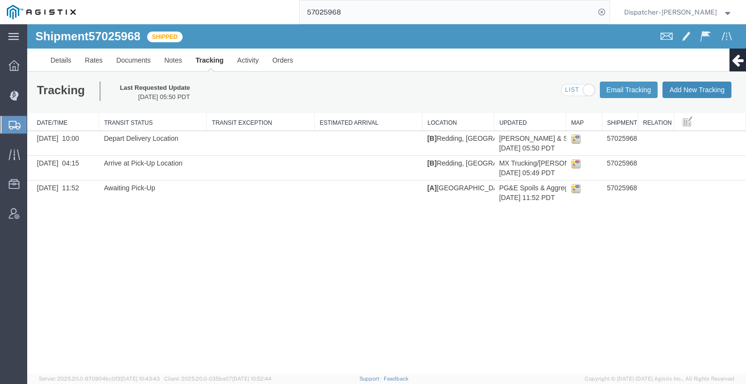
click at [702, 90] on button "Add New Tracking" at bounding box center [697, 90] width 69 height 17
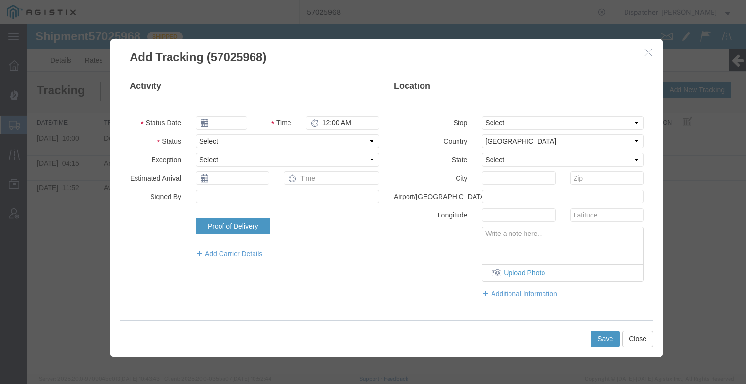
type input "[DATE]"
type input "6:00 AM"
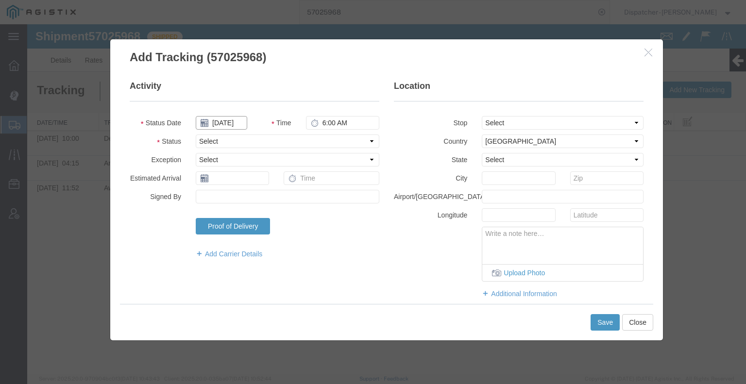
click at [231, 122] on input "[DATE]" at bounding box center [222, 123] width 52 height 14
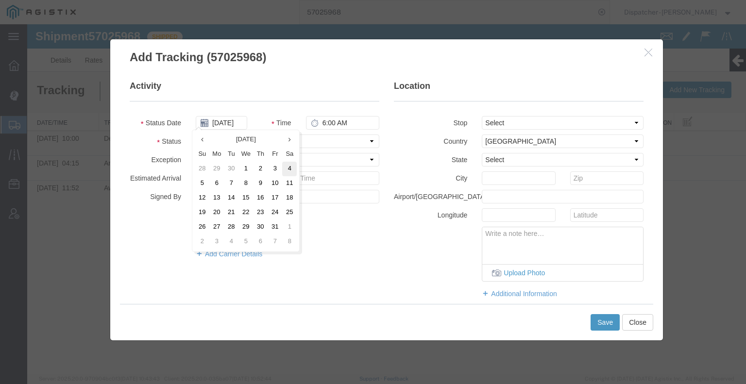
click at [289, 168] on td "4" at bounding box center [289, 169] width 15 height 15
type input "10/04/2025"
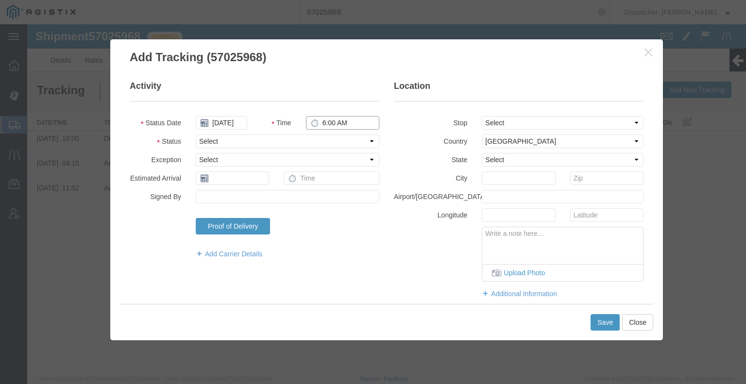
click at [340, 126] on input "6:00 AM" at bounding box center [342, 123] width 73 height 14
type input "1:15 PM"
click at [346, 140] on select "Select Arrival Notice Available Arrival Notice Imported Arrive at Delivery Loca…" at bounding box center [288, 142] width 184 height 14
select select "BREAKSTART"
click at [196, 135] on select "Select Arrival Notice Available Arrival Notice Imported Arrive at Delivery Loca…" at bounding box center [288, 142] width 184 height 14
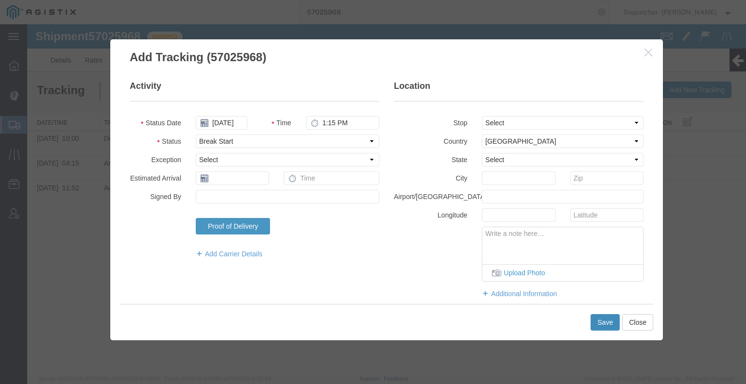
click at [596, 320] on button "Save" at bounding box center [605, 322] width 29 height 17
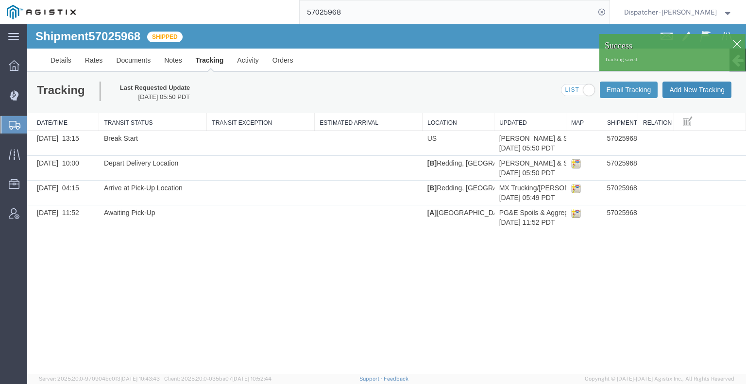
click at [693, 93] on button "Add New Tracking" at bounding box center [697, 90] width 69 height 17
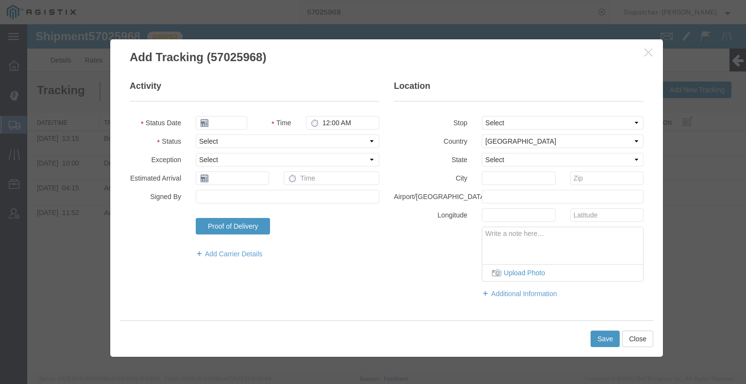
type input "[DATE]"
type input "6:00 AM"
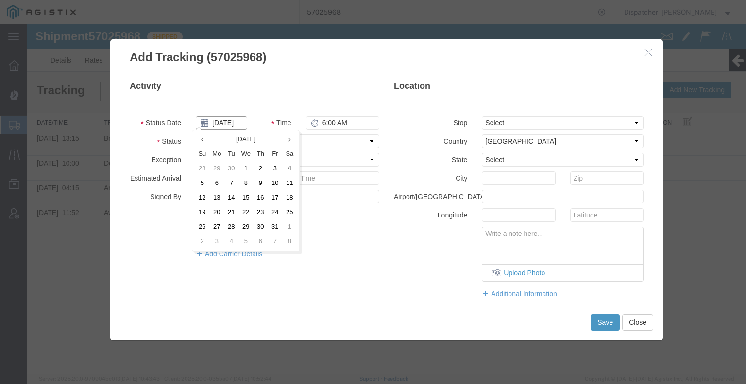
click at [220, 121] on input "[DATE]" at bounding box center [222, 123] width 52 height 14
click at [279, 171] on td "3" at bounding box center [275, 169] width 15 height 15
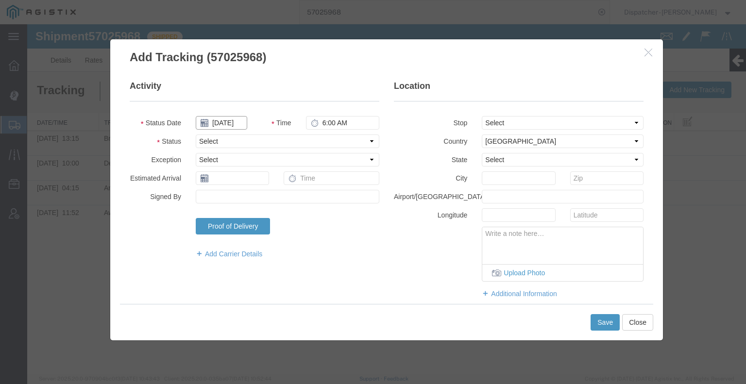
click at [228, 119] on input "[DATE]" at bounding box center [222, 123] width 52 height 14
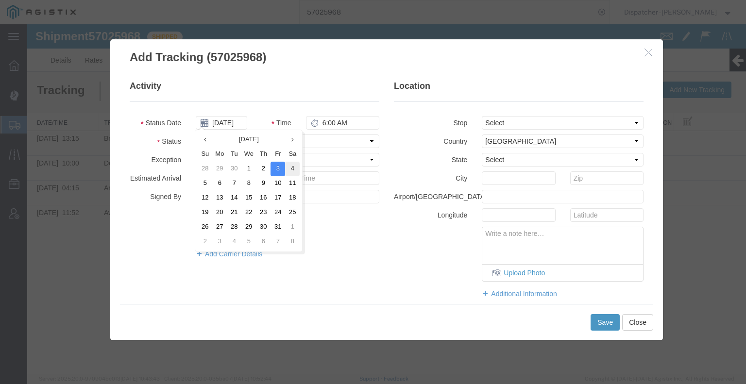
click at [291, 171] on td "4" at bounding box center [292, 169] width 15 height 15
type input "10/04/2025"
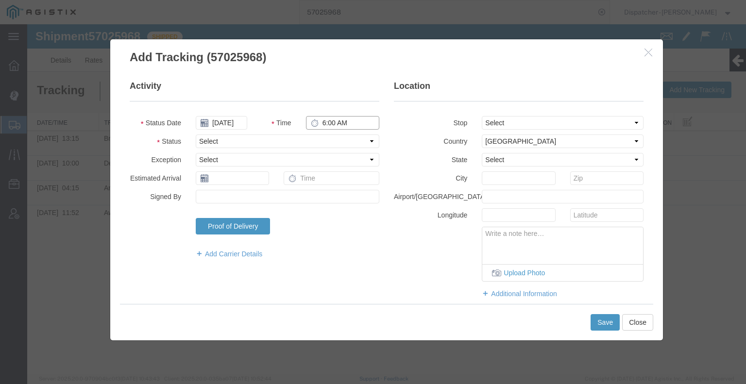
click at [329, 120] on input "6:00 AM" at bounding box center [342, 123] width 73 height 14
type input "1:45 PM"
click at [334, 149] on fieldset "Activity Status Date 10/04/2025 Time 1:45 PM Status Select Arrival Notice Avail…" at bounding box center [255, 174] width 250 height 189
click at [331, 143] on select "Select Arrival Notice Available Arrival Notice Imported Arrive at Delivery Loca…" at bounding box center [288, 142] width 184 height 14
select select "BREAKSTOP"
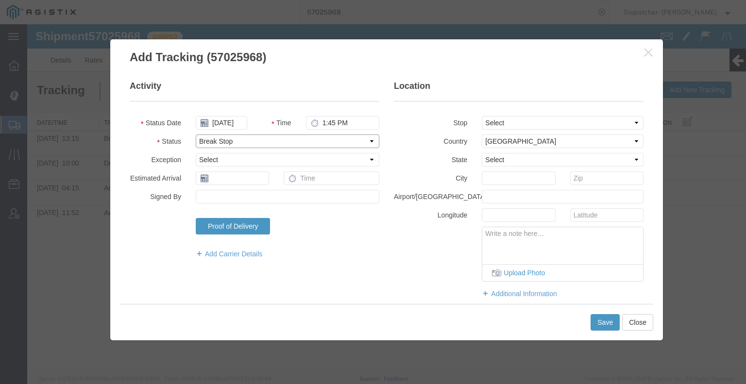
click at [196, 135] on select "Select Arrival Notice Available Arrival Notice Imported Arrive at Delivery Loca…" at bounding box center [288, 142] width 184 height 14
click at [601, 321] on button "Save" at bounding box center [605, 322] width 29 height 17
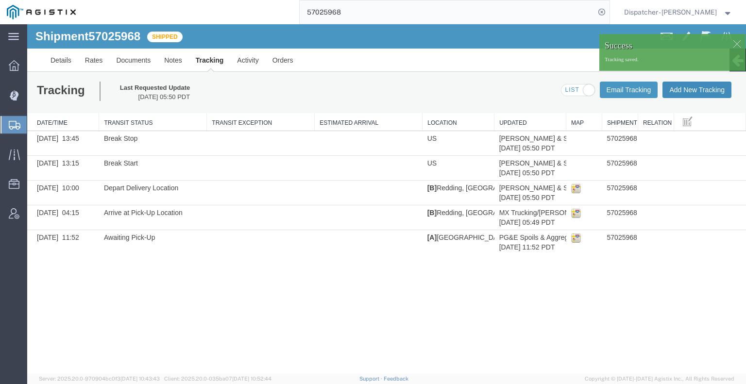
drag, startPoint x: 717, startPoint y: 115, endPoint x: 690, endPoint y: 90, distance: 36.8
click at [690, 90] on button "Add New Tracking" at bounding box center [697, 90] width 69 height 17
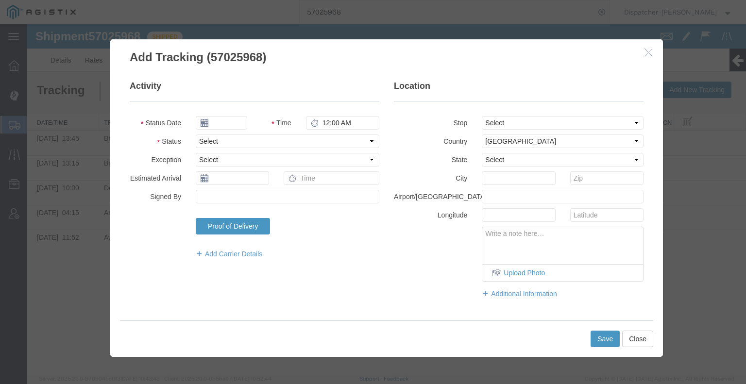
type input "[DATE]"
type input "6:00 AM"
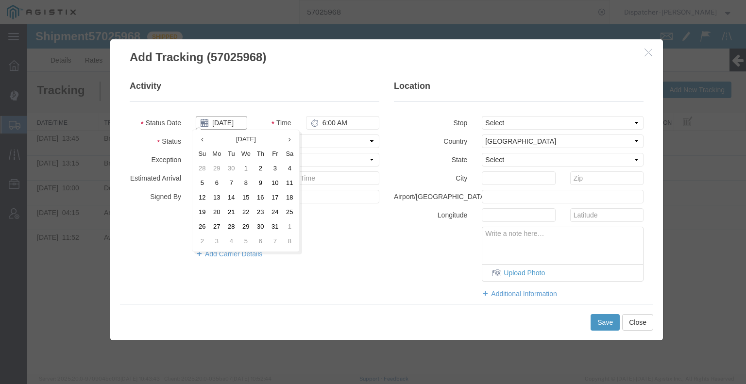
click at [220, 123] on input "[DATE]" at bounding box center [222, 123] width 52 height 14
drag, startPoint x: 289, startPoint y: 169, endPoint x: 297, endPoint y: 160, distance: 12.4
click at [290, 169] on td "4" at bounding box center [289, 169] width 15 height 15
type input "10/04/2025"
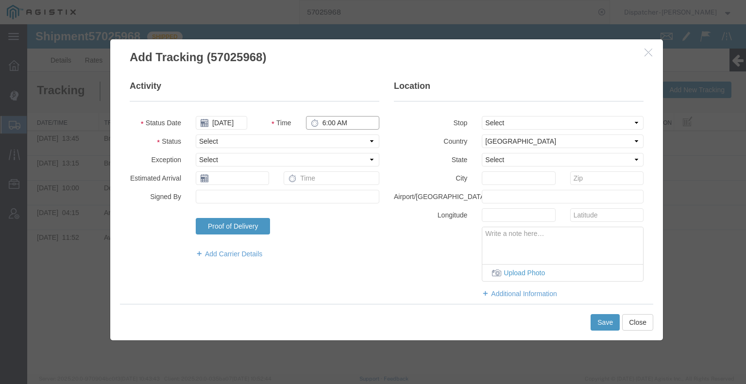
click at [338, 122] on input "6:00 AM" at bounding box center [342, 123] width 73 height 14
type input "1:45 PM"
click at [329, 139] on select "Select Arrival Notice Available Arrival Notice Imported Arrive at Delivery Loca…" at bounding box center [288, 142] width 184 height 14
select select "DELIVRED"
click at [196, 135] on select "Select Arrival Notice Available Arrival Notice Imported Arrive at Delivery Loca…" at bounding box center [288, 142] width 184 height 14
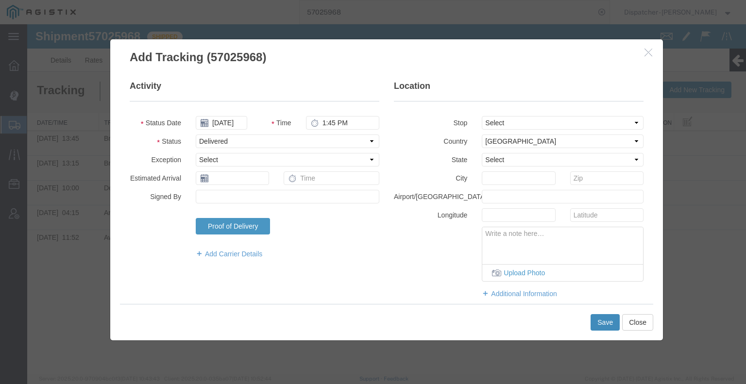
click at [611, 325] on button "Save" at bounding box center [605, 322] width 29 height 17
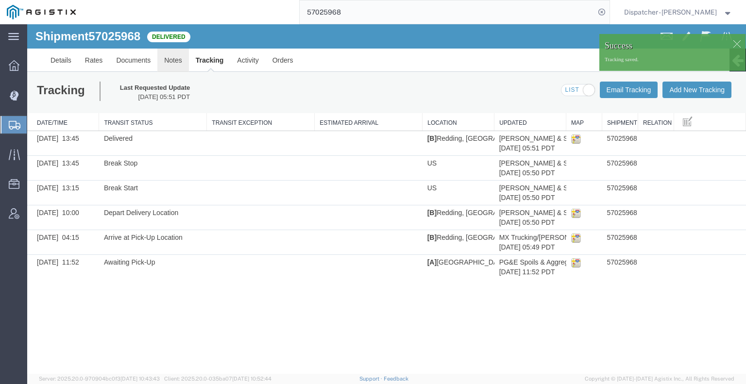
click at [176, 63] on link "Notes" at bounding box center [173, 60] width 32 height 23
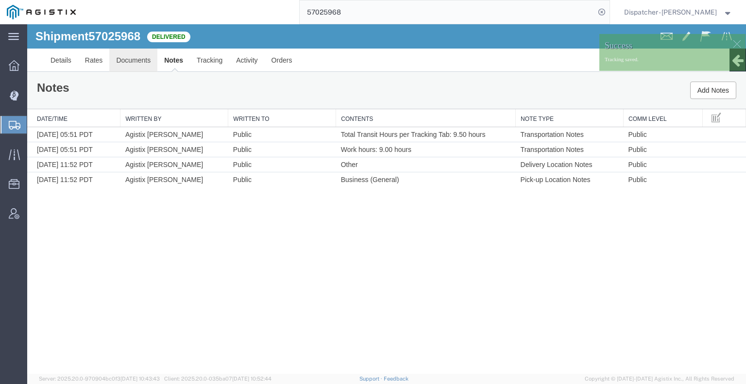
click at [142, 53] on link "Documents" at bounding box center [133, 60] width 48 height 23
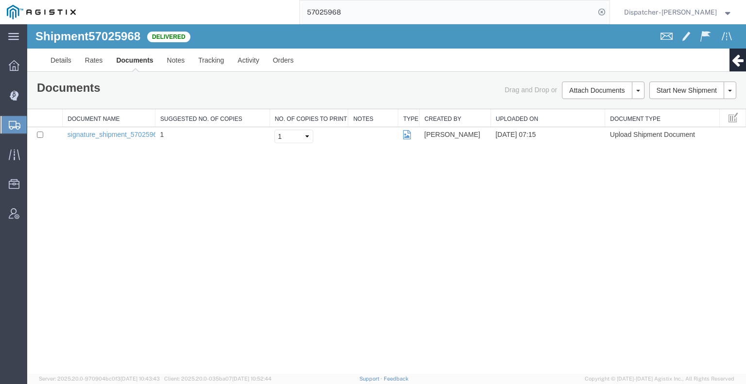
click at [131, 208] on div "Shipment 57025968 1 of 1 Delivered Details Rates Documents Notes Tracking Activ…" at bounding box center [386, 199] width 719 height 350
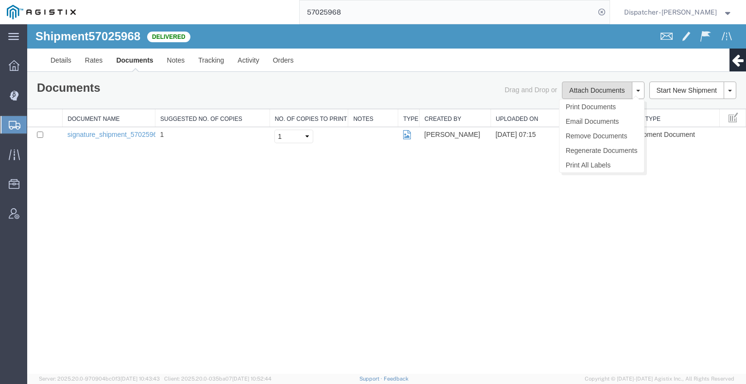
click at [570, 93] on button "Attach Documents" at bounding box center [597, 90] width 70 height 17
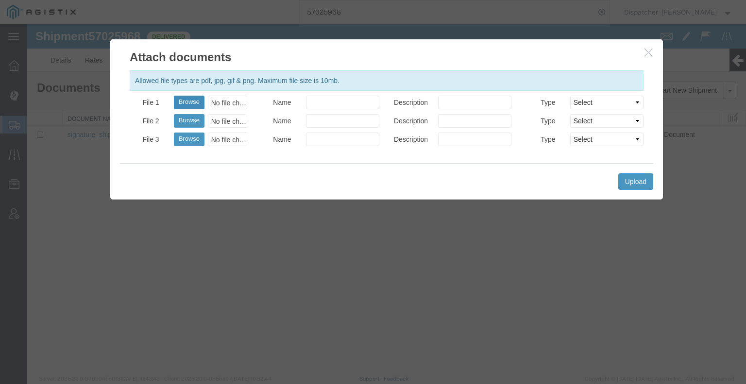
click at [195, 99] on button "Browse" at bounding box center [189, 103] width 31 height 14
type input "C:\fakepath\57025968trktag.pdf"
click at [626, 182] on button "Upload" at bounding box center [636, 181] width 35 height 17
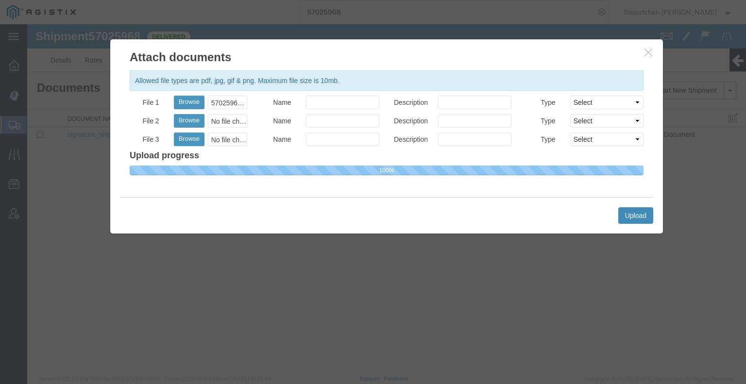
select select
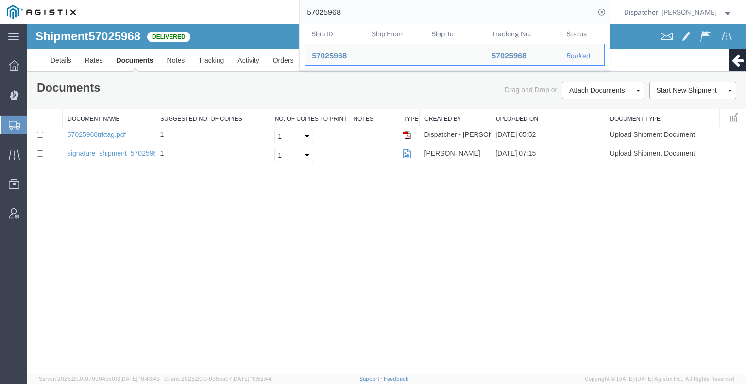
drag, startPoint x: 344, startPoint y: 13, endPoint x: 252, endPoint y: 13, distance: 91.9
click at [262, 13] on div "57025968 Ship ID Ship From Ship To Tracking Nu. Status Ship ID 57025968 Ship Fr…" at bounding box center [346, 12] width 527 height 24
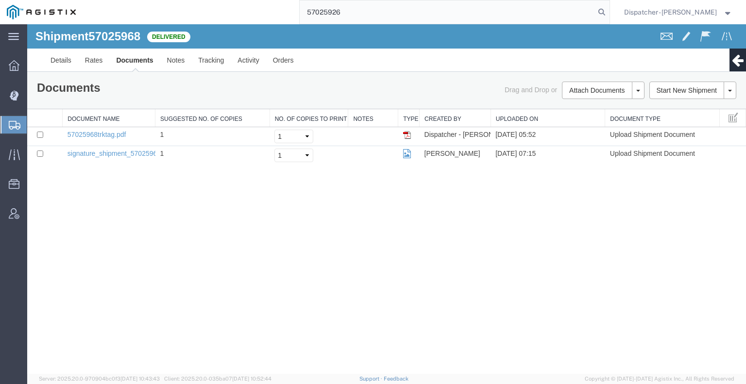
type input "57025926"
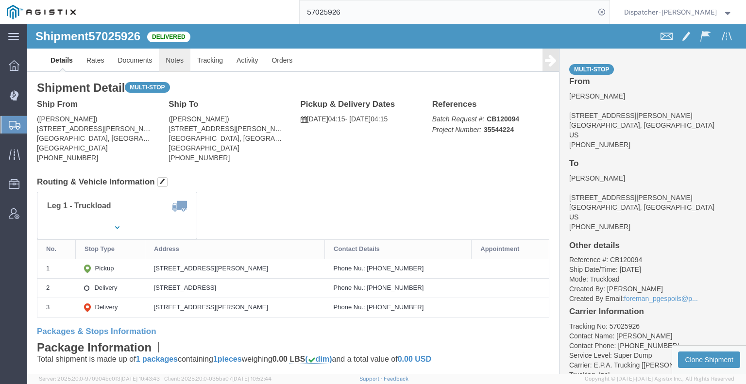
click link "Notes"
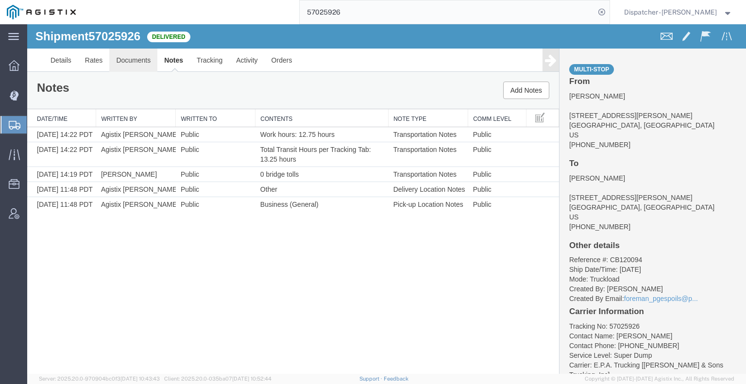
click at [135, 60] on link "Documents" at bounding box center [133, 60] width 48 height 23
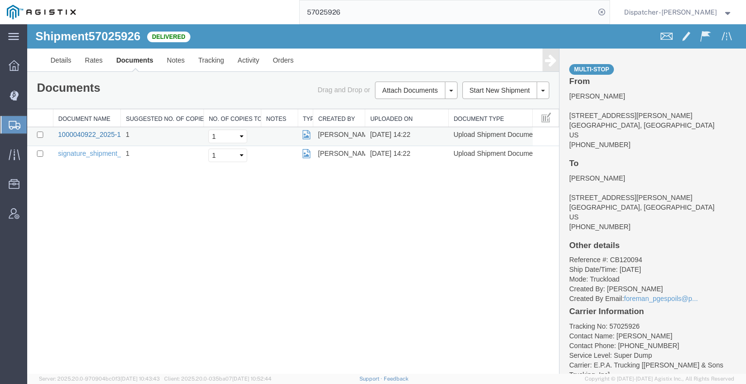
click at [84, 131] on link "1000040922_2025-10-04_14_21_58.jpg" at bounding box center [118, 135] width 121 height 8
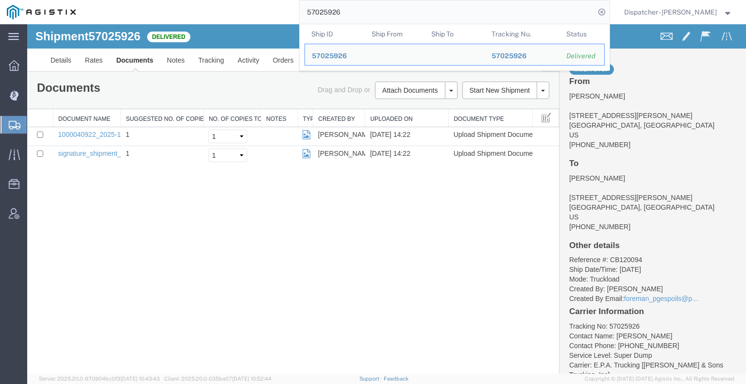
drag, startPoint x: 354, startPoint y: 9, endPoint x: 248, endPoint y: 23, distance: 106.9
click at [257, 22] on div "57025926 Ship ID Ship From Ship To Tracking Nu. Status Ship ID 57025926 Ship Fr…" at bounding box center [346, 12] width 527 height 24
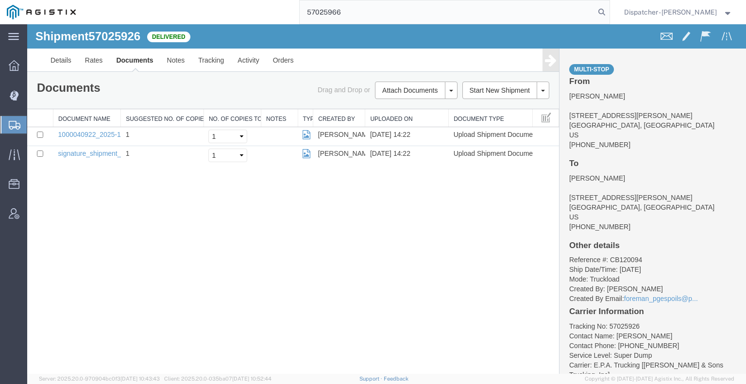
type input "57025966"
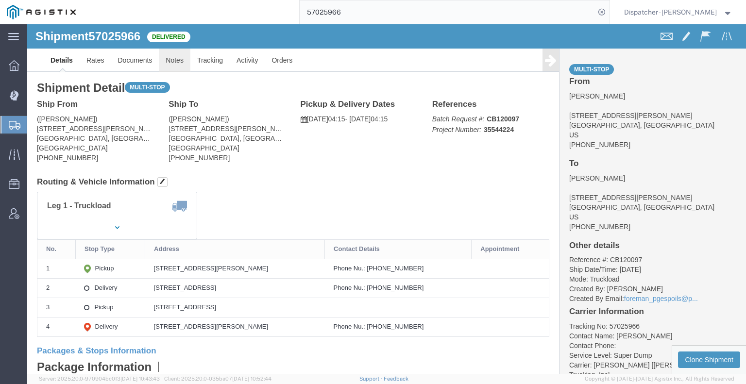
click link "Notes"
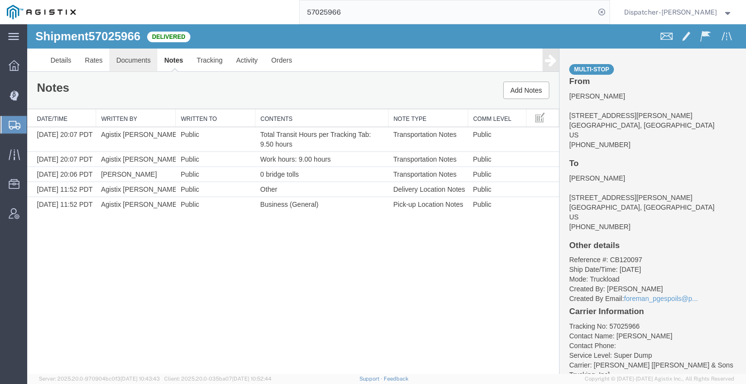
click at [143, 61] on link "Documents" at bounding box center [133, 60] width 48 height 23
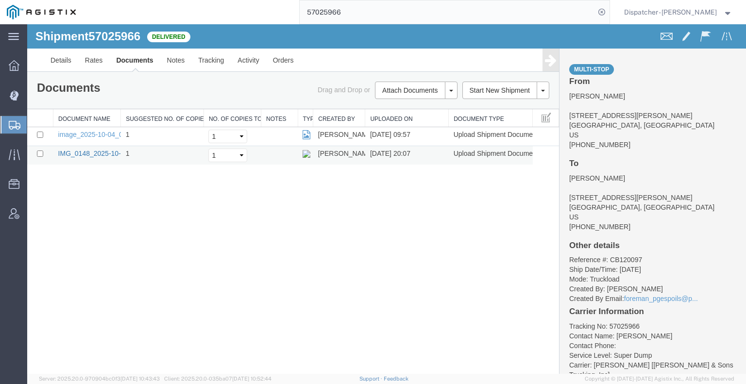
click at [92, 155] on link "IMG_0148_2025-10-05_20_06_58.jpeg" at bounding box center [117, 154] width 119 height 8
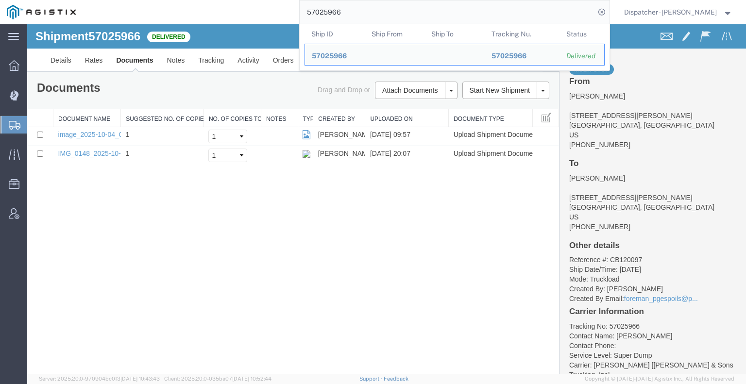
drag, startPoint x: 376, startPoint y: 12, endPoint x: 250, endPoint y: 21, distance: 126.7
click at [273, 17] on div "57025966 Ship ID Ship From Ship To Tracking Nu. Status Ship ID 57025966 Ship Fr…" at bounding box center [346, 12] width 527 height 24
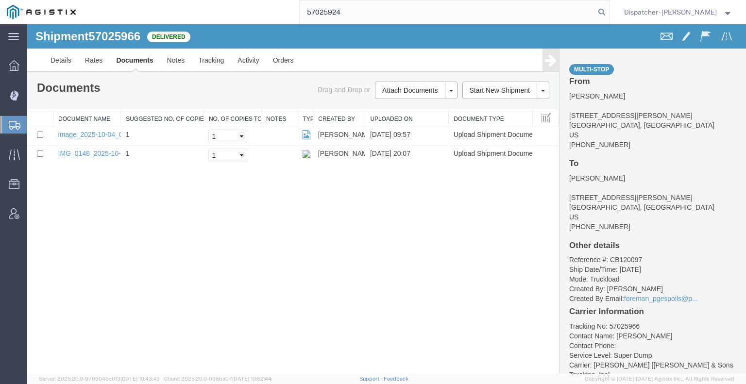
type input "57025924"
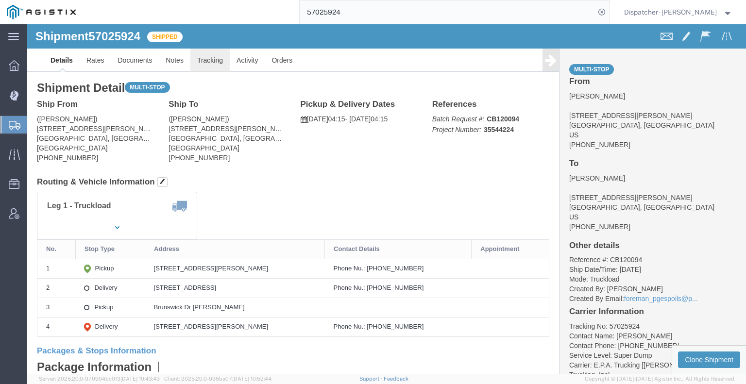
click link "Tracking"
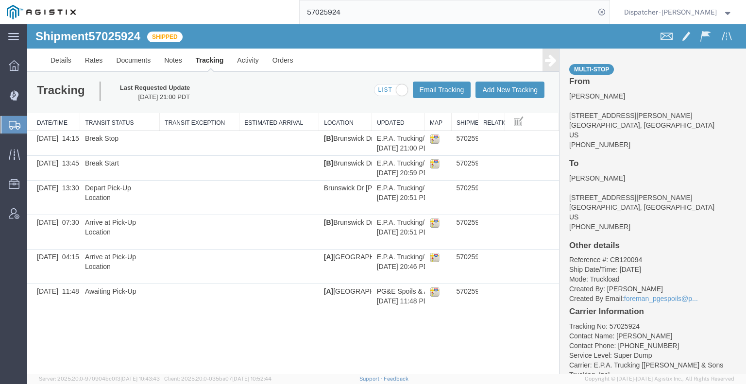
click at [543, 68] on link at bounding box center [551, 60] width 17 height 23
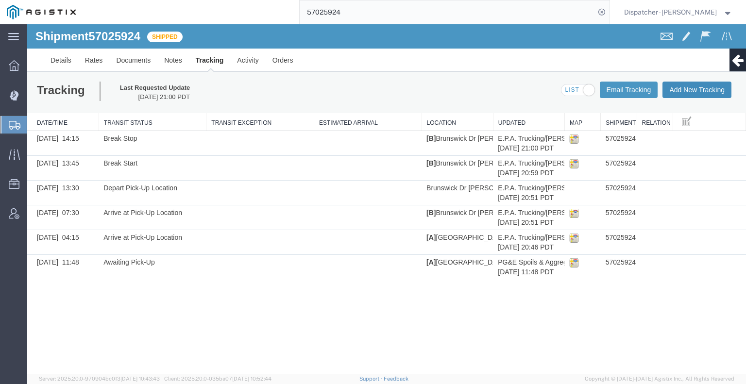
click at [699, 87] on button "Add New Tracking" at bounding box center [697, 90] width 69 height 17
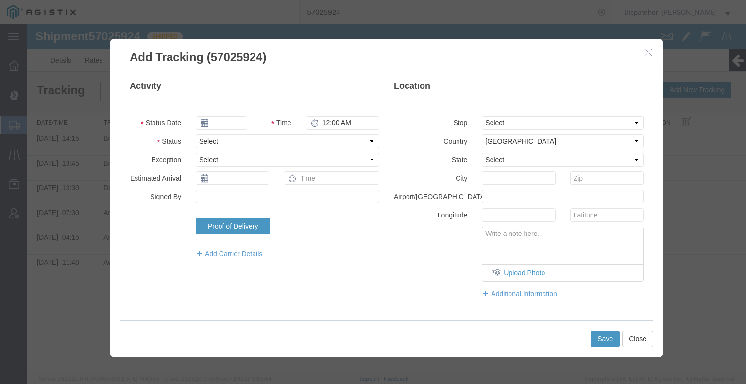
type input "[DATE]"
type input "6:00 AM"
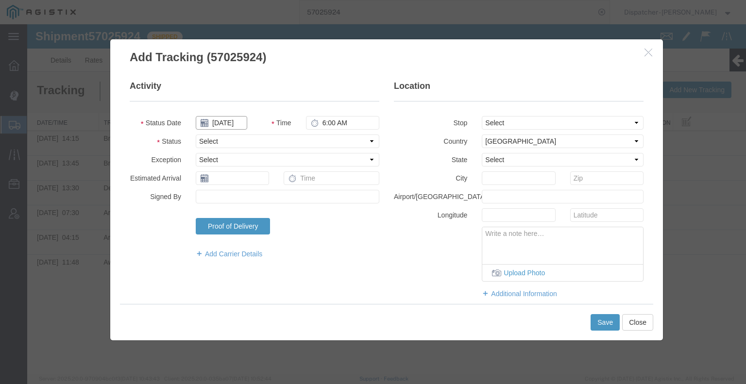
click at [225, 123] on input "[DATE]" at bounding box center [222, 123] width 52 height 14
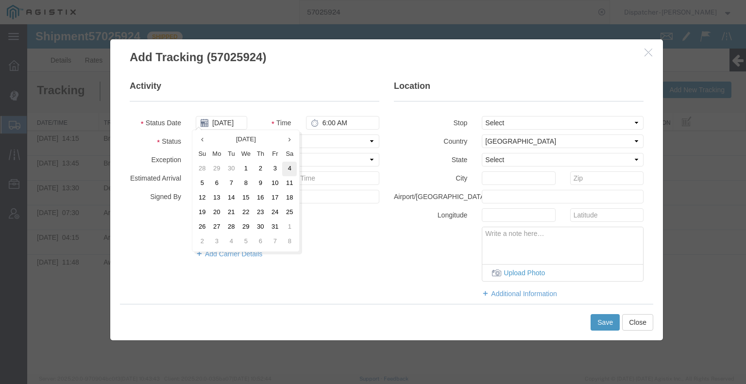
click at [295, 169] on td "4" at bounding box center [289, 169] width 15 height 15
type input "10/04/2025"
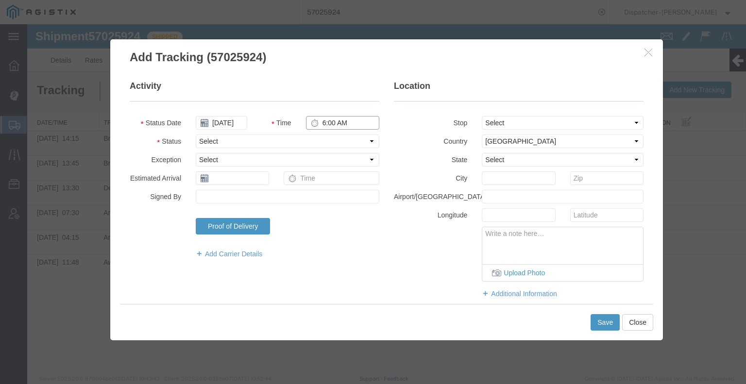
click at [330, 124] on input "6:00 AM" at bounding box center [342, 123] width 73 height 14
type input "5:30 PM"
click at [306, 139] on select "Select Arrival Notice Available Arrival Notice Imported Arrive at Delivery Loca…" at bounding box center [288, 142] width 184 height 14
click at [308, 141] on select "Select Arrival Notice Available Arrival Notice Imported Arrive at Delivery Loca…" at bounding box center [288, 142] width 184 height 14
click at [360, 140] on select "Select Arrival Notice Available Arrival Notice Imported Arrive at Delivery Loca…" at bounding box center [288, 142] width 184 height 14
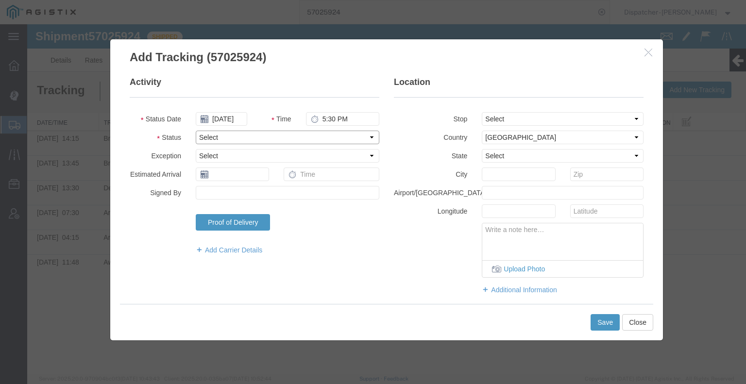
scroll to position [16, 0]
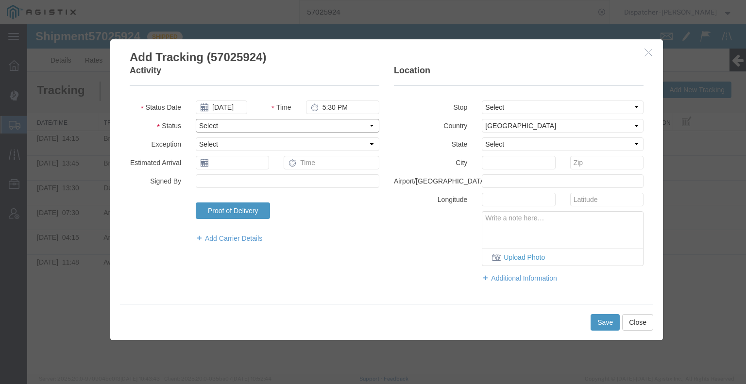
click at [335, 122] on select "Select Arrival Notice Available Arrival Notice Imported Arrive at Delivery Loca…" at bounding box center [288, 126] width 184 height 14
select select "DELIVRED"
click at [196, 119] on select "Select Arrival Notice Available Arrival Notice Imported Arrive at Delivery Loca…" at bounding box center [288, 126] width 184 height 14
click at [601, 323] on button "Save" at bounding box center [605, 322] width 29 height 17
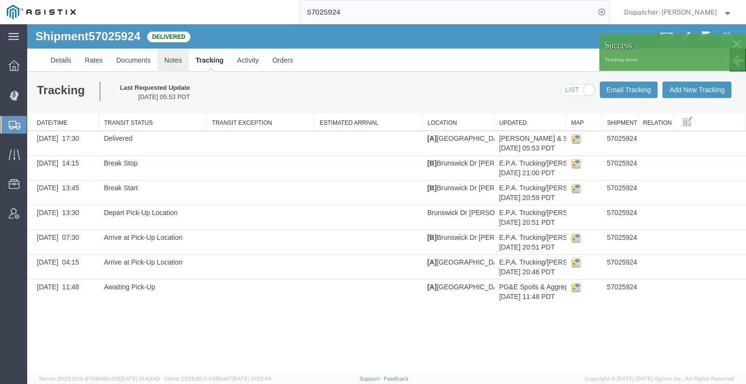
click at [170, 63] on link "Notes" at bounding box center [173, 60] width 32 height 23
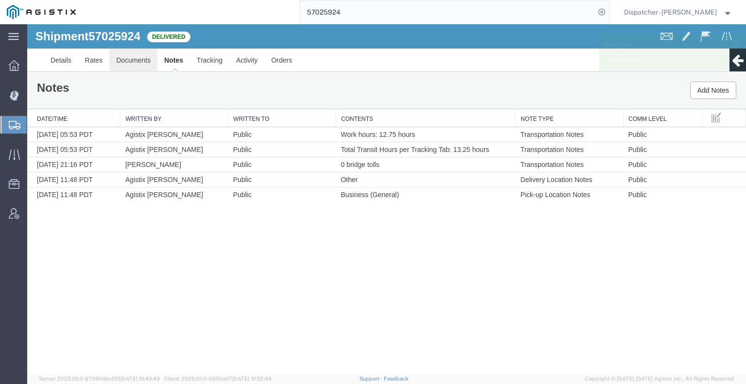
click at [134, 65] on link "Documents" at bounding box center [133, 60] width 48 height 23
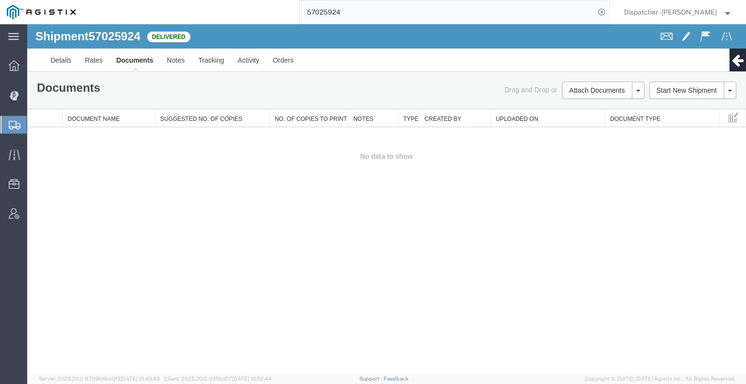
click at [90, 196] on div "Shipment 57025924 0 of 0 Delivered Details Rates Documents Notes Tracking Activ…" at bounding box center [386, 199] width 719 height 350
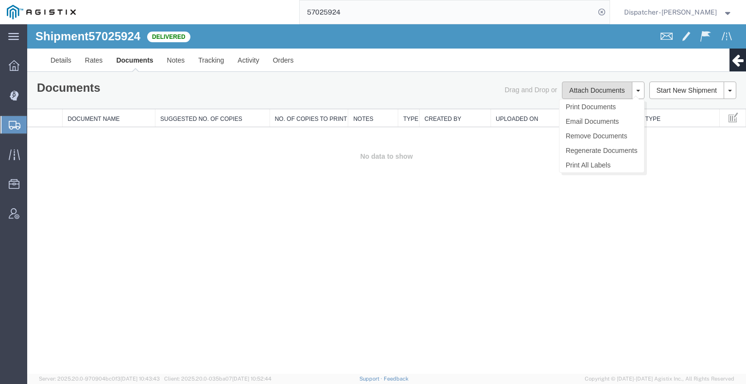
click at [612, 93] on button "Attach Documents" at bounding box center [597, 90] width 70 height 17
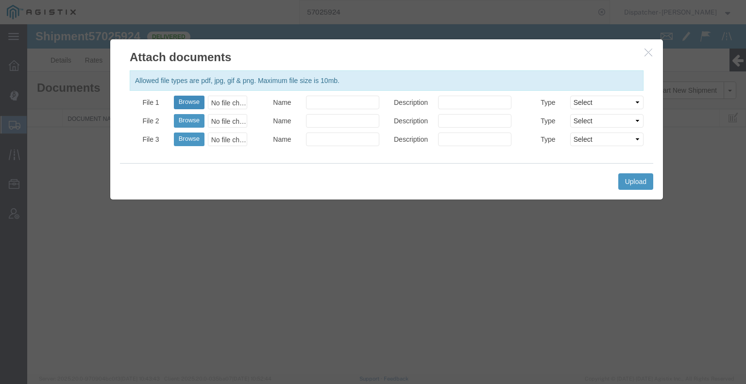
click at [191, 102] on button "Browse" at bounding box center [189, 103] width 31 height 14
type input "C:\fakepath\57025924trktag.pdf"
click at [626, 184] on button "Upload" at bounding box center [636, 181] width 35 height 17
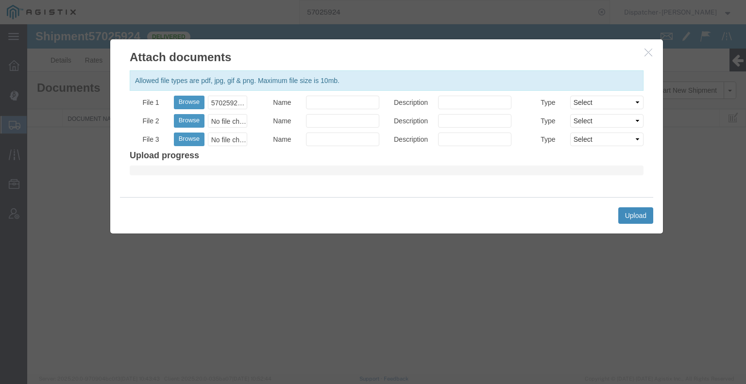
select select
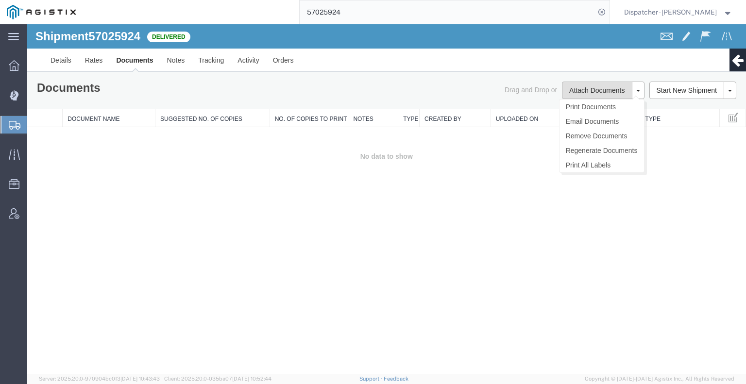
click at [607, 90] on button "Attach Documents" at bounding box center [597, 90] width 70 height 17
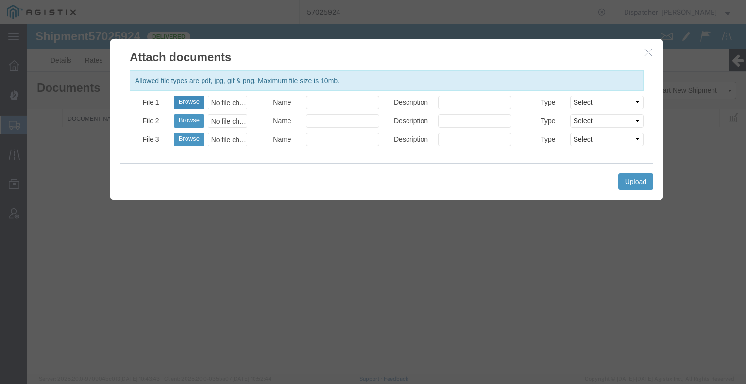
click at [185, 103] on button "Browse" at bounding box center [189, 103] width 31 height 14
type input "C:\fakepath\57025924trktag.pdf"
click at [636, 184] on button "Upload" at bounding box center [636, 181] width 35 height 17
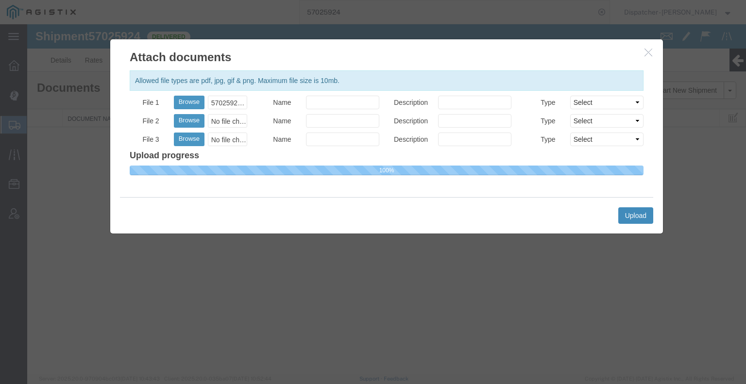
select select
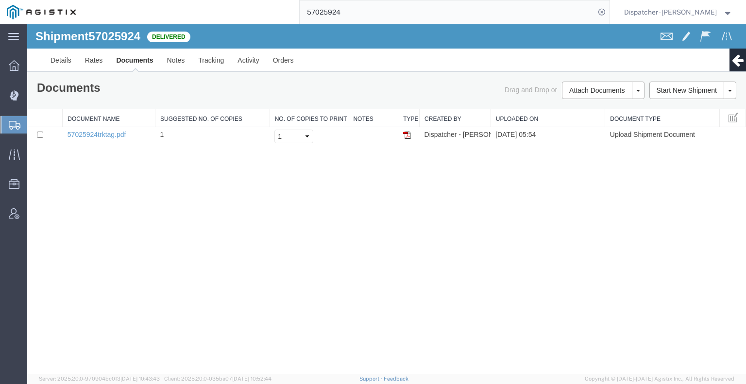
drag, startPoint x: 348, startPoint y: 15, endPoint x: 185, endPoint y: 15, distance: 163.3
click at [310, 14] on input "57025924" at bounding box center [447, 11] width 295 height 23
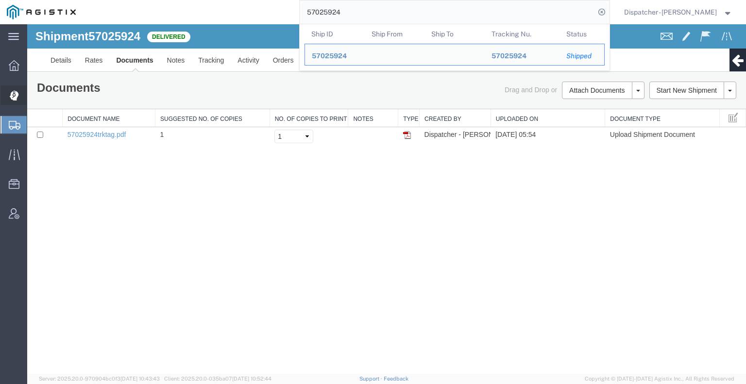
click at [11, 94] on icon at bounding box center [13, 96] width 9 height 10
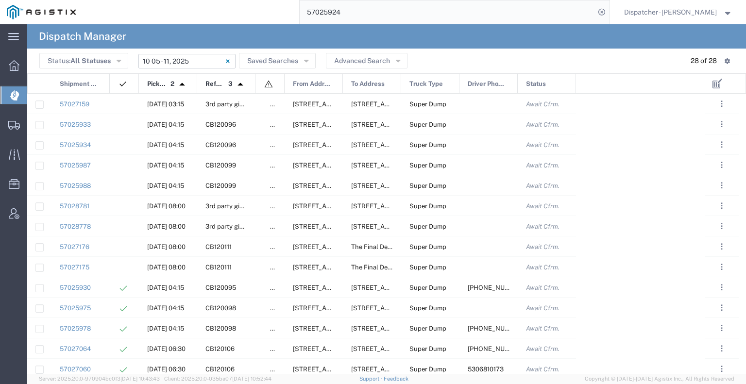
click at [164, 58] on input "[DATE] - [DATE]" at bounding box center [187, 61] width 97 height 15
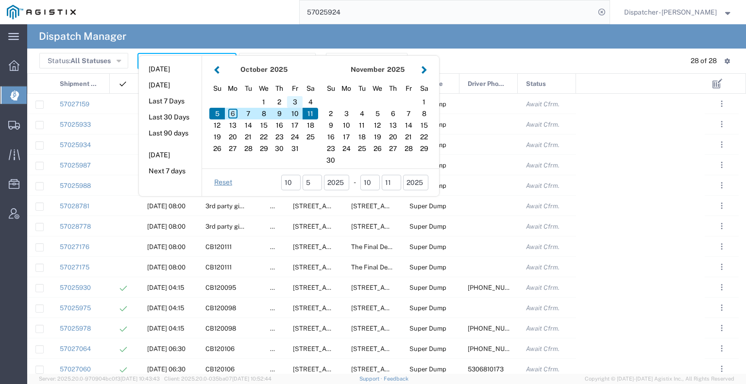
click at [298, 100] on div "3" at bounding box center [295, 102] width 16 height 12
type input "[DATE]"
type input "[DATE] - [DATE]"
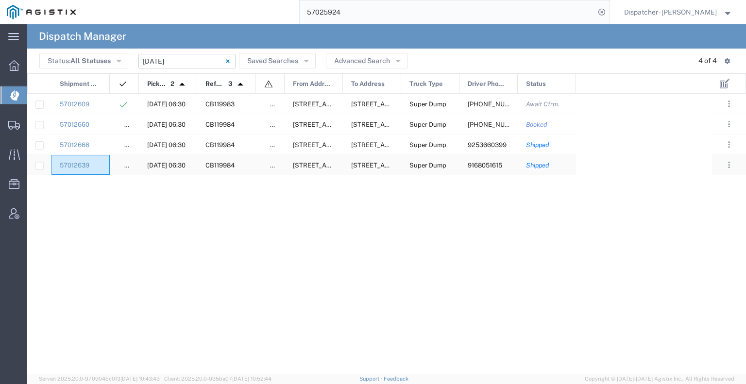
click at [104, 161] on div "57012639" at bounding box center [81, 165] width 58 height 20
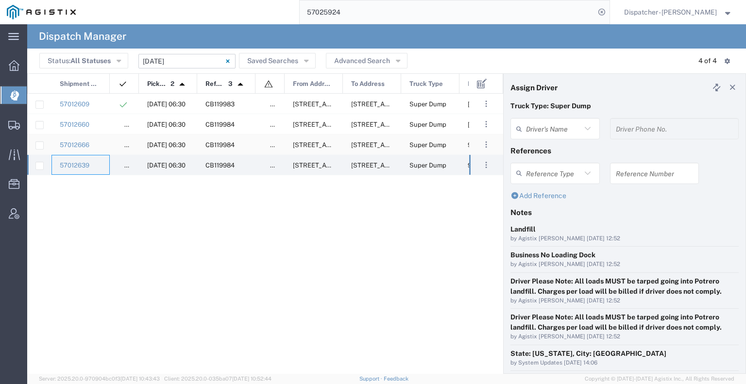
type input "[PERSON_NAME]"
type input "9168051615"
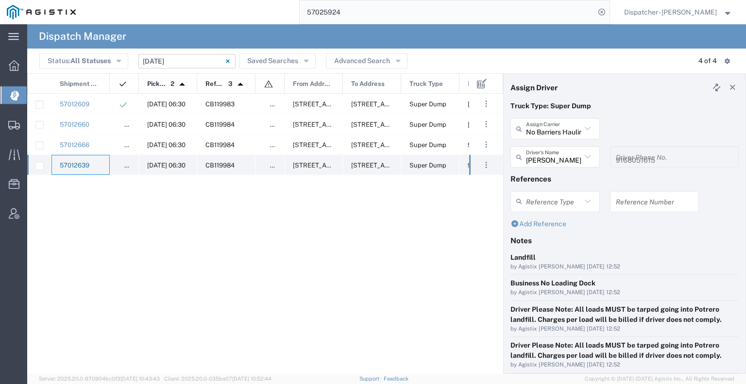
click at [66, 163] on link "57012639" at bounding box center [75, 165] width 30 height 7
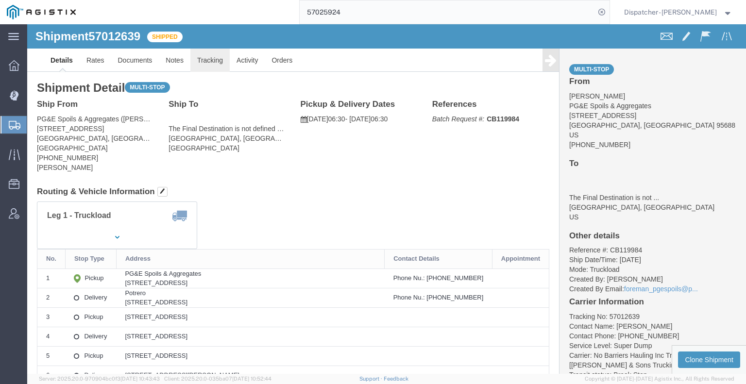
click link "Tracking"
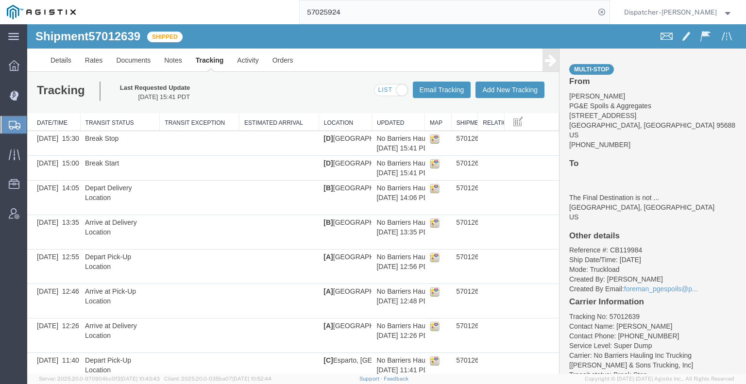
click at [545, 58] on icon at bounding box center [551, 60] width 12 height 14
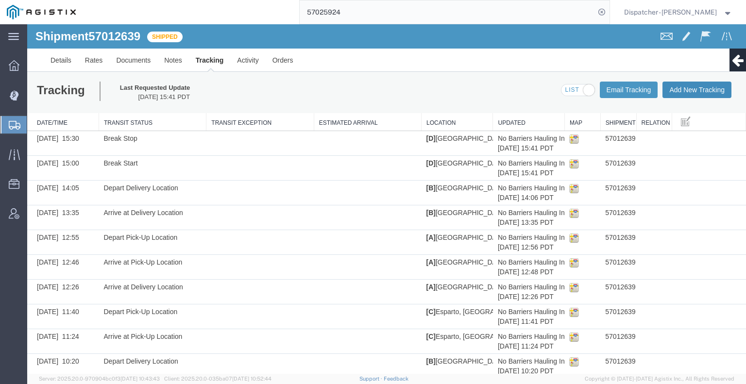
click at [701, 90] on button "Add New Tracking" at bounding box center [697, 90] width 69 height 17
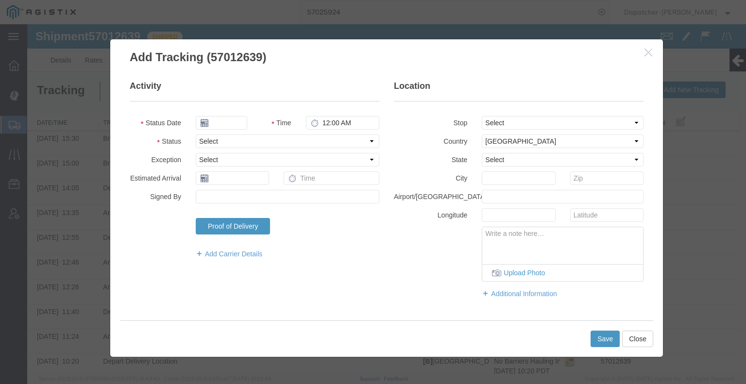
type input "[DATE]"
type input "6:00 AM"
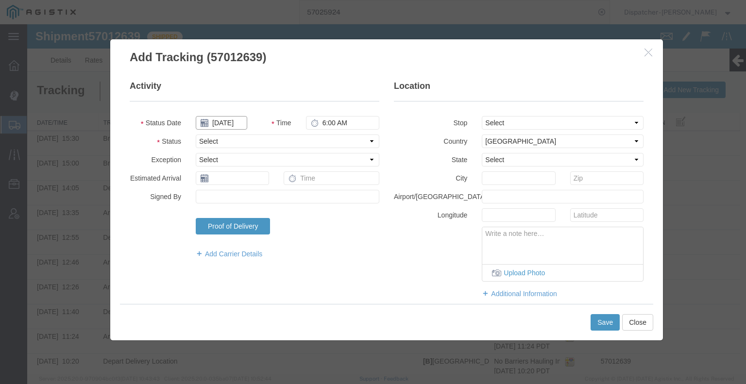
click at [224, 121] on input "[DATE]" at bounding box center [222, 123] width 52 height 14
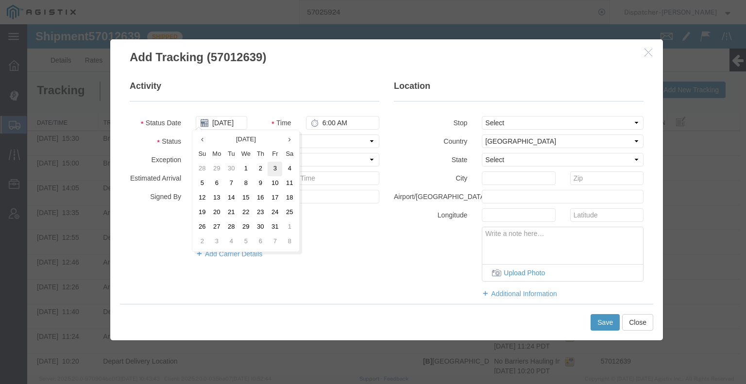
click at [277, 167] on td "3" at bounding box center [275, 169] width 15 height 15
type input "[DATE]"
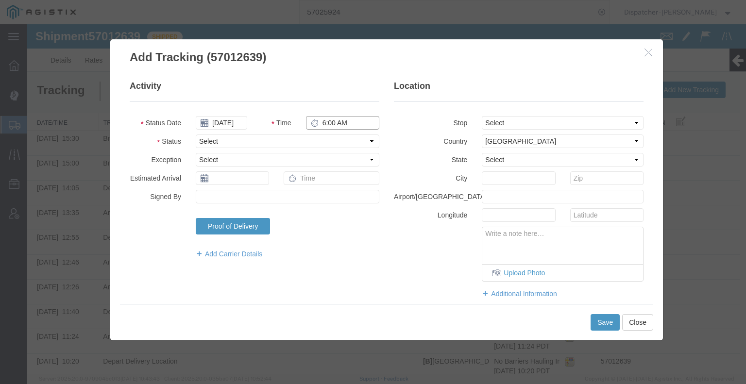
click at [327, 122] on input "6:00 AM" at bounding box center [342, 123] width 73 height 14
type input "3:30 PM"
click at [324, 143] on select "Select Arrival Notice Available Arrival Notice Imported Arrive at Delivery Loca…" at bounding box center [288, 142] width 184 height 14
select select "DELIVRED"
click at [196, 135] on select "Select Arrival Notice Available Arrival Notice Imported Arrive at Delivery Loca…" at bounding box center [288, 142] width 184 height 14
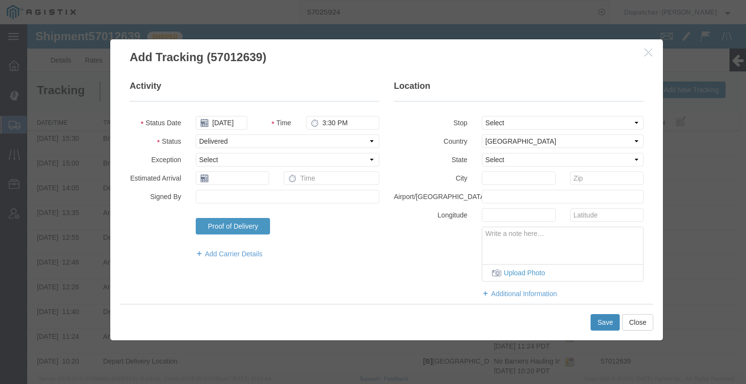
click at [603, 318] on button "Save" at bounding box center [605, 322] width 29 height 17
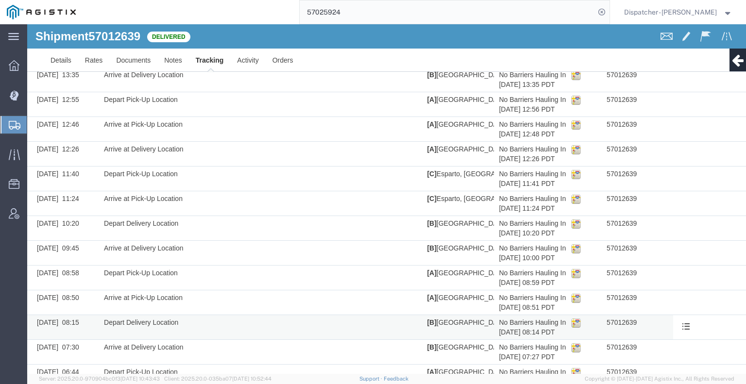
scroll to position [236, 0]
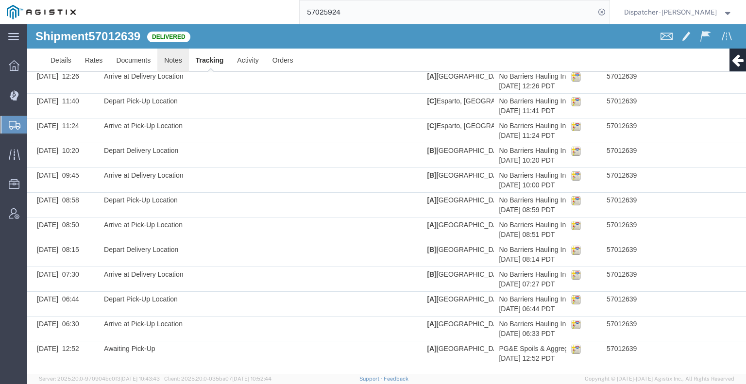
click at [171, 61] on link "Notes" at bounding box center [173, 60] width 32 height 23
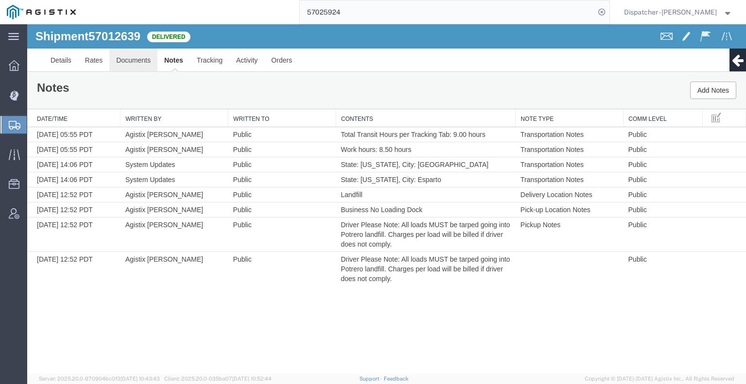
click at [139, 55] on link "Documents" at bounding box center [133, 60] width 48 height 23
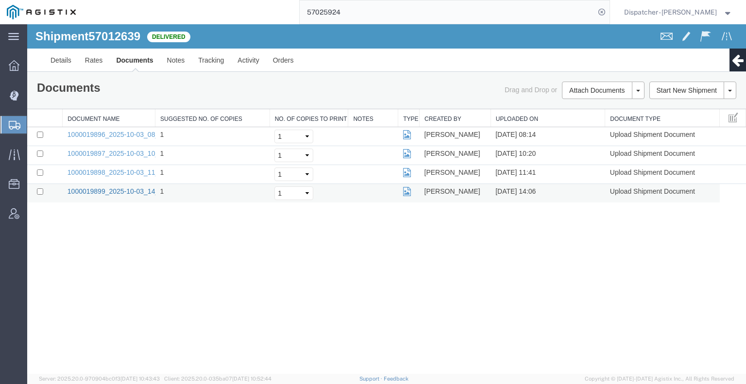
click at [132, 192] on link "1000019899_2025-10-03_14_06_13.jpg" at bounding box center [128, 192] width 121 height 8
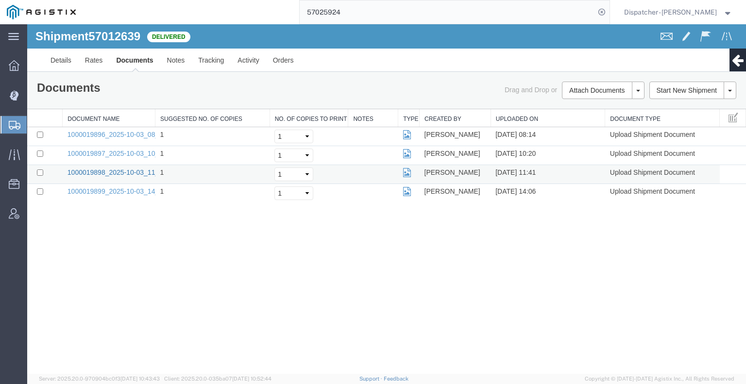
click at [85, 170] on link "1000019898_2025-10-03_11_41_28.jpg" at bounding box center [128, 173] width 121 height 8
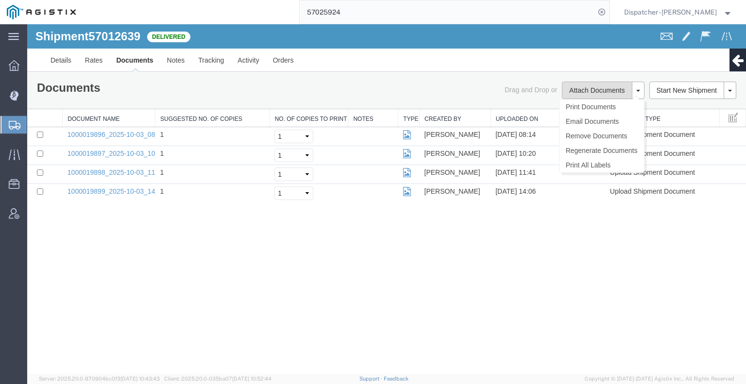
click at [594, 92] on button "Attach Documents" at bounding box center [597, 90] width 70 height 17
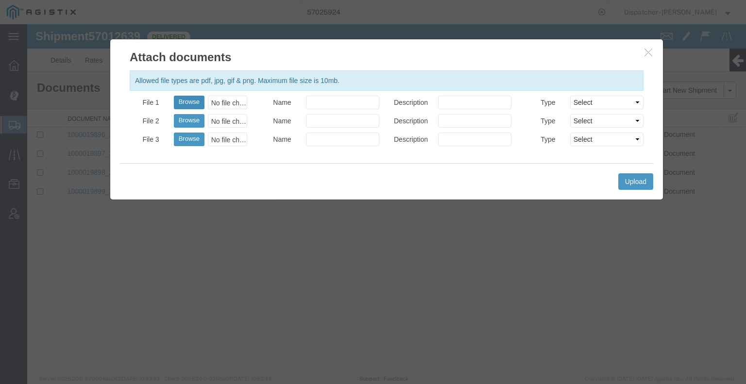
click at [189, 97] on button "Browse" at bounding box center [189, 103] width 31 height 14
type input "C:\fakepath\57012639trktag.pdf"
click at [641, 179] on button "Upload" at bounding box center [636, 181] width 35 height 17
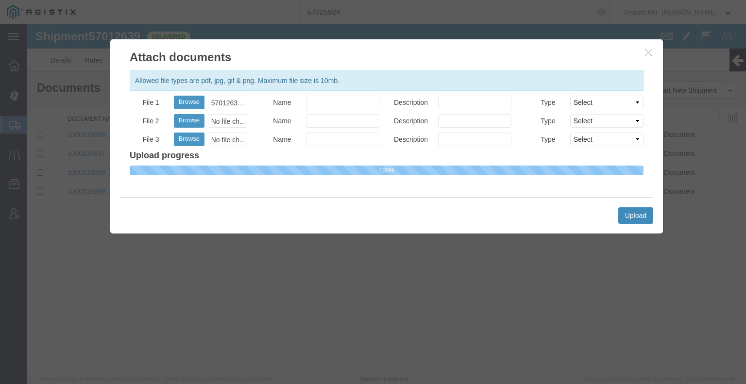
select select
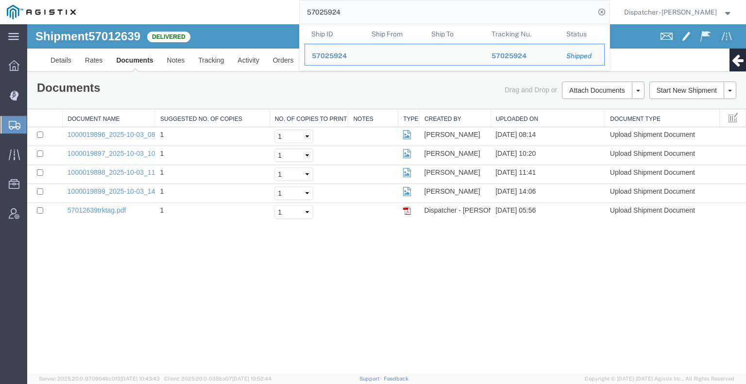
drag, startPoint x: 357, startPoint y: 13, endPoint x: 232, endPoint y: 7, distance: 125.5
click at [253, 7] on div "57025924 Ship ID Ship From Ship To Tracking Nu. Status Ship ID 57025924 Ship Fr…" at bounding box center [346, 12] width 527 height 24
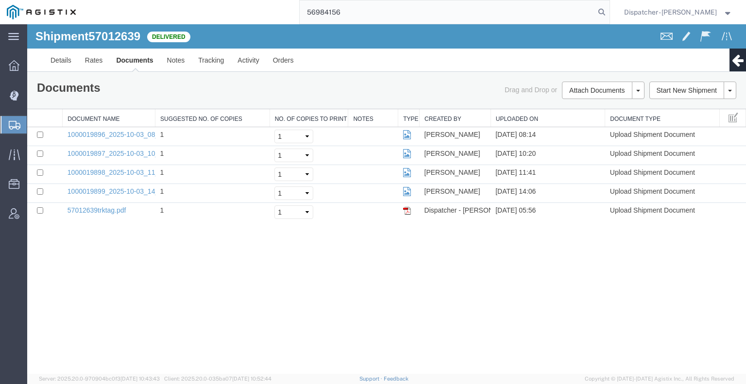
type input "56984156"
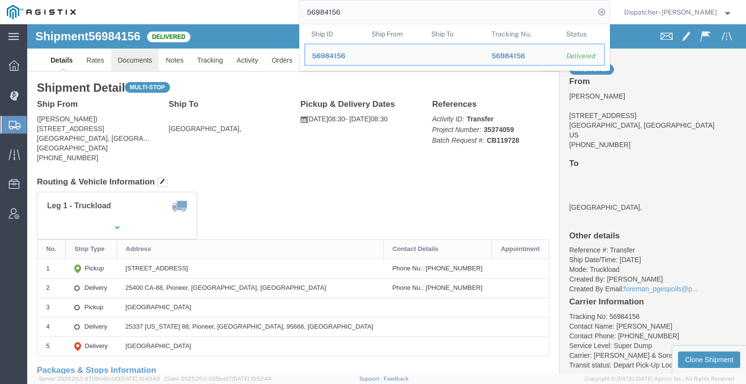
click link "Documents"
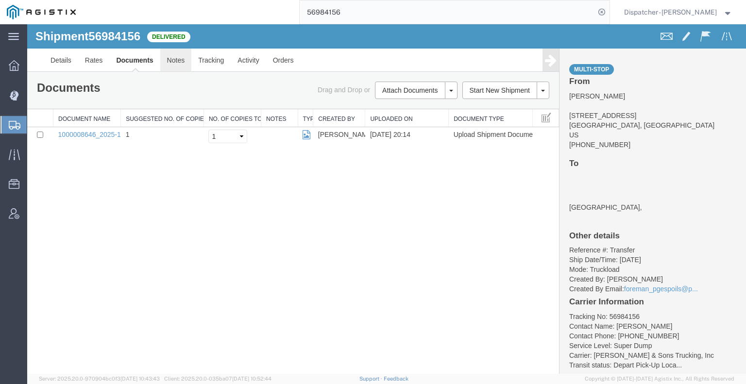
click at [177, 62] on link "Notes" at bounding box center [176, 60] width 32 height 23
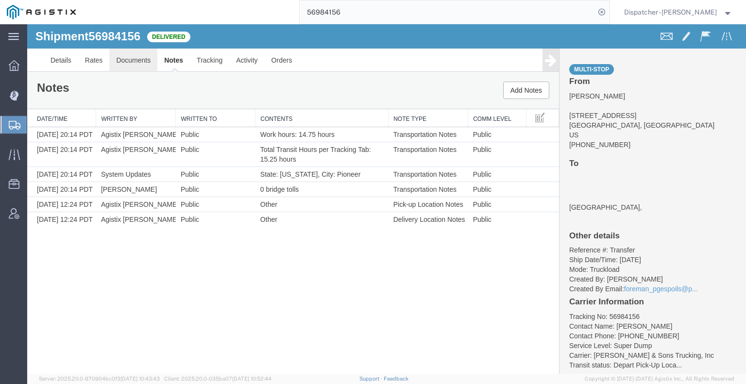
click at [137, 58] on link "Documents" at bounding box center [133, 60] width 48 height 23
